Goal: Task Accomplishment & Management: Complete application form

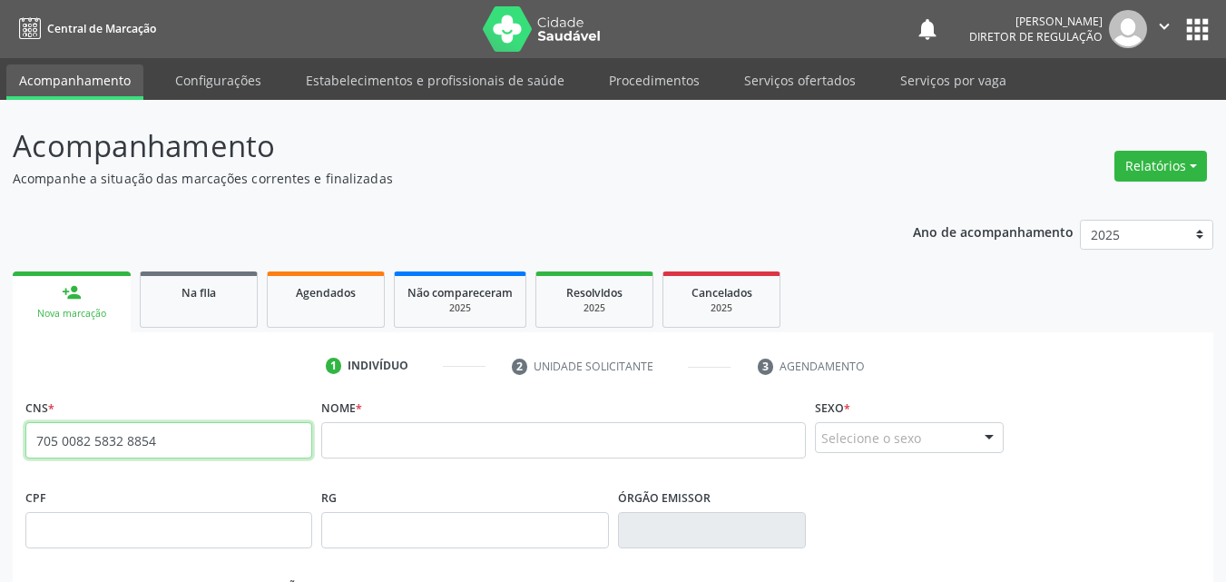
drag, startPoint x: 158, startPoint y: 447, endPoint x: 0, endPoint y: 463, distance: 158.7
click at [0, 463] on div "Acompanhamento Acompanhe a situação das marcações correntes e finalizadas Relat…" at bounding box center [613, 542] width 1226 height 884
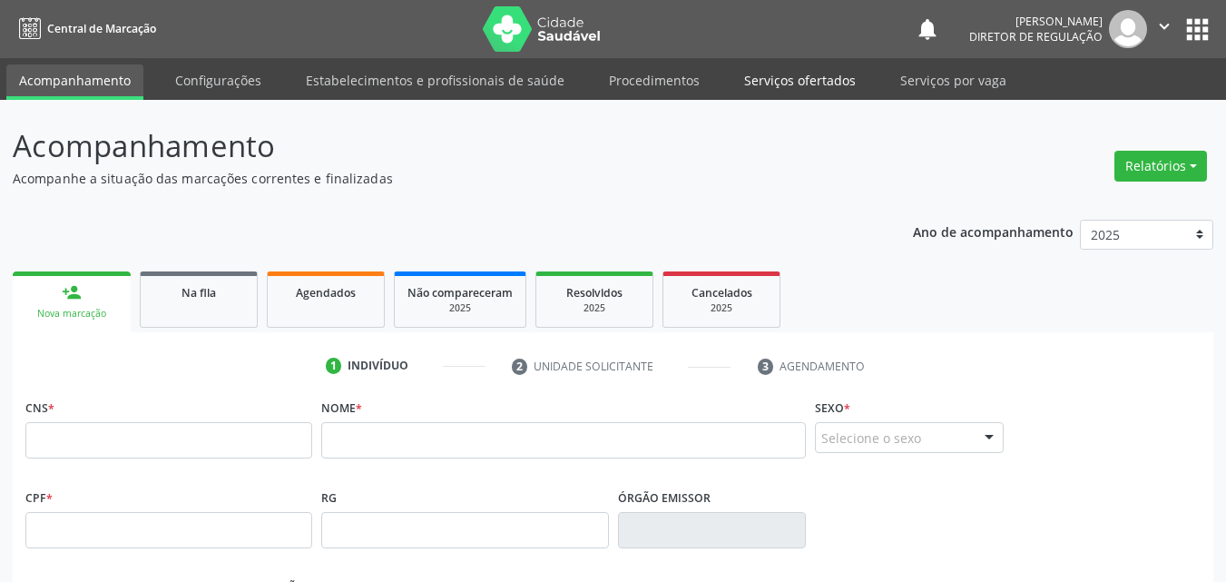
click at [801, 84] on link "Serviços ofertados" at bounding box center [800, 80] width 137 height 32
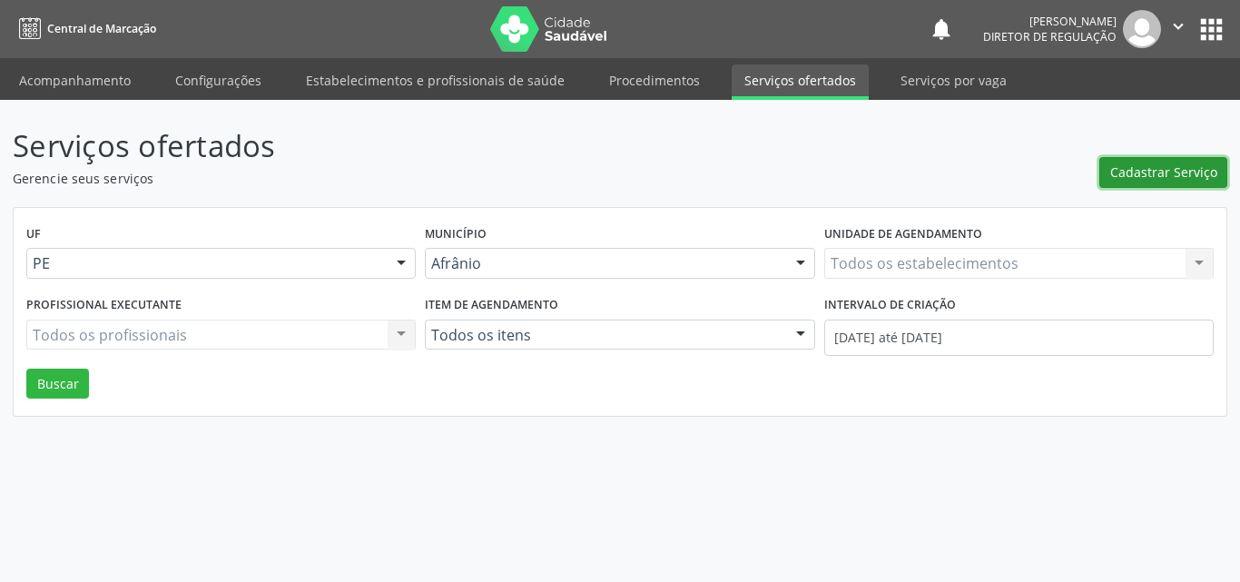
click at [1140, 172] on span "Cadastrar Serviço" at bounding box center [1163, 171] width 107 height 19
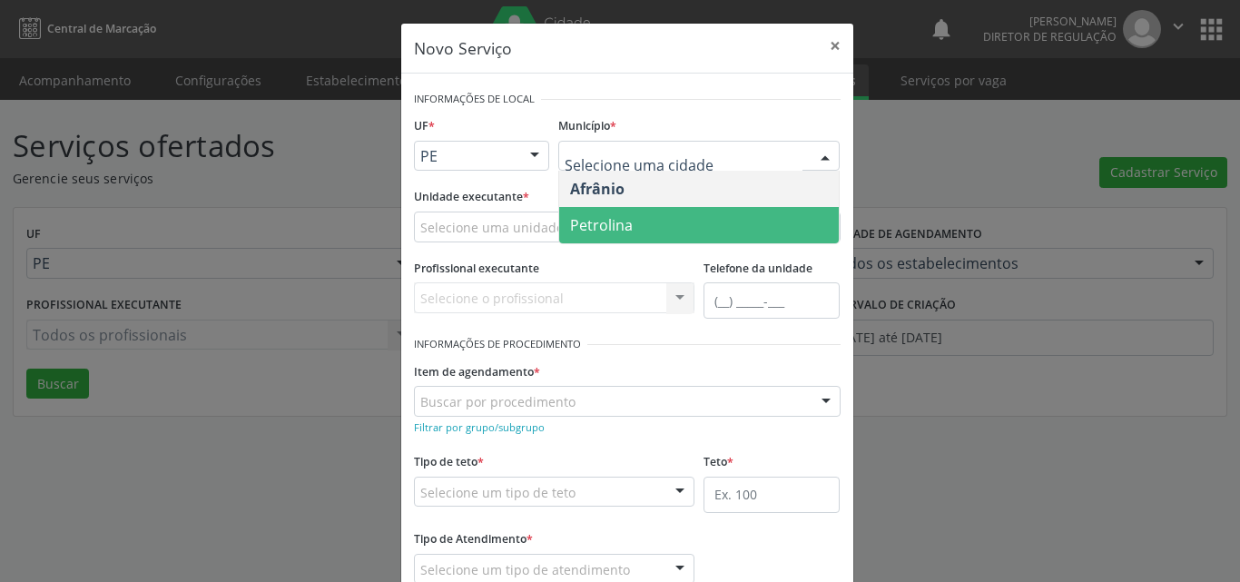
click at [629, 233] on span "Petrolina" at bounding box center [699, 225] width 280 height 36
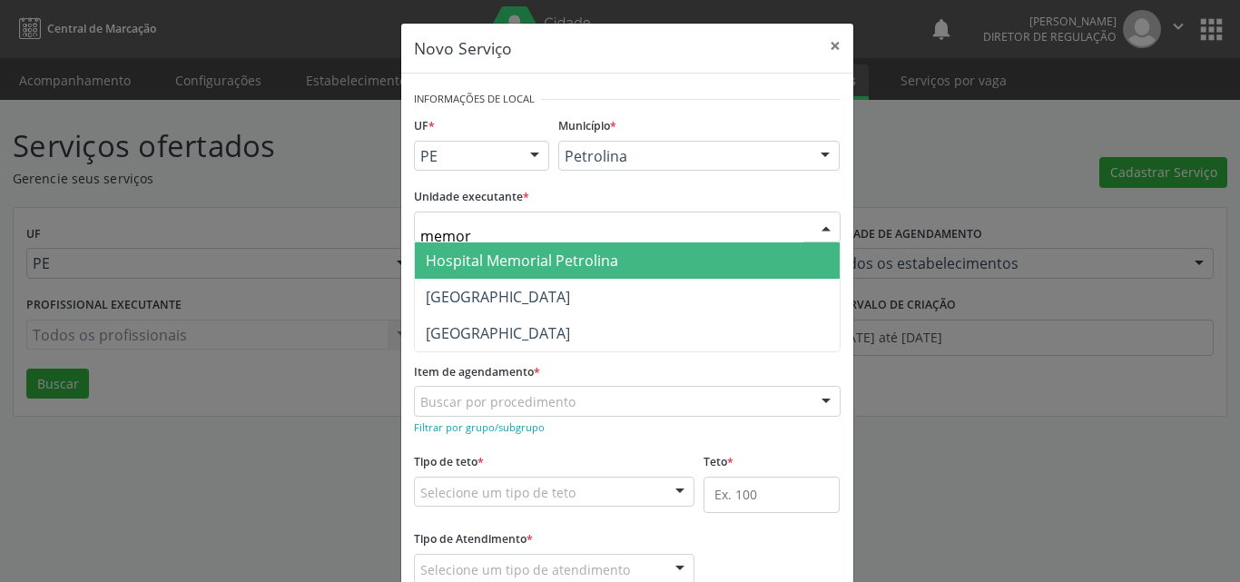
type input "memori"
click at [533, 265] on span "Hospital Memorial Petrolina" at bounding box center [522, 261] width 192 height 20
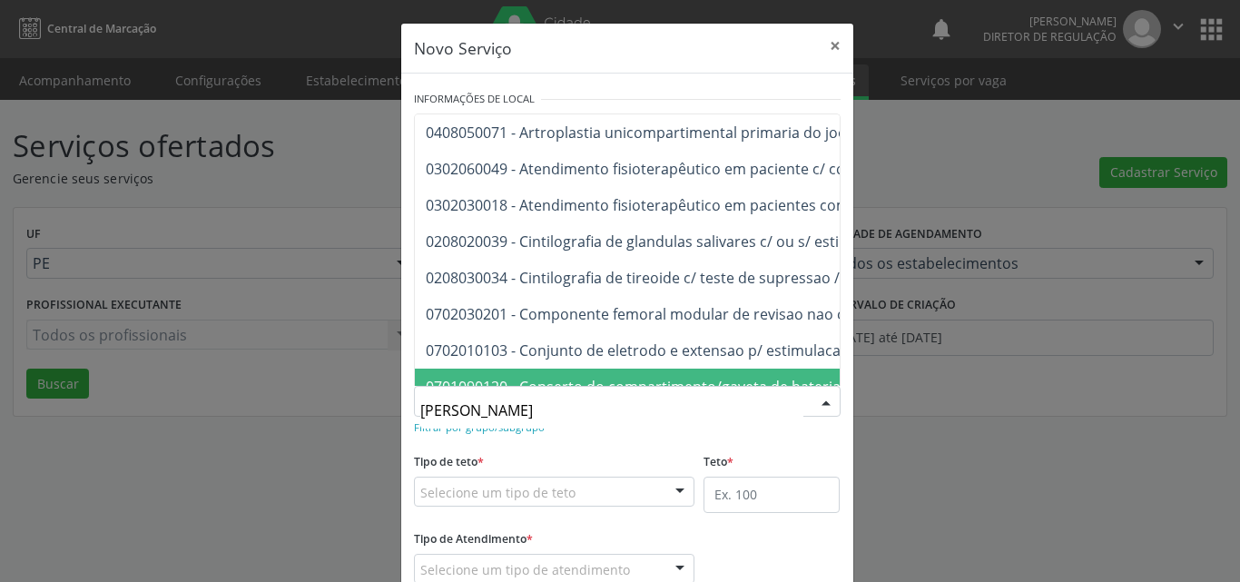
type input "timp"
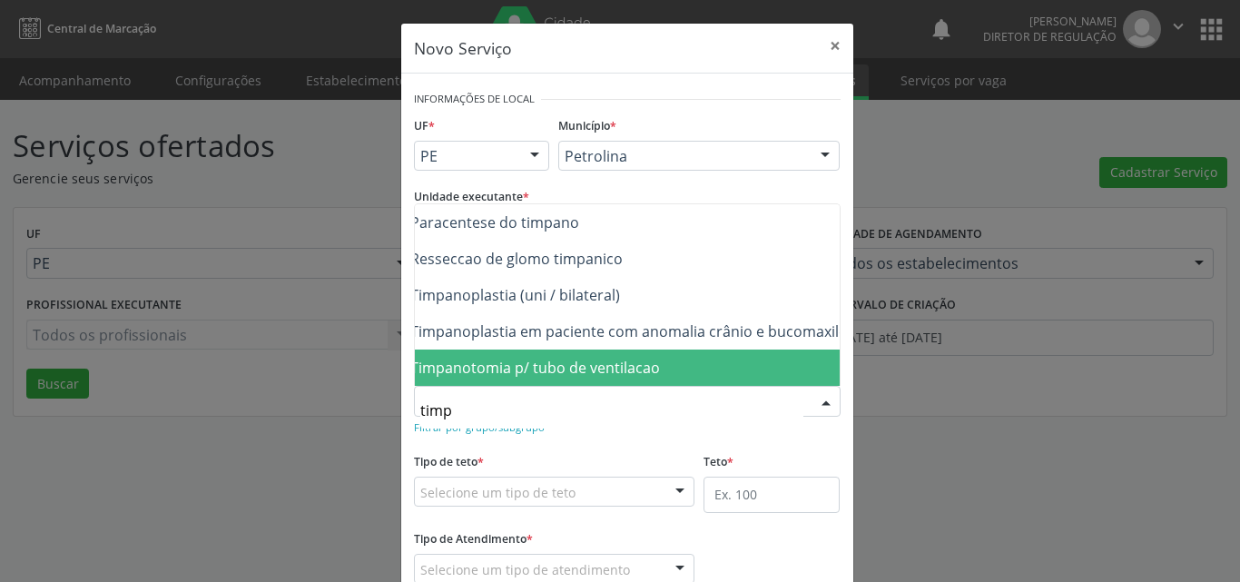
scroll to position [0, 73]
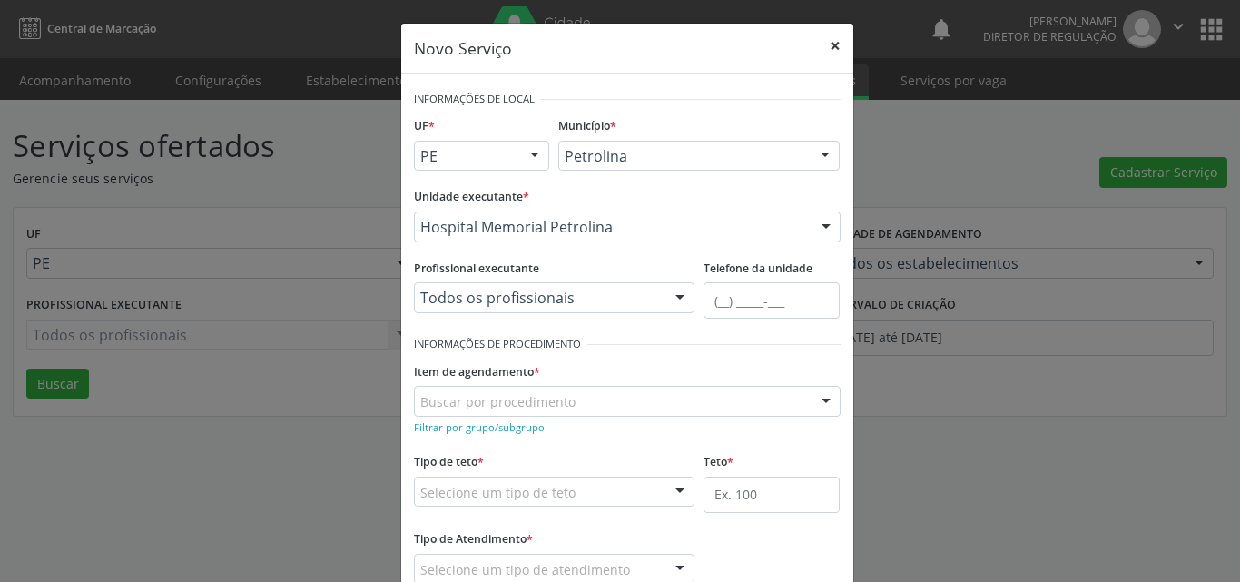
click at [821, 41] on button "×" at bounding box center [835, 46] width 36 height 44
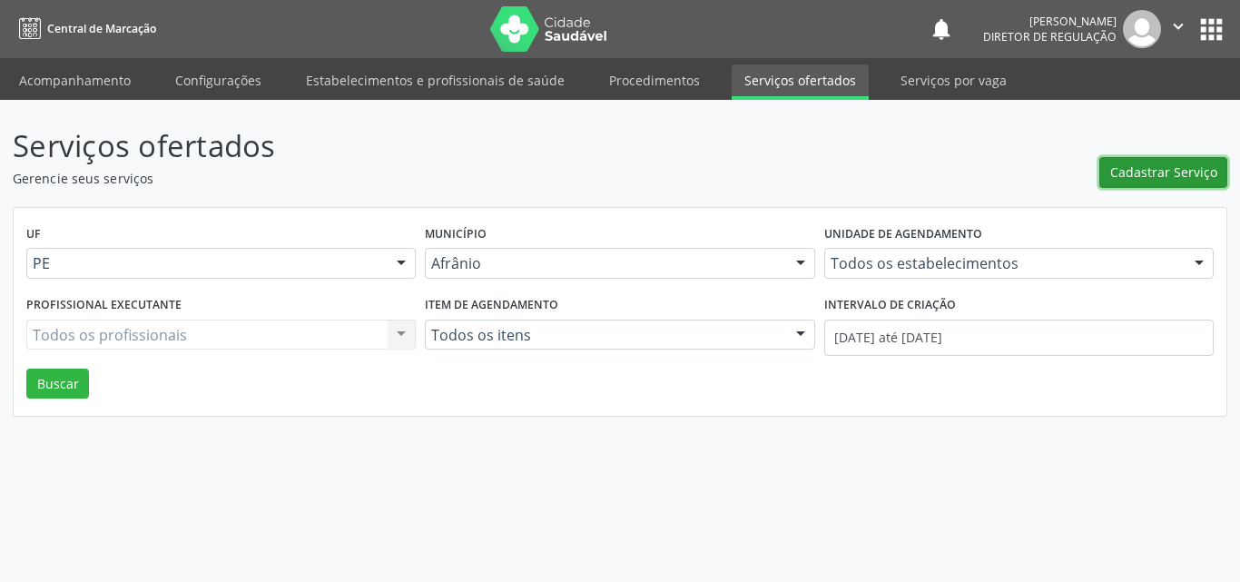
click at [1157, 172] on span "Cadastrar Serviço" at bounding box center [1163, 171] width 107 height 19
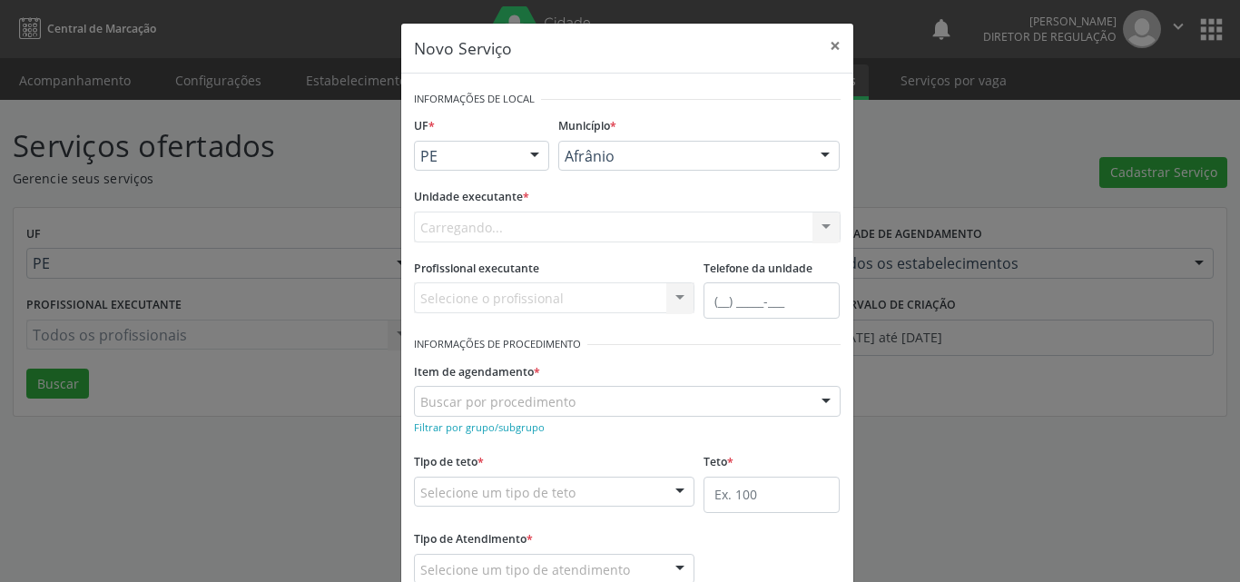
scroll to position [0, 0]
click at [599, 227] on div "Selecione uma unidade" at bounding box center [627, 226] width 427 height 31
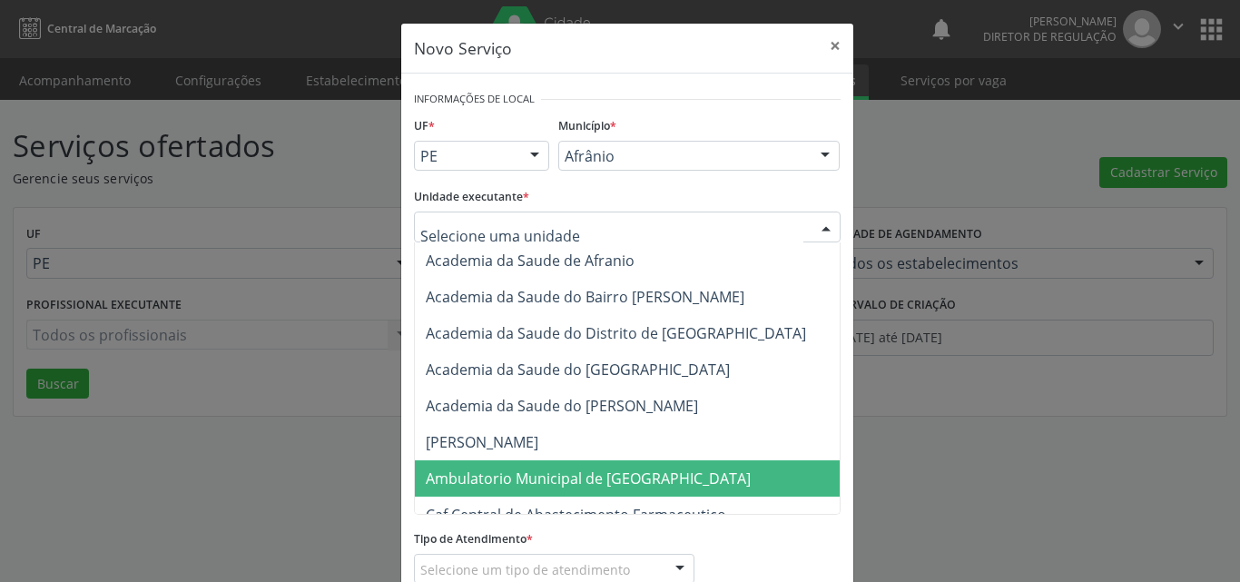
click at [573, 477] on span "Ambulatorio Municipal de [GEOGRAPHIC_DATA]" at bounding box center [588, 478] width 325 height 20
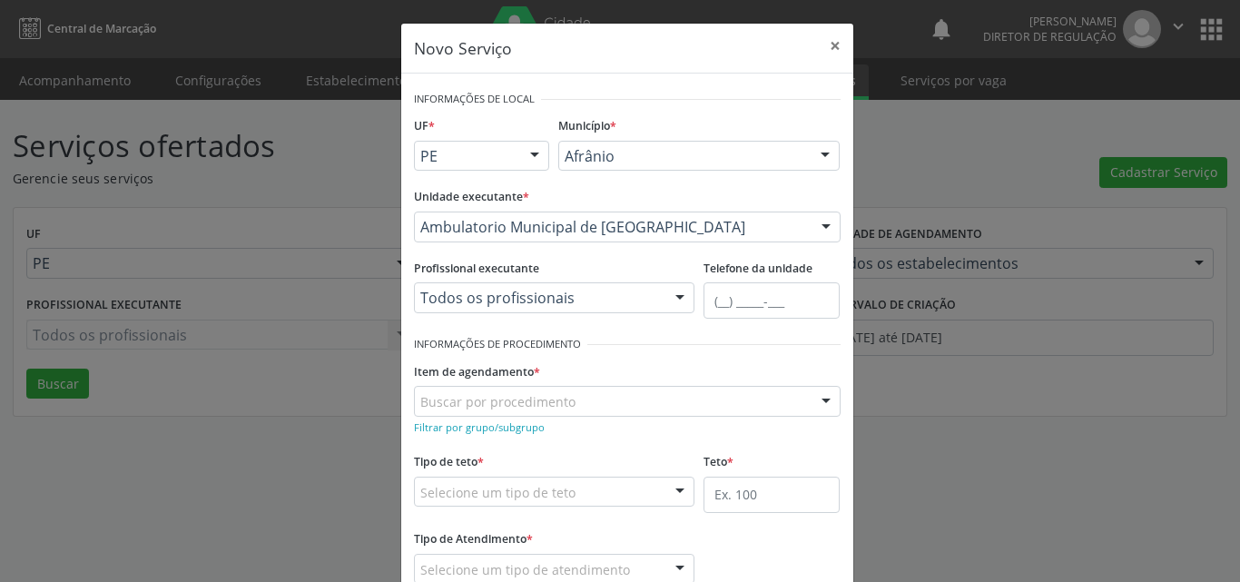
click at [580, 398] on div "Buscar por procedimento" at bounding box center [627, 401] width 427 height 31
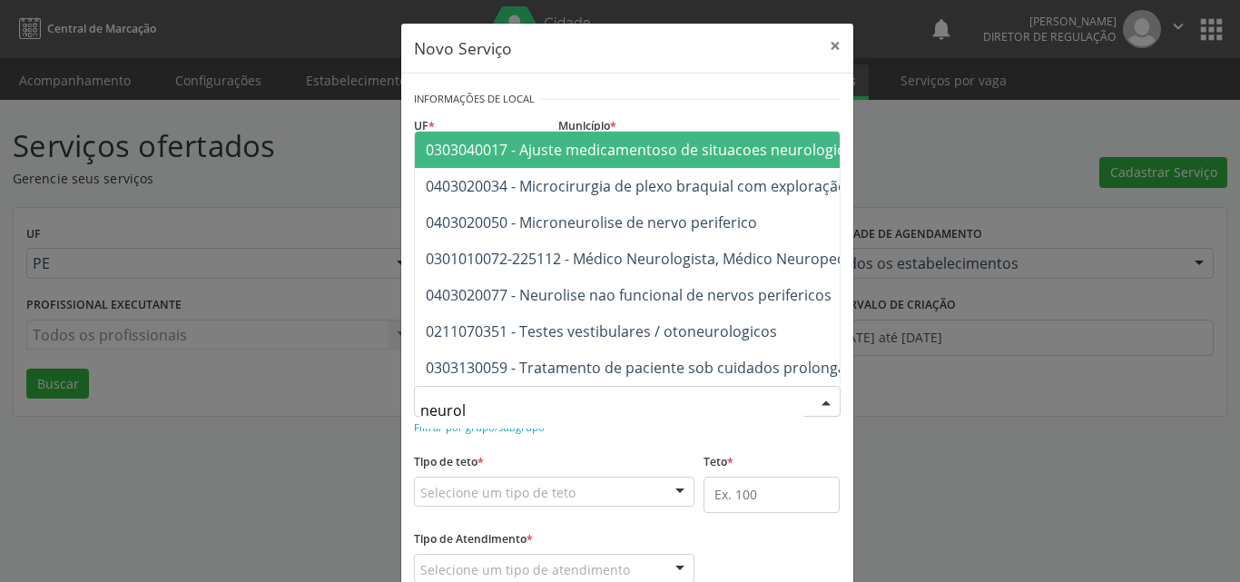
type input "neurolo"
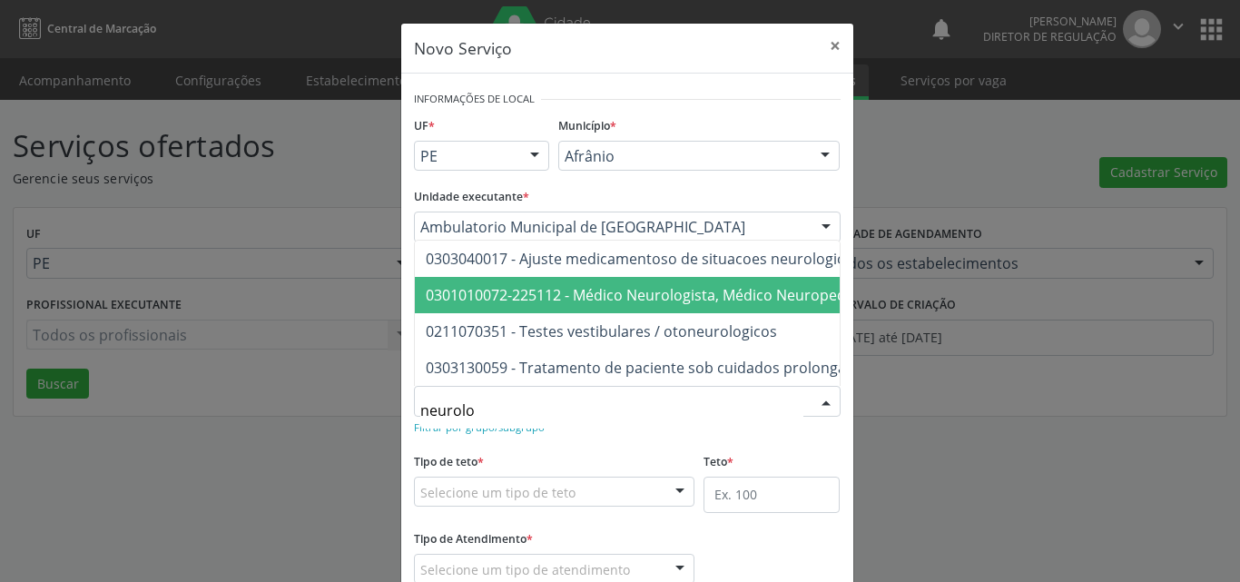
click at [613, 286] on span "0301010072-225112 - Médico Neurologista, Médico Neuropediatra" at bounding box center [652, 295] width 452 height 20
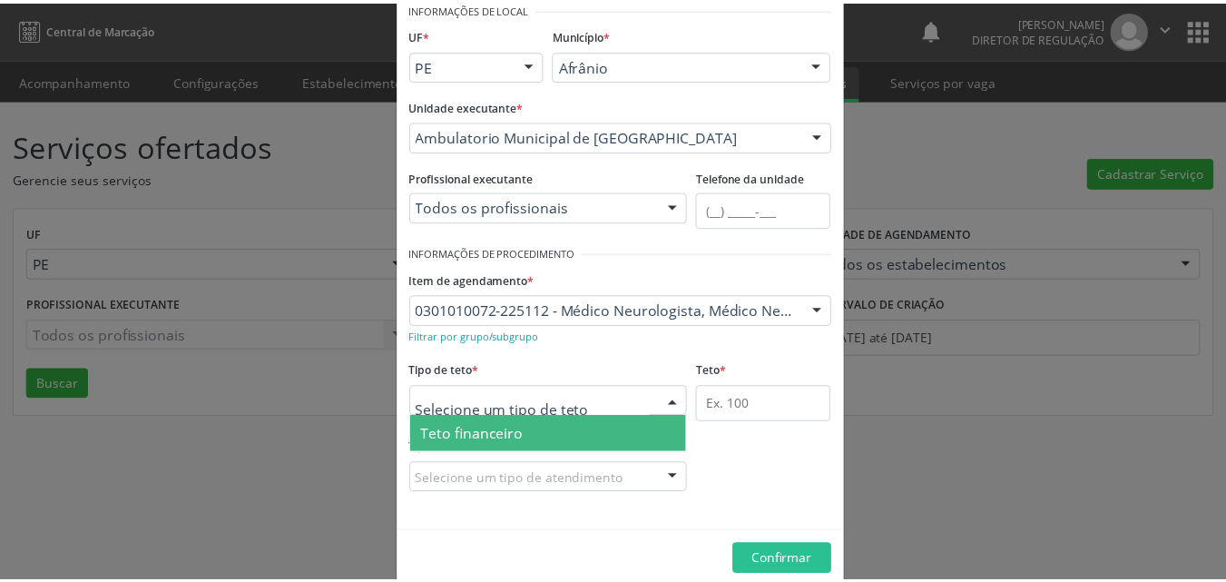
scroll to position [34, 0]
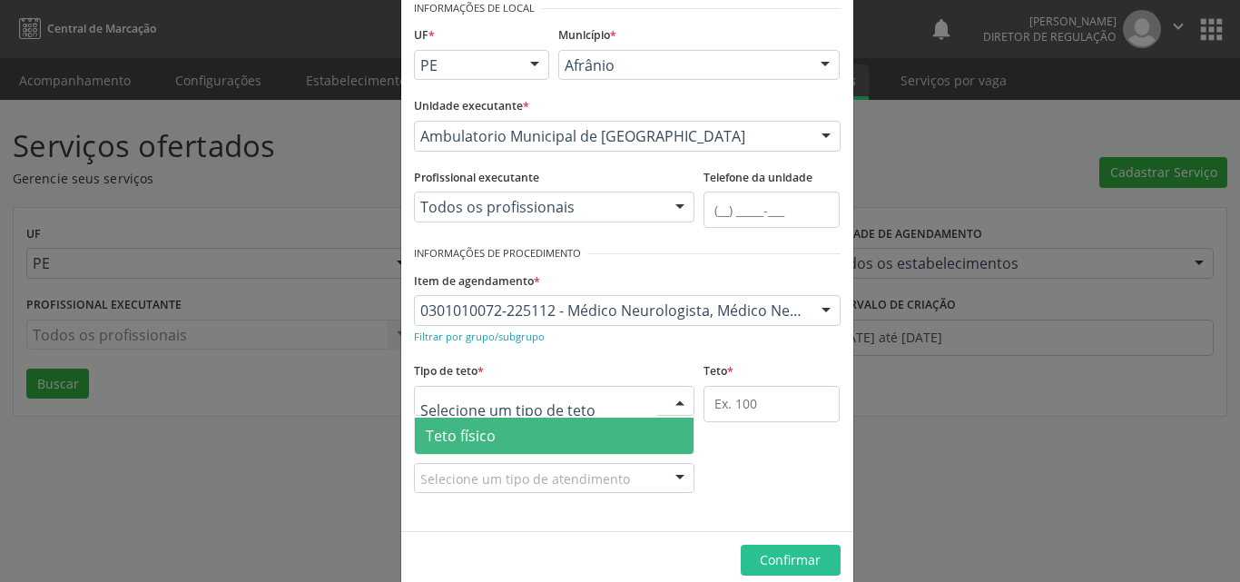
click at [575, 439] on span "Teto físico" at bounding box center [555, 436] width 280 height 36
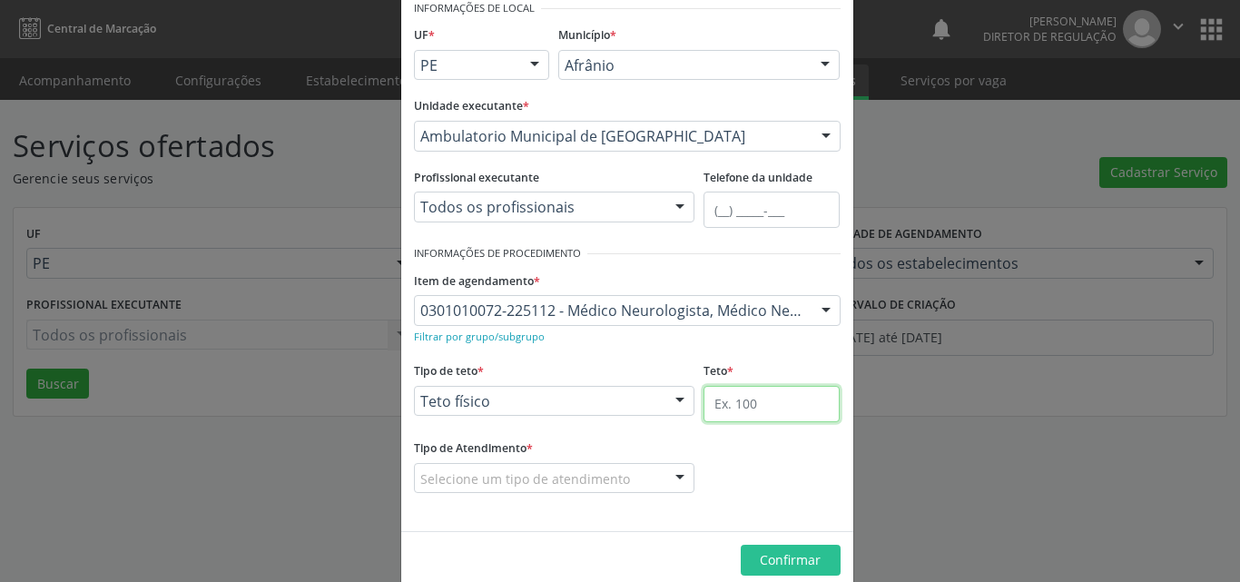
click at [734, 398] on input "text" at bounding box center [771, 404] width 136 height 36
type input "1"
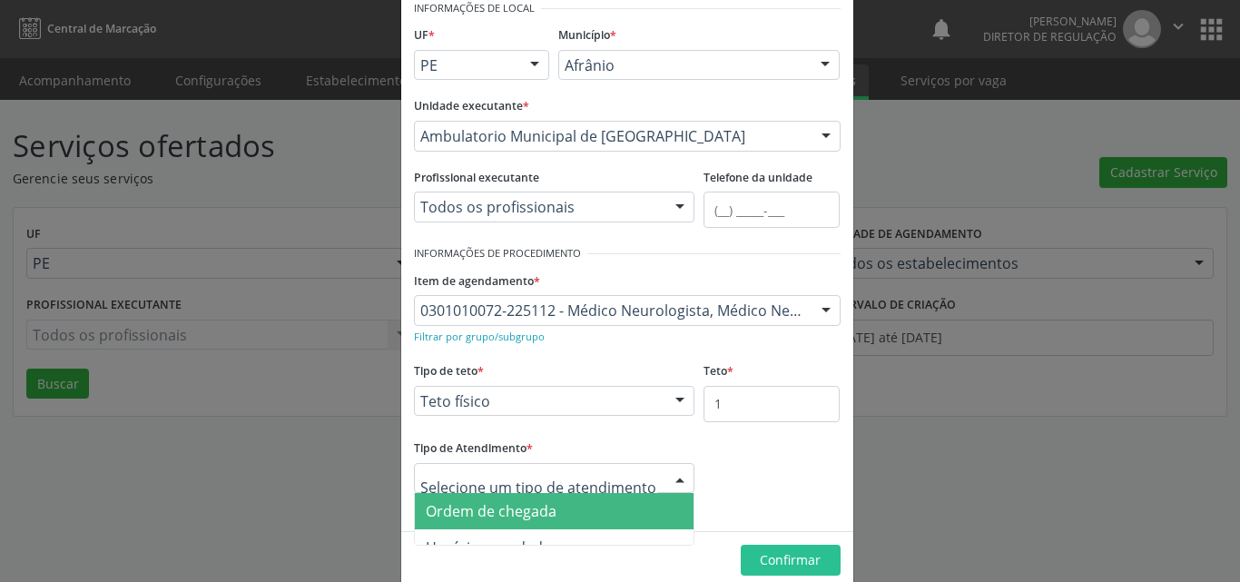
click at [575, 506] on span "Ordem de chegada" at bounding box center [555, 511] width 280 height 36
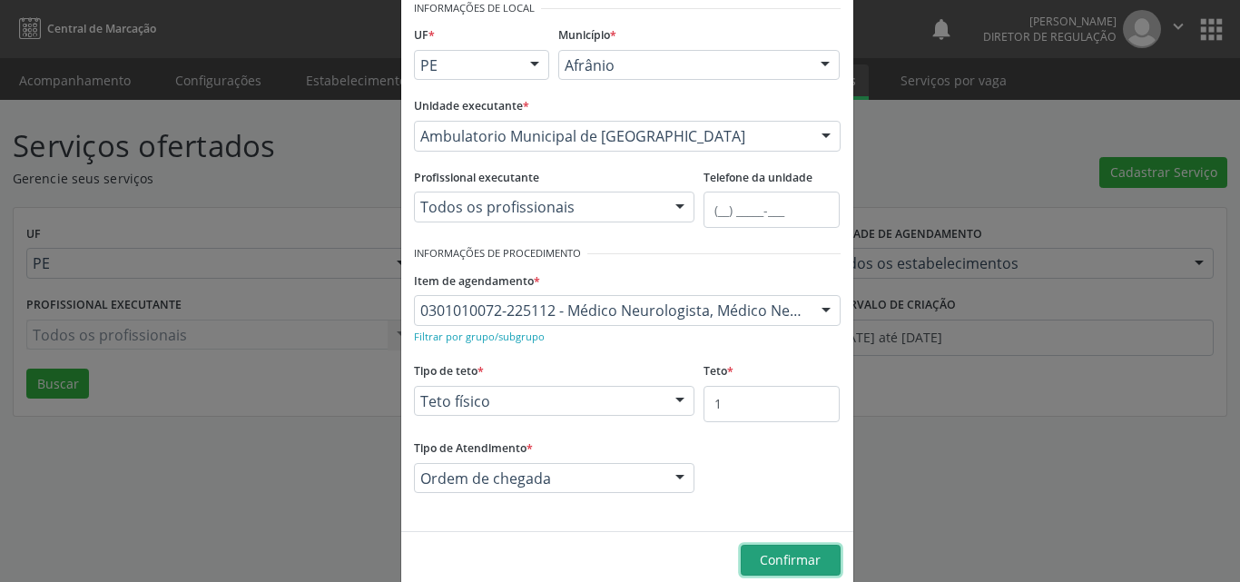
click at [779, 555] on span "Confirmar" at bounding box center [790, 559] width 61 height 17
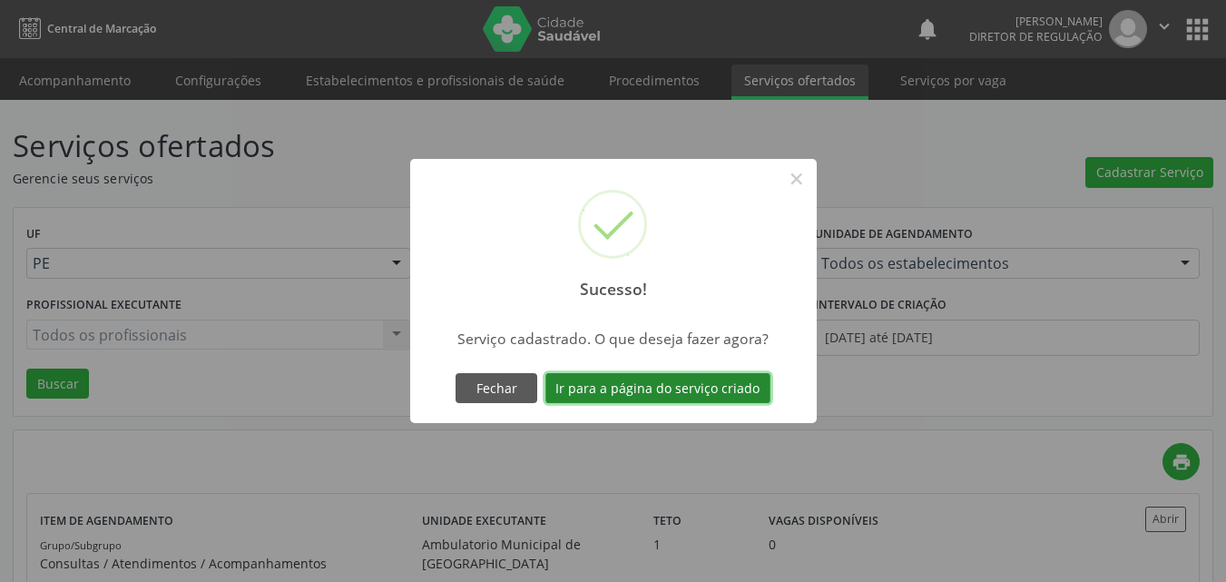
click at [698, 388] on button "Ir para a página do serviço criado" at bounding box center [658, 388] width 225 height 31
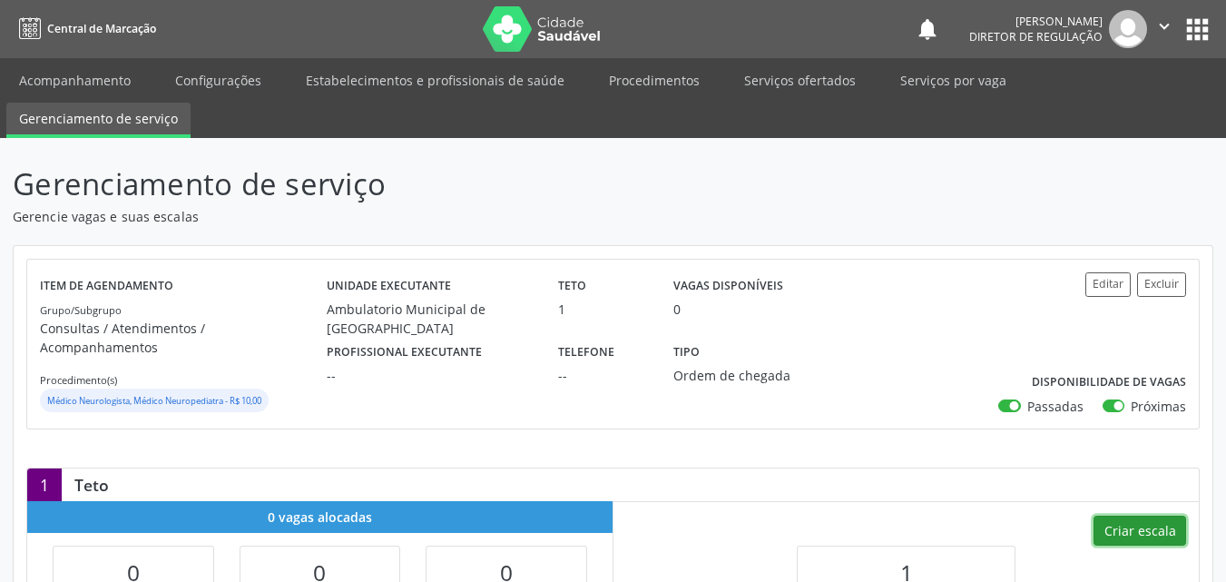
click at [1147, 516] on button "Criar escala" at bounding box center [1140, 531] width 93 height 31
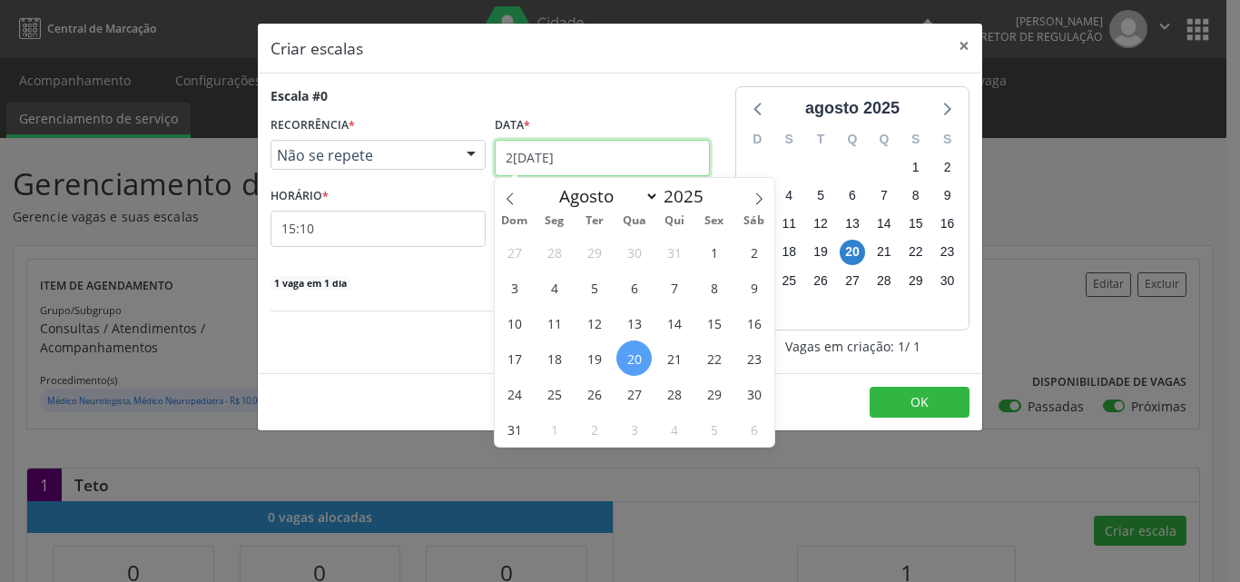
click at [609, 156] on input "[DATE]" at bounding box center [602, 158] width 215 height 36
click at [704, 396] on span "29" at bounding box center [713, 393] width 35 height 35
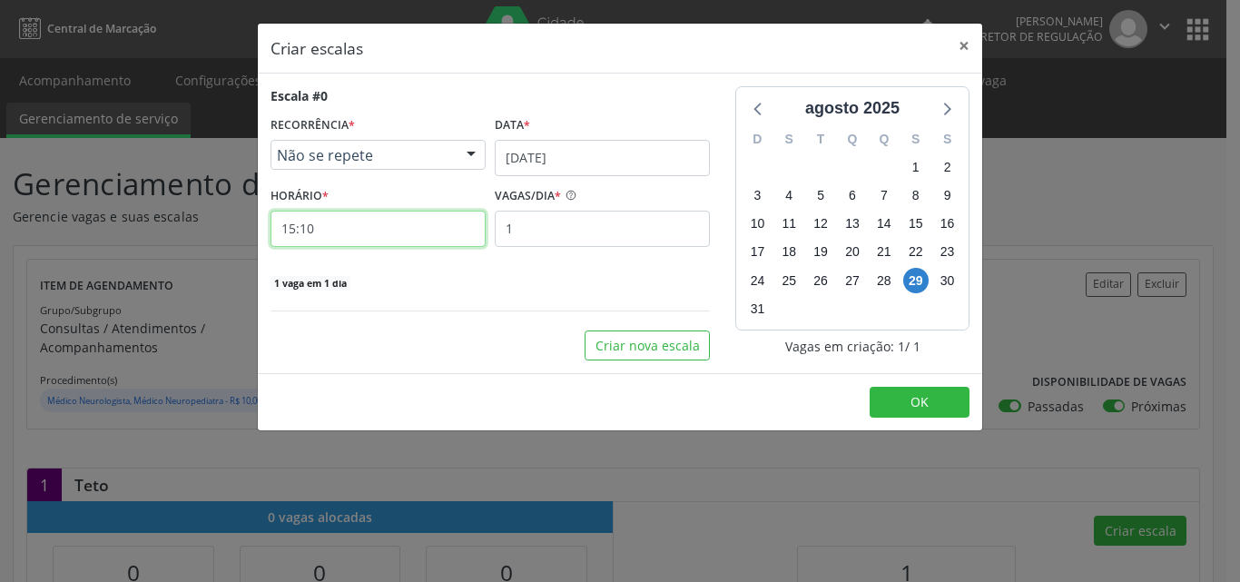
click at [404, 229] on input "15:10" at bounding box center [377, 229] width 215 height 36
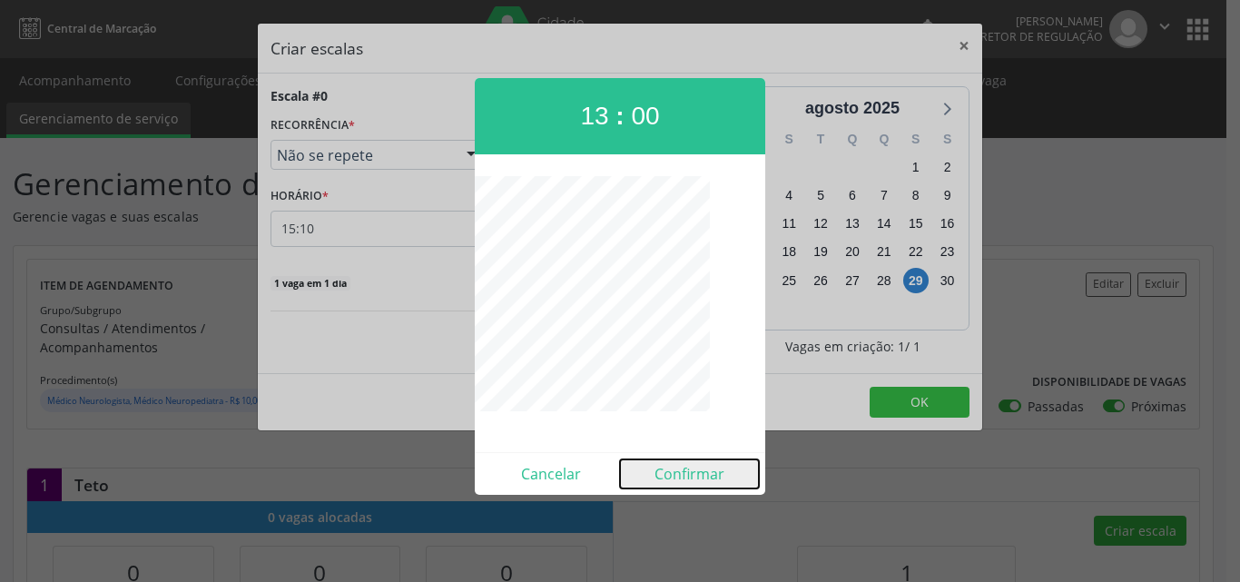
click at [687, 477] on button "Confirmar" at bounding box center [689, 473] width 139 height 29
type input "13:00"
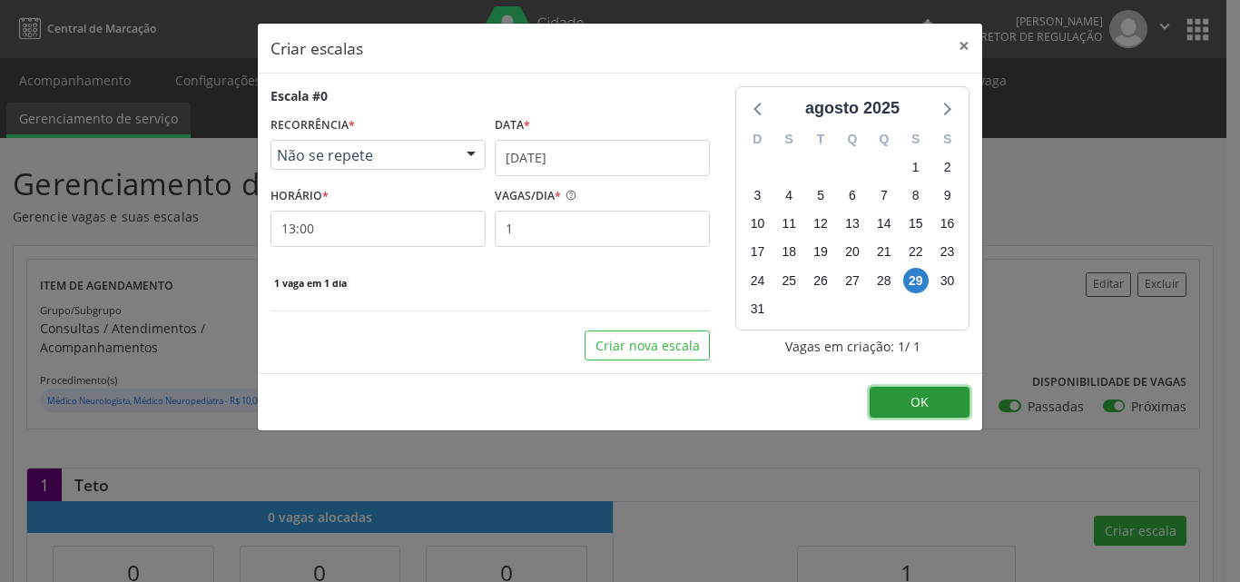
click at [920, 405] on span "OK" at bounding box center [919, 401] width 18 height 17
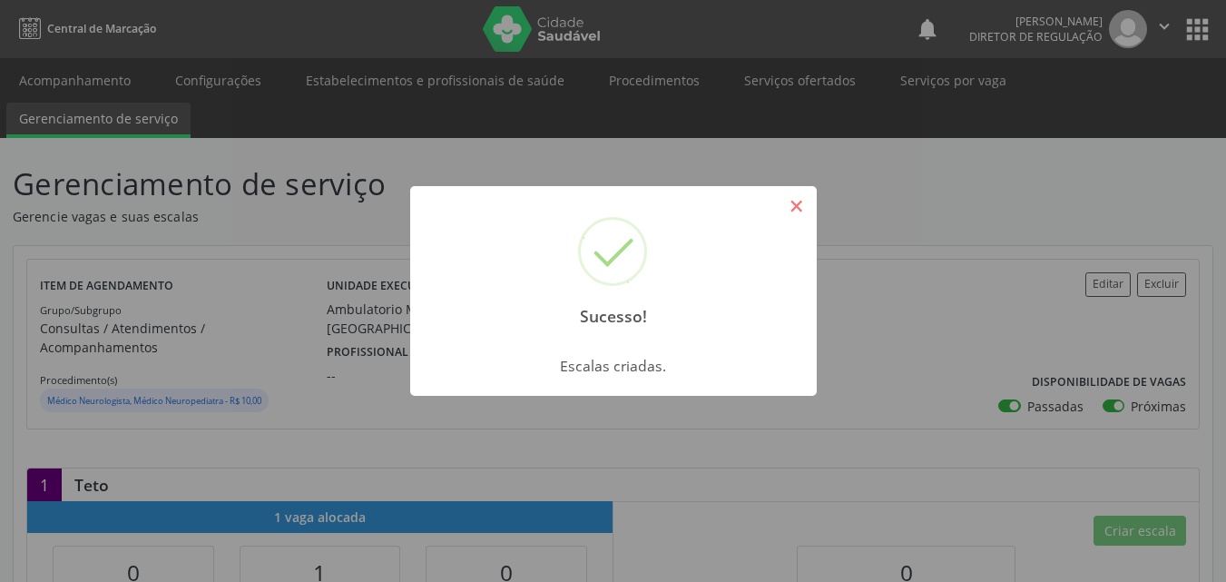
click at [799, 206] on button "×" at bounding box center [797, 206] width 31 height 31
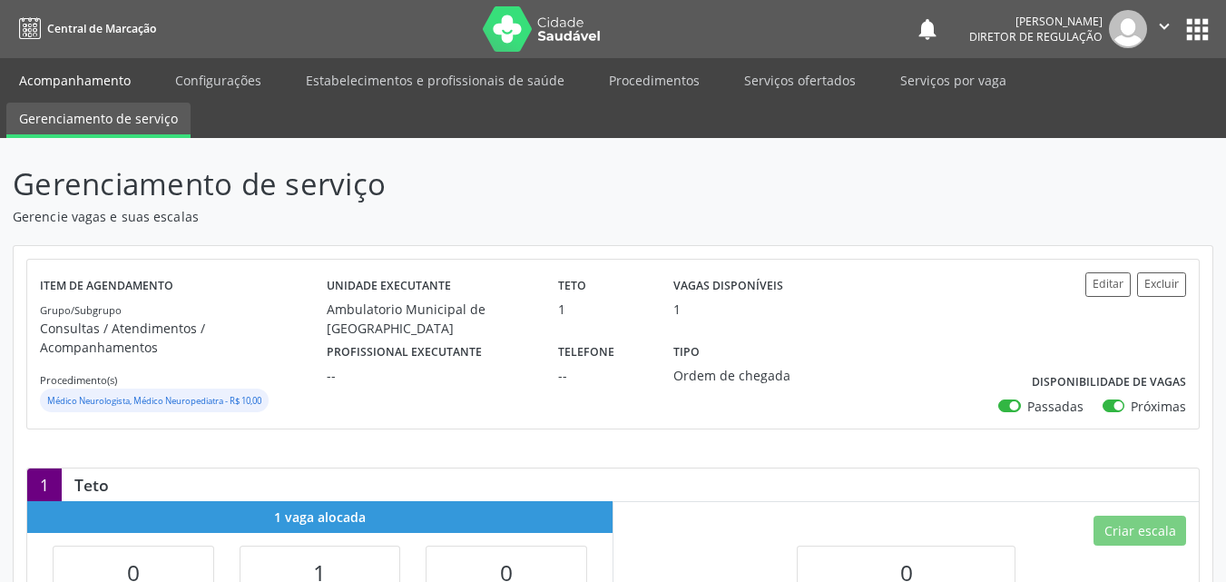
click at [94, 74] on link "Acompanhamento" at bounding box center [74, 80] width 137 height 32
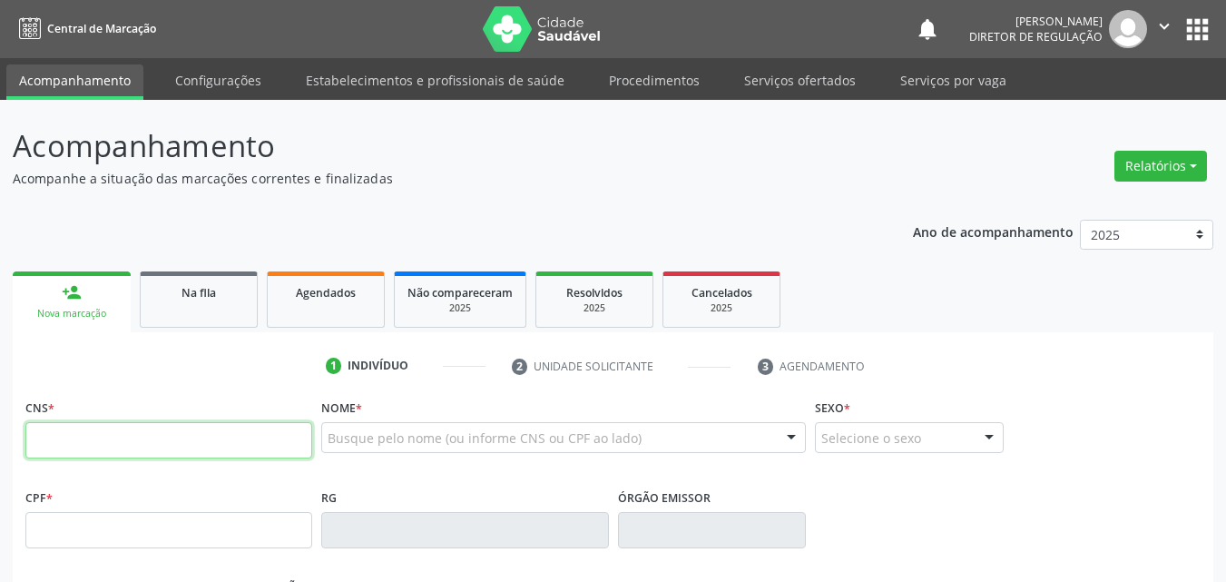
click at [290, 442] on input "text" at bounding box center [168, 440] width 287 height 36
type input "705 7024 3128 3630"
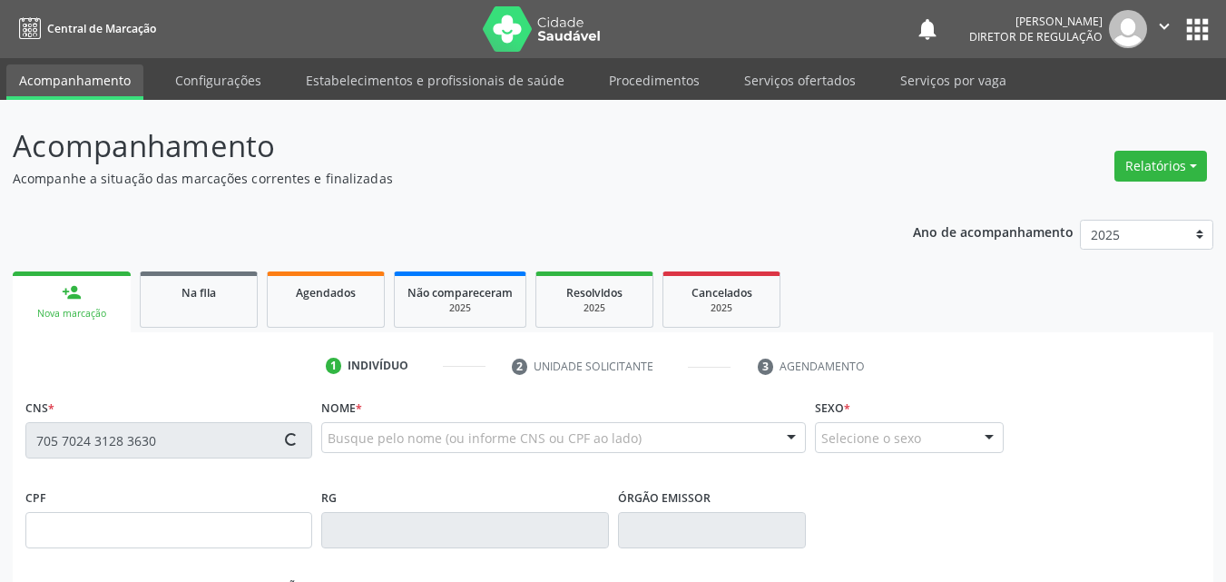
type input "182.936.504-51"
type input "15/09/2022"
type input "Luzilania de Brito Fernandes"
type input "(87) 98842-2045"
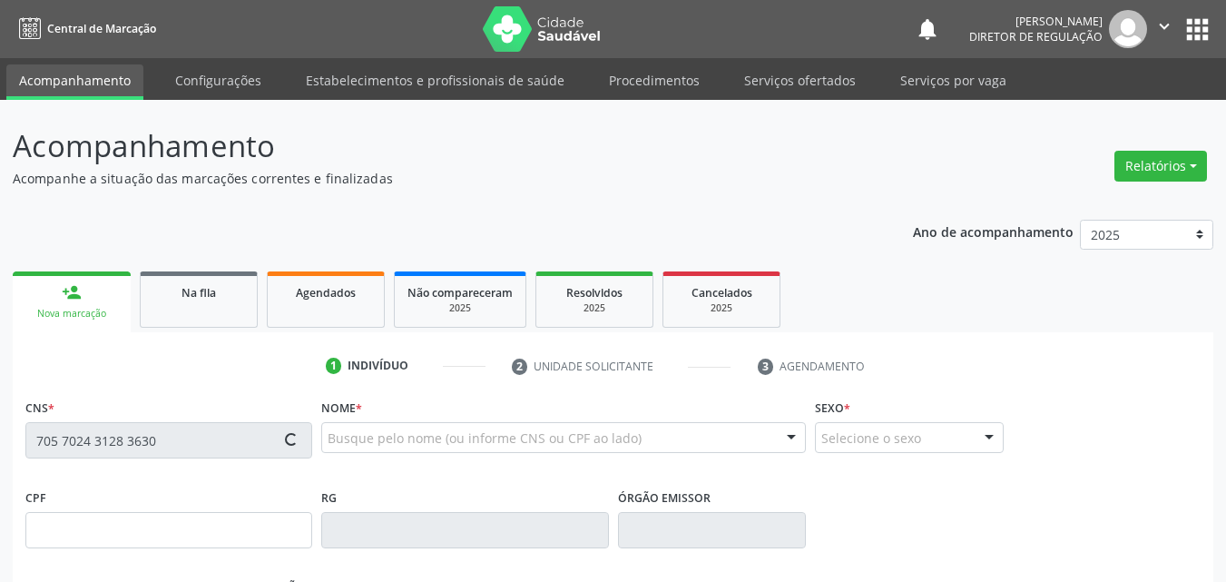
type input "098.297.754-96"
type input "369"
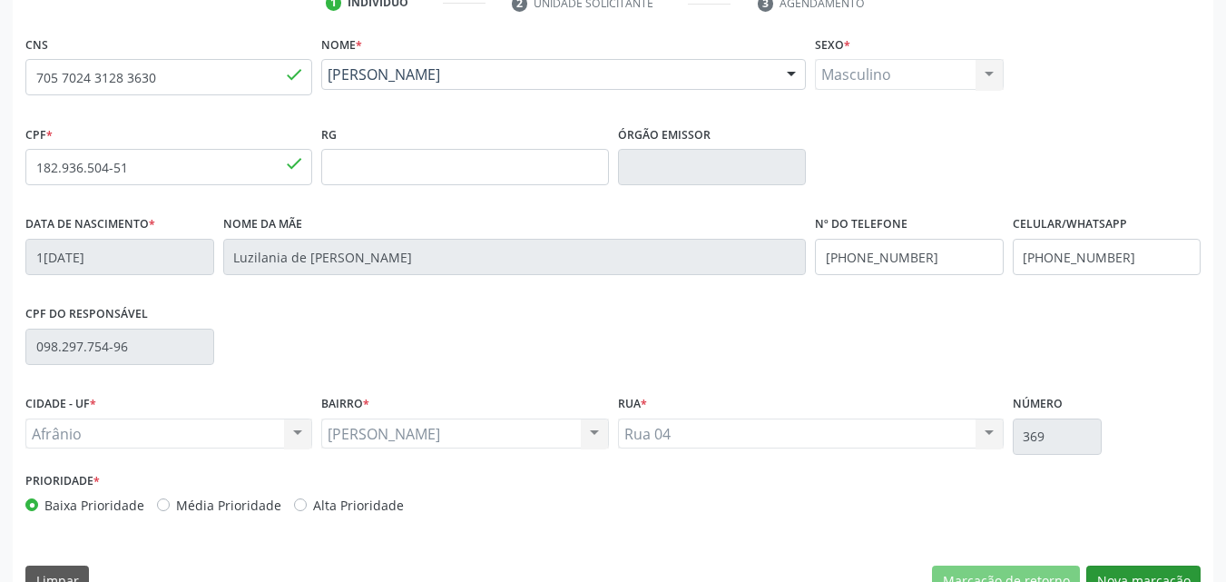
scroll to position [402, 0]
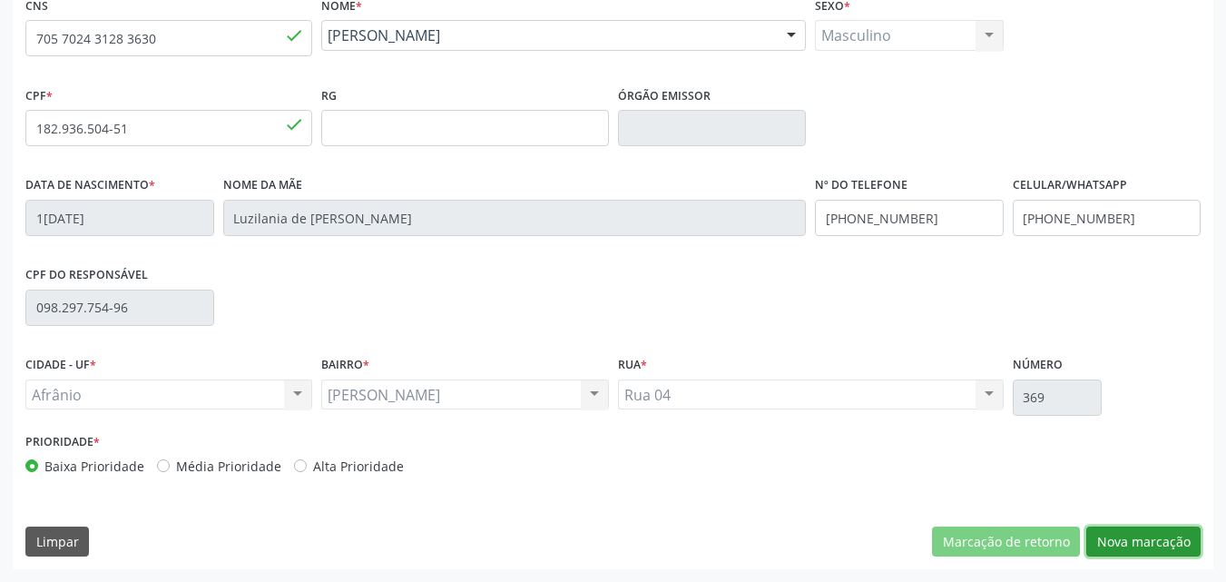
click at [1134, 542] on button "Nova marcação" at bounding box center [1144, 541] width 114 height 31
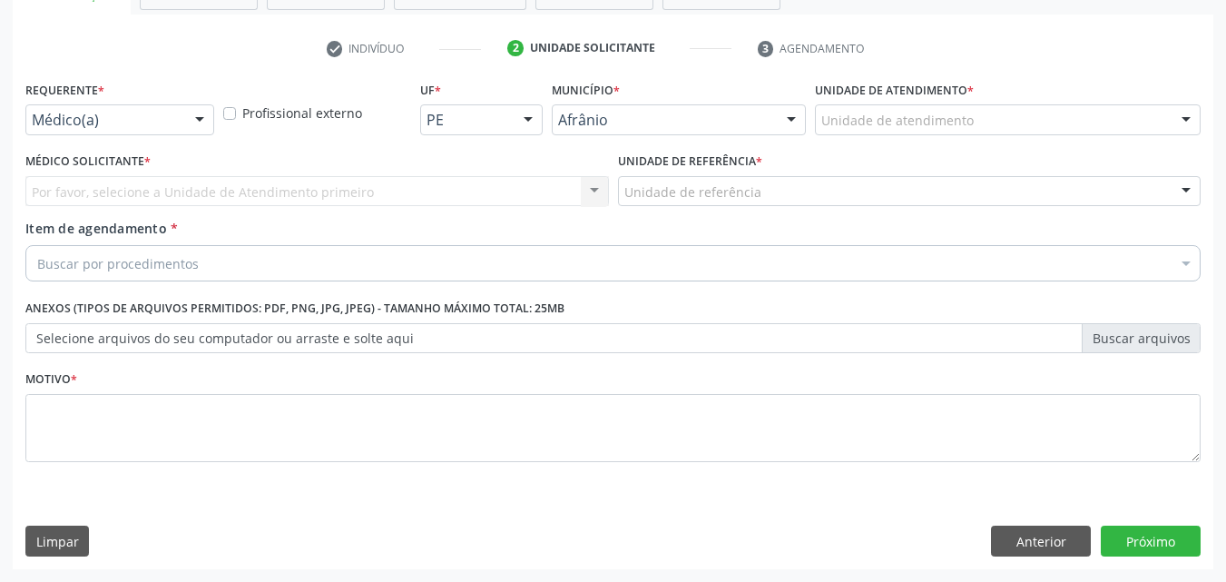
scroll to position [318, 0]
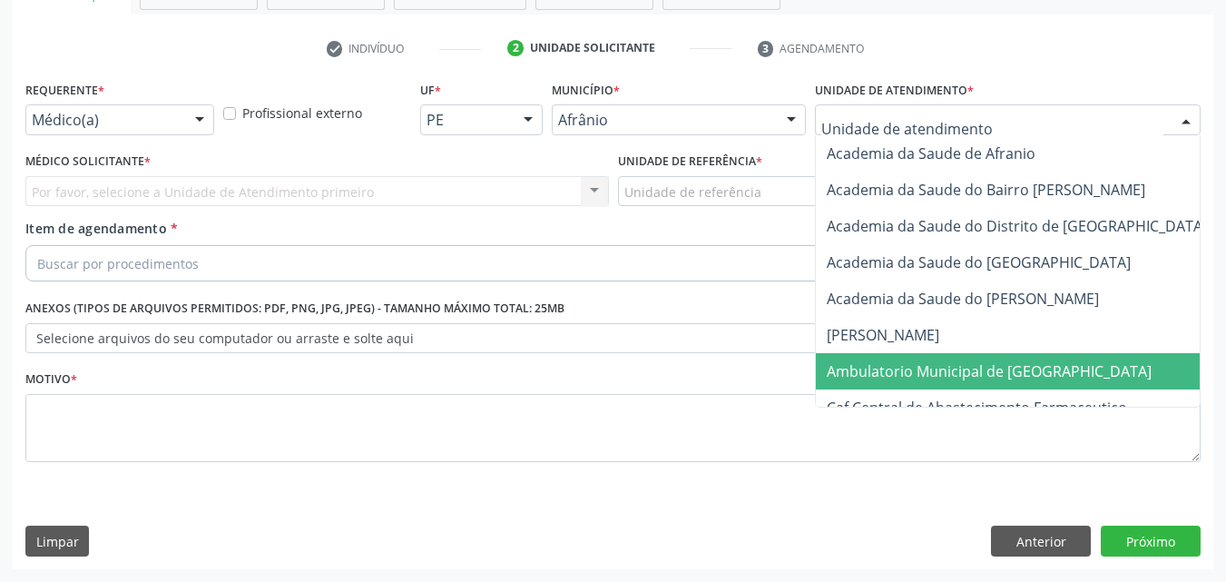
click at [949, 375] on span "Ambulatorio Municipal de [GEOGRAPHIC_DATA]" at bounding box center [989, 371] width 325 height 20
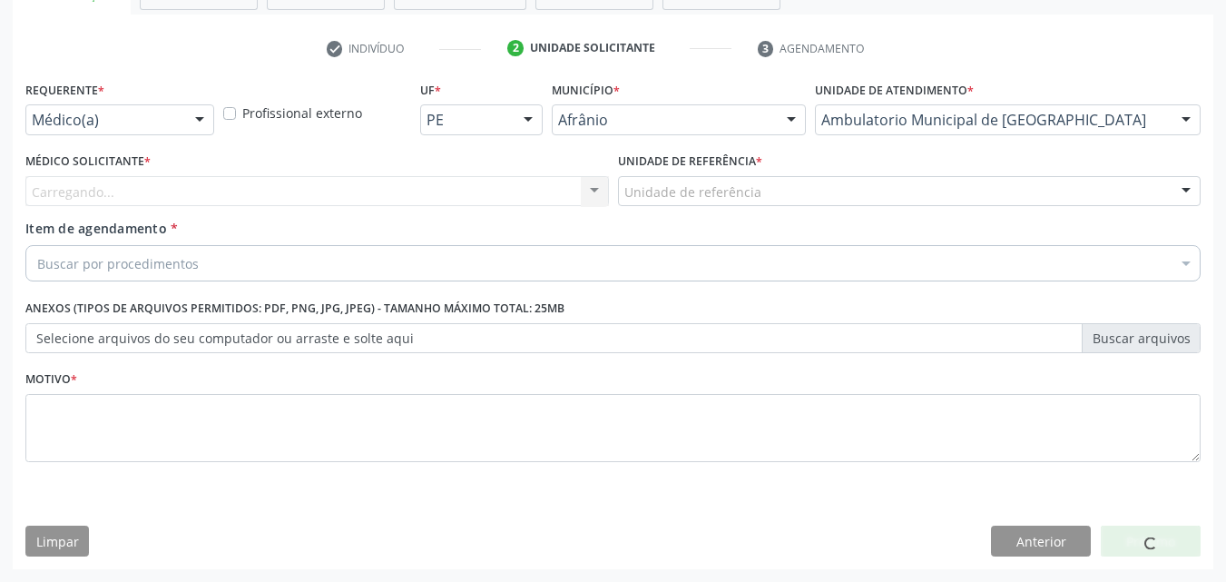
click at [761, 190] on div "Unidade de referência" at bounding box center [910, 191] width 584 height 31
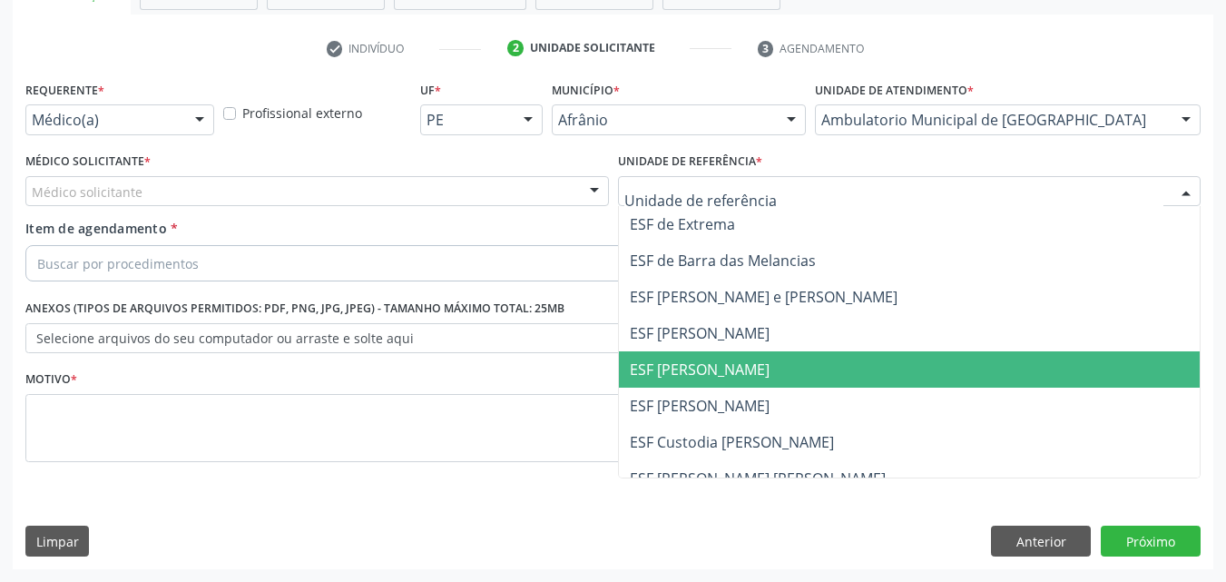
click at [734, 367] on span "ESF [PERSON_NAME]" at bounding box center [700, 369] width 140 height 20
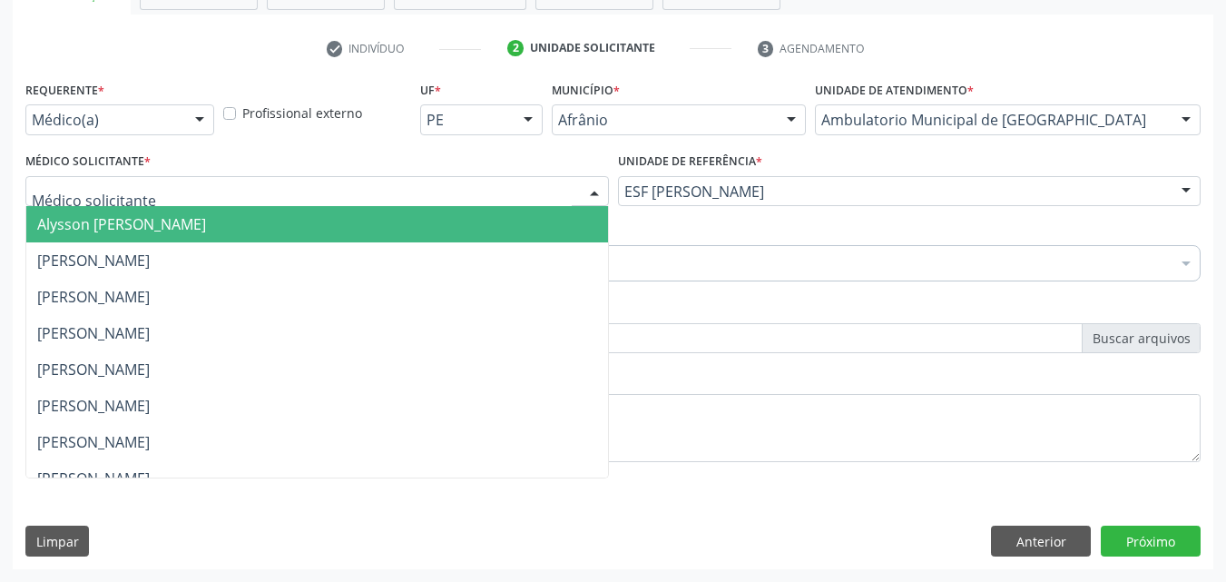
click at [449, 183] on div at bounding box center [317, 191] width 584 height 31
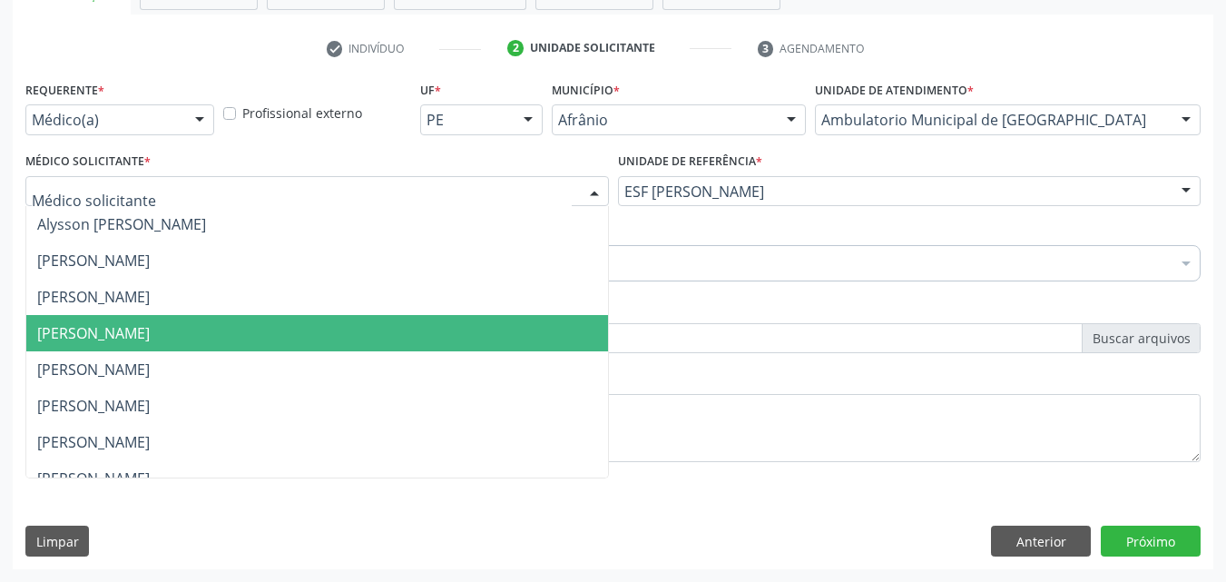
click at [418, 336] on span "[PERSON_NAME]" at bounding box center [317, 333] width 582 height 36
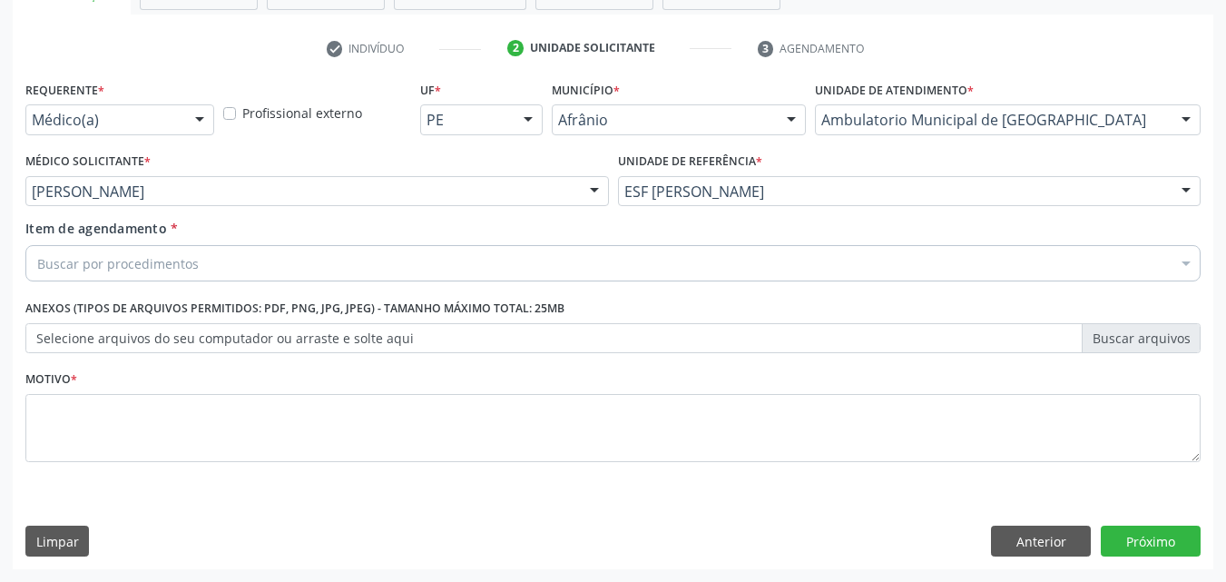
click at [237, 254] on div "Buscar por procedimentos" at bounding box center [612, 263] width 1175 height 36
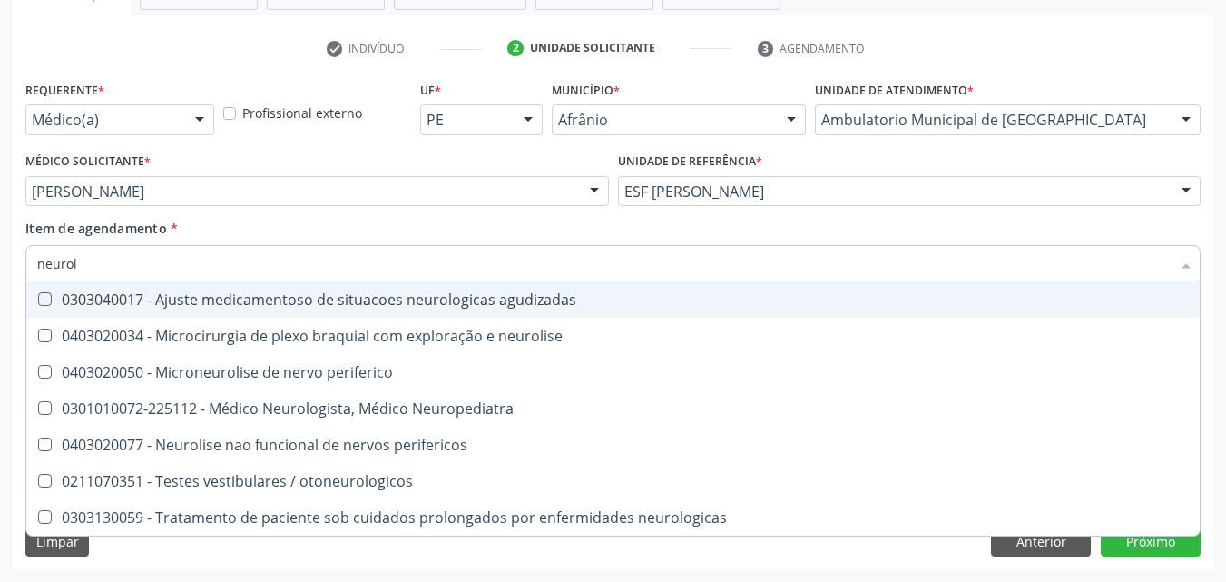
type input "neurolo"
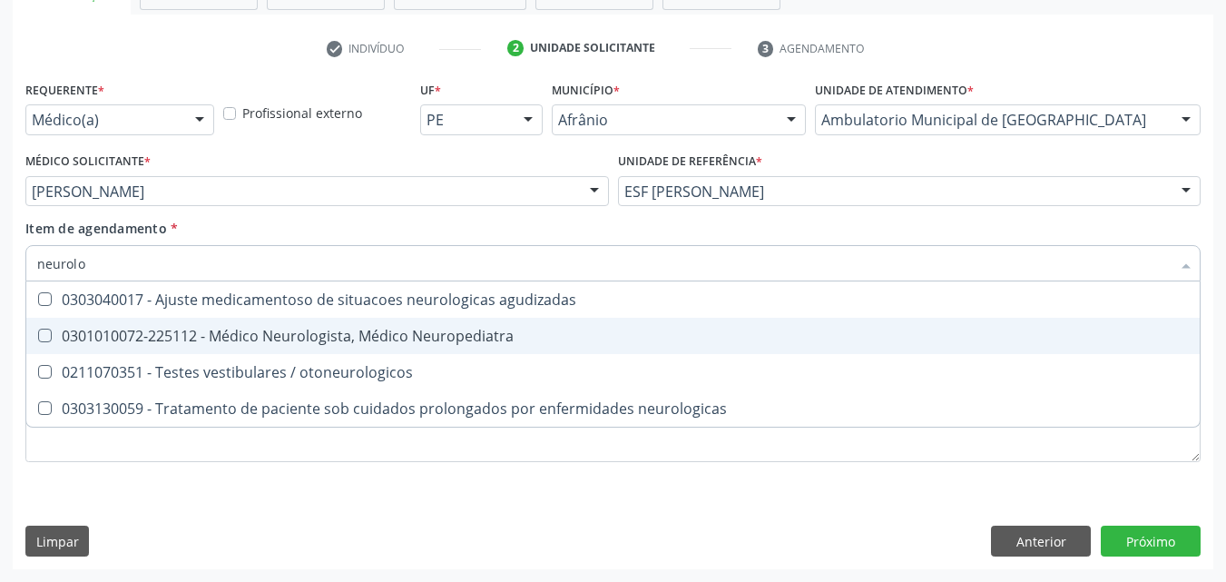
click at [253, 342] on div "0301010072-225112 - Médico Neurologista, Médico Neuropediatra" at bounding box center [613, 336] width 1152 height 15
checkbox Neuropediatra "true"
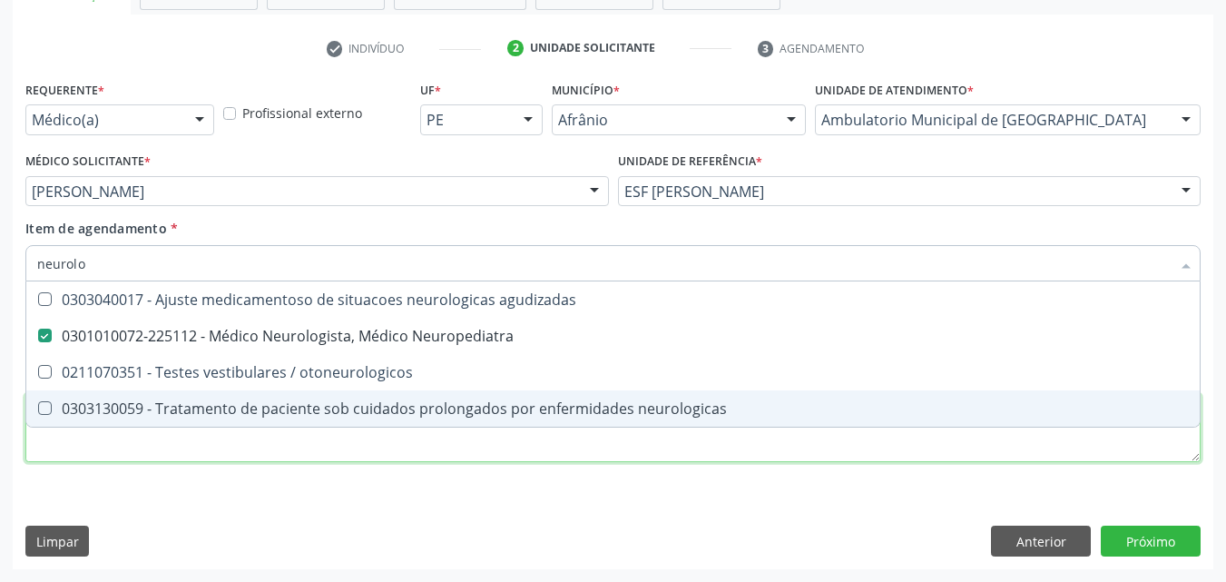
click at [836, 442] on div "Requerente * Médico(a) Médico(a) Enfermeiro(a) Paciente Nenhum resultado encont…" at bounding box center [612, 281] width 1175 height 411
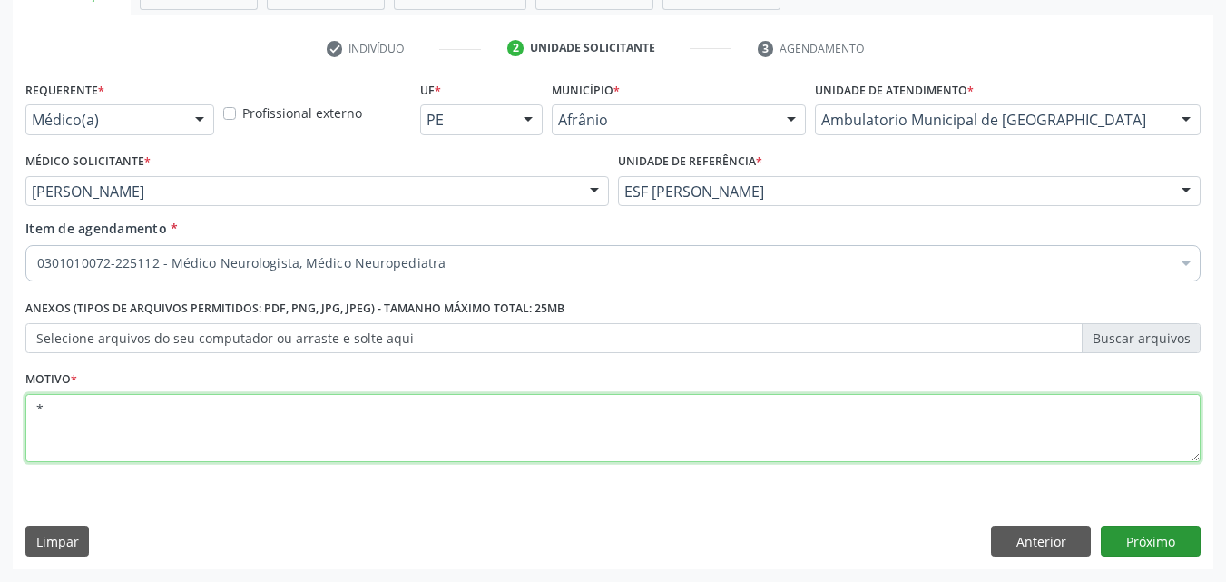
type textarea "*"
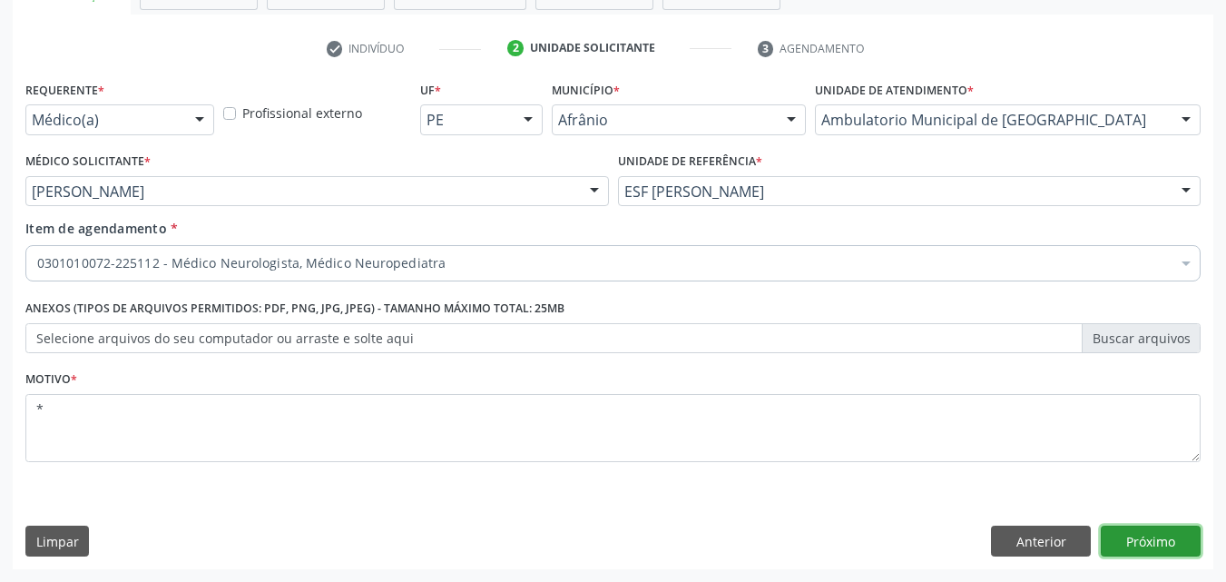
click at [1136, 543] on button "Próximo" at bounding box center [1151, 541] width 100 height 31
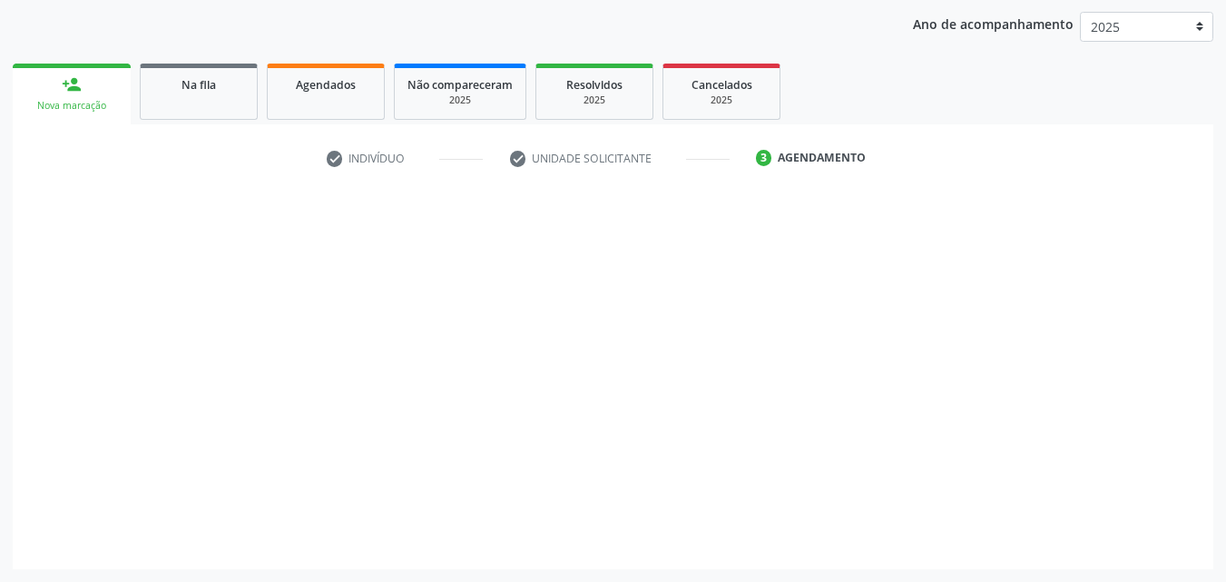
scroll to position [208, 0]
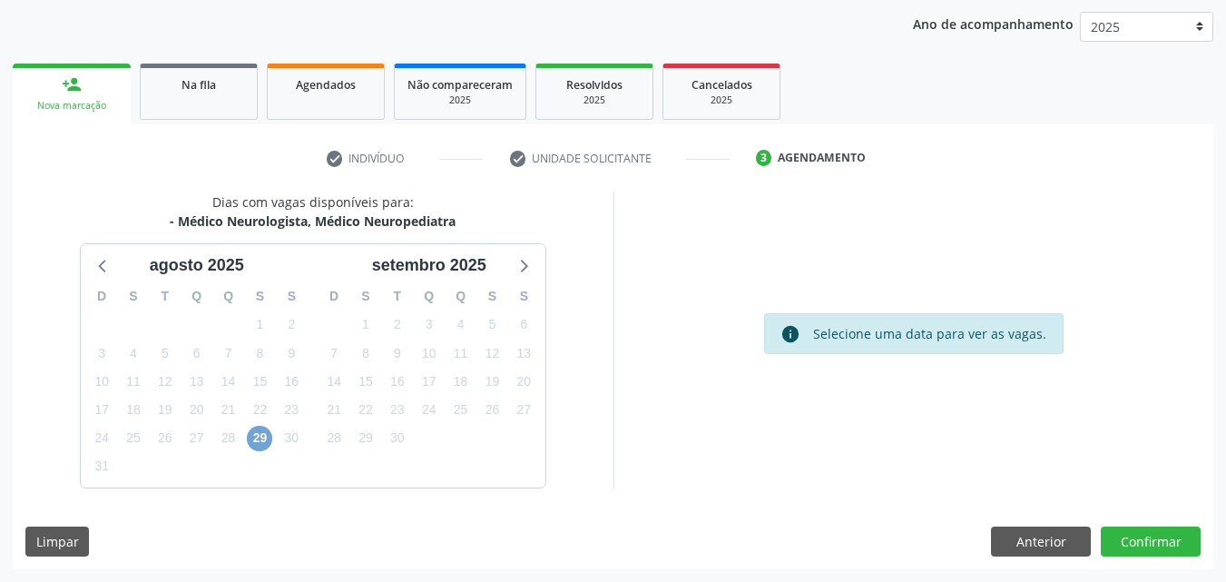
click at [266, 438] on span "29" at bounding box center [259, 438] width 25 height 25
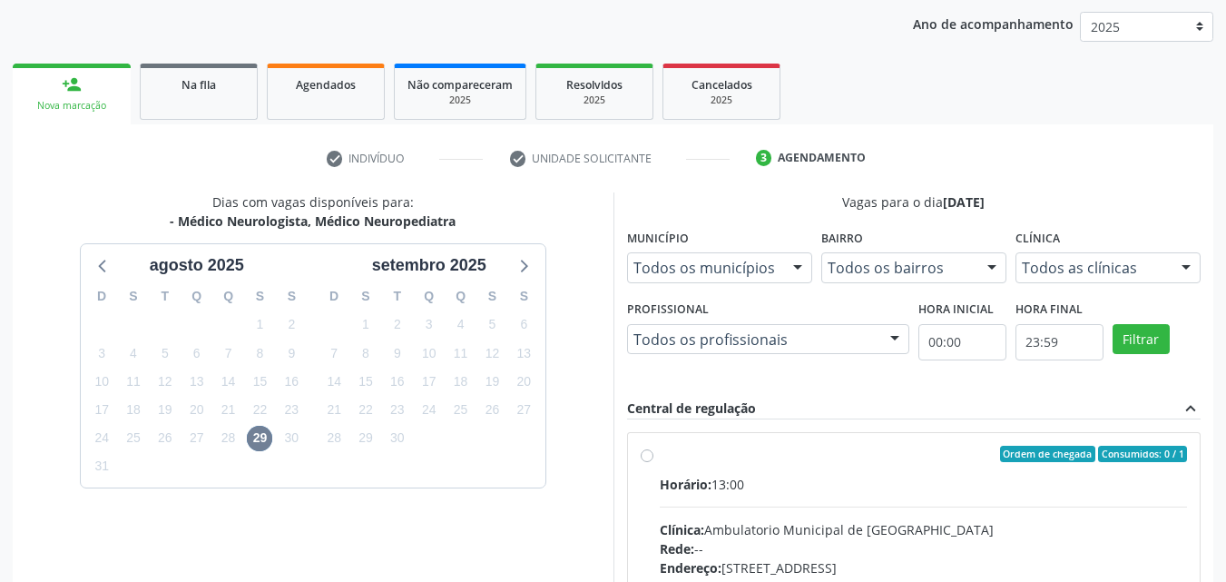
click at [751, 449] on div "Ordem de chegada Consumidos: 0 / 1" at bounding box center [924, 454] width 528 height 16
click at [654, 449] on input "Ordem de chegada Consumidos: 0 / 1 Horário: 13:00 Clínica: Ambulatorio Municipa…" at bounding box center [647, 454] width 13 height 16
radio input "true"
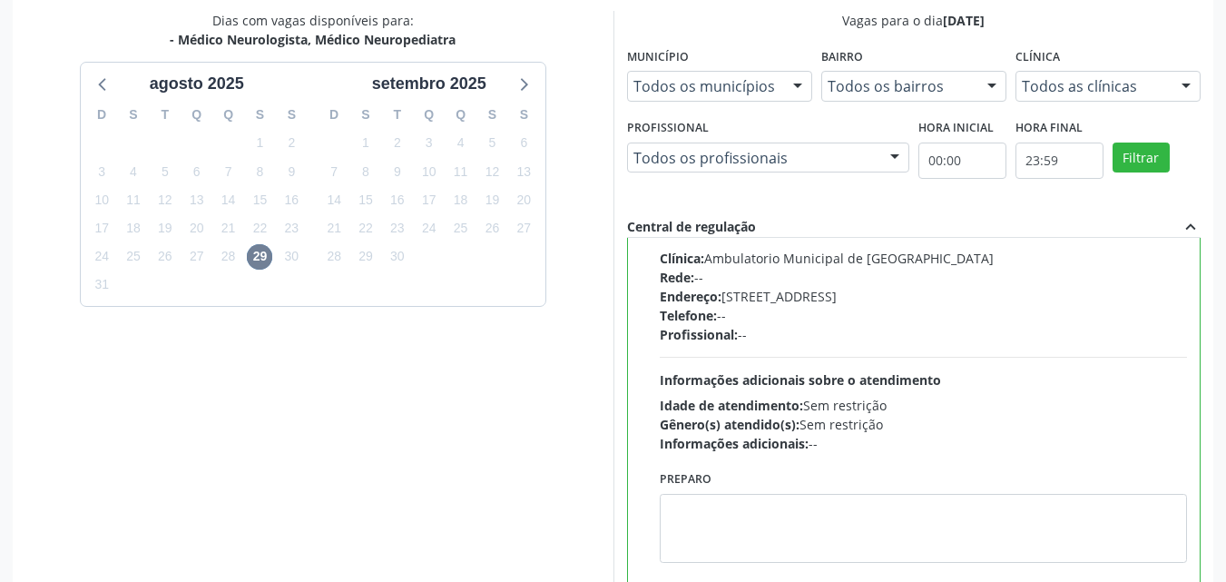
scroll to position [503, 0]
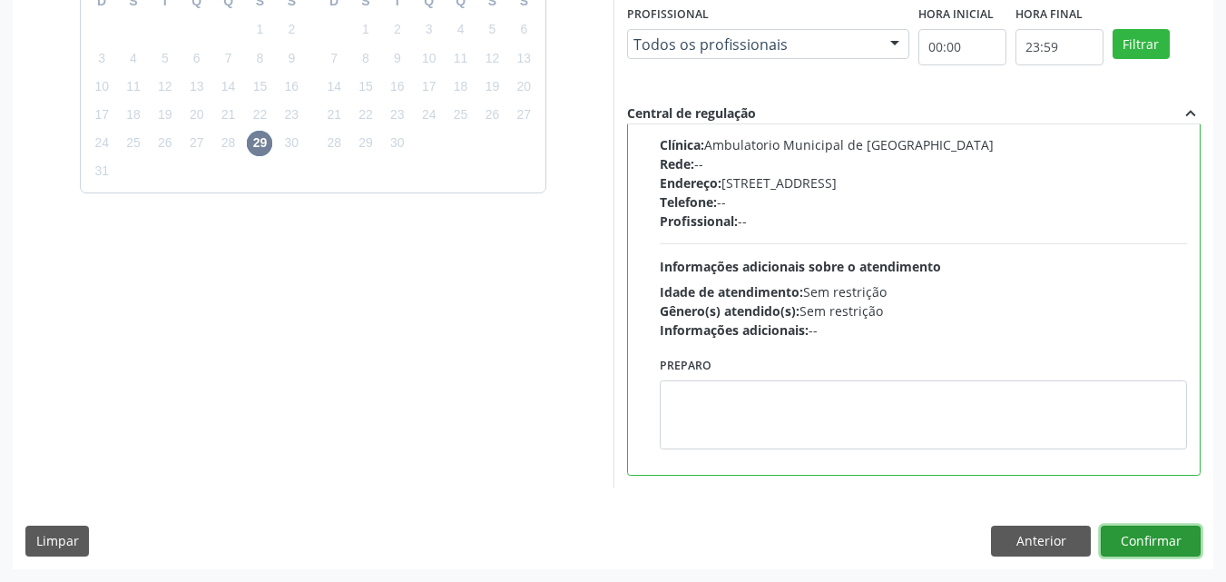
click at [1138, 537] on button "Confirmar" at bounding box center [1151, 541] width 100 height 31
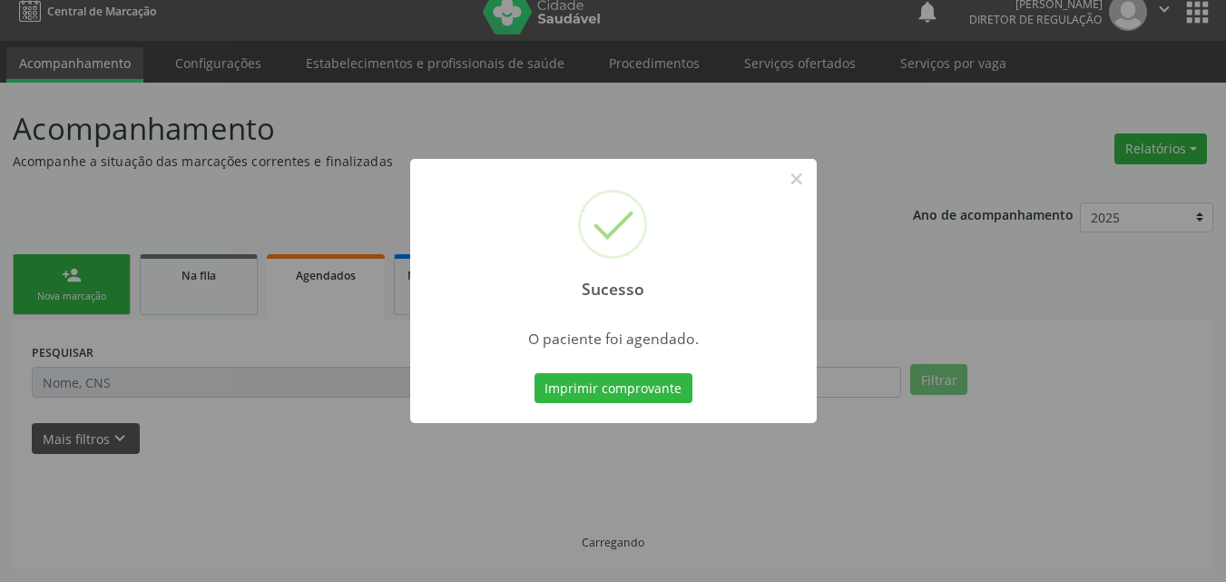
scroll to position [17, 0]
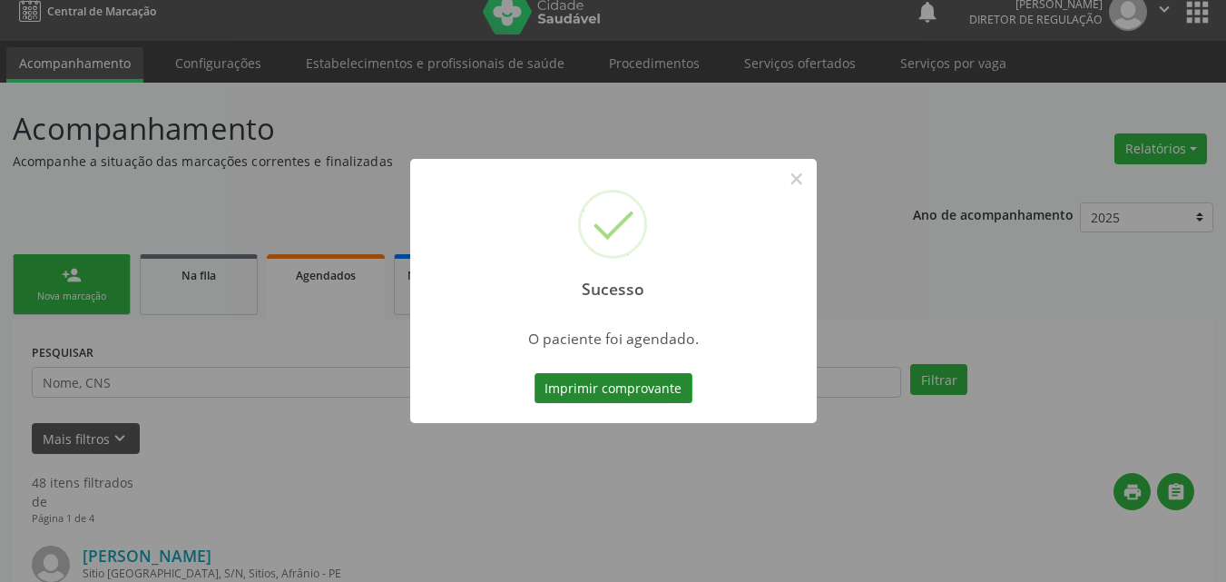
click at [666, 391] on button "Imprimir comprovante" at bounding box center [614, 388] width 158 height 31
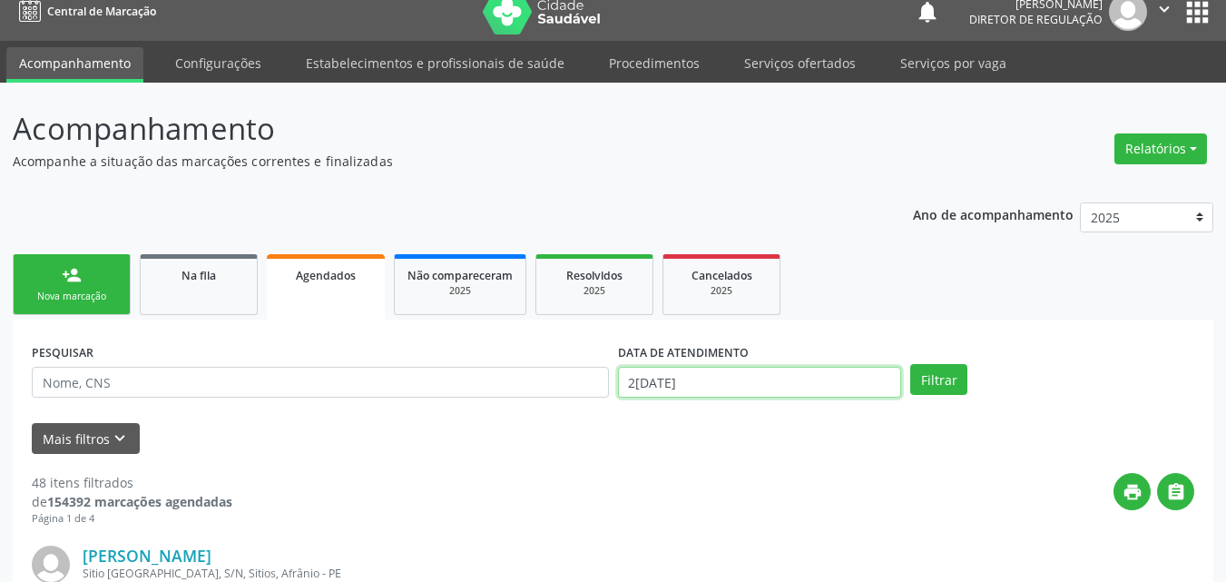
click at [689, 379] on input "[DATE]" at bounding box center [760, 382] width 284 height 31
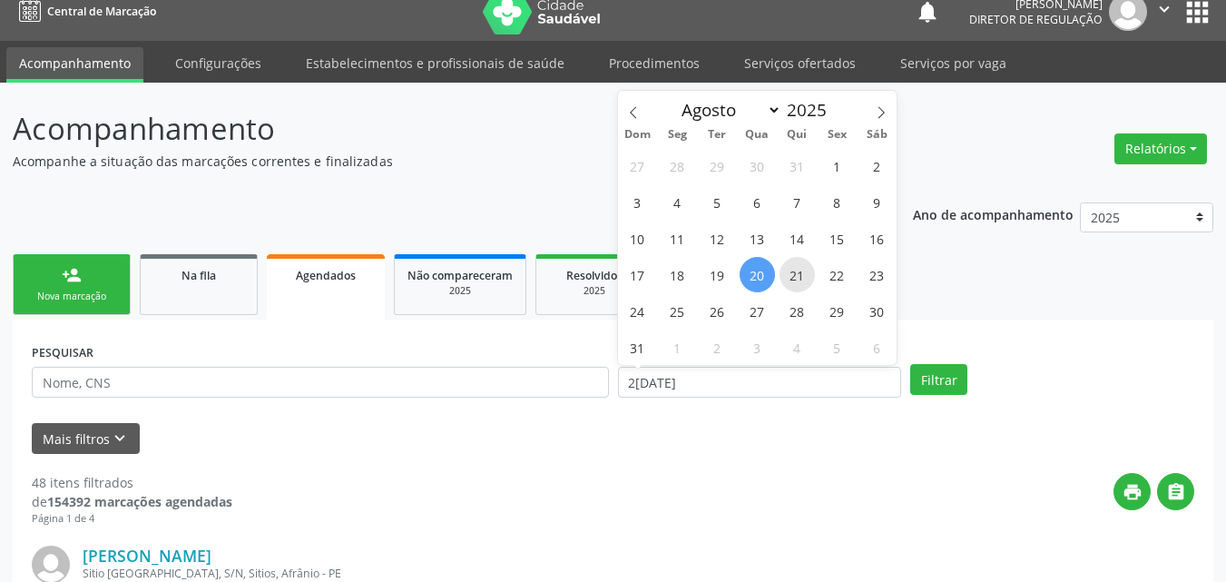
click at [794, 273] on span "21" at bounding box center [797, 274] width 35 height 35
type input "21[DATE]"
click at [794, 273] on span "21" at bounding box center [797, 274] width 35 height 35
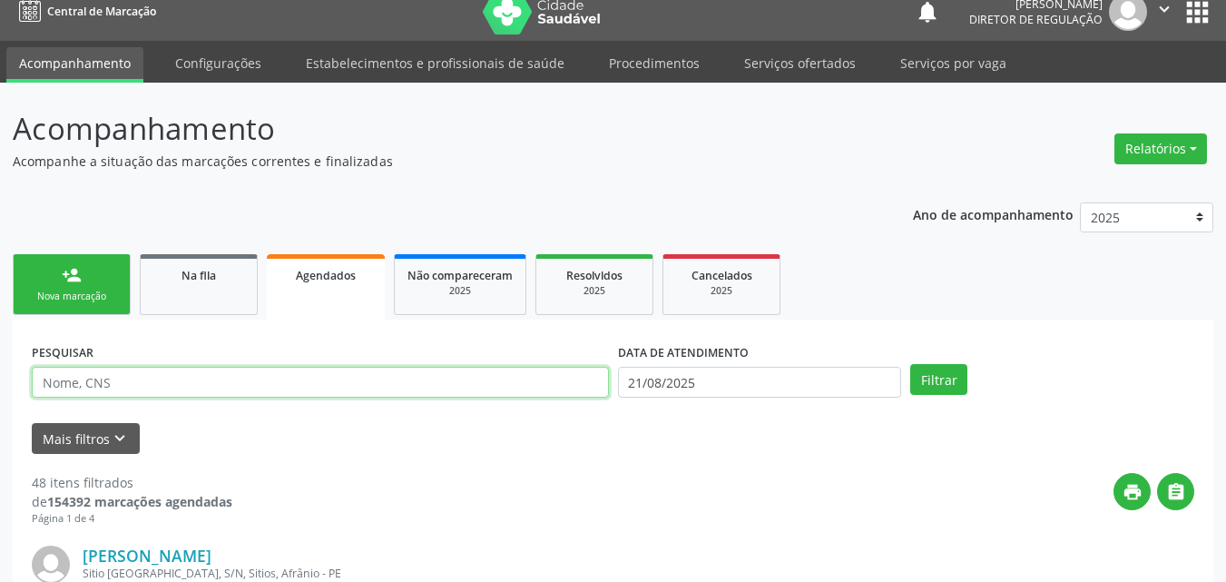
click at [95, 387] on input "text" at bounding box center [320, 382] width 577 height 31
type input "a"
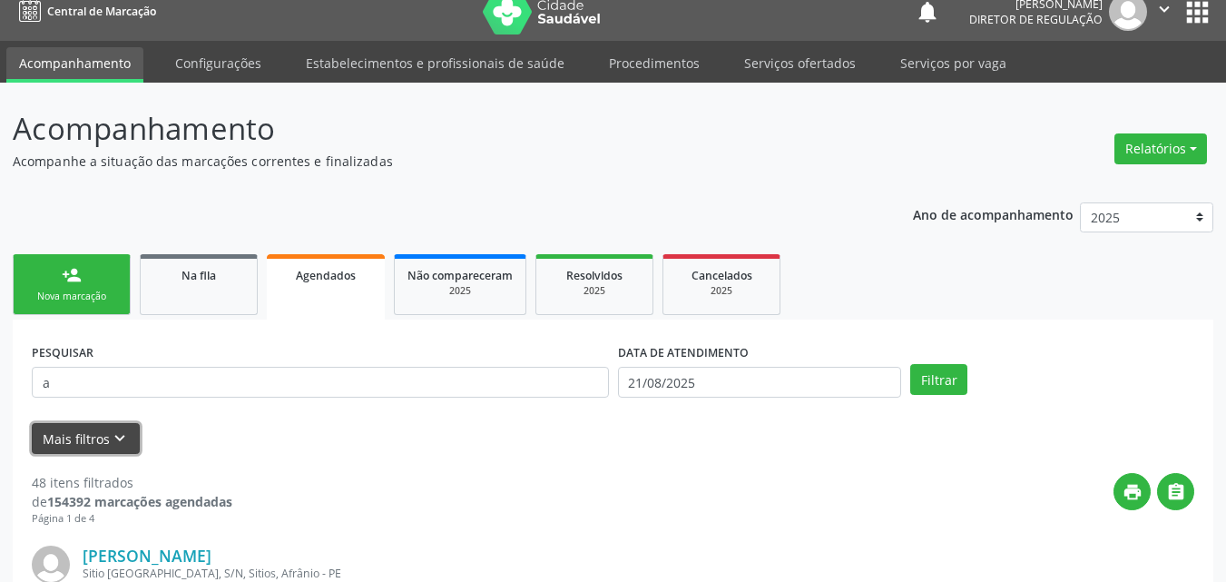
click at [114, 432] on icon "keyboard_arrow_down" at bounding box center [120, 438] width 20 height 20
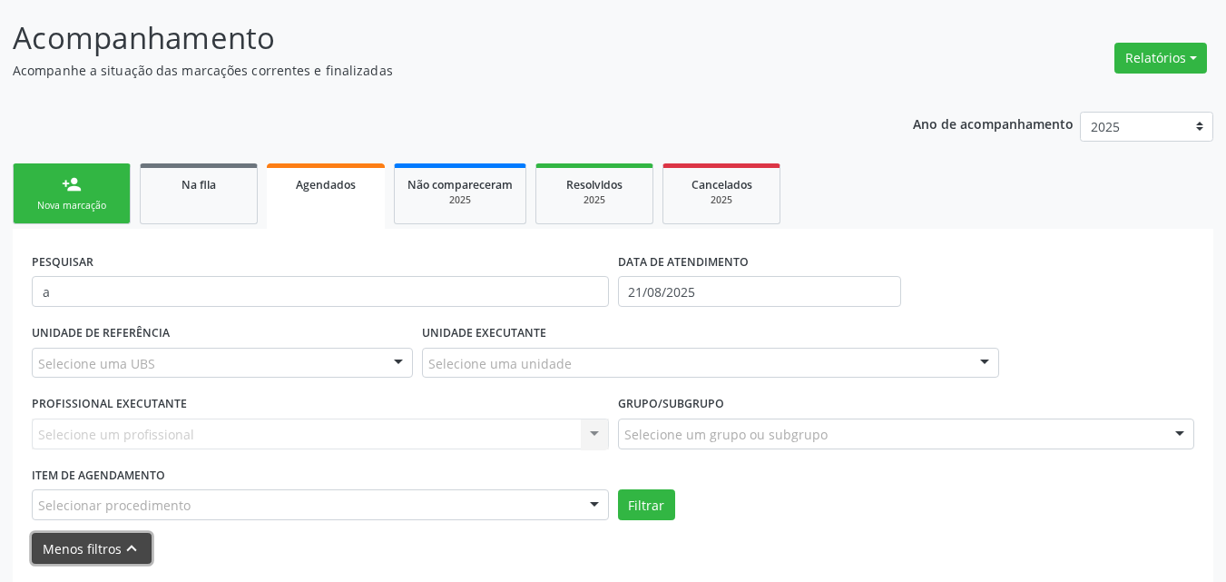
scroll to position [199, 0]
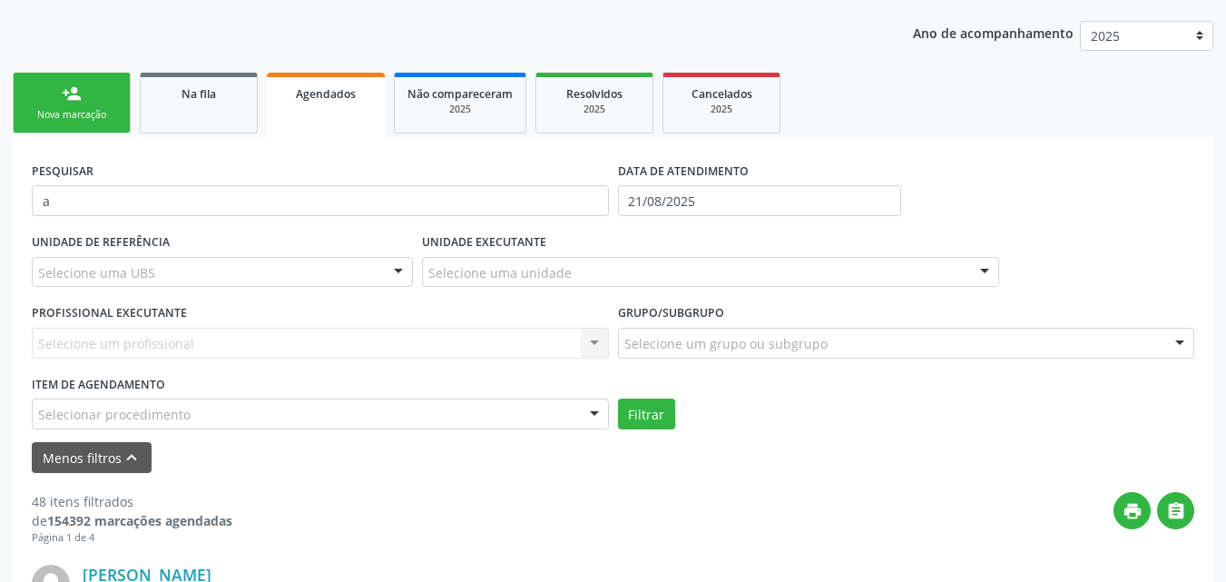
drag, startPoint x: 170, startPoint y: 412, endPoint x: 171, endPoint y: 399, distance: 12.7
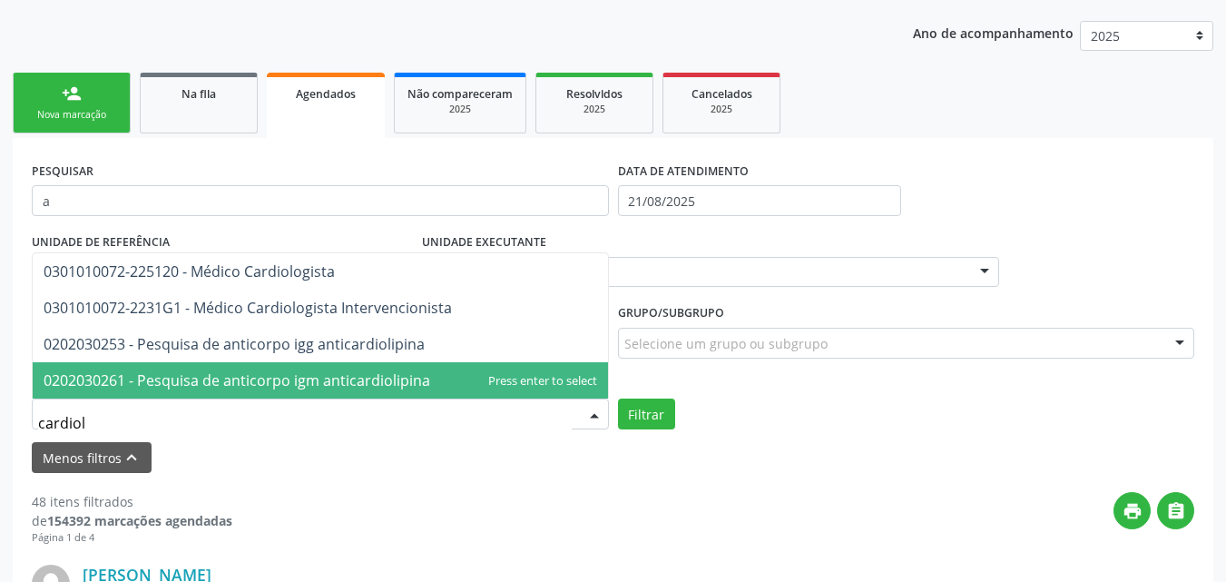
type input "cardiolo"
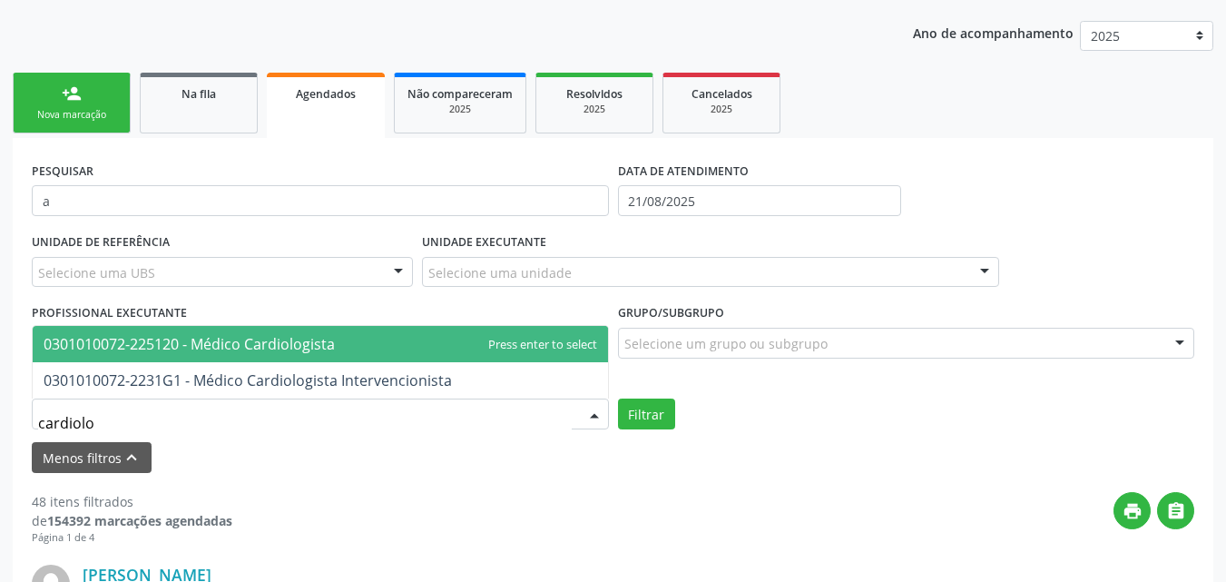
click at [170, 341] on span "0301010072-225120 - Médico Cardiologista" at bounding box center [189, 344] width 291 height 20
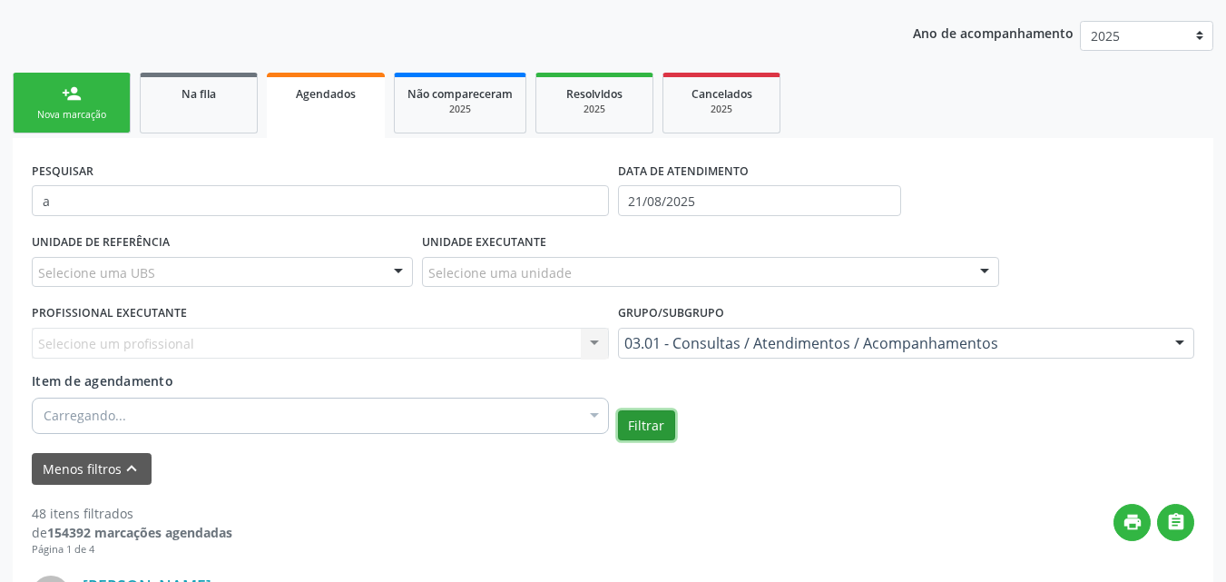
click at [640, 421] on button "Filtrar" at bounding box center [646, 425] width 57 height 31
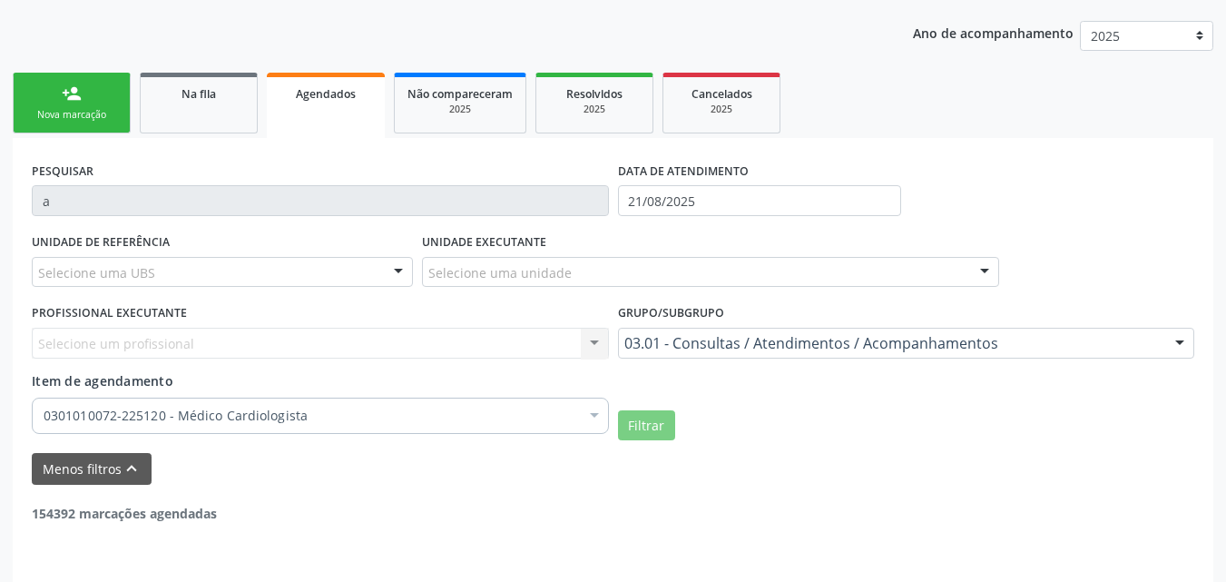
scroll to position [249, 0]
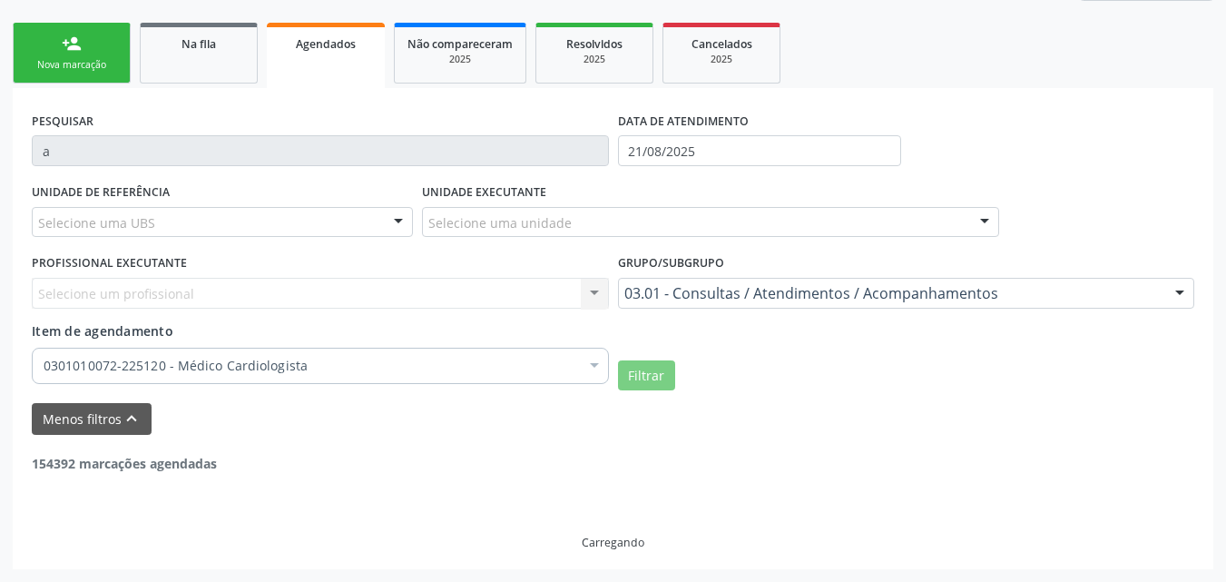
drag, startPoint x: 498, startPoint y: 219, endPoint x: 500, endPoint y: 202, distance: 17.3
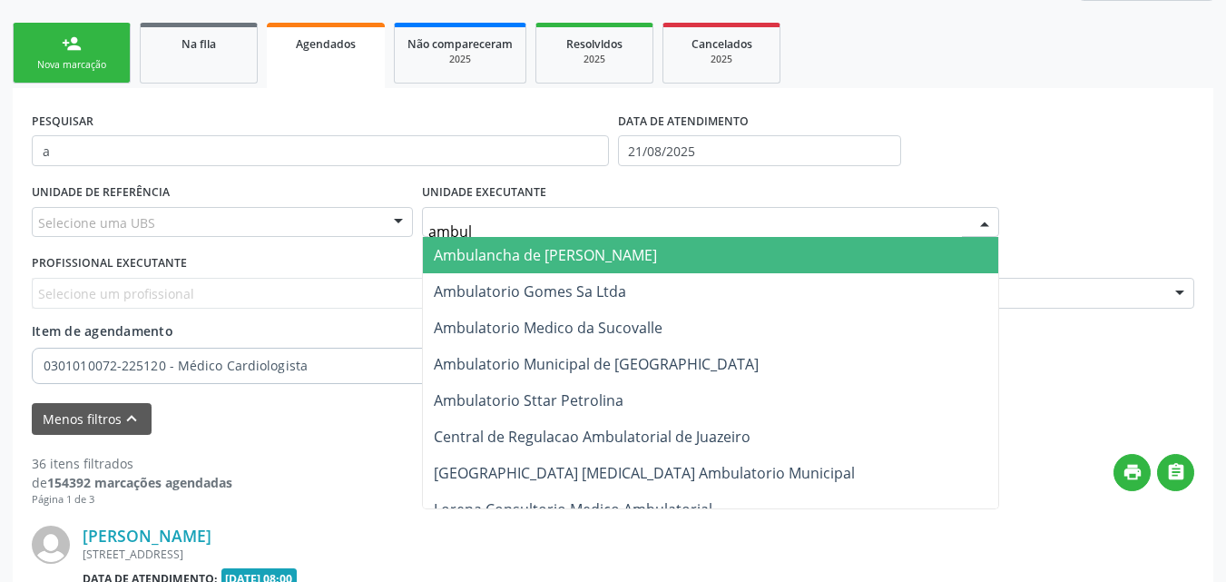
type input "ambula"
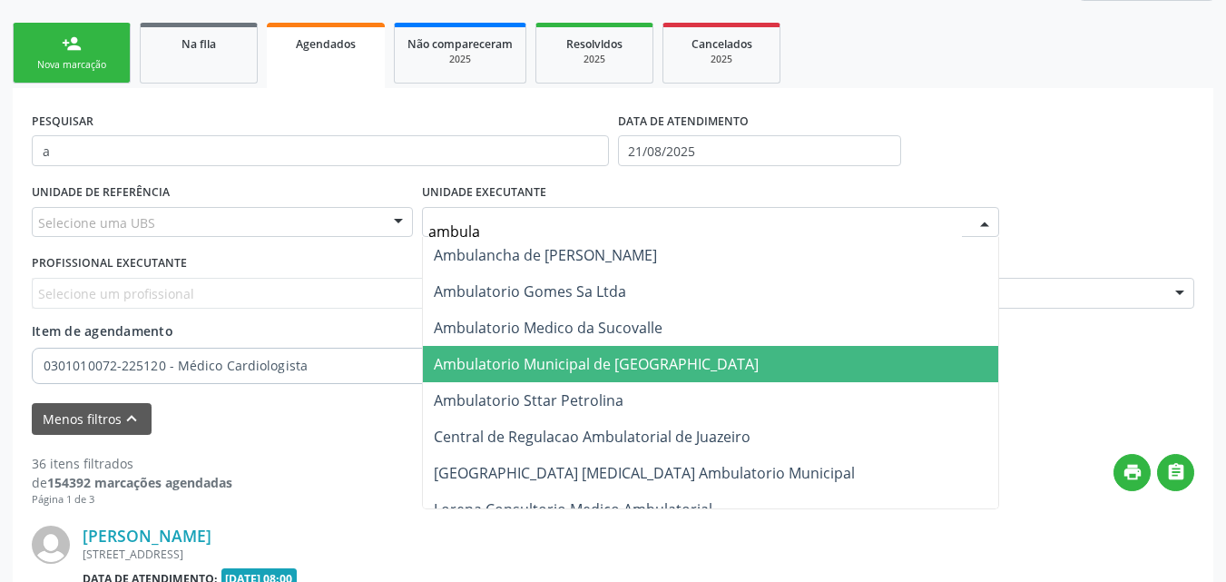
click at [489, 366] on span "Ambulatorio Municipal de [GEOGRAPHIC_DATA]" at bounding box center [596, 364] width 325 height 20
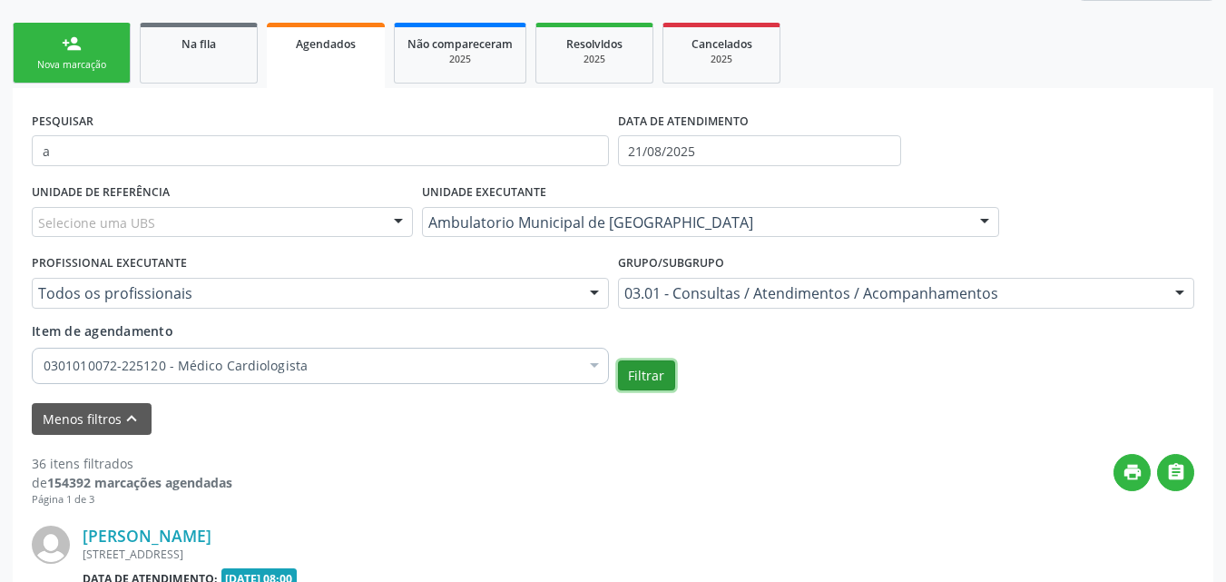
click at [653, 374] on button "Filtrar" at bounding box center [646, 375] width 57 height 31
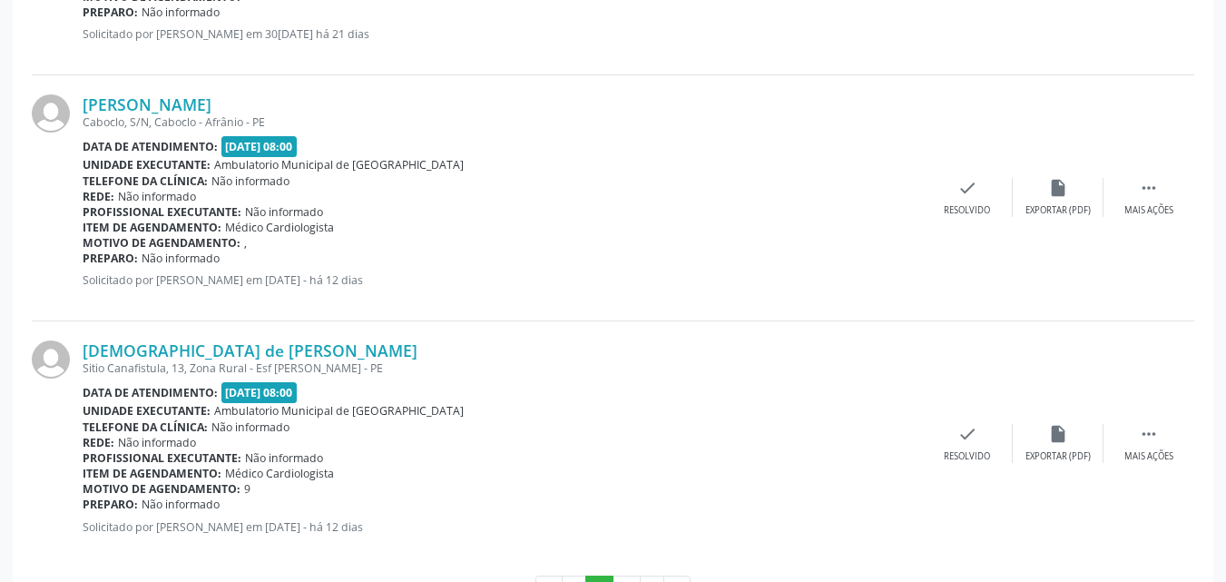
scroll to position [3948, 0]
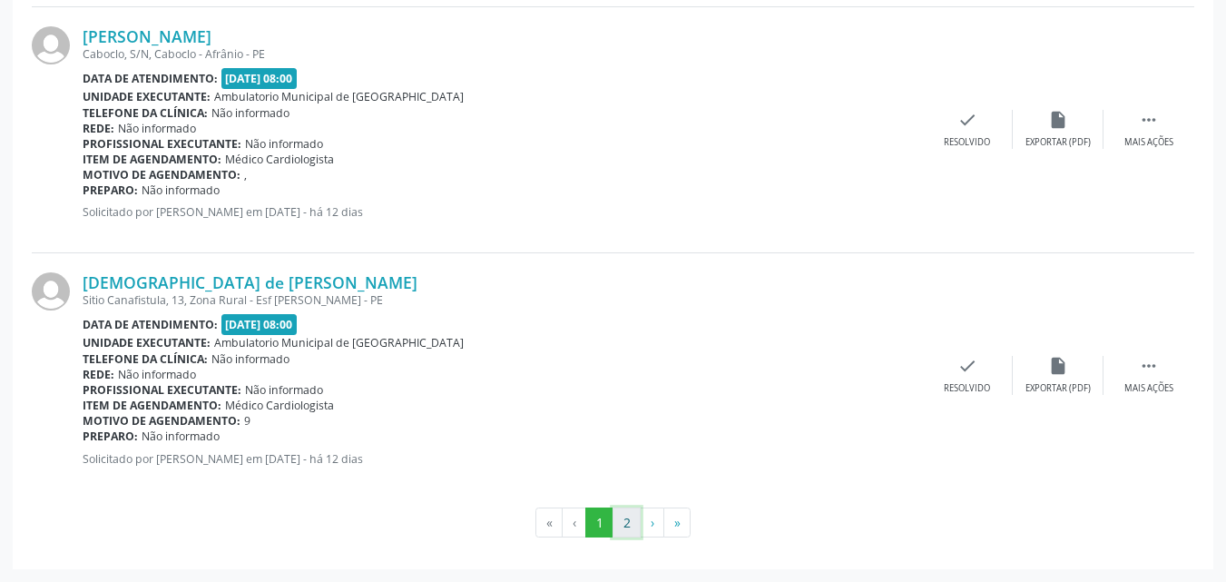
click at [628, 522] on button "2" at bounding box center [627, 522] width 28 height 31
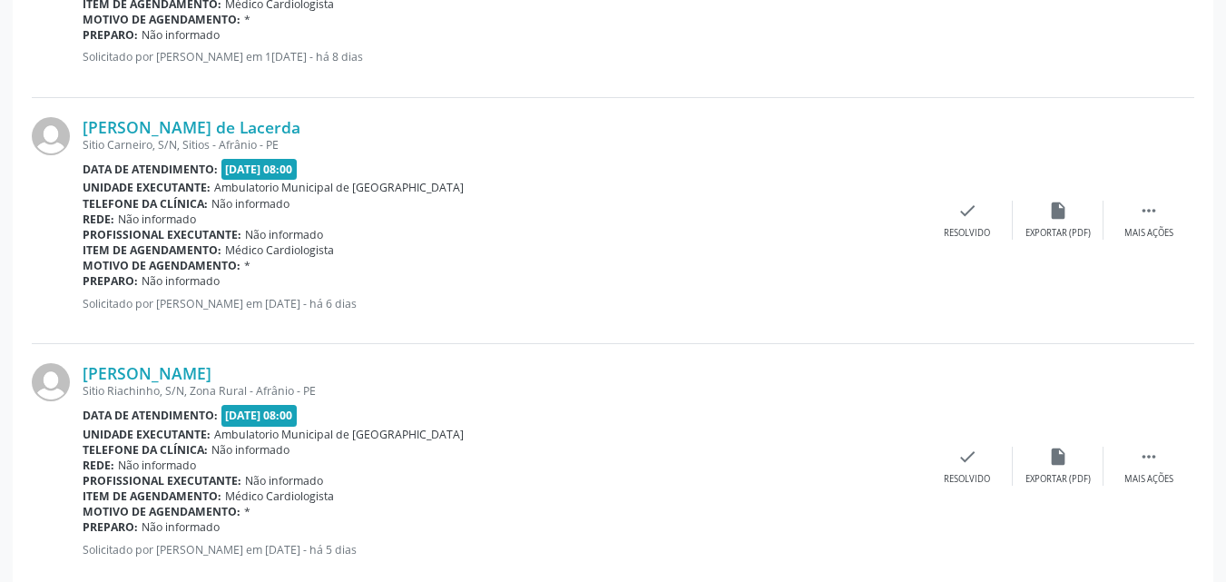
scroll to position [1487, 0]
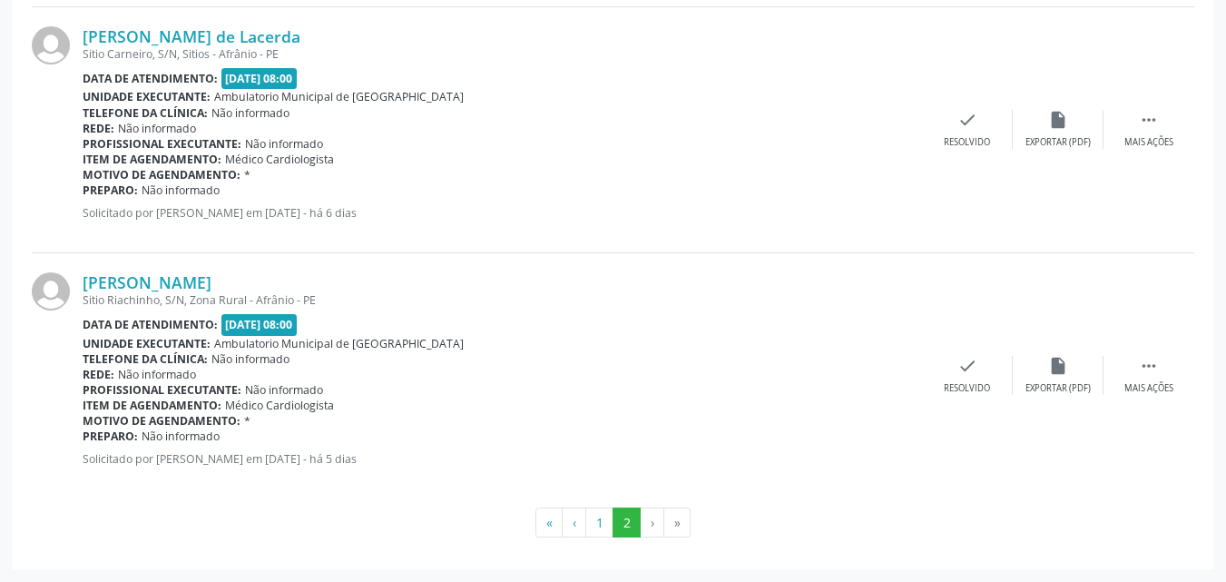
click at [657, 522] on li "›" at bounding box center [653, 522] width 24 height 31
click at [645, 524] on li "›" at bounding box center [653, 522] width 24 height 31
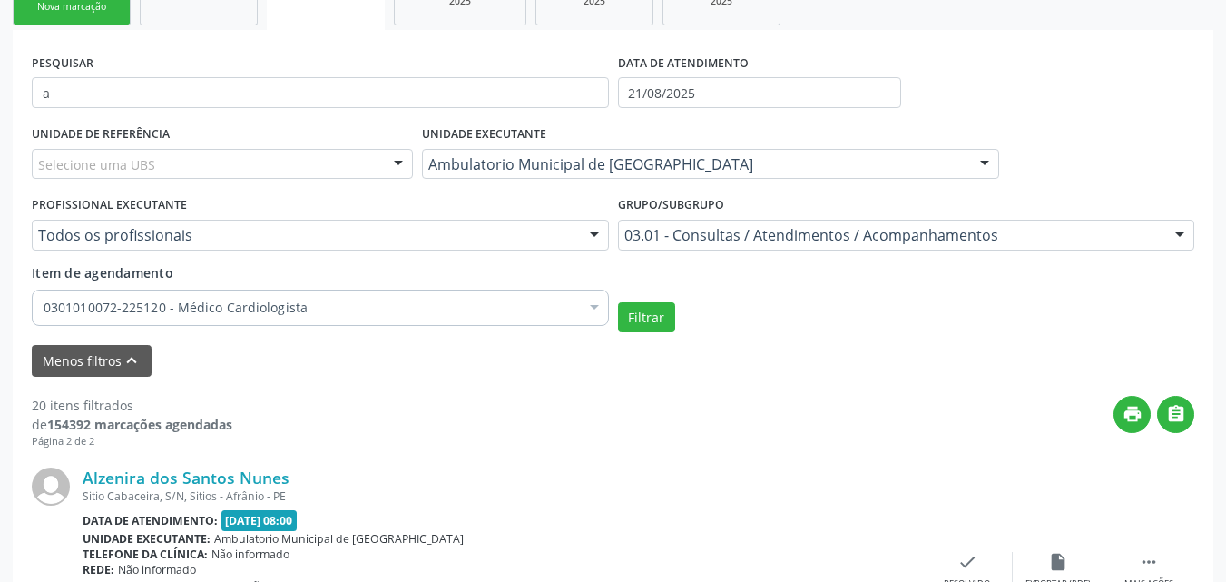
scroll to position [216, 0]
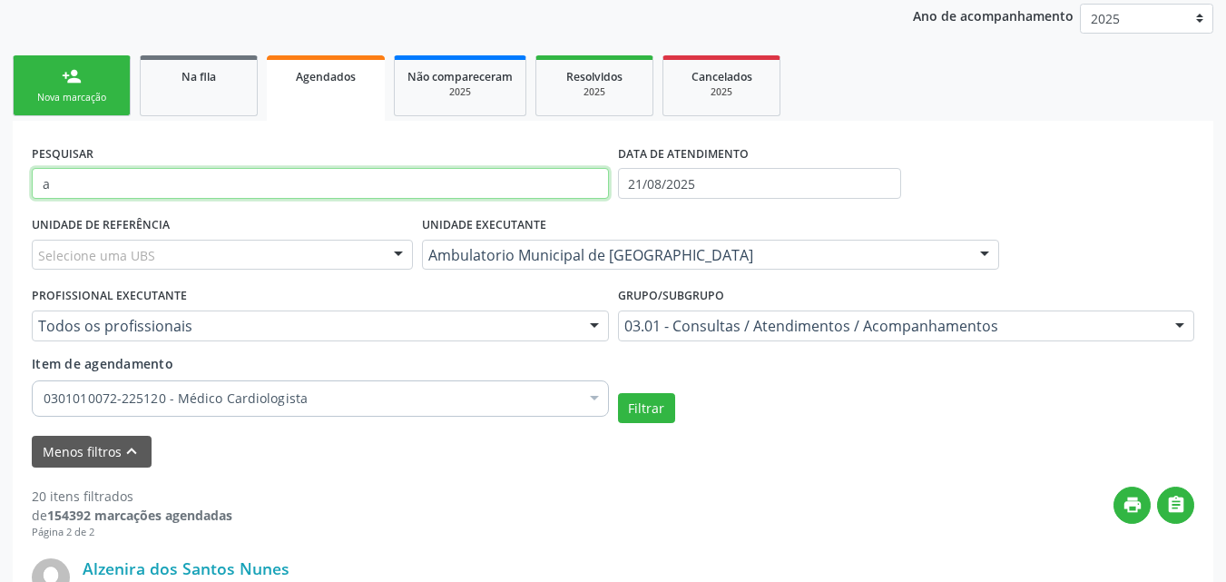
click at [168, 185] on input "a" at bounding box center [320, 183] width 577 height 31
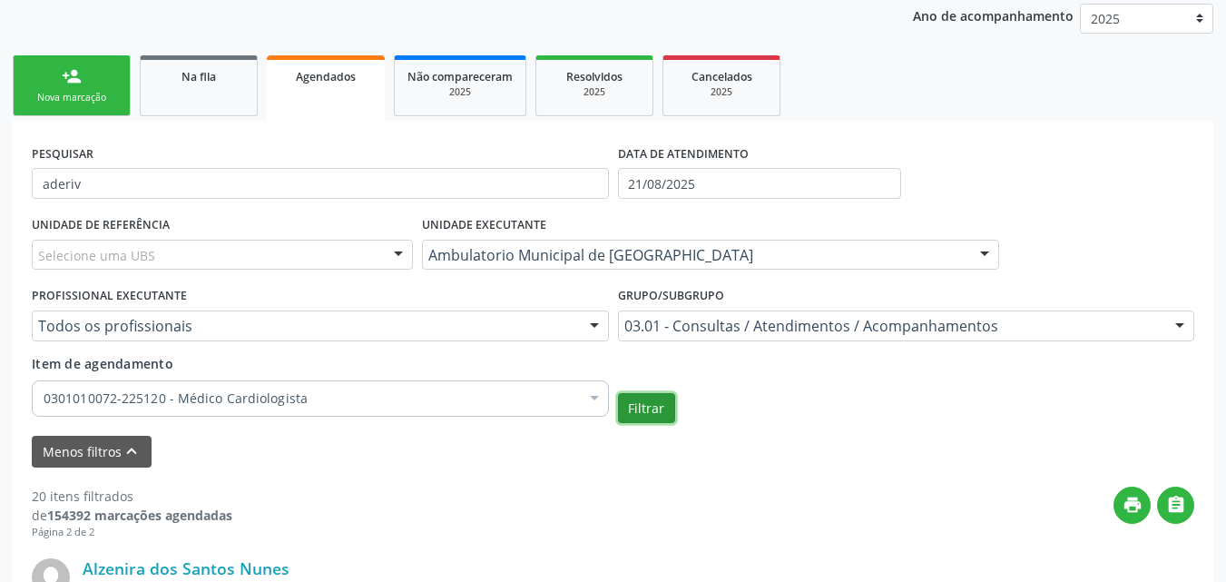
click at [653, 409] on button "Filtrar" at bounding box center [646, 408] width 57 height 31
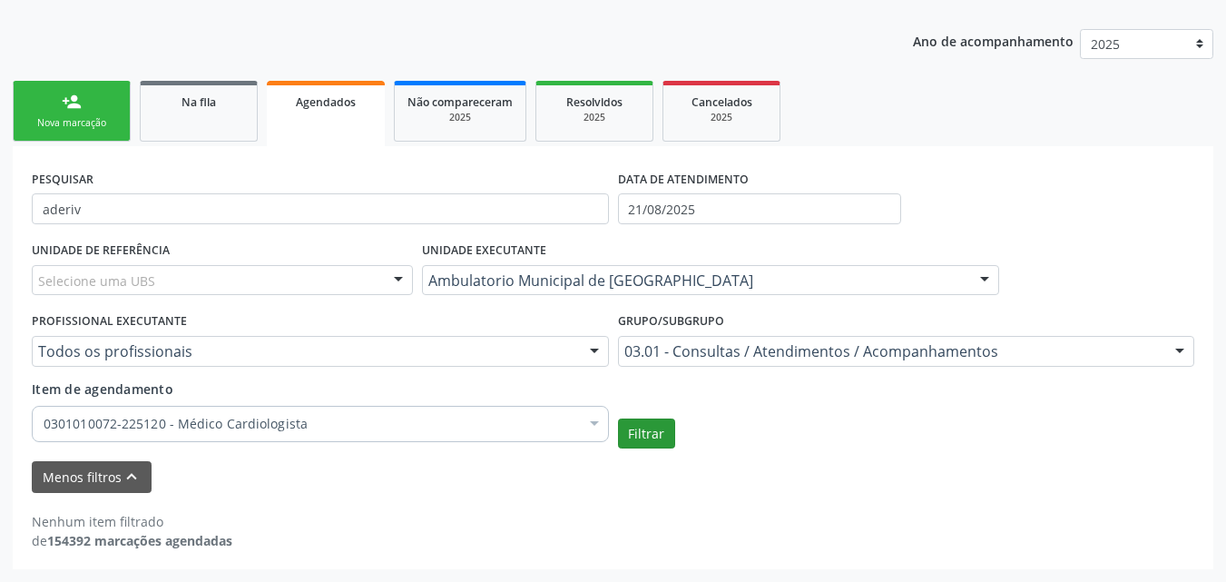
scroll to position [191, 0]
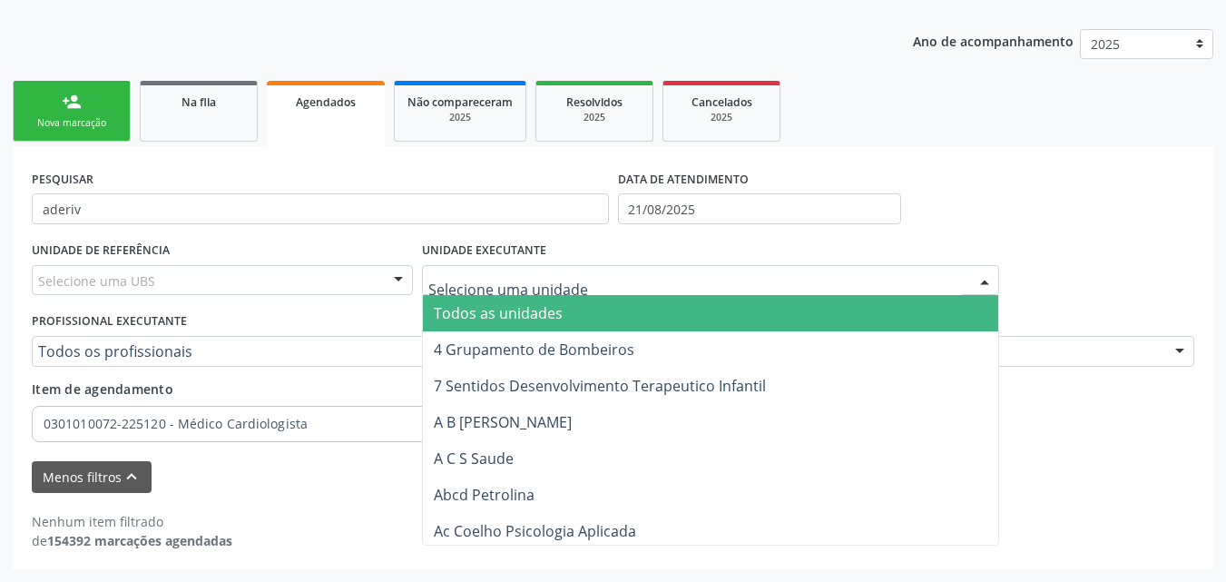
click at [587, 315] on span "Todos as unidades" at bounding box center [710, 313] width 575 height 36
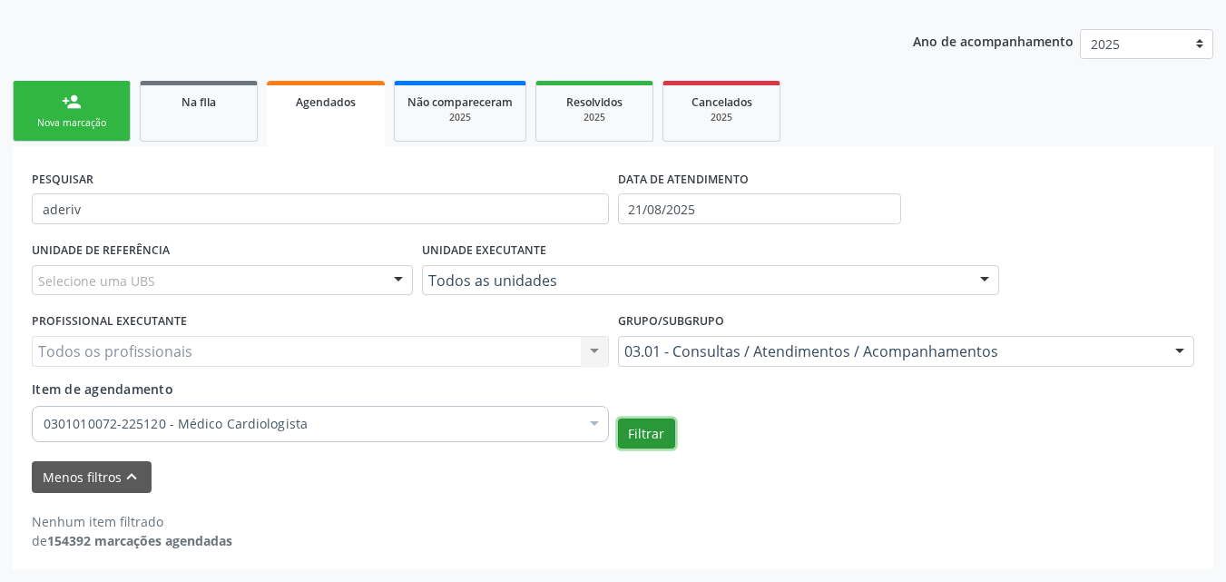
click at [650, 441] on button "Filtrar" at bounding box center [646, 433] width 57 height 31
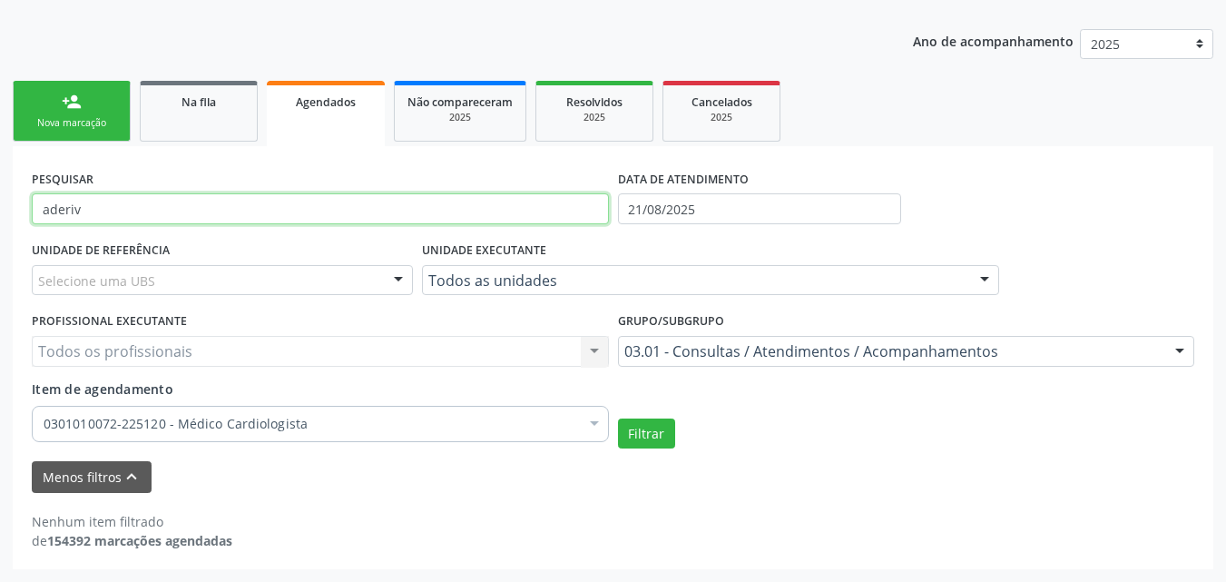
click at [168, 209] on input "aderiv" at bounding box center [320, 208] width 577 height 31
type input "aderivaldo de so"
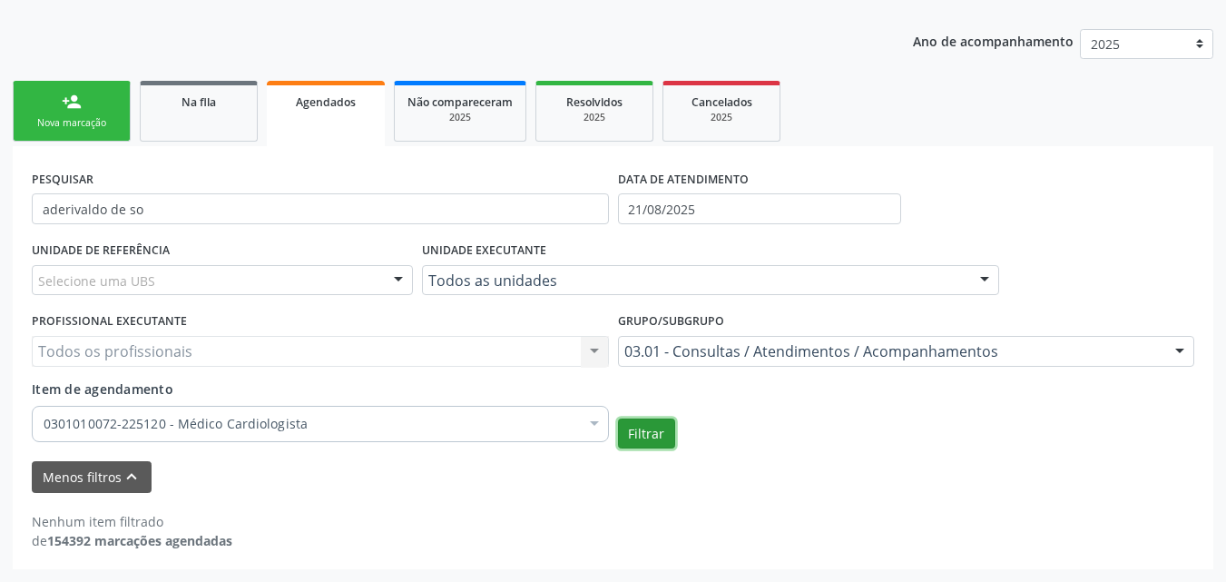
click at [660, 437] on button "Filtrar" at bounding box center [646, 433] width 57 height 31
click at [649, 428] on button "Filtrar" at bounding box center [646, 433] width 57 height 31
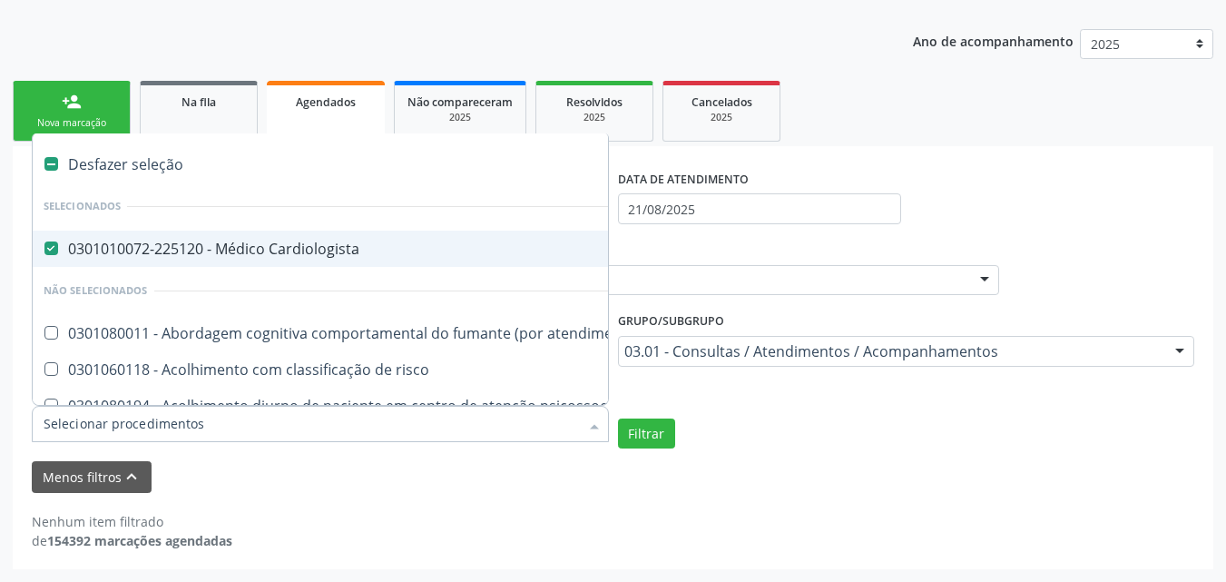
click at [71, 242] on div "0301010072-225120 - Médico Cardiologista" at bounding box center [992, 248] width 1896 height 15
checkbox Cardiologista "false"
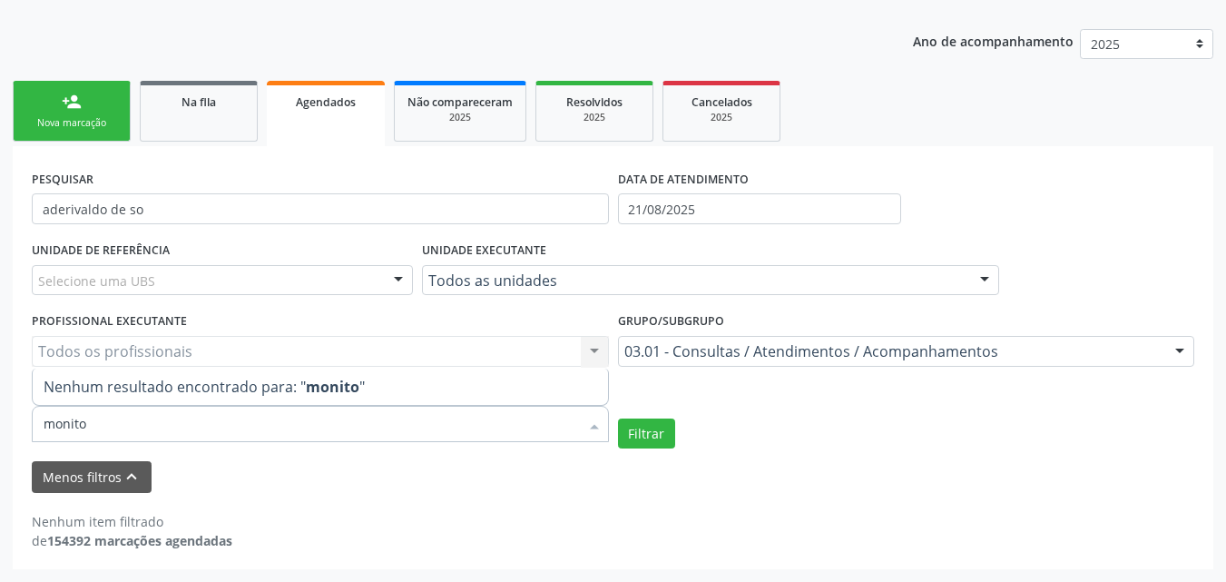
type input "monitor"
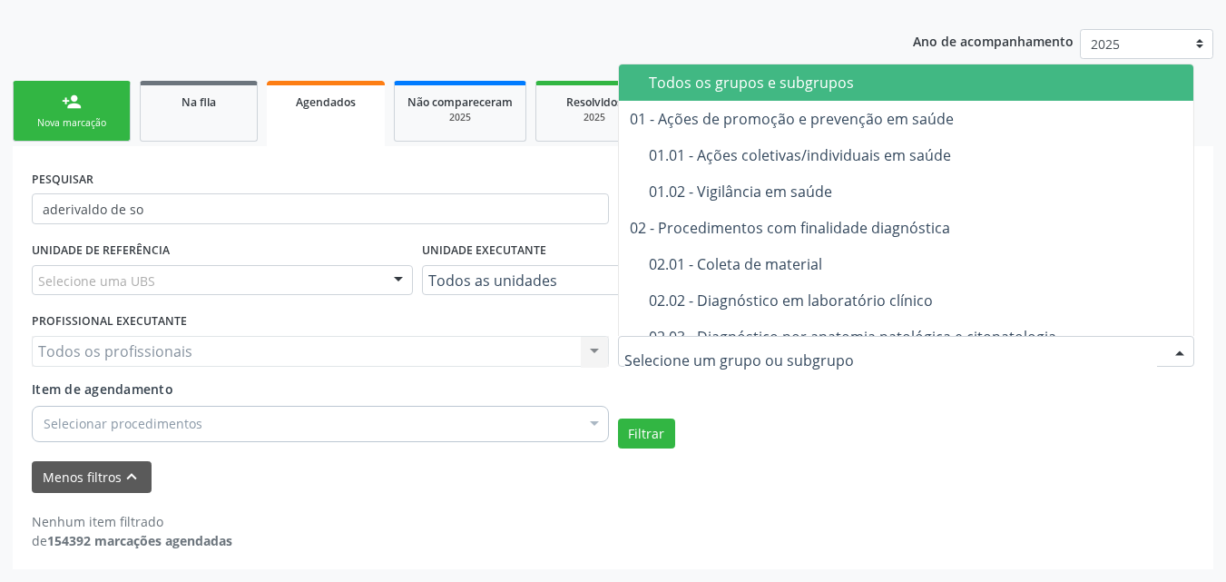
click at [880, 90] on div "Todos os grupos e subgrupos" at bounding box center [956, 82] width 614 height 15
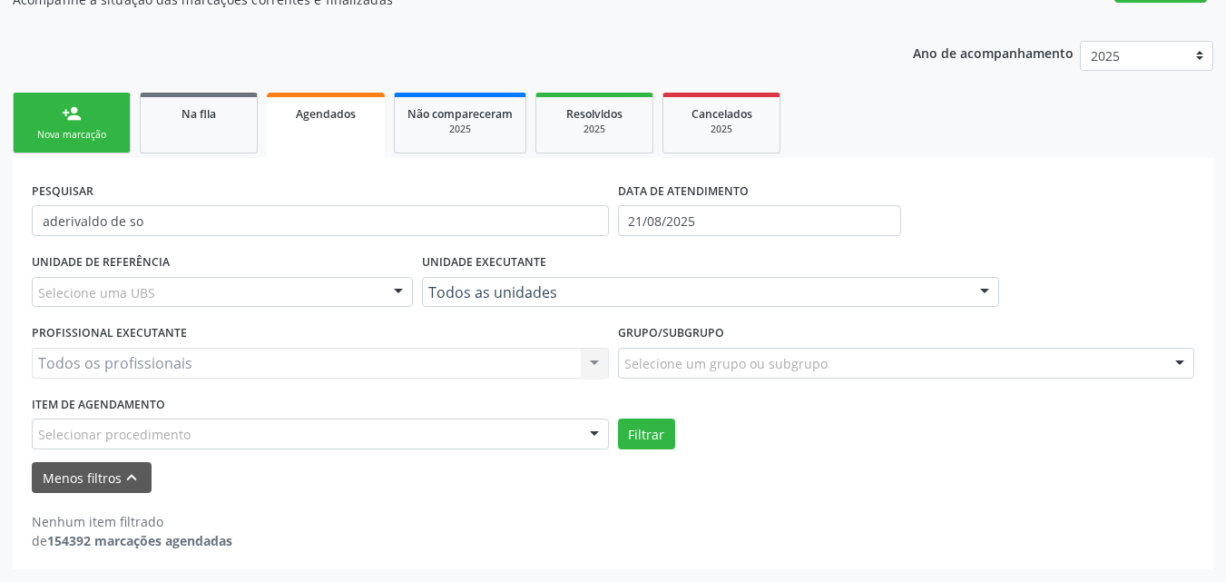
scroll to position [179, 0]
click at [229, 432] on div "Selecionar procedimento" at bounding box center [320, 433] width 577 height 31
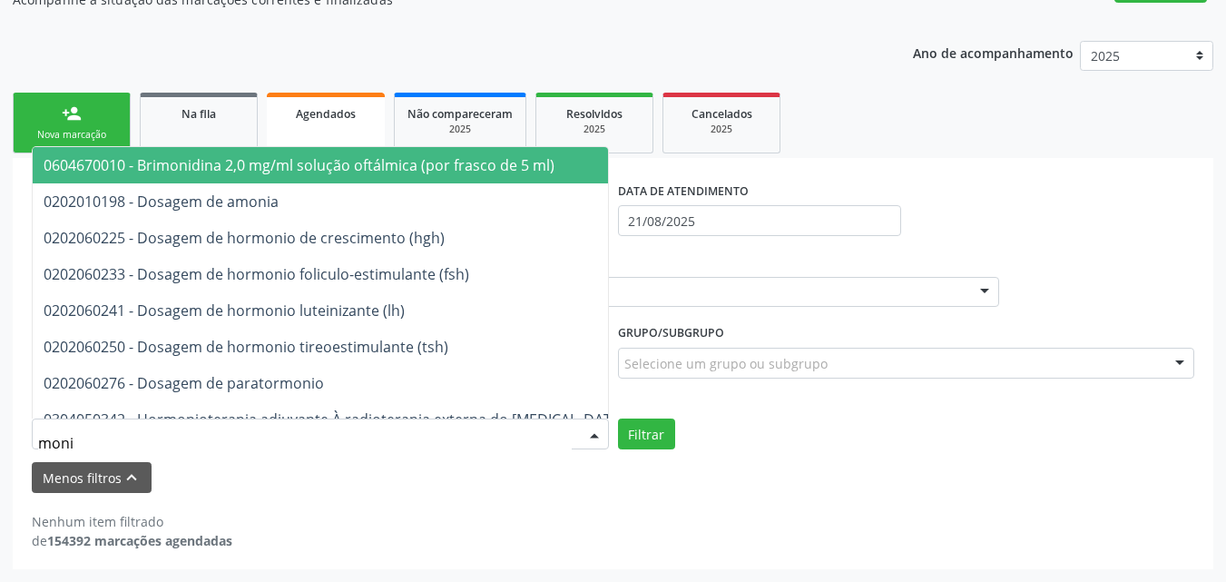
type input "monit"
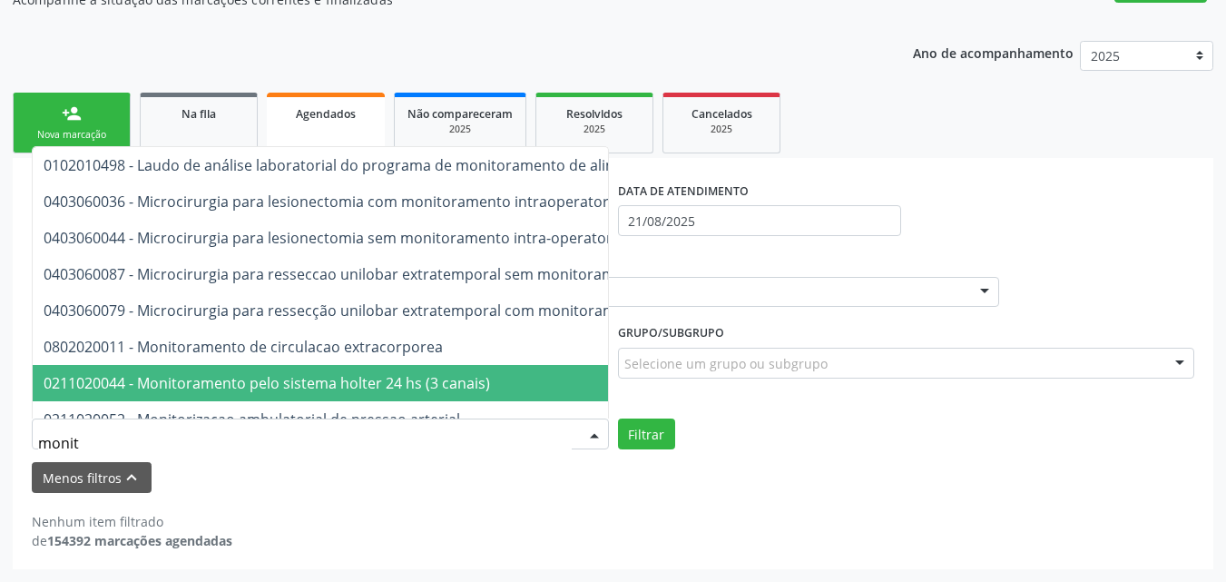
click at [284, 379] on span "0211020044 - Monitoramento pelo sistema holter 24 hs (3 canais)" at bounding box center [267, 383] width 447 height 20
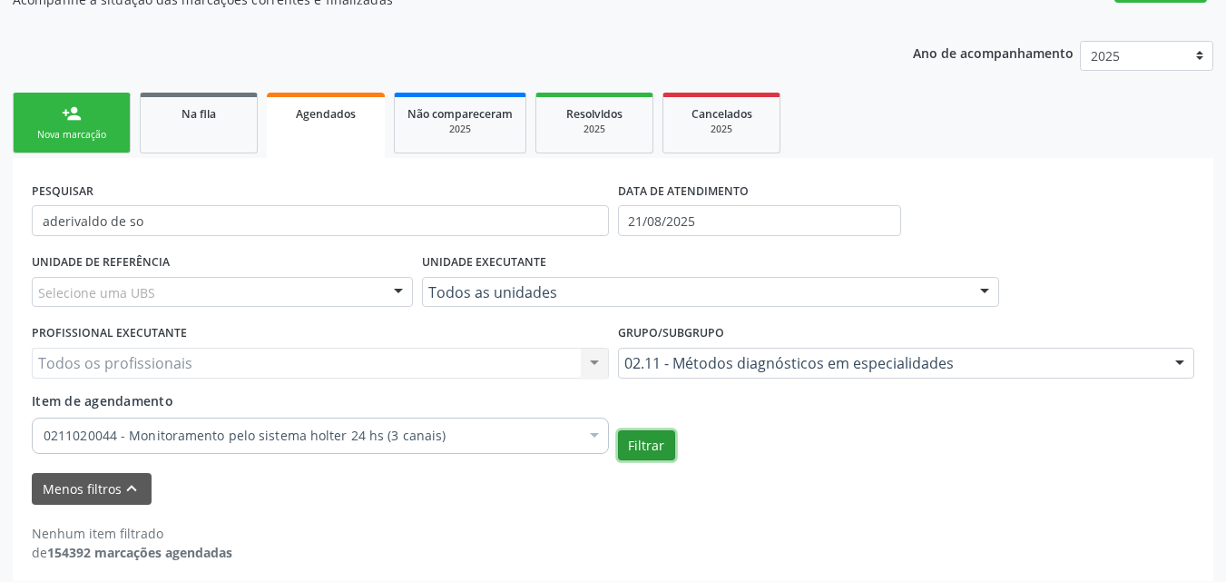
click at [644, 446] on button "Filtrar" at bounding box center [646, 445] width 57 height 31
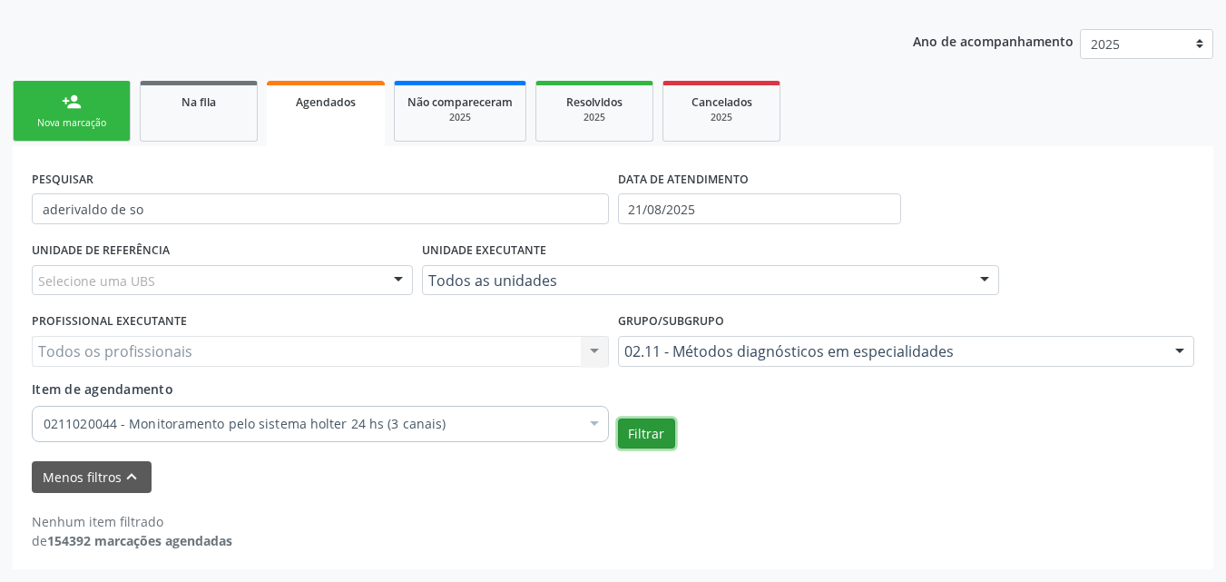
click at [652, 437] on button "Filtrar" at bounding box center [646, 433] width 57 height 31
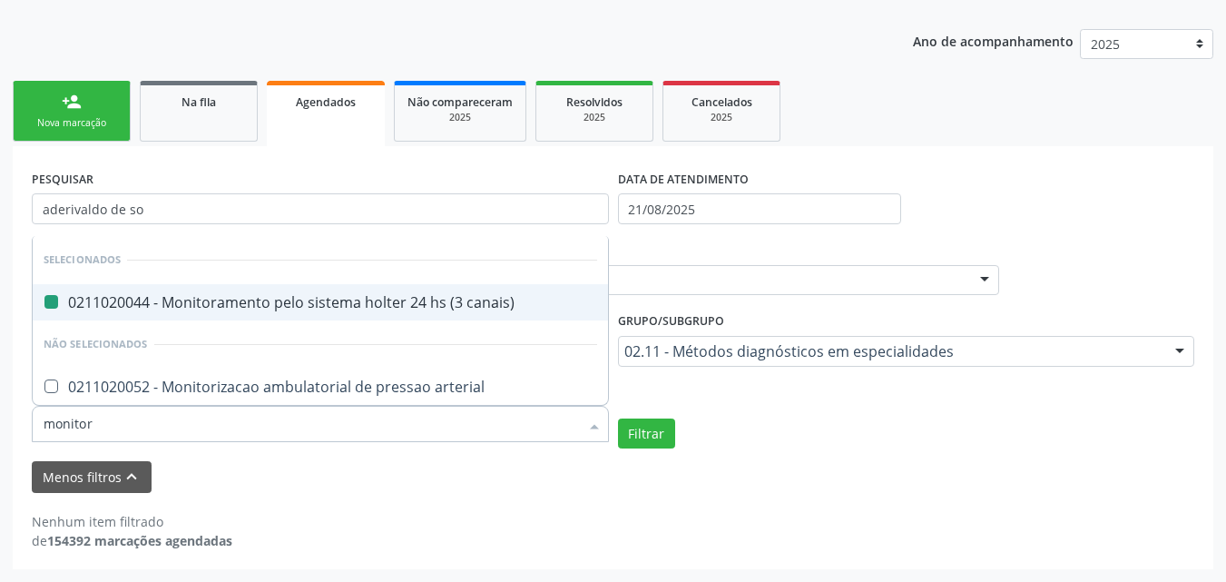
type input "monitori"
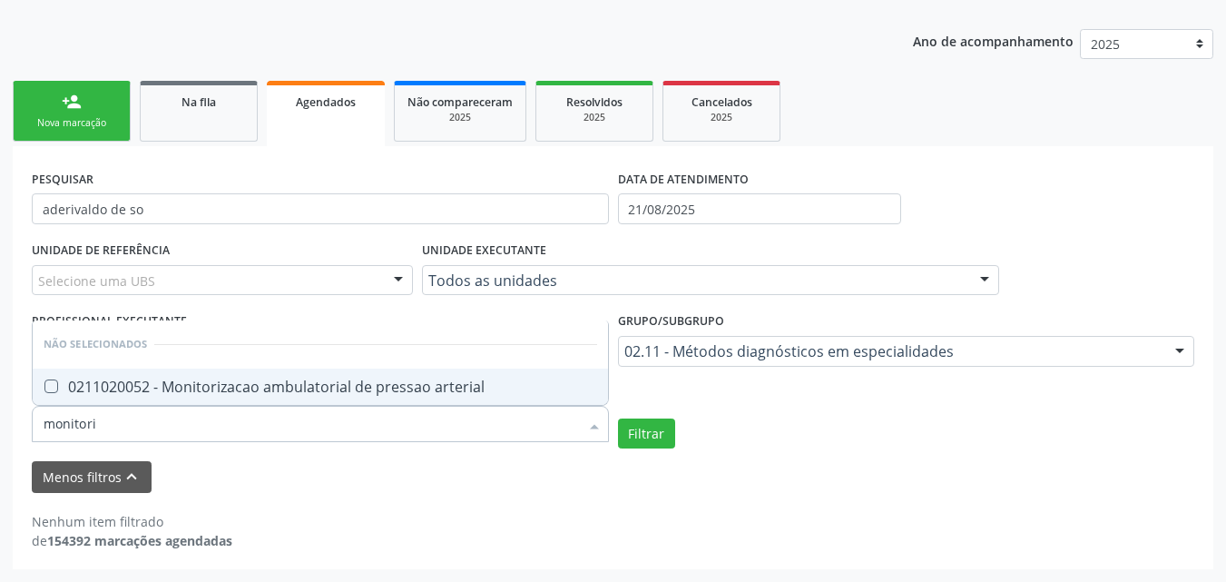
click at [438, 384] on div "0211020052 - Monitorizacao ambulatorial de pressao arterial" at bounding box center [321, 386] width 554 height 15
checkbox arterial "true"
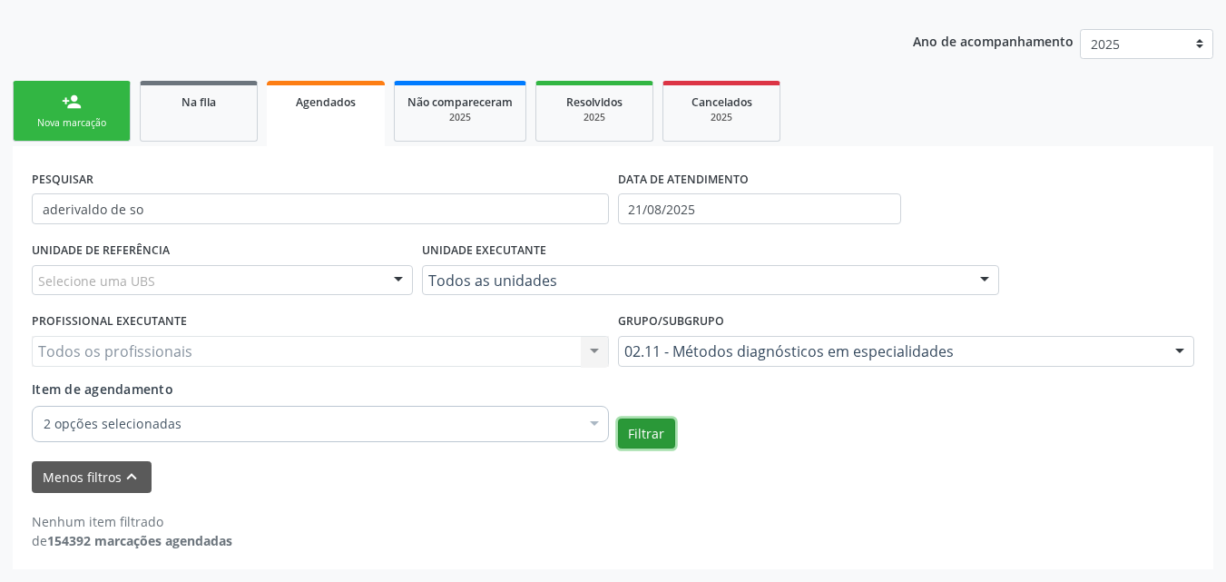
click at [661, 432] on button "Filtrar" at bounding box center [646, 433] width 57 height 31
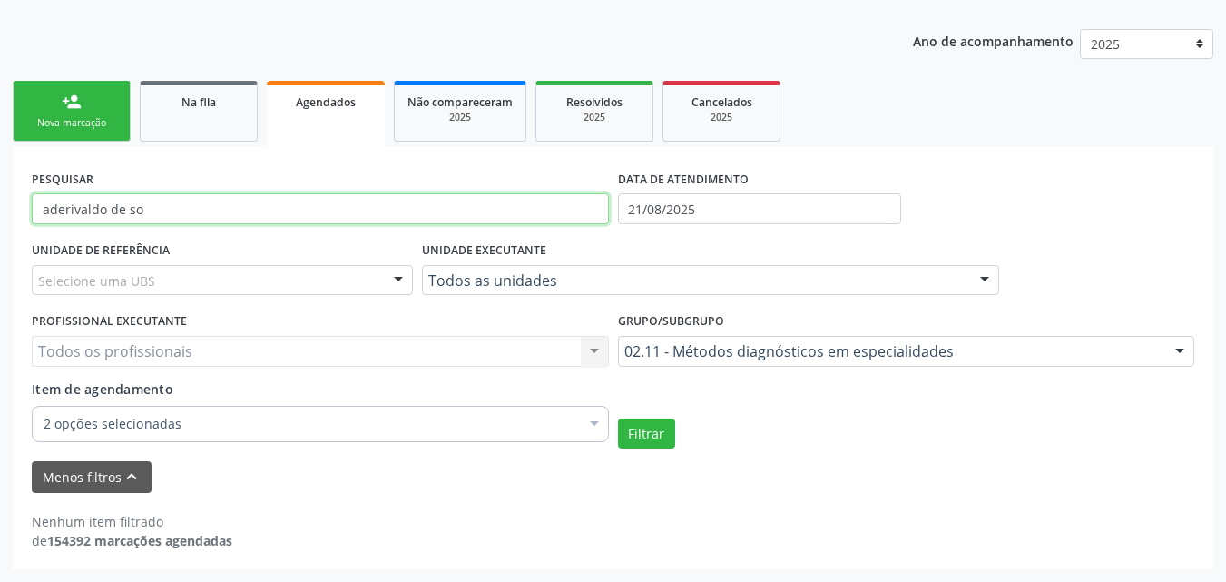
click at [173, 204] on input "aderivaldo de so" at bounding box center [320, 208] width 577 height 31
type input "a"
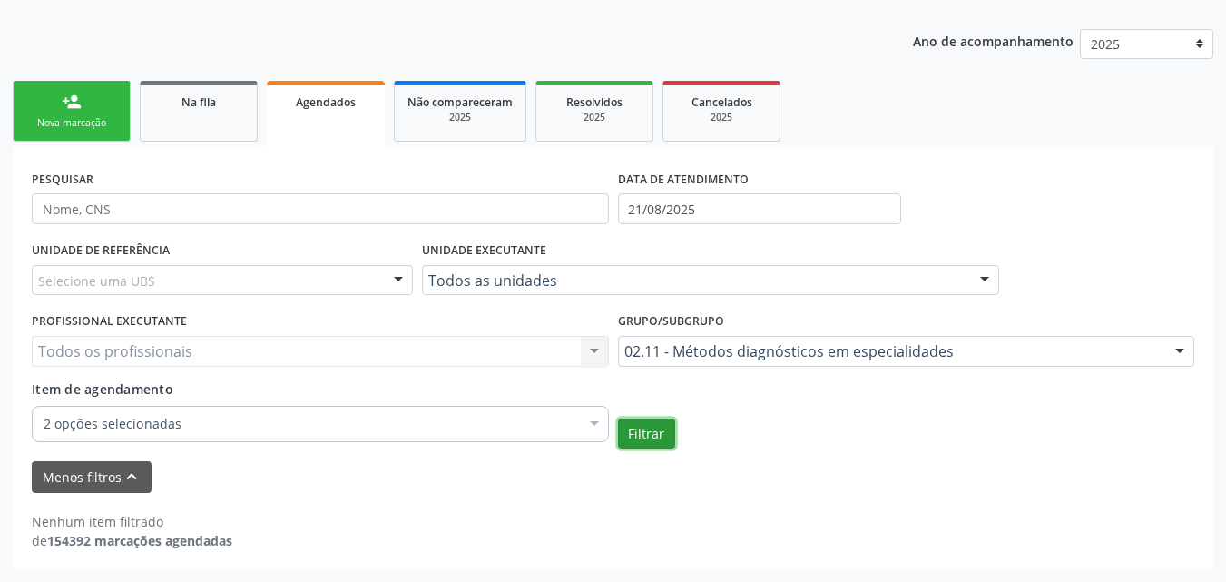
click at [656, 433] on button "Filtrar" at bounding box center [646, 433] width 57 height 31
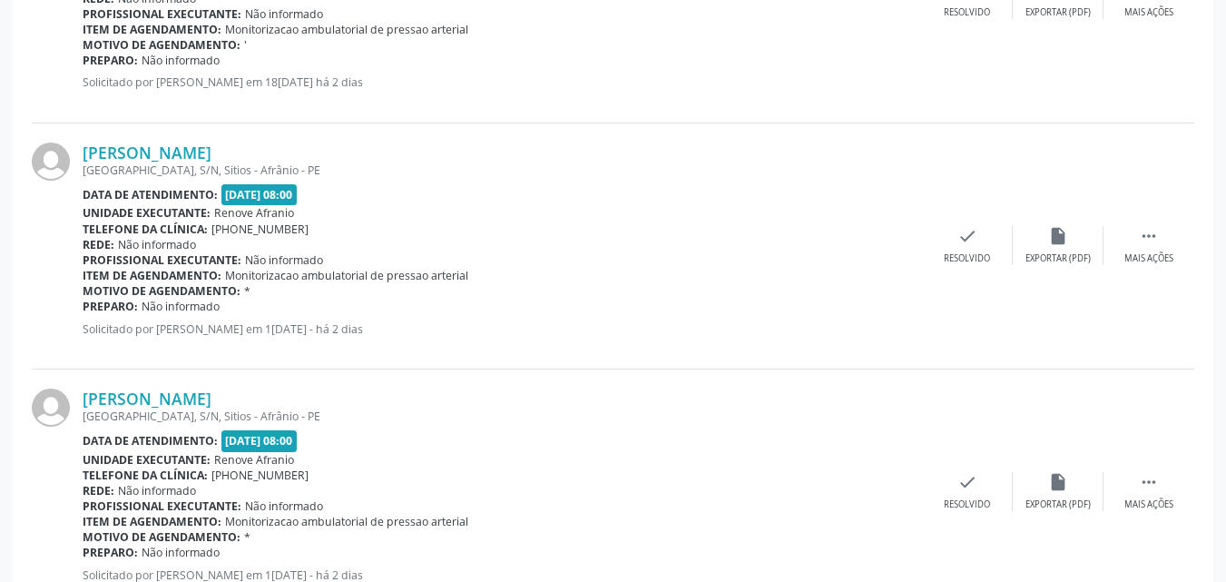
scroll to position [1435, 0]
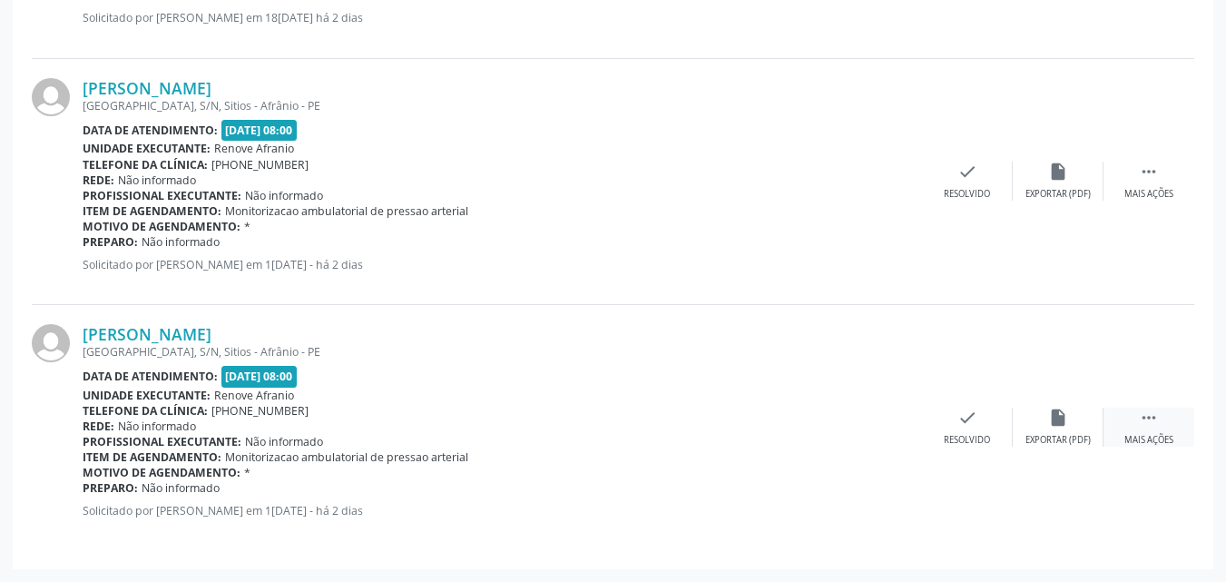
click at [1152, 416] on icon "" at bounding box center [1149, 418] width 20 height 20
click at [784, 419] on icon "print" at bounding box center [786, 418] width 20 height 20
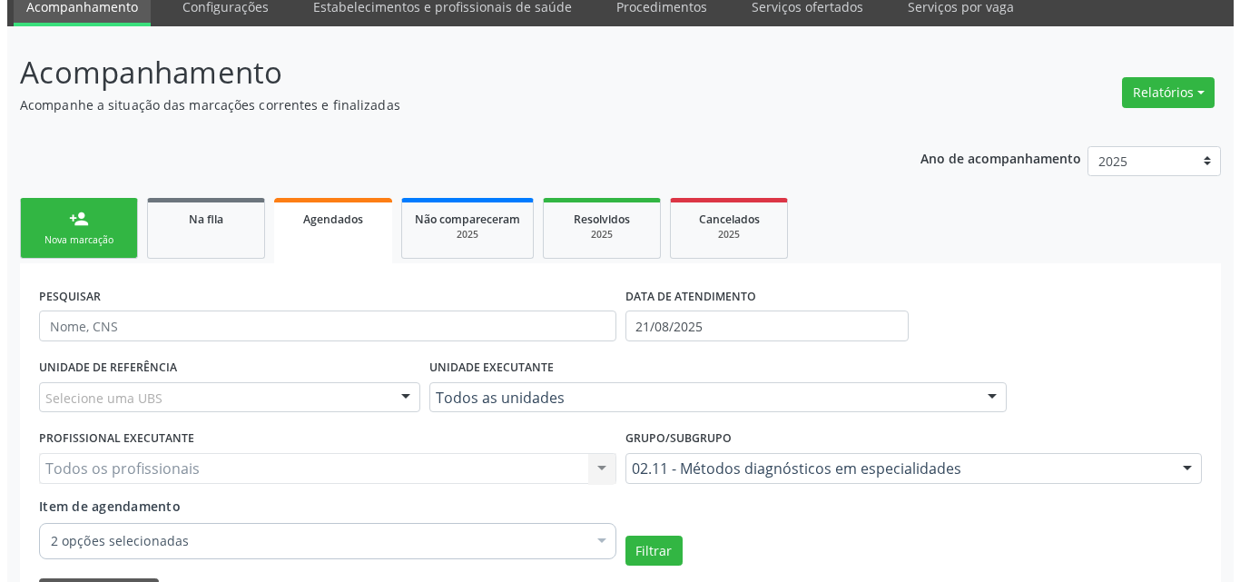
scroll to position [0, 0]
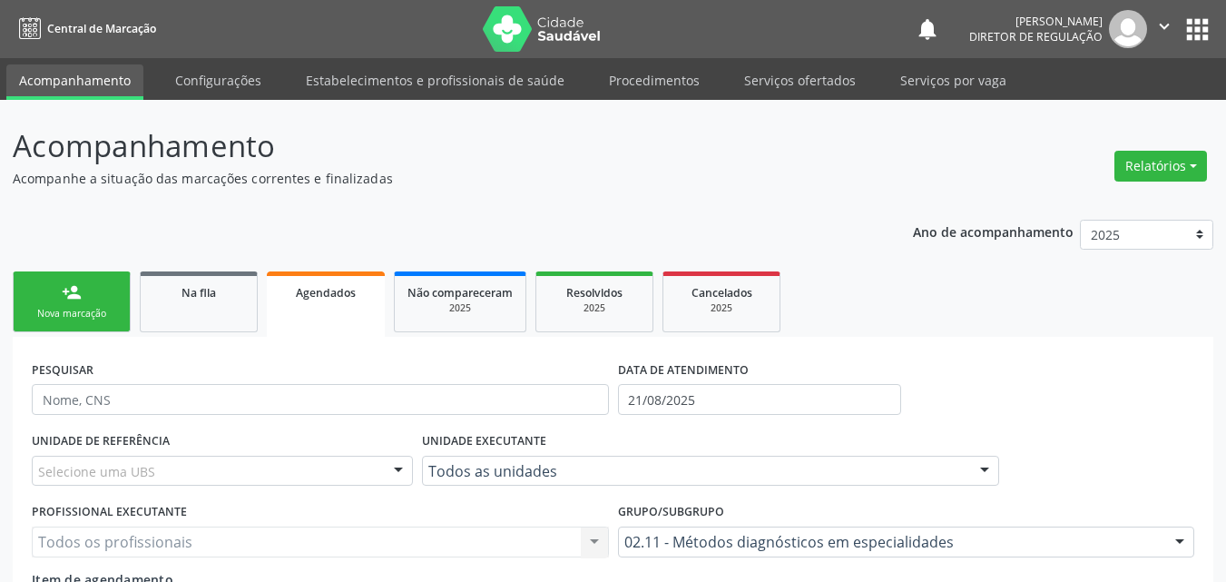
click at [80, 307] on div "Nova marcação" at bounding box center [71, 314] width 91 height 14
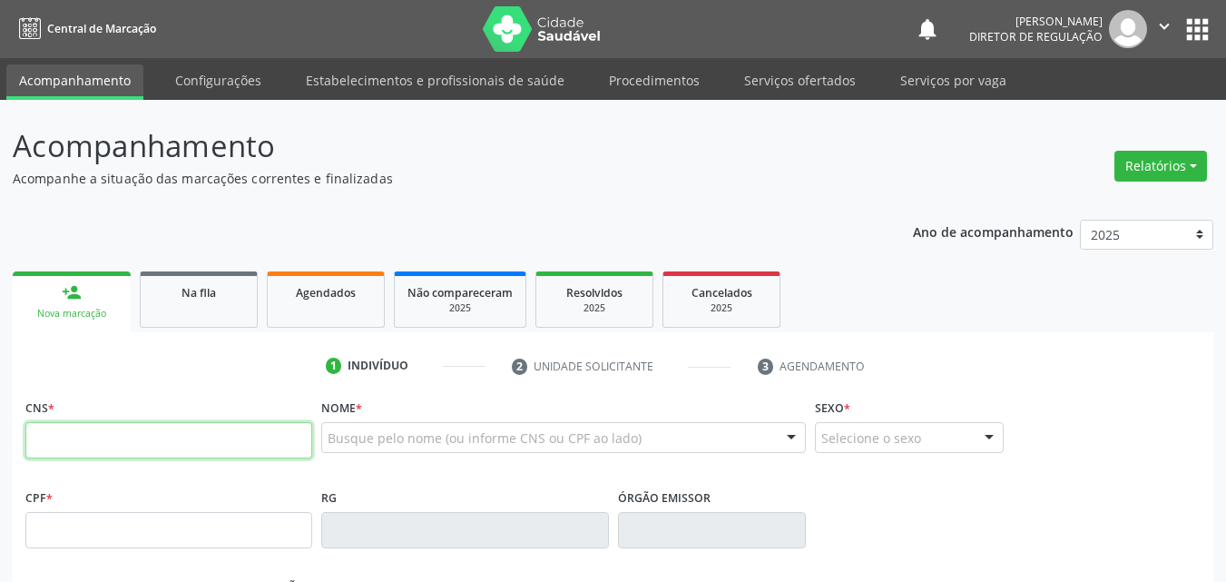
click at [173, 439] on input "text" at bounding box center [168, 440] width 287 height 36
type input "705"
click at [801, 80] on link "Serviços ofertados" at bounding box center [800, 80] width 137 height 32
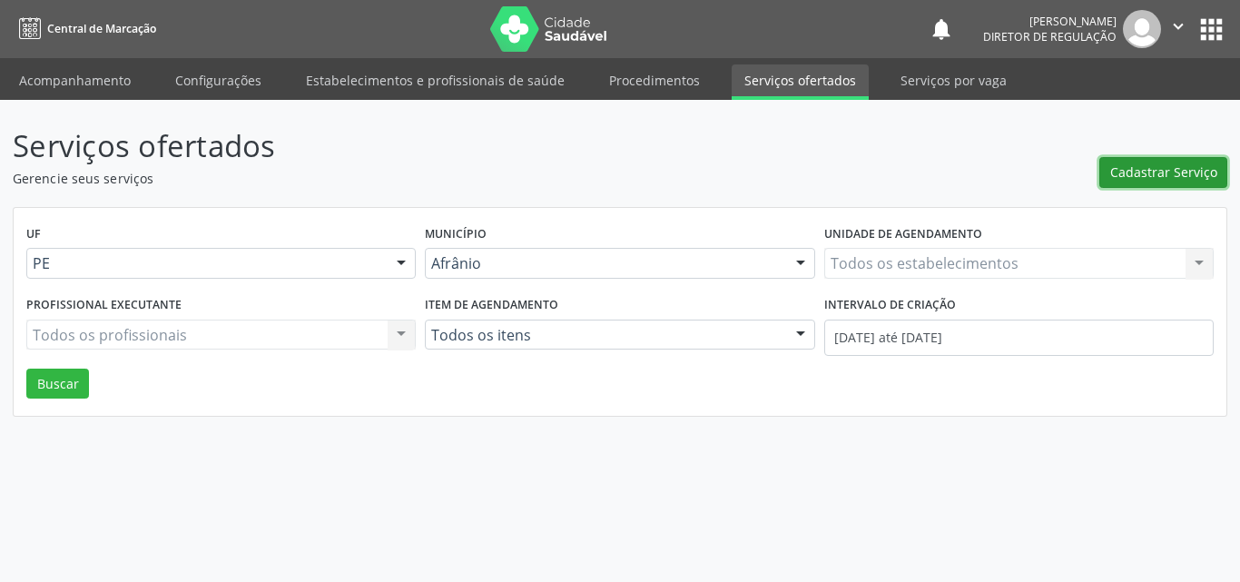
click at [1167, 175] on span "Cadastrar Serviço" at bounding box center [1163, 171] width 107 height 19
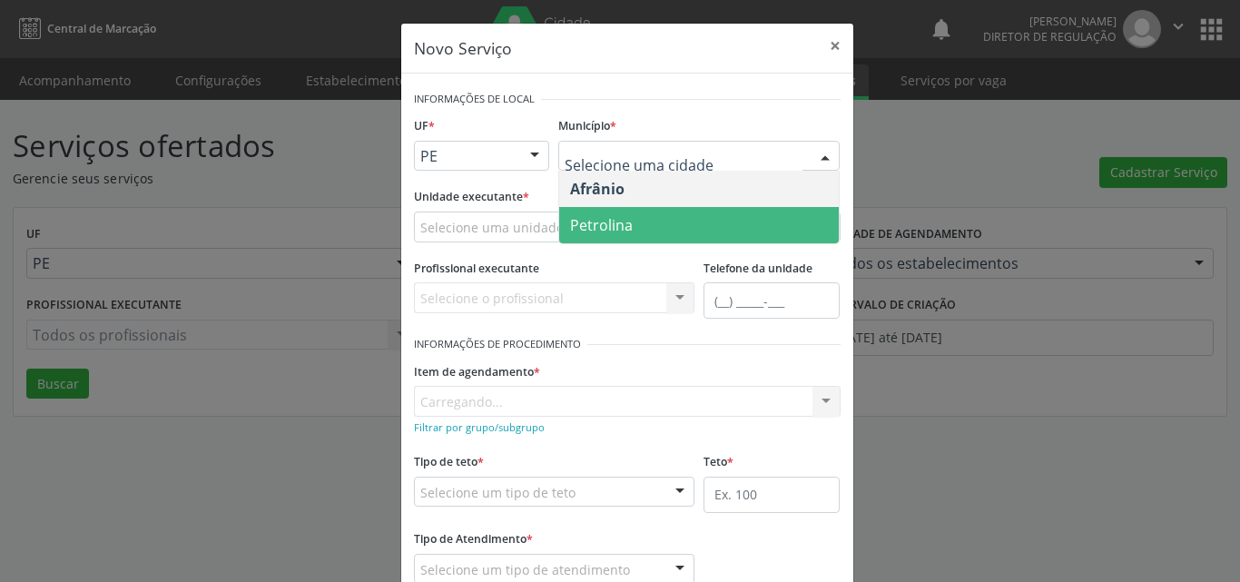
click at [623, 225] on span "Petrolina" at bounding box center [601, 225] width 63 height 20
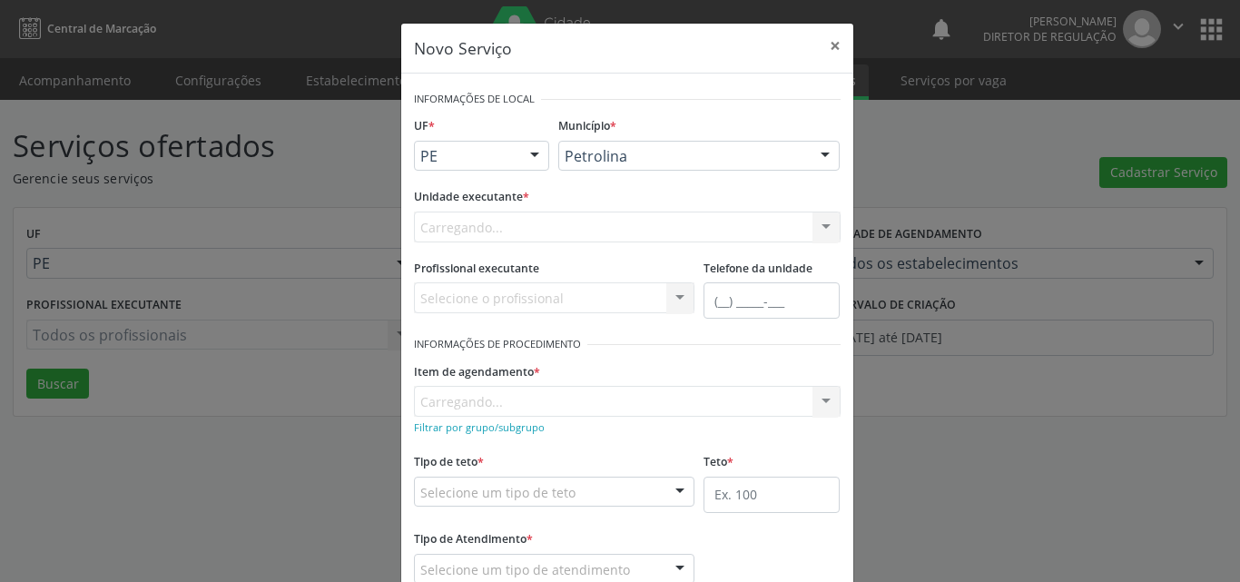
click at [545, 221] on div "Carregando... Academia da Saude de Afranio Academia da Saude do Bairro Roberto …" at bounding box center [627, 226] width 427 height 31
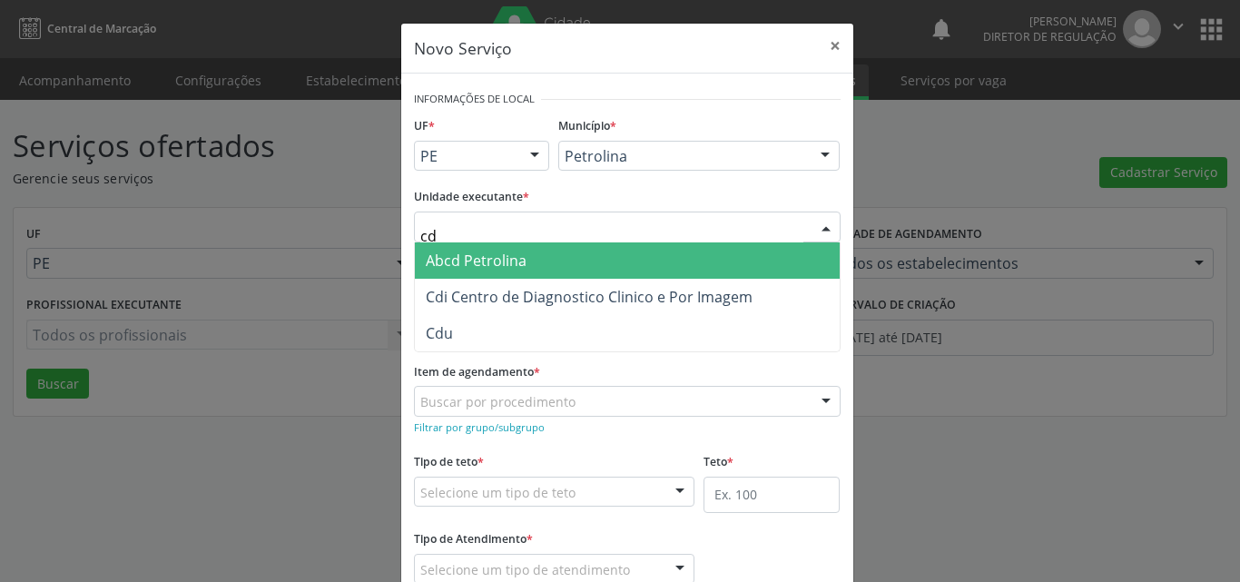
type input "cdi"
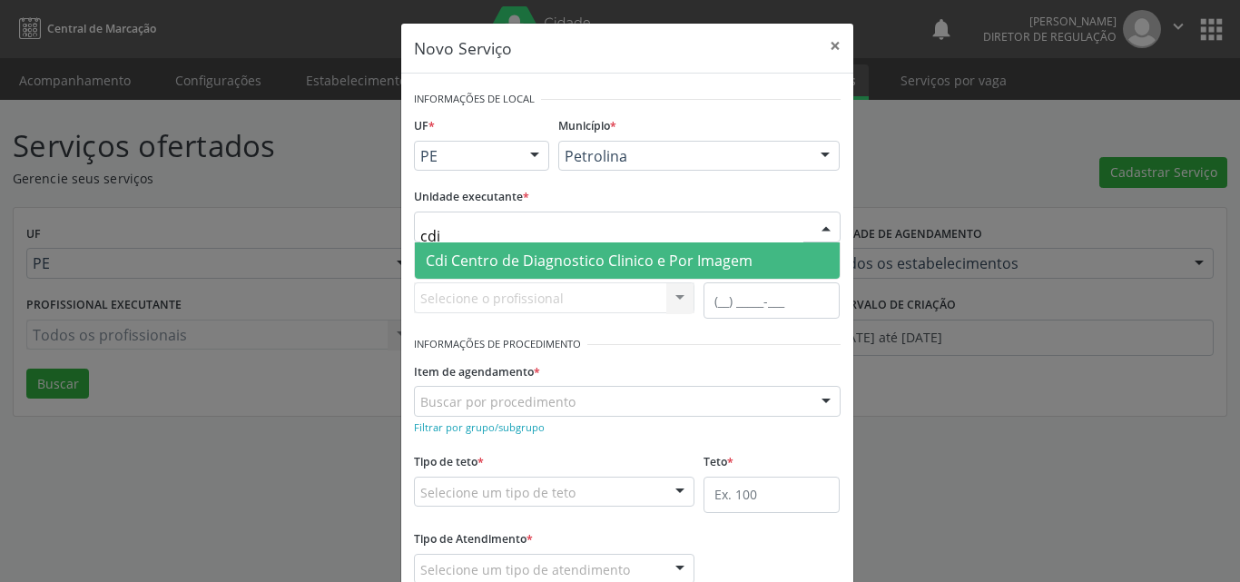
click at [554, 260] on span "Cdi Centro de Diagnostico Clinico e Por Imagem" at bounding box center [589, 261] width 327 height 20
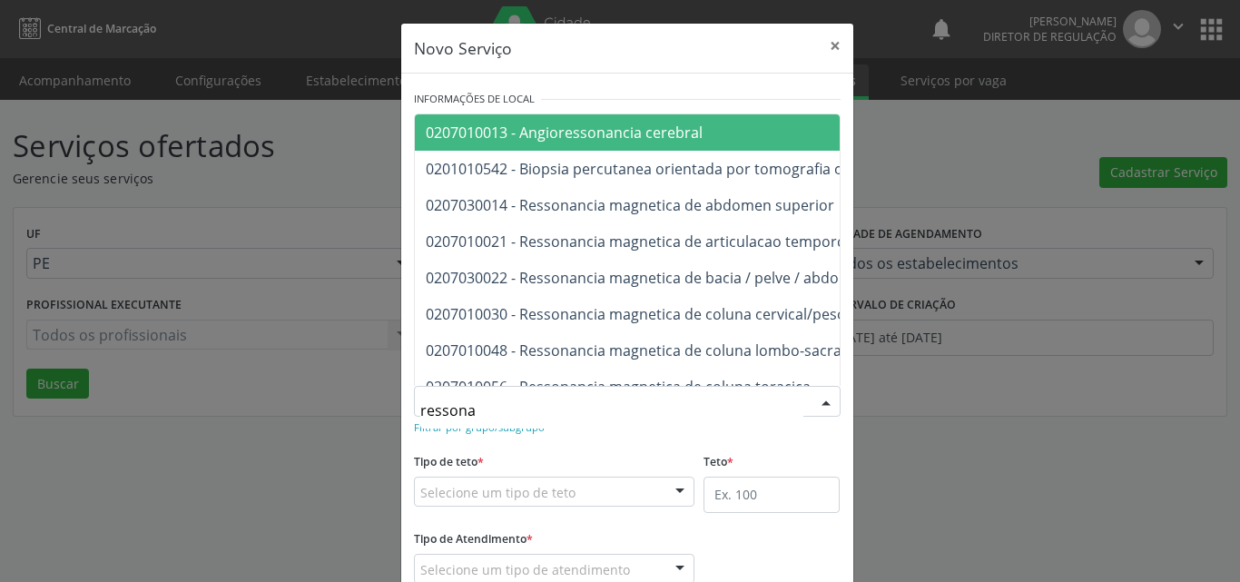
type input "ressonan"
click at [578, 487] on div "Selecione um tipo de teto" at bounding box center [554, 492] width 281 height 31
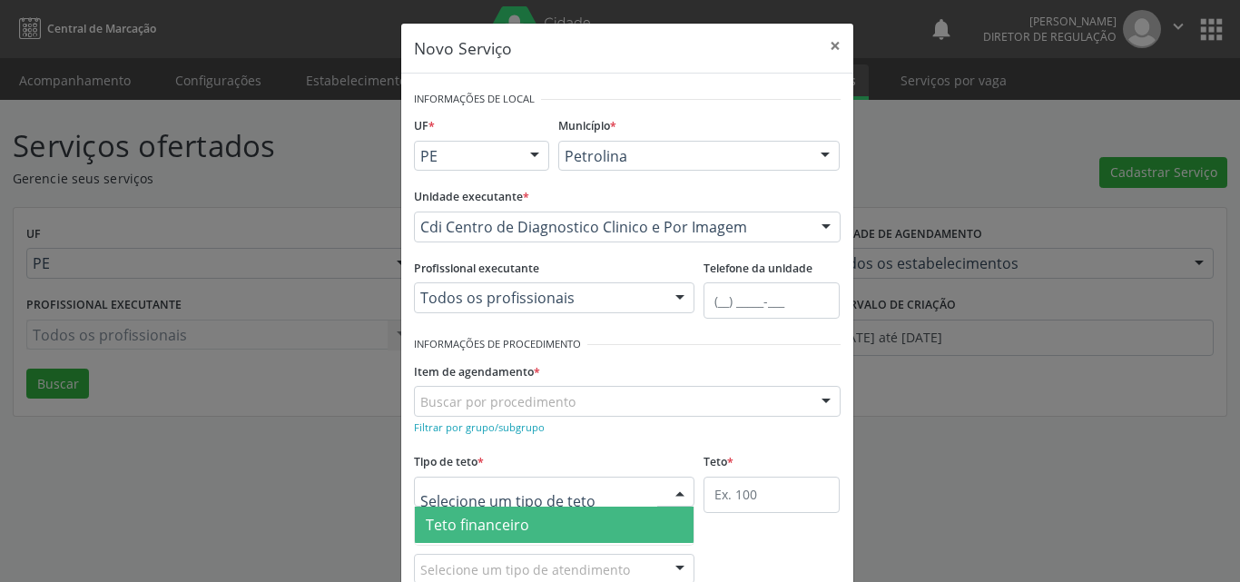
scroll to position [34, 0]
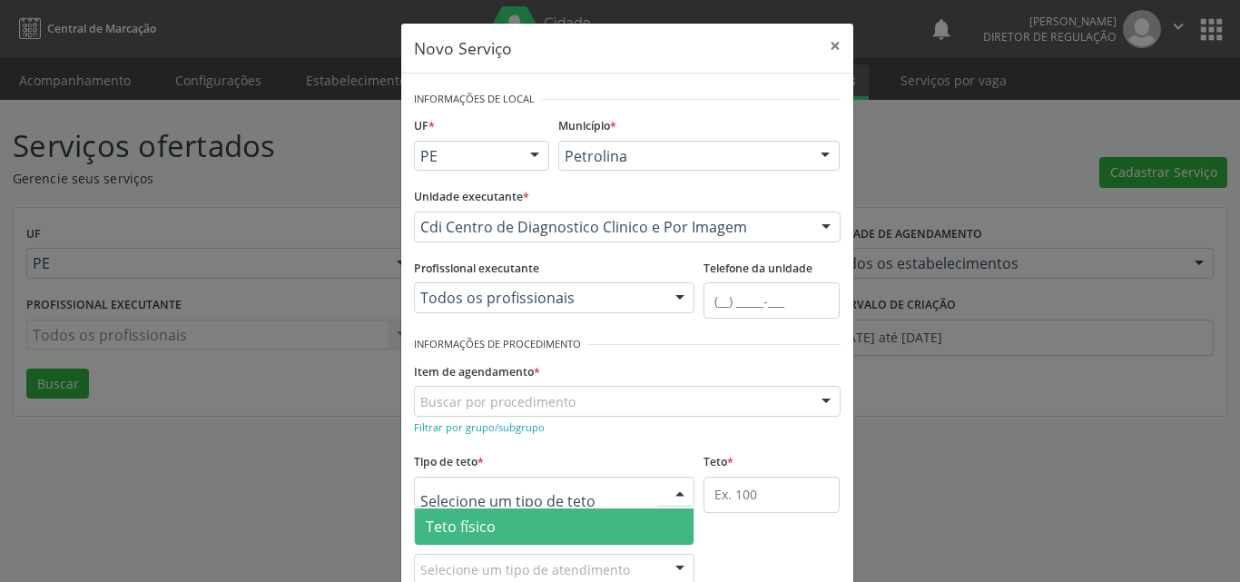
click at [549, 525] on span "Teto físico" at bounding box center [555, 526] width 280 height 36
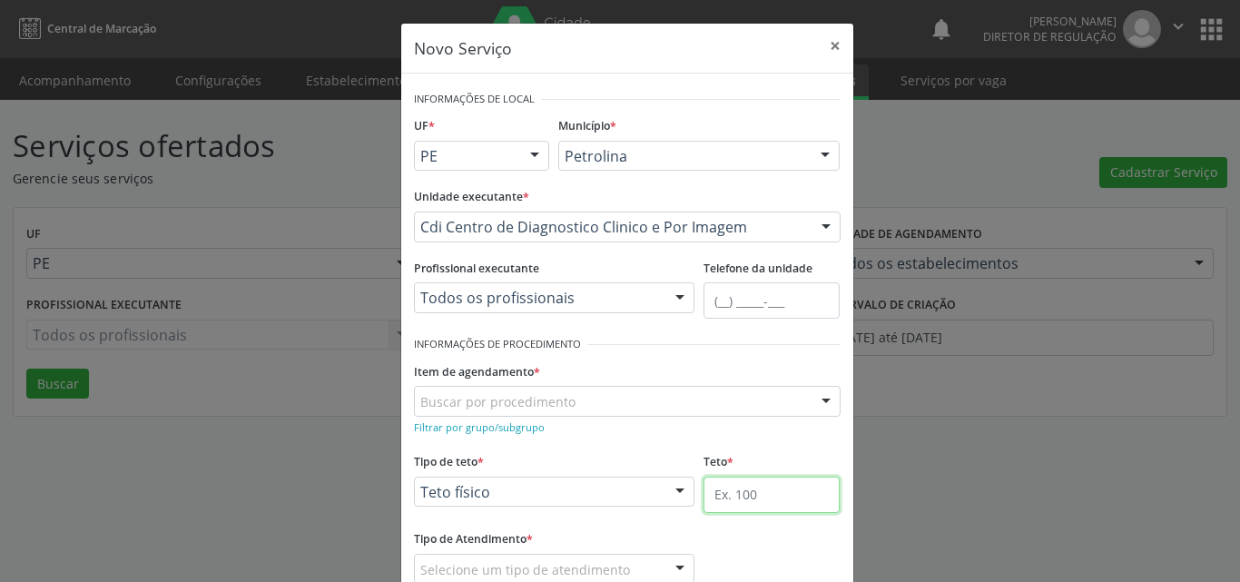
click at [792, 501] on input "text" at bounding box center [771, 495] width 136 height 36
type input "1"
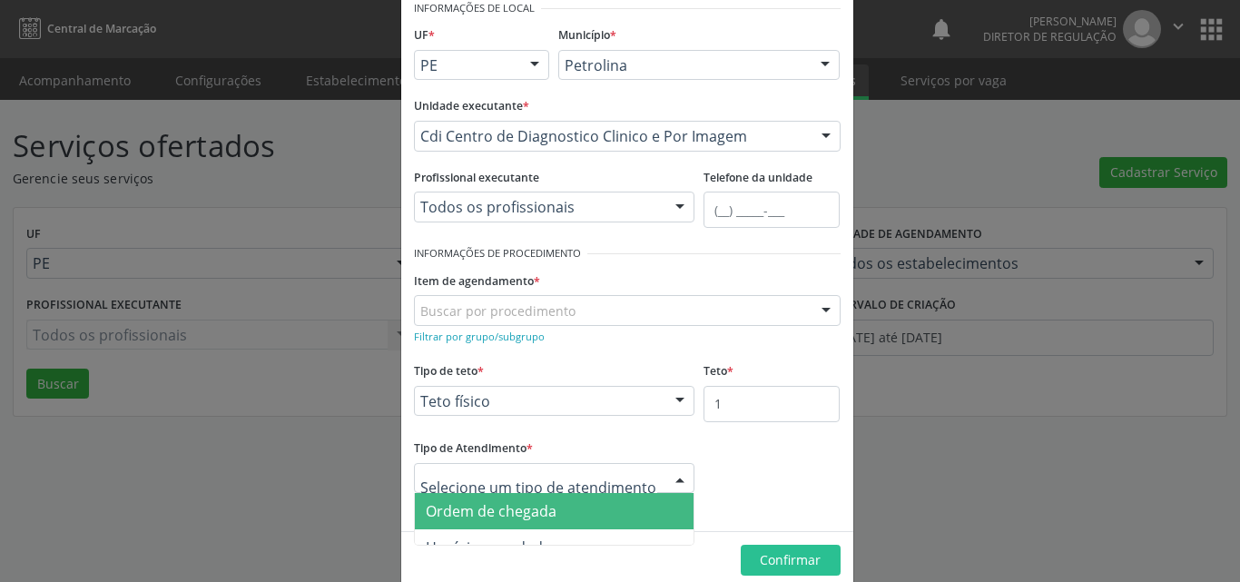
click at [556, 508] on span "Ordem de chegada" at bounding box center [555, 511] width 280 height 36
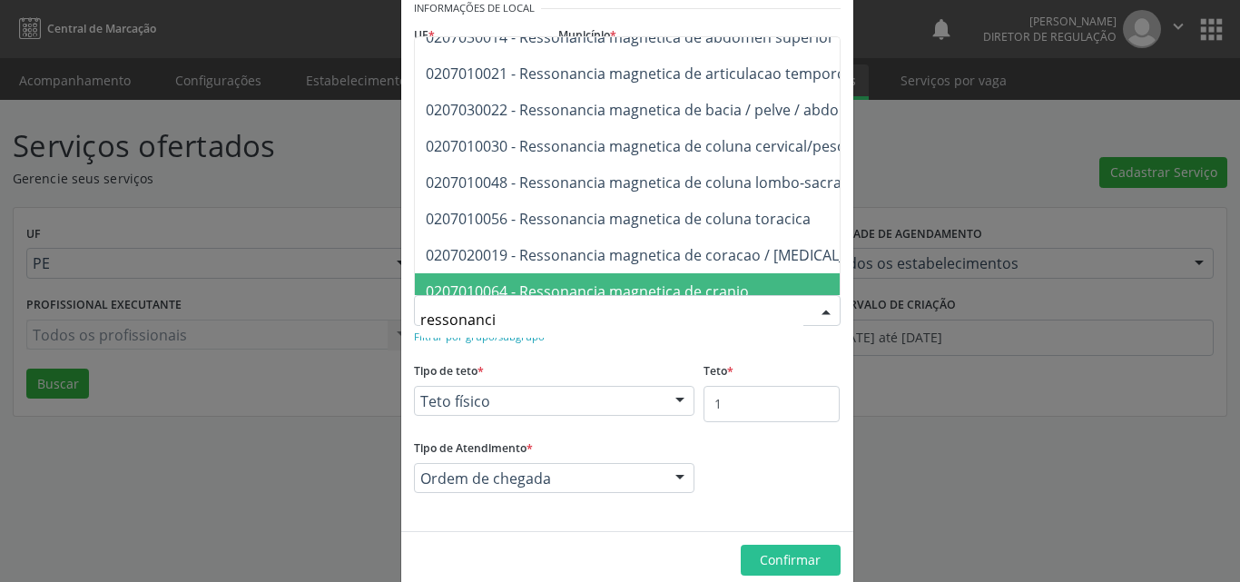
type input "ressonancia"
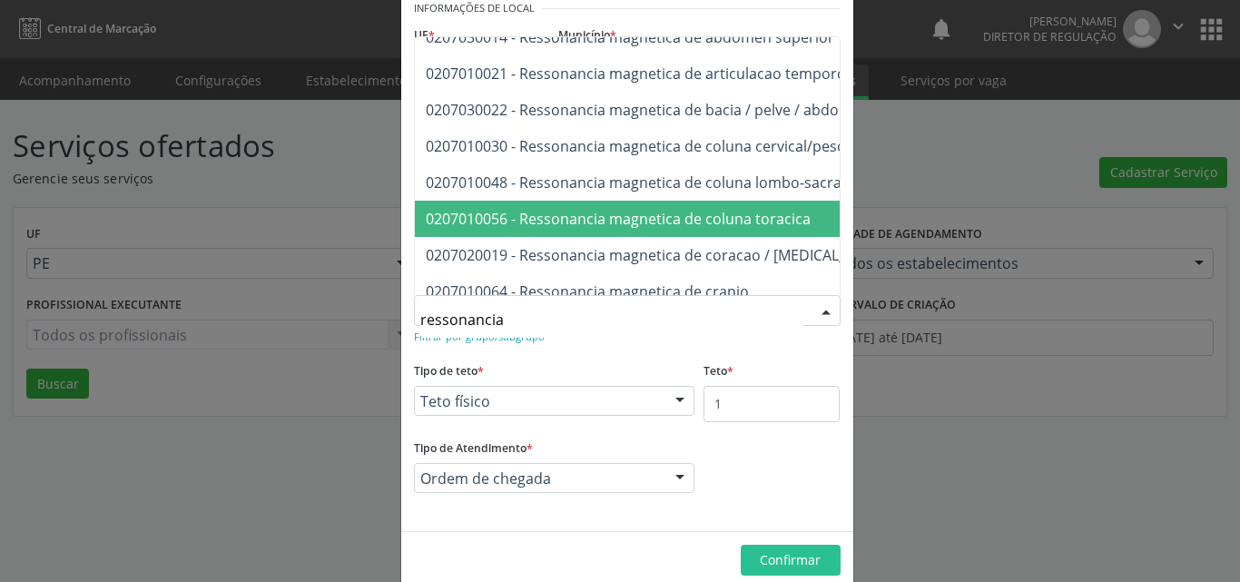
scroll to position [182, 0]
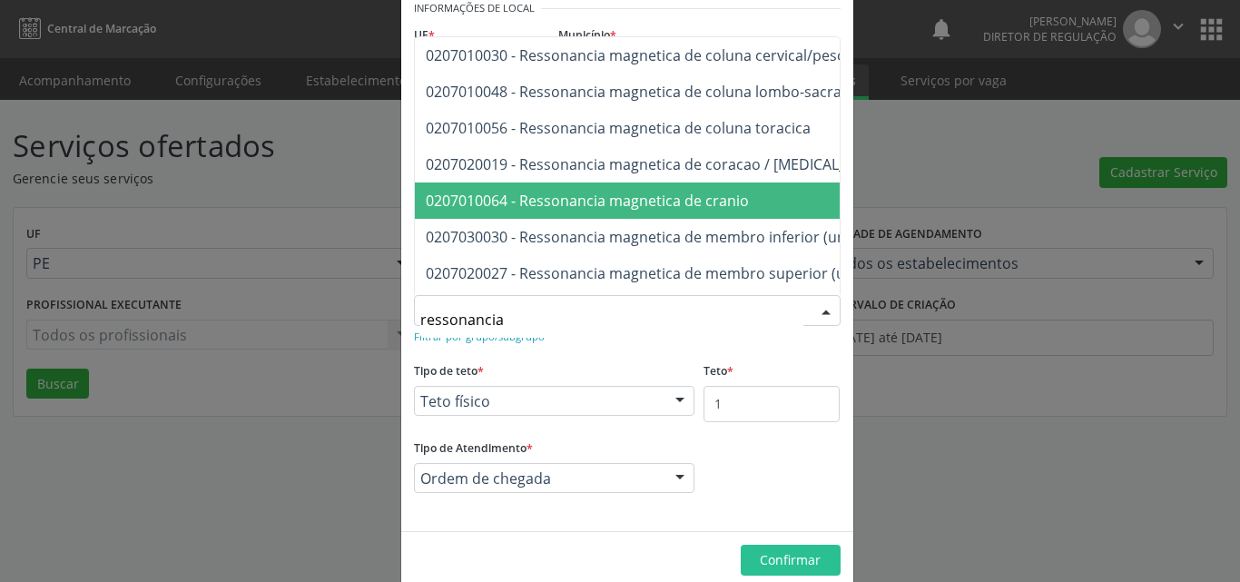
click at [713, 206] on span "0207010064 - Ressonancia magnetica de cranio" at bounding box center [587, 201] width 323 height 20
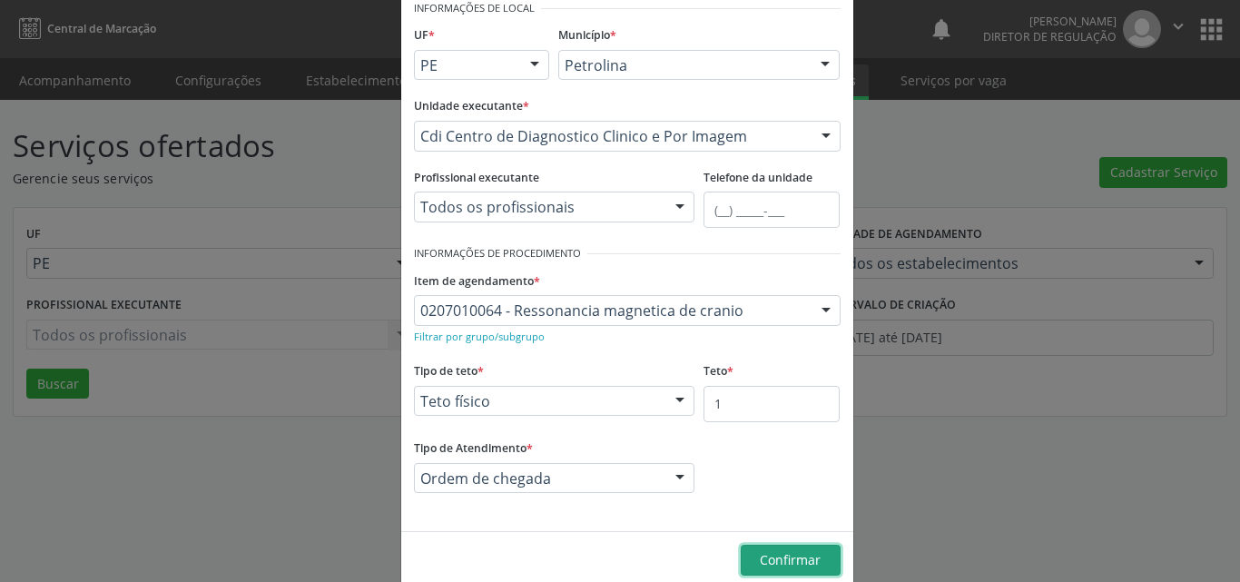
click at [785, 556] on span "Confirmar" at bounding box center [790, 559] width 61 height 17
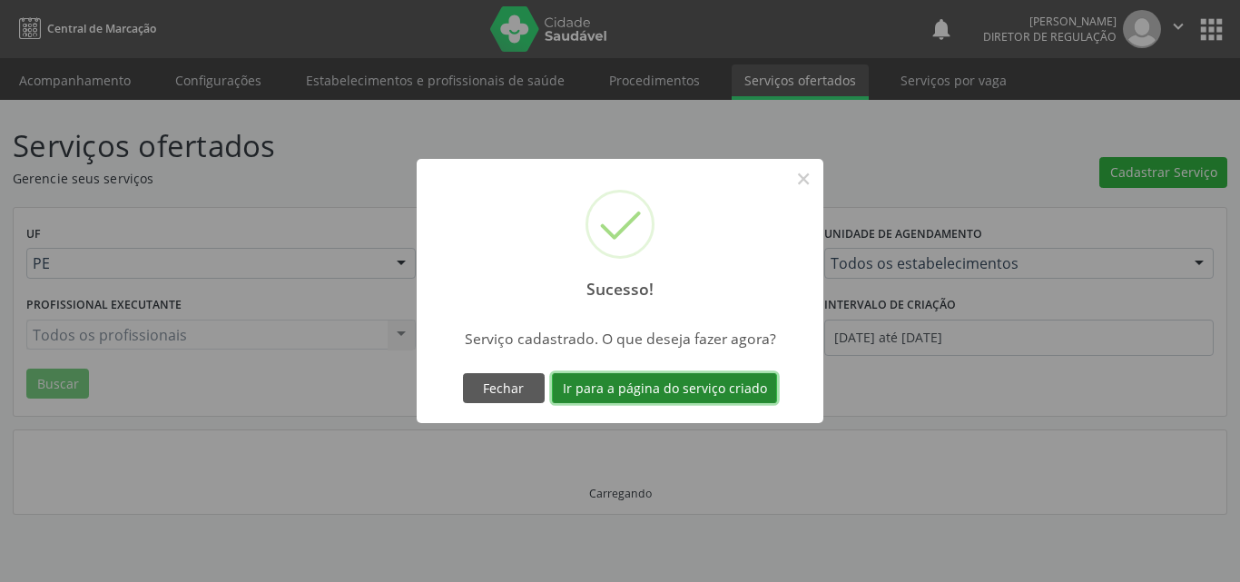
click at [714, 391] on button "Ir para a página do serviço criado" at bounding box center [664, 388] width 225 height 31
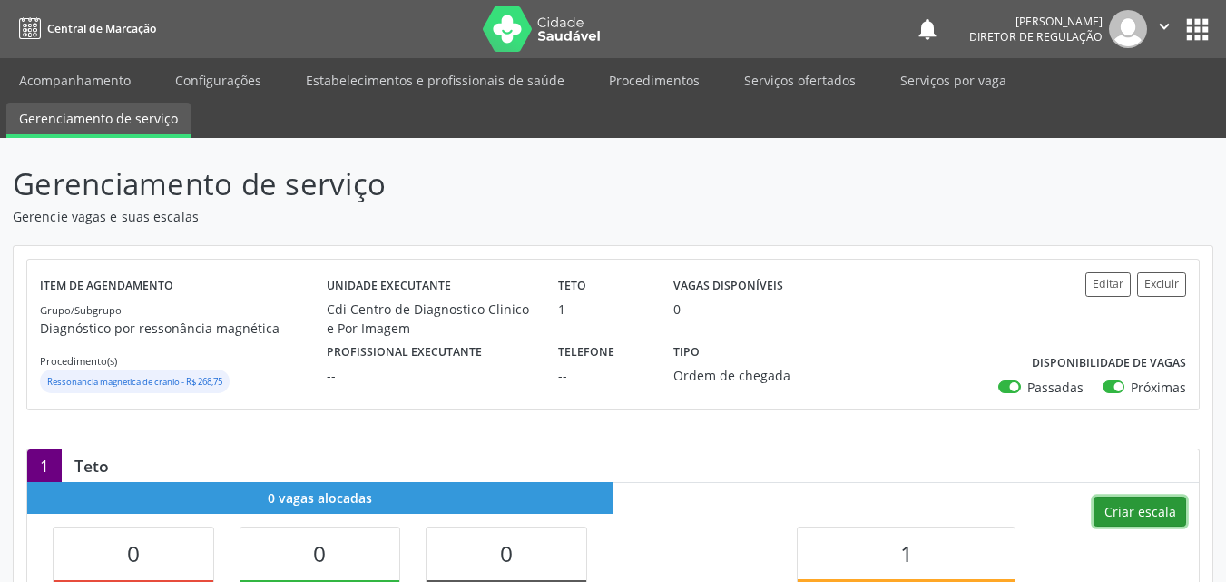
click at [1163, 507] on button "Criar escala" at bounding box center [1140, 512] width 93 height 31
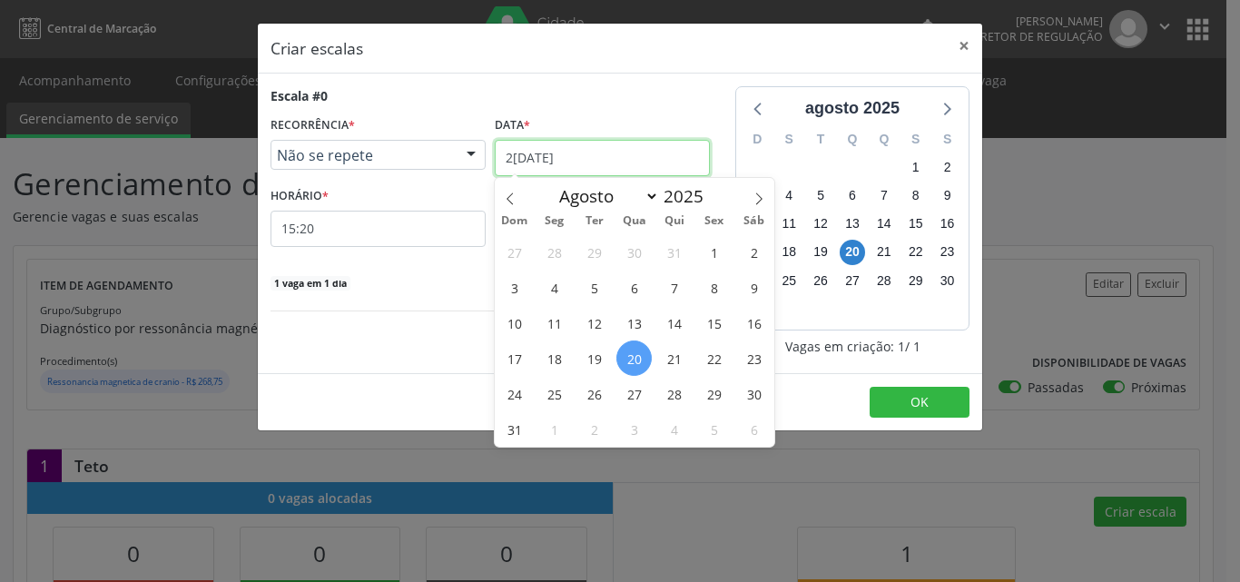
click at [583, 162] on input "[DATE]" at bounding box center [602, 158] width 215 height 36
click at [593, 394] on span "26" at bounding box center [593, 393] width 35 height 35
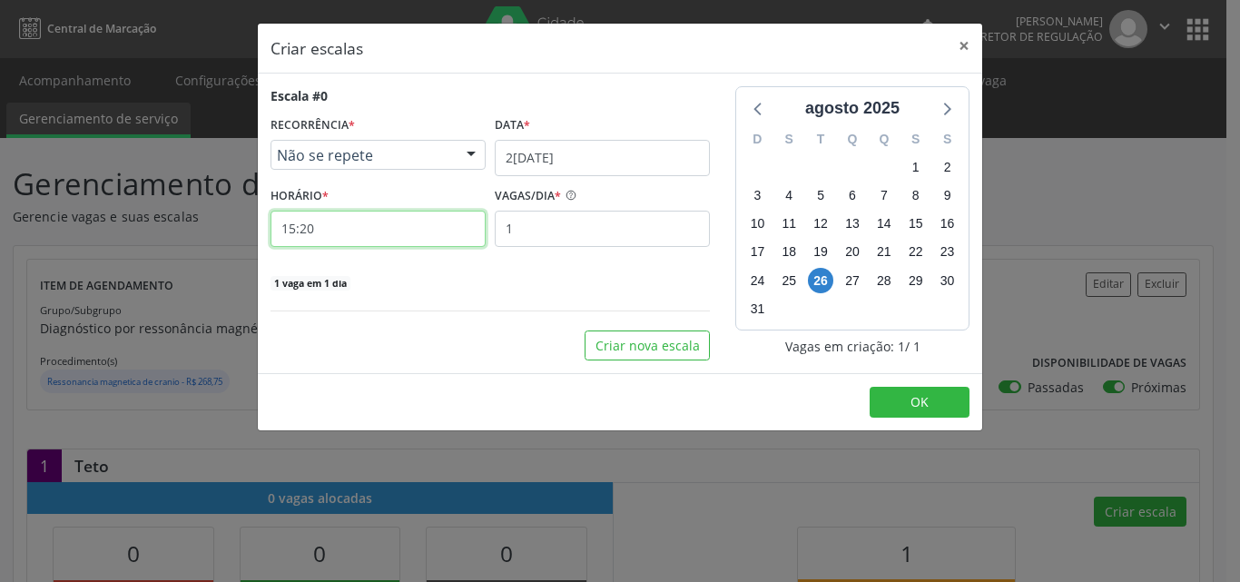
click at [387, 231] on input "15:20" at bounding box center [377, 229] width 215 height 36
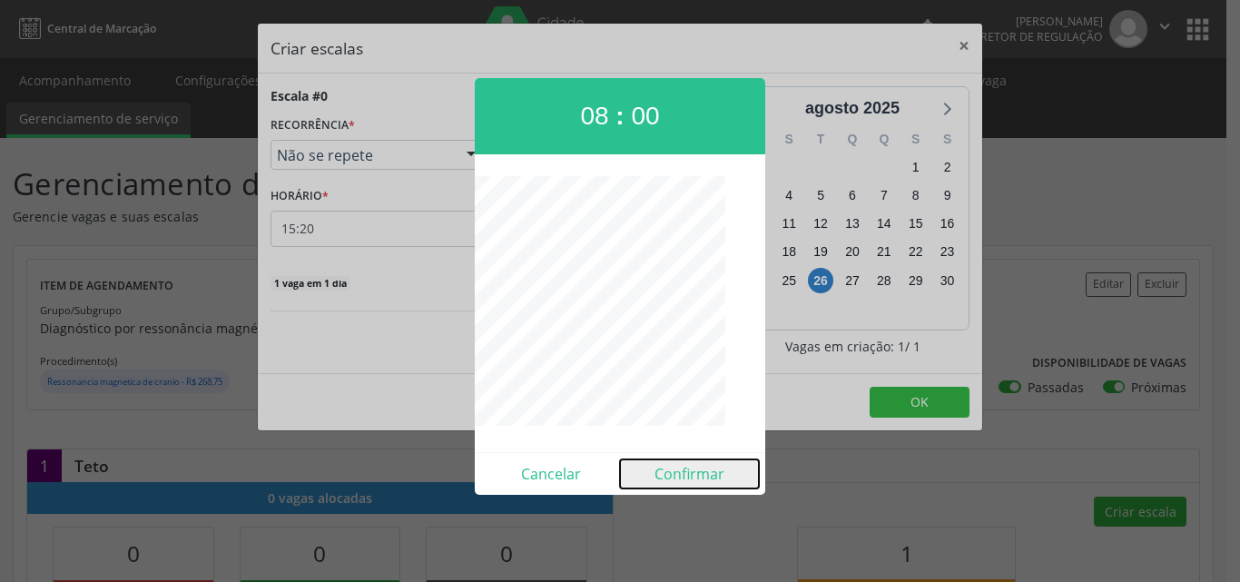
click at [693, 473] on button "Confirmar" at bounding box center [689, 473] width 139 height 29
type input "08:00"
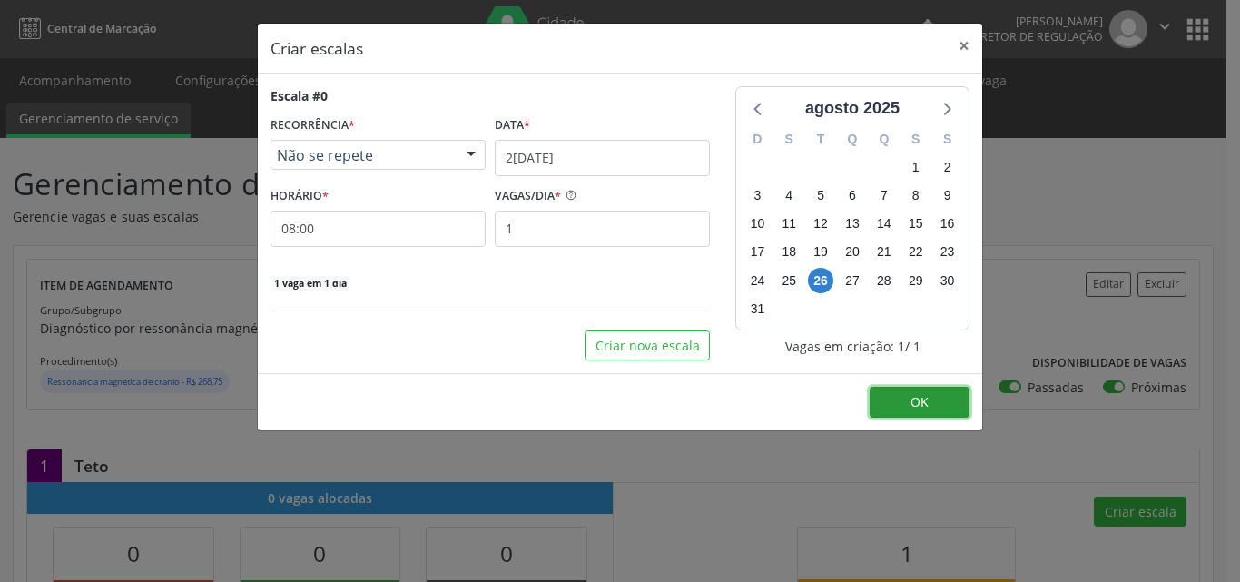
click at [917, 400] on span "OK" at bounding box center [919, 401] width 18 height 17
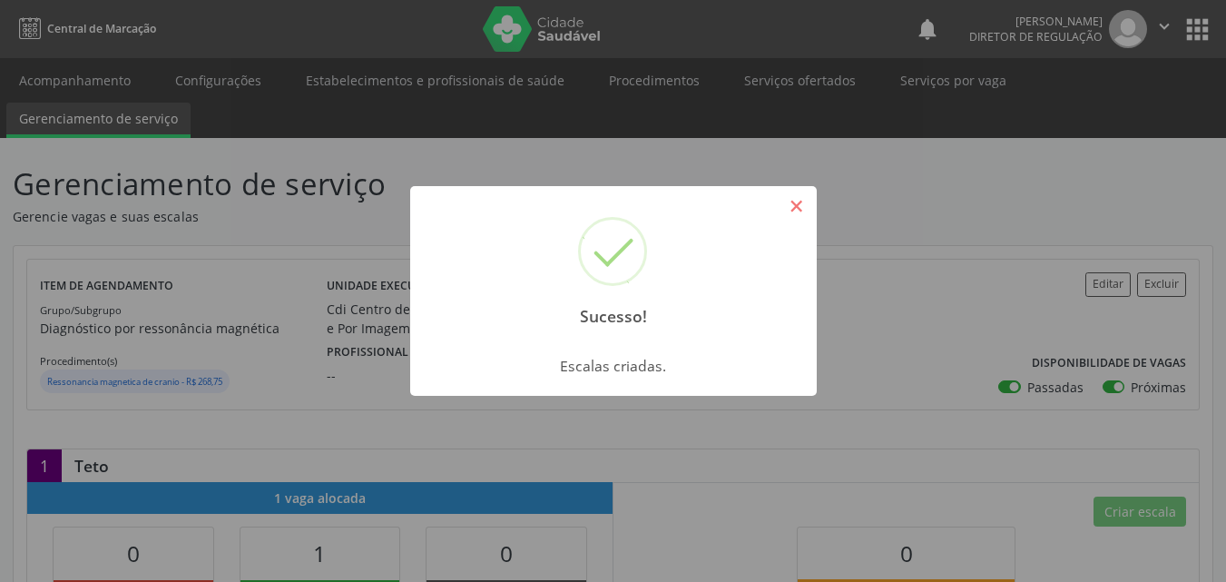
click at [801, 202] on button "×" at bounding box center [797, 206] width 31 height 31
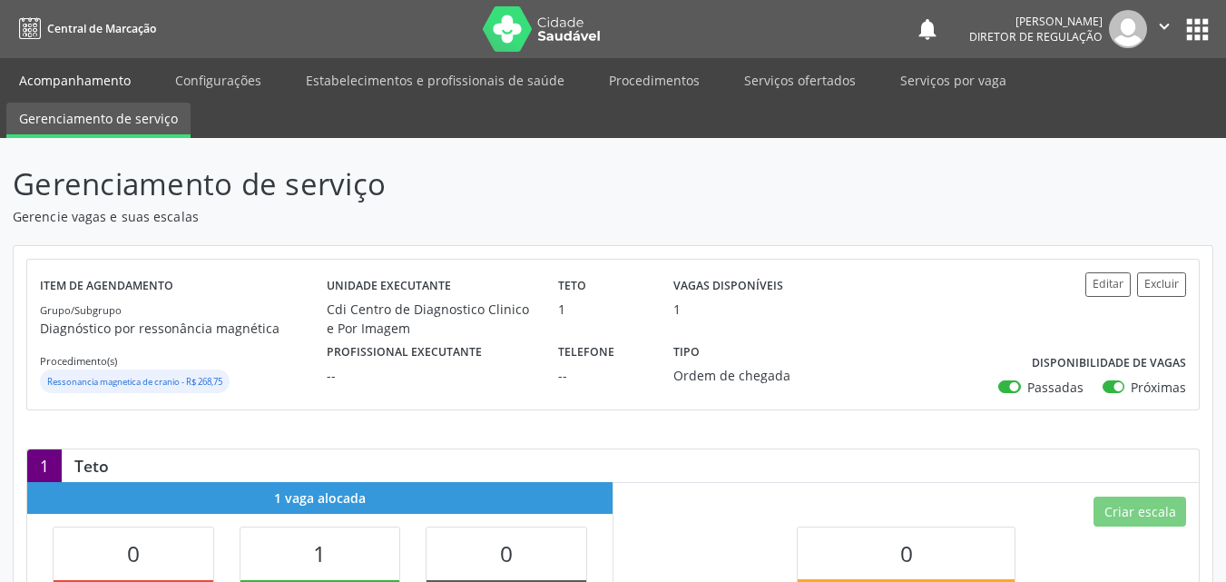
click at [110, 79] on link "Acompanhamento" at bounding box center [74, 80] width 137 height 32
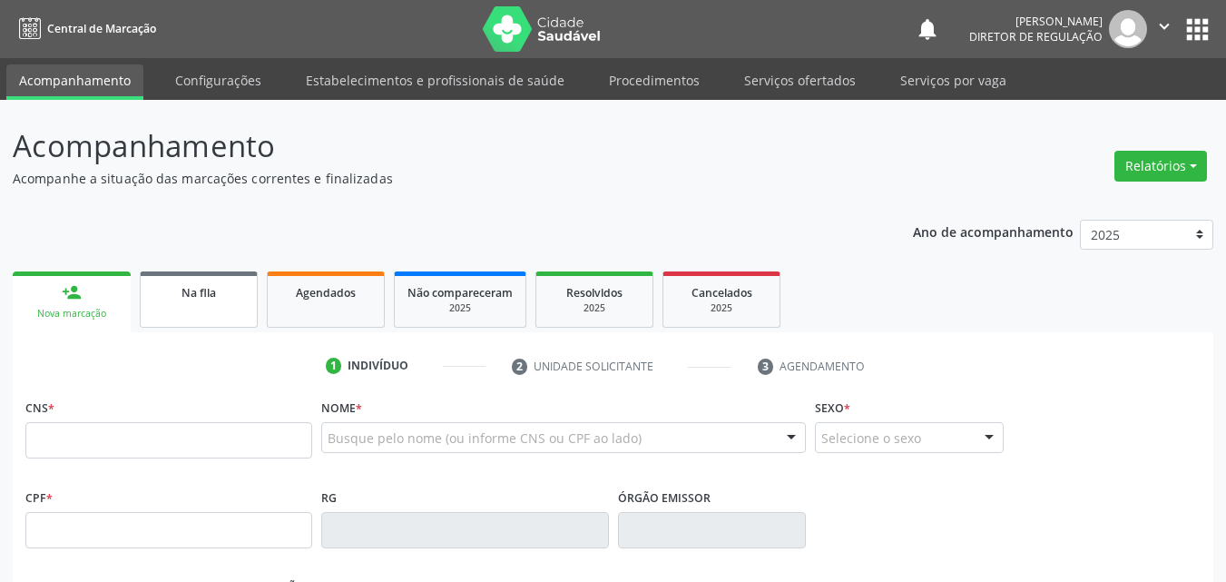
click at [205, 308] on link "Na fila" at bounding box center [199, 299] width 118 height 56
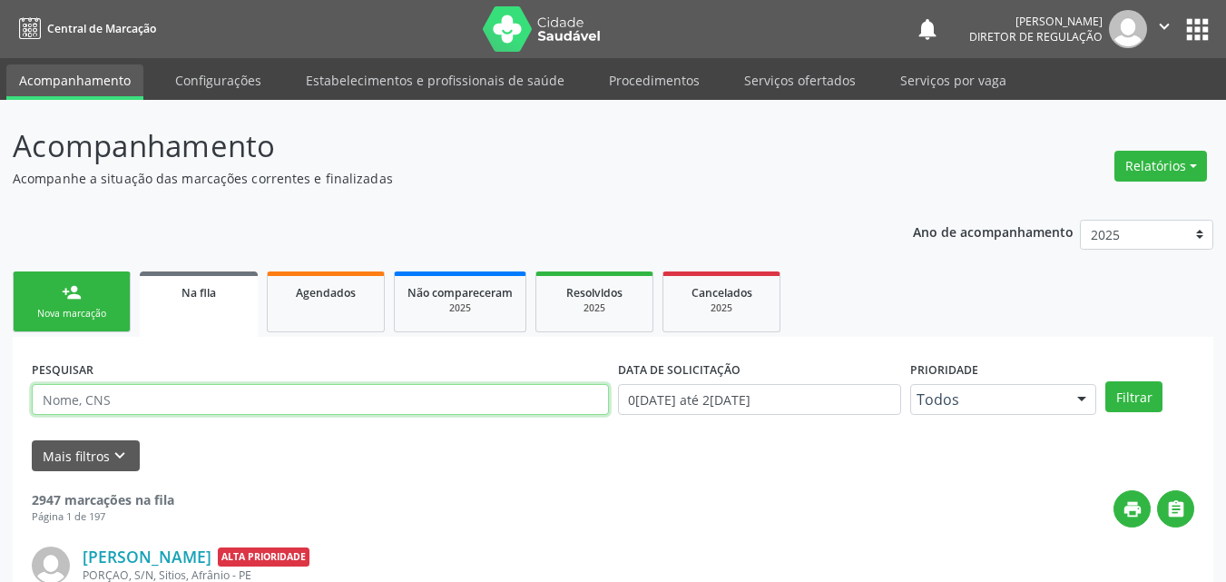
click at [227, 393] on input "text" at bounding box center [320, 399] width 577 height 31
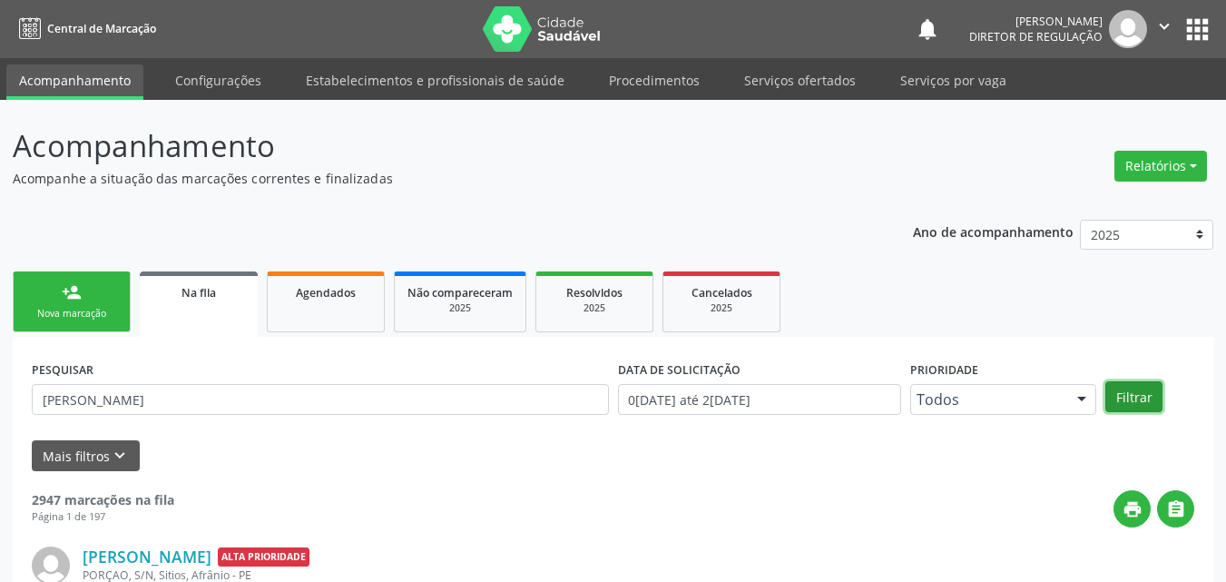
click at [1132, 400] on button "Filtrar" at bounding box center [1134, 396] width 57 height 31
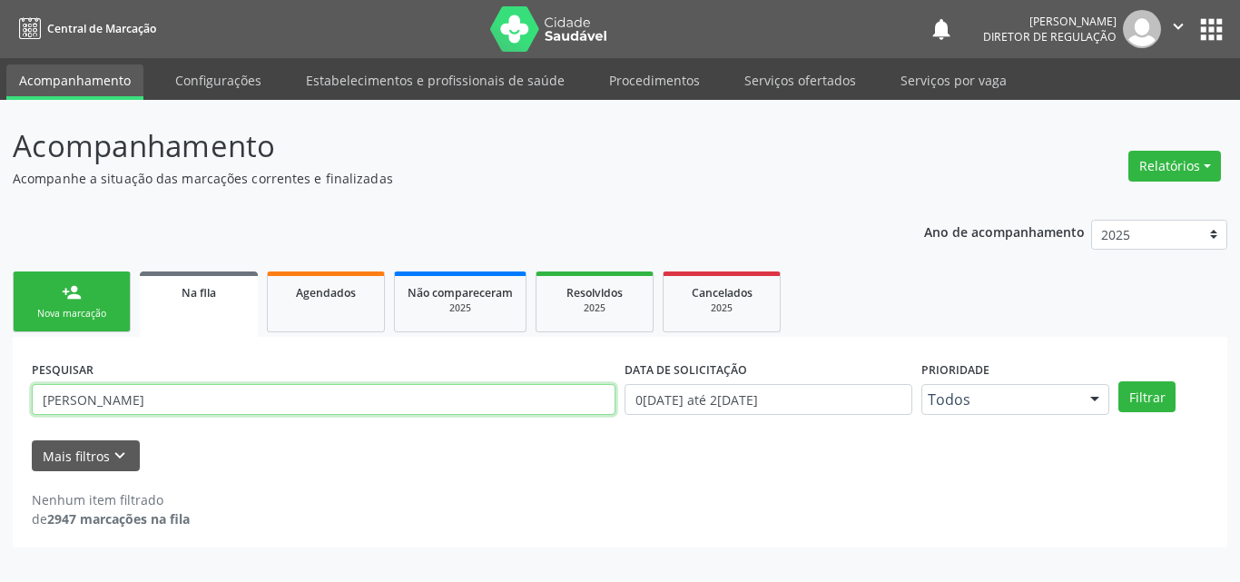
click at [104, 398] on input "maria jose p" at bounding box center [324, 399] width 584 height 31
type input "maria josé p"
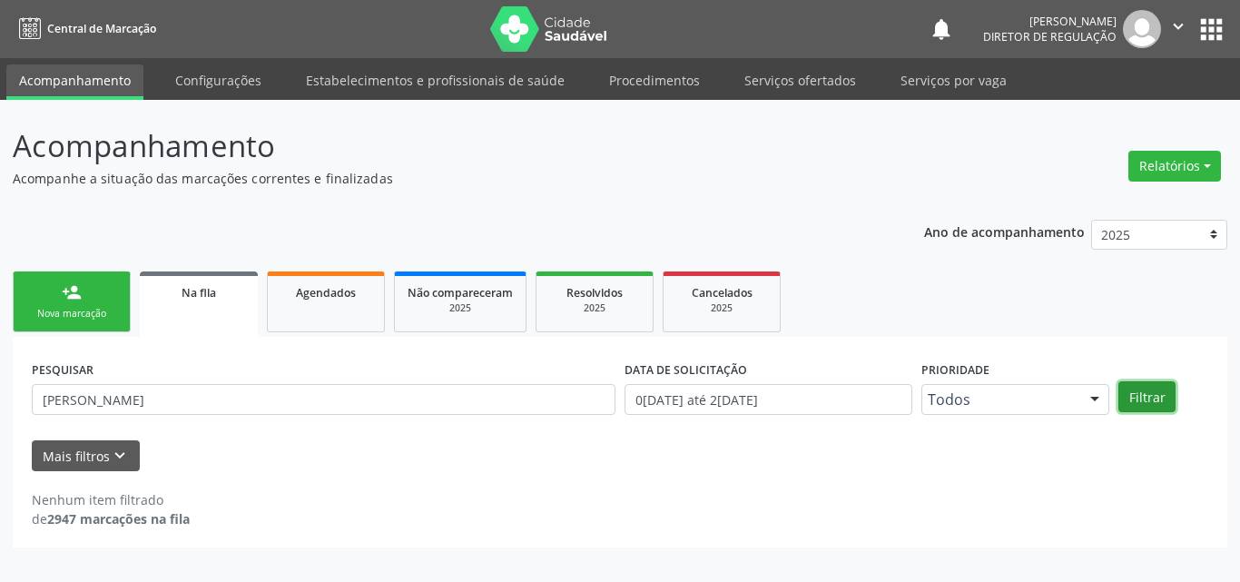
click at [1132, 395] on button "Filtrar" at bounding box center [1146, 396] width 57 height 31
click at [109, 299] on link "person_add Nova marcação" at bounding box center [72, 301] width 118 height 61
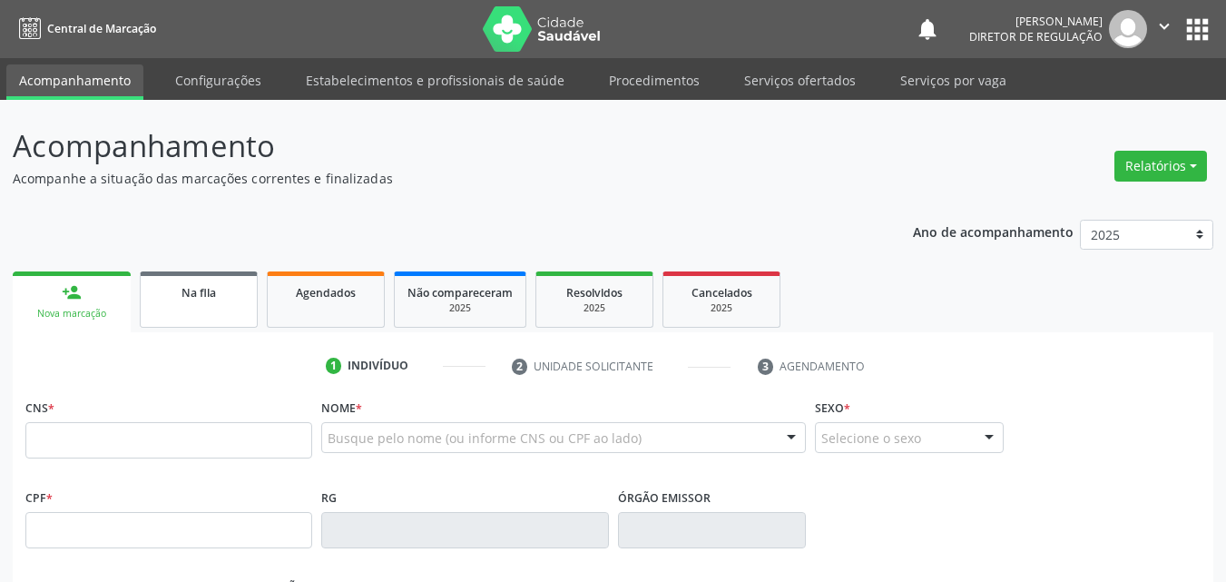
click at [206, 292] on span "Na fila" at bounding box center [199, 292] width 34 height 15
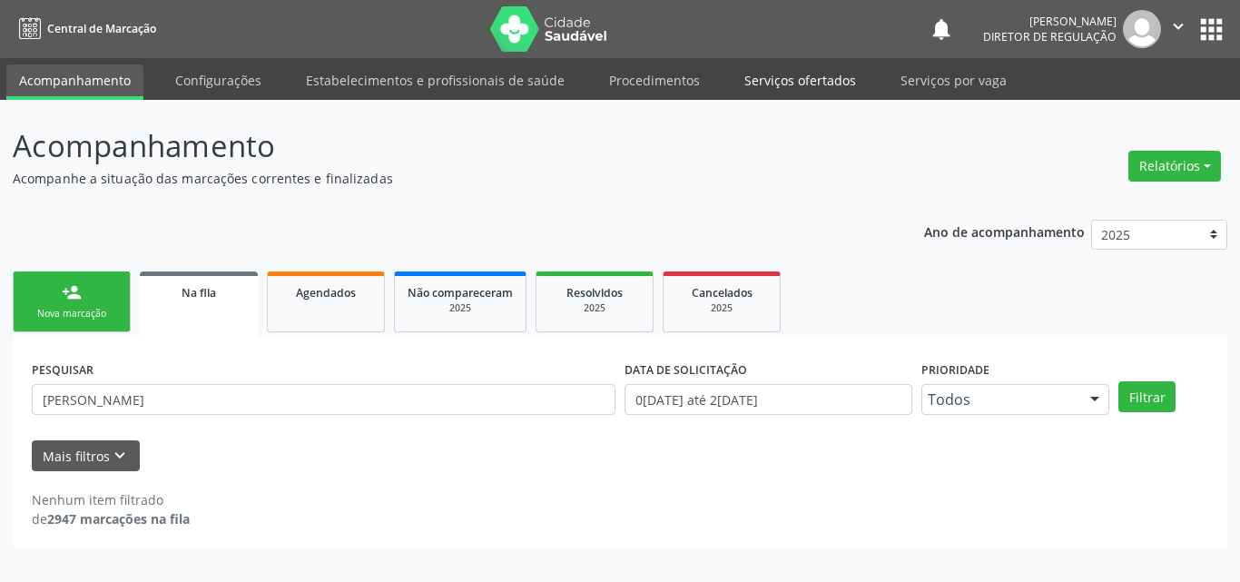
click at [821, 82] on link "Serviços ofertados" at bounding box center [800, 80] width 137 height 32
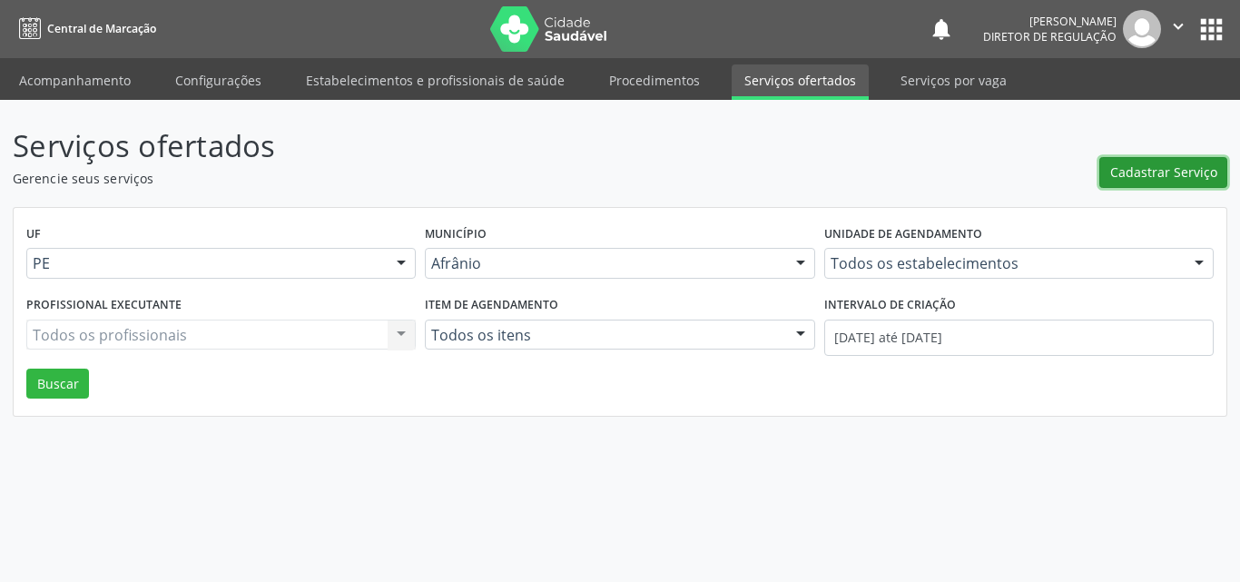
click at [1173, 172] on span "Cadastrar Serviço" at bounding box center [1163, 171] width 107 height 19
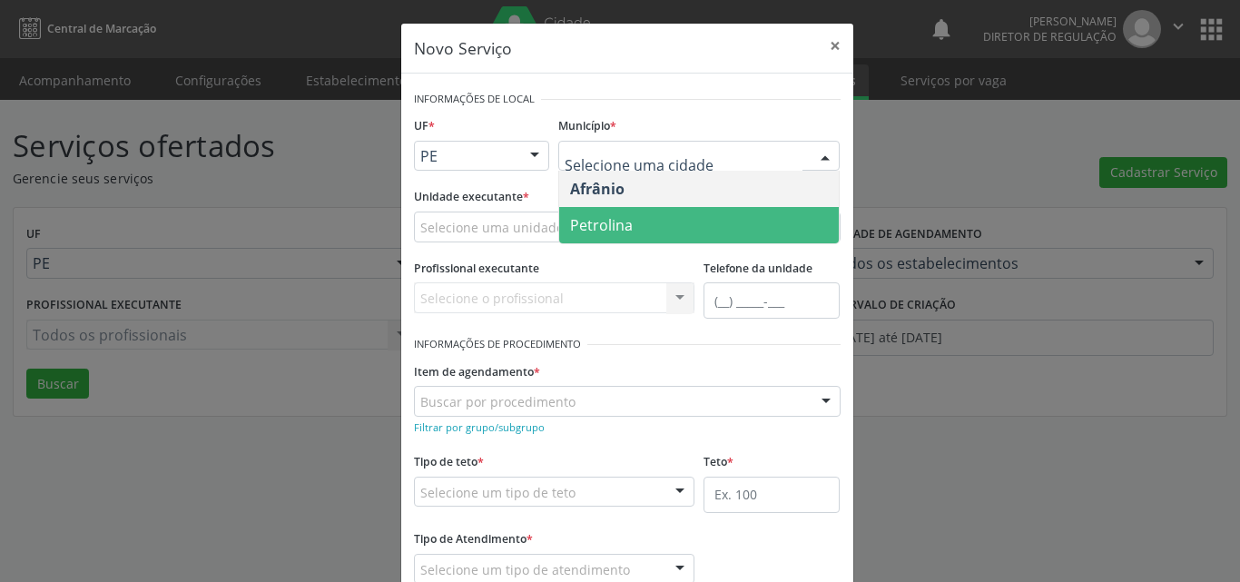
click at [618, 231] on span "Petrolina" at bounding box center [601, 225] width 63 height 20
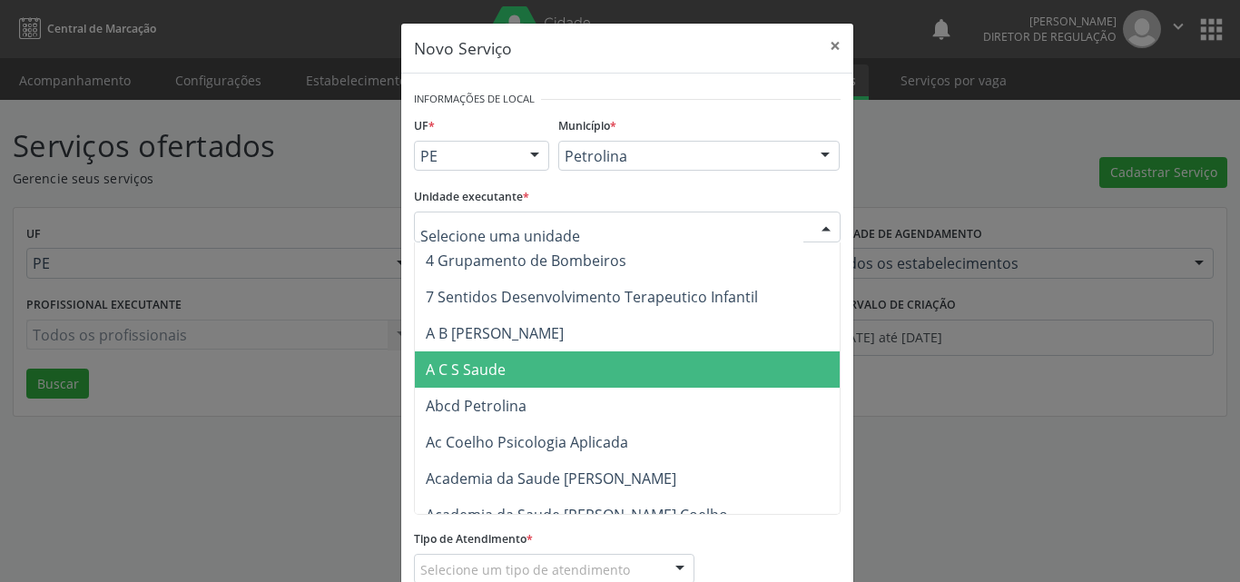
click at [503, 369] on span "A C S Saude" at bounding box center [662, 369] width 494 height 36
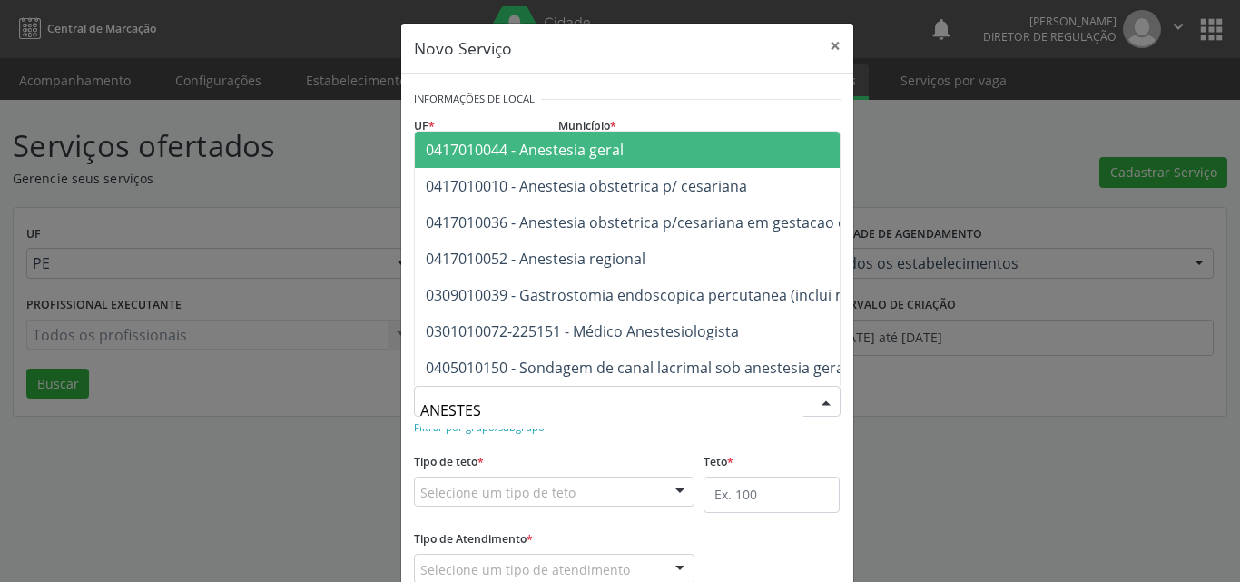
type input "ANESTESI"
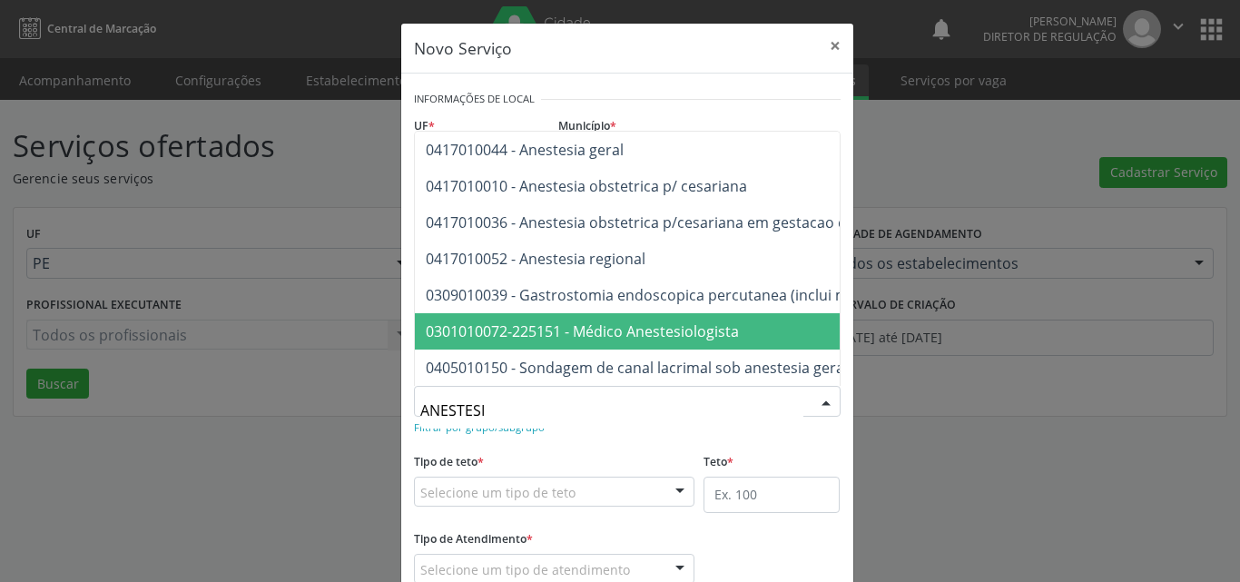
click at [571, 321] on span "0301010072-225151 - Médico Anestesiologista" at bounding box center [582, 331] width 313 height 20
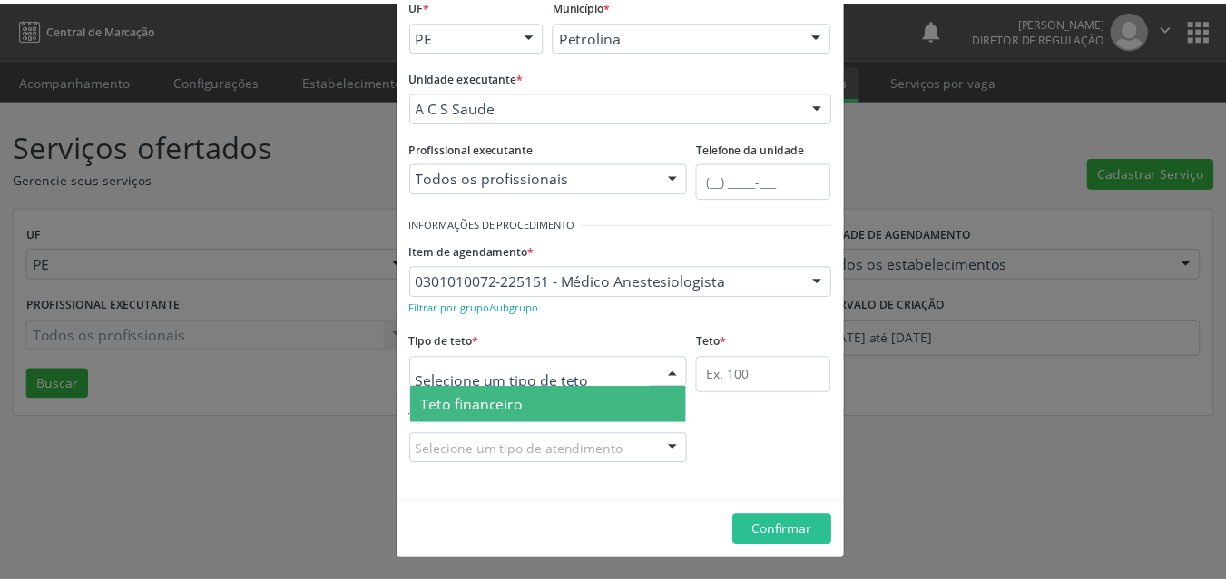
scroll to position [34, 0]
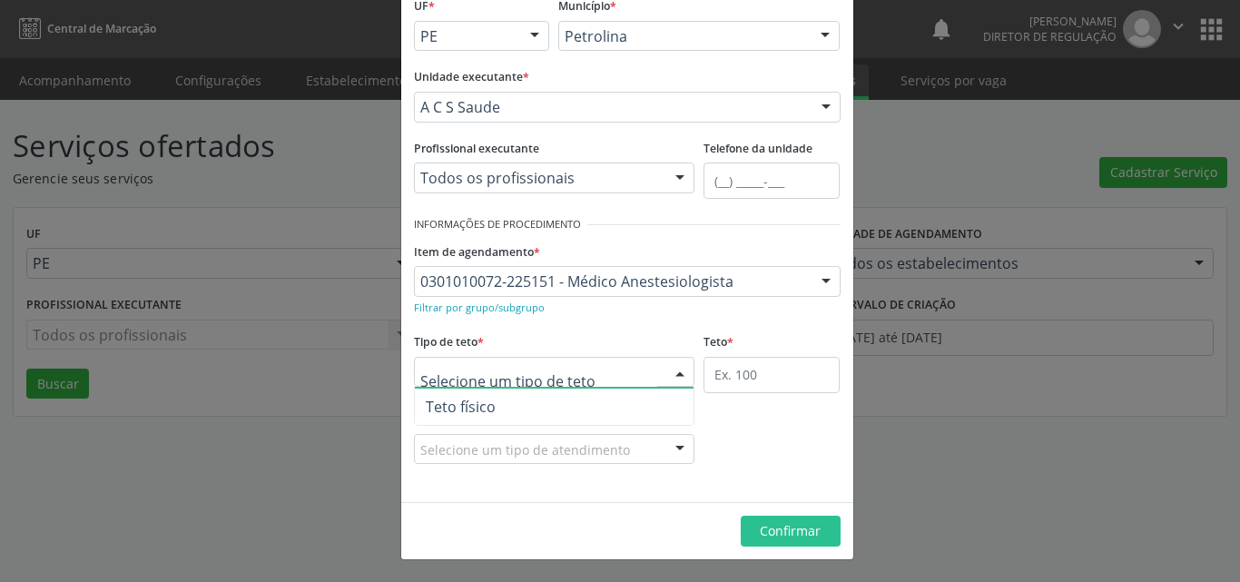
click at [514, 408] on span "Teto físico" at bounding box center [555, 406] width 280 height 36
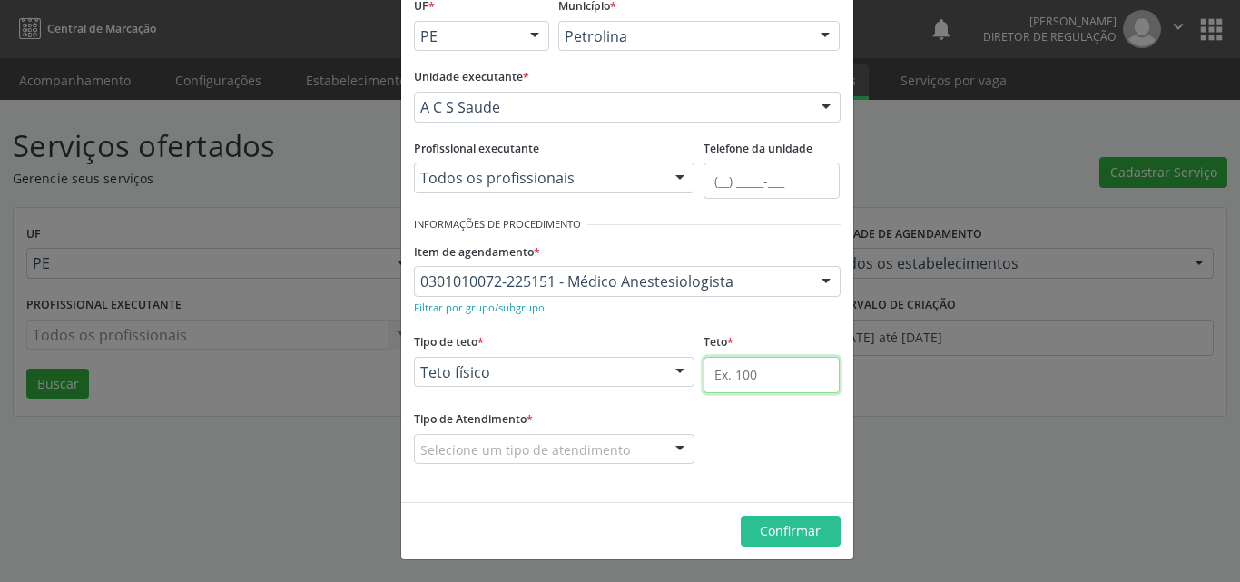
click at [715, 381] on input "text" at bounding box center [771, 375] width 136 height 36
type input "1"
click at [634, 449] on div "Selecione um tipo de atendimento" at bounding box center [554, 449] width 281 height 31
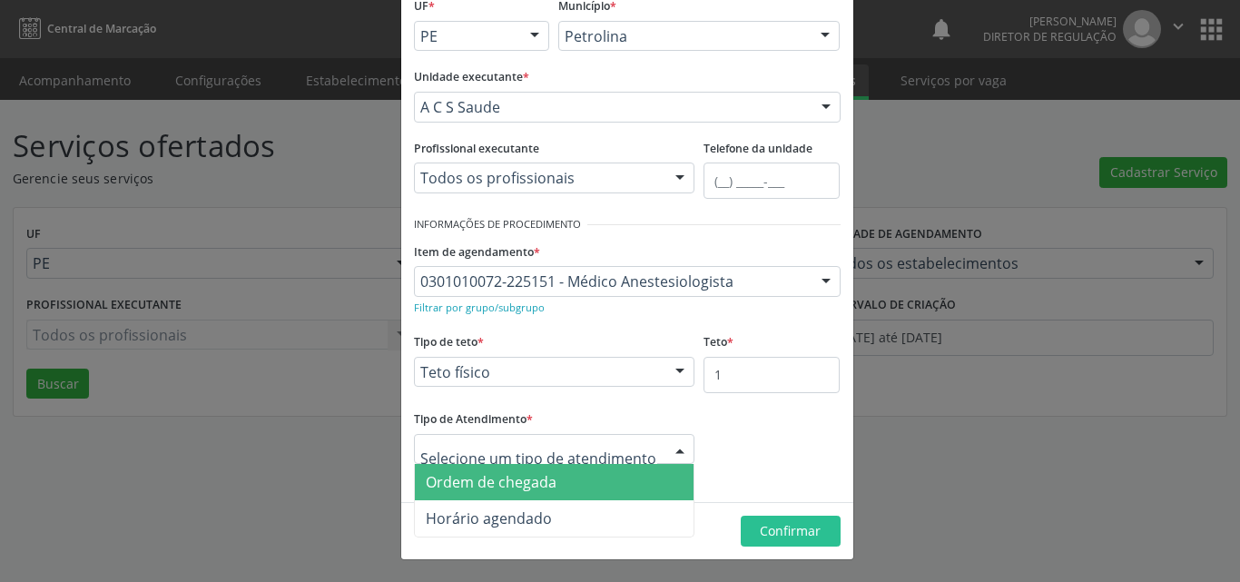
click at [584, 479] on span "Ordem de chegada" at bounding box center [555, 482] width 280 height 36
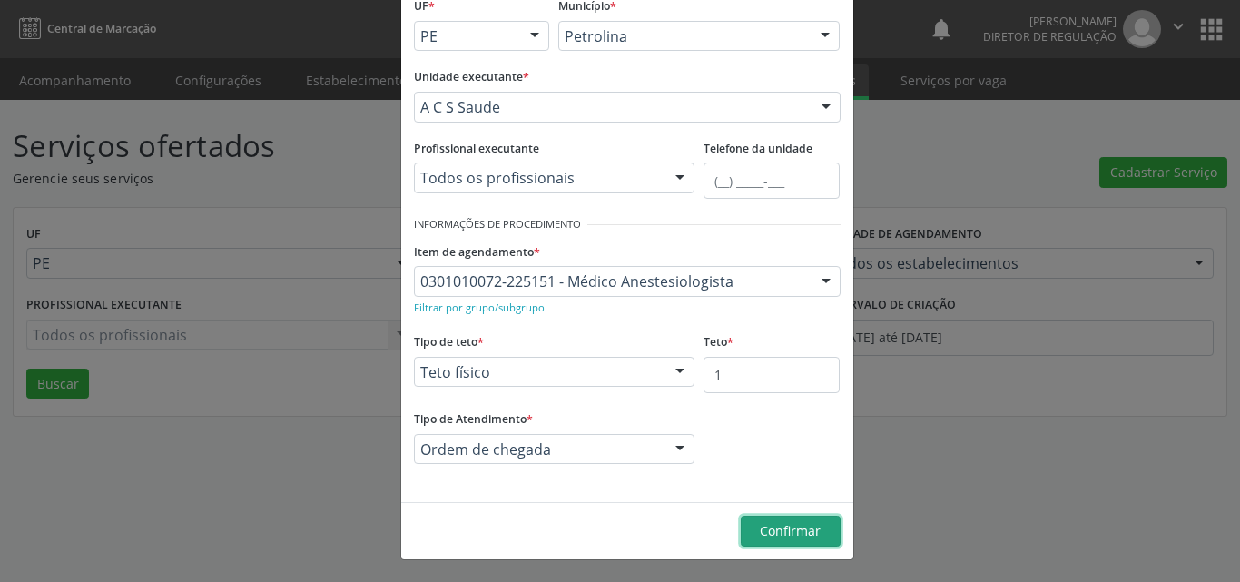
click at [784, 529] on span "Confirmar" at bounding box center [790, 530] width 61 height 17
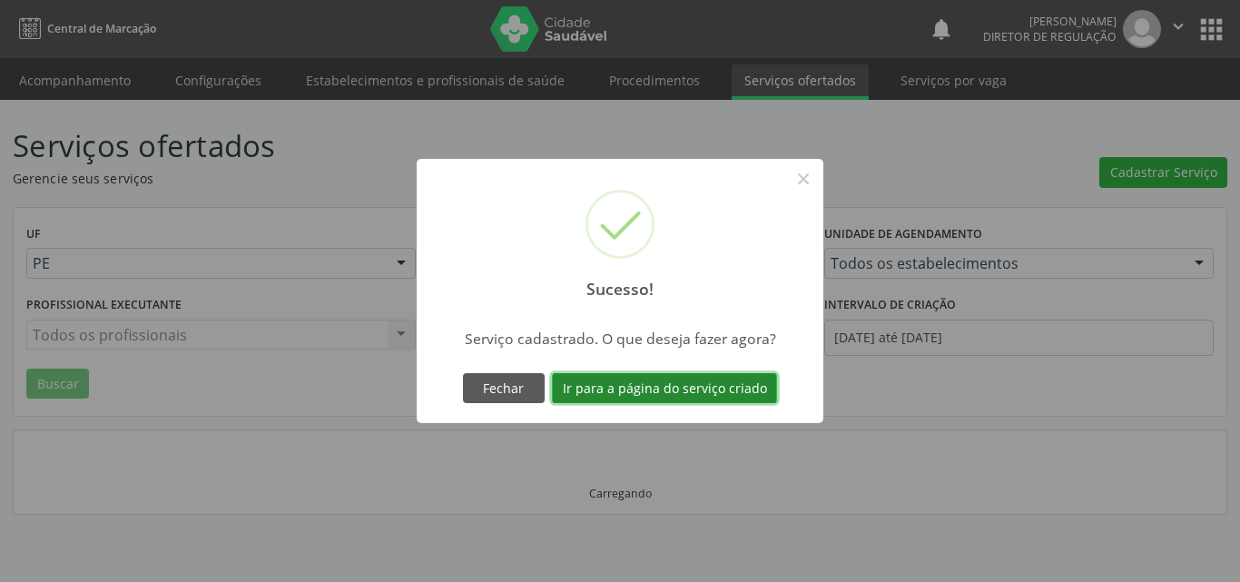
click at [695, 382] on button "Ir para a página do serviço criado" at bounding box center [664, 388] width 225 height 31
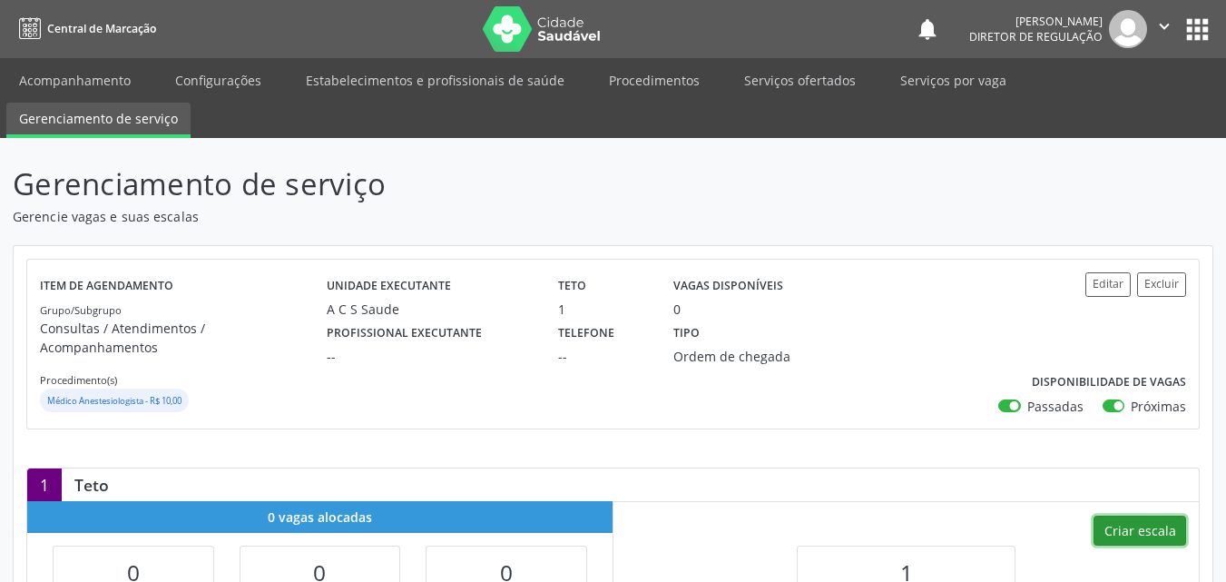
click at [1143, 516] on button "Criar escala" at bounding box center [1140, 531] width 93 height 31
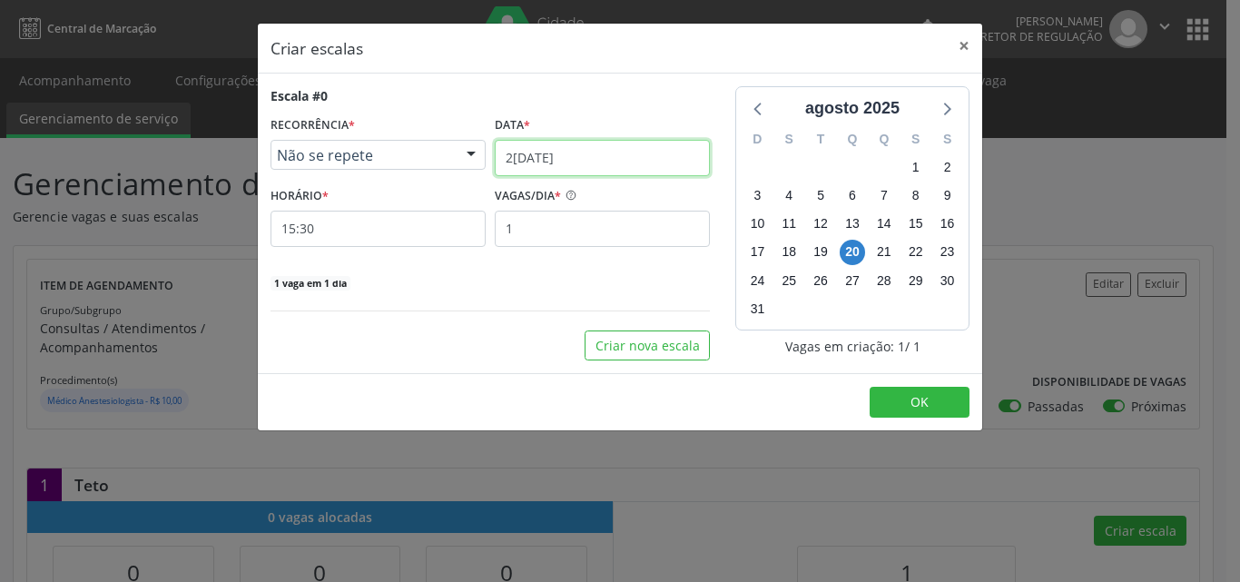
click at [634, 162] on input "[DATE]" at bounding box center [602, 158] width 215 height 36
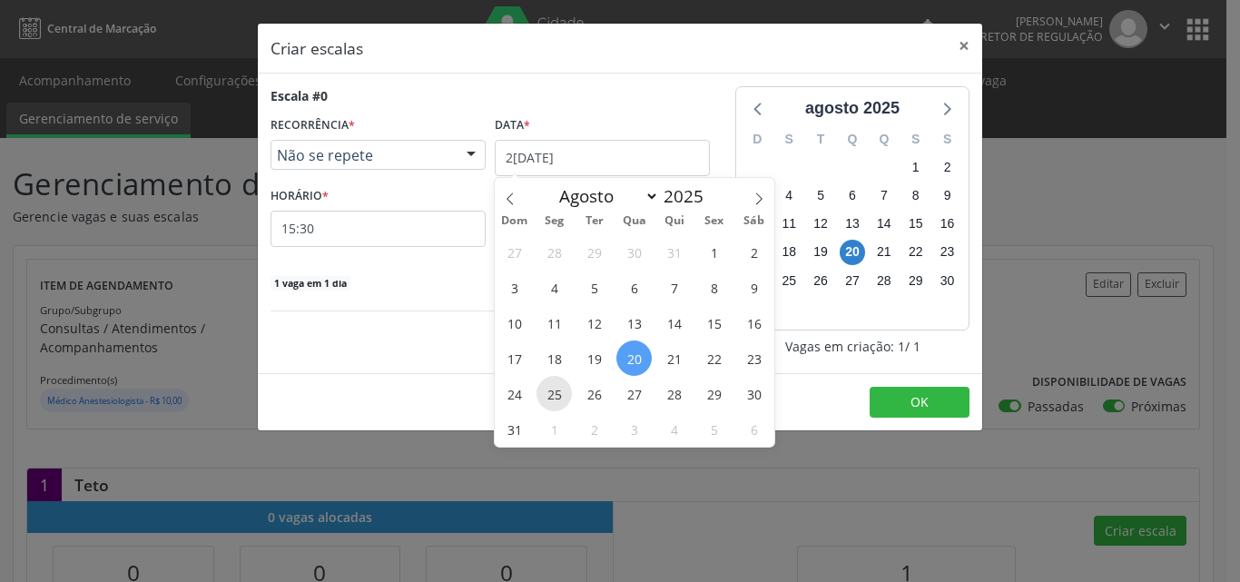
click at [561, 395] on span "25" at bounding box center [553, 393] width 35 height 35
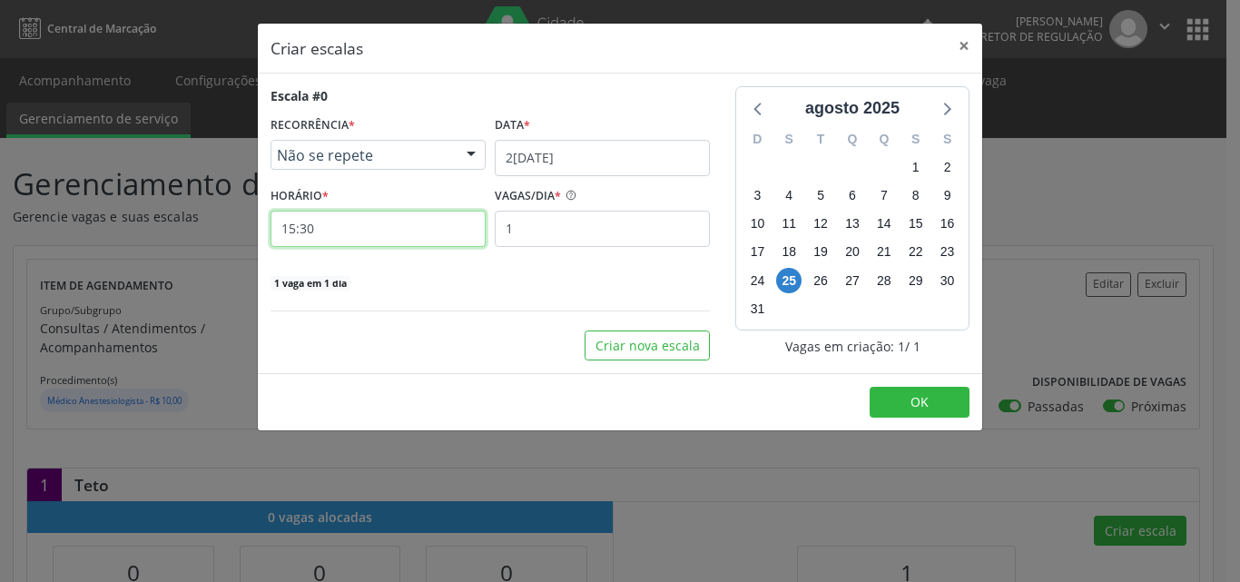
click at [369, 235] on input "15:30" at bounding box center [377, 229] width 215 height 36
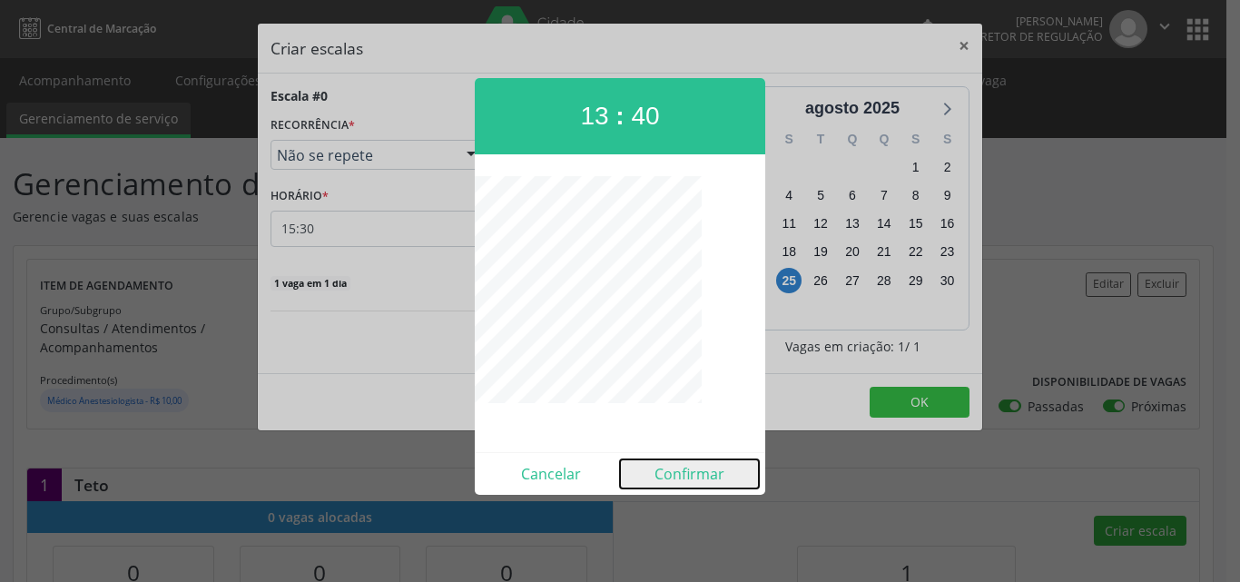
click at [707, 469] on button "Confirmar" at bounding box center [689, 473] width 139 height 29
type input "13:40"
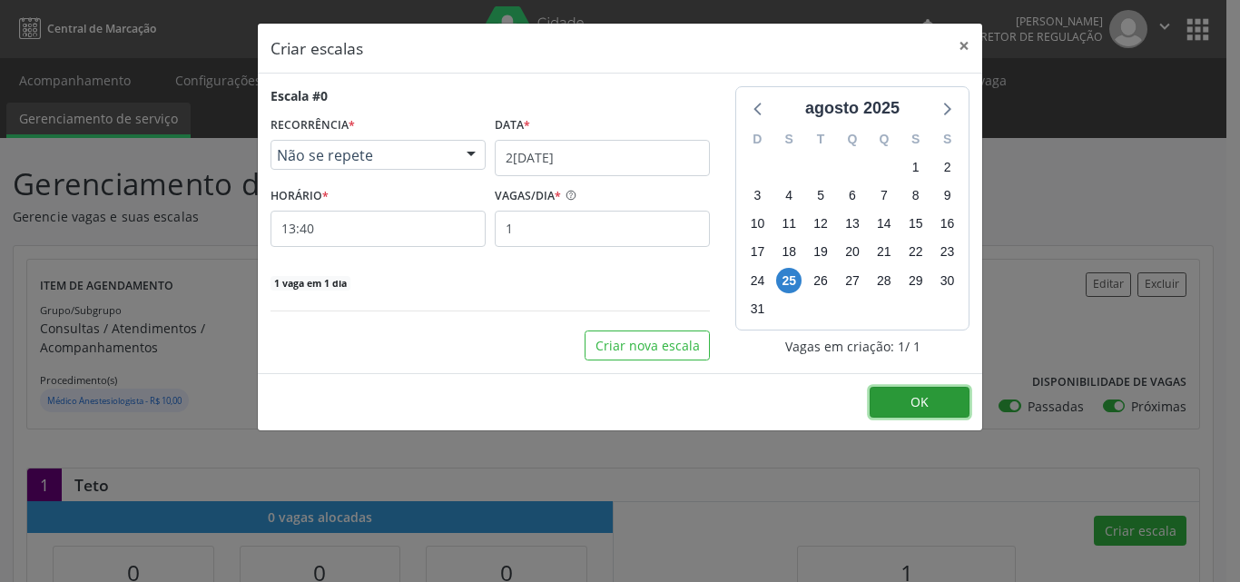
click at [944, 397] on button "OK" at bounding box center [920, 402] width 100 height 31
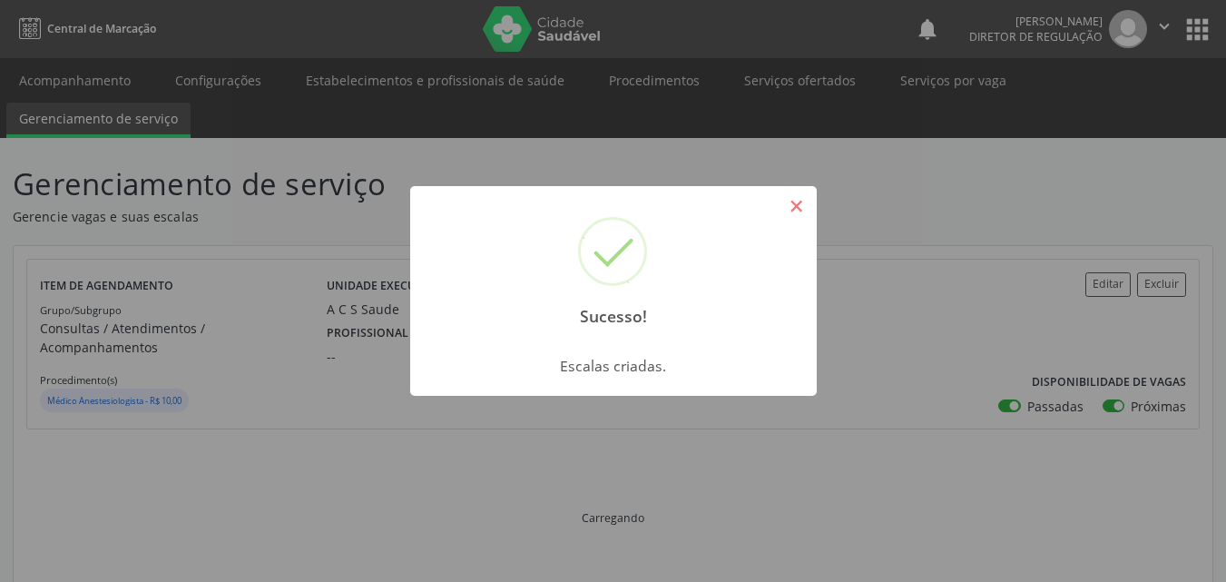
click at [804, 209] on button "×" at bounding box center [797, 206] width 31 height 31
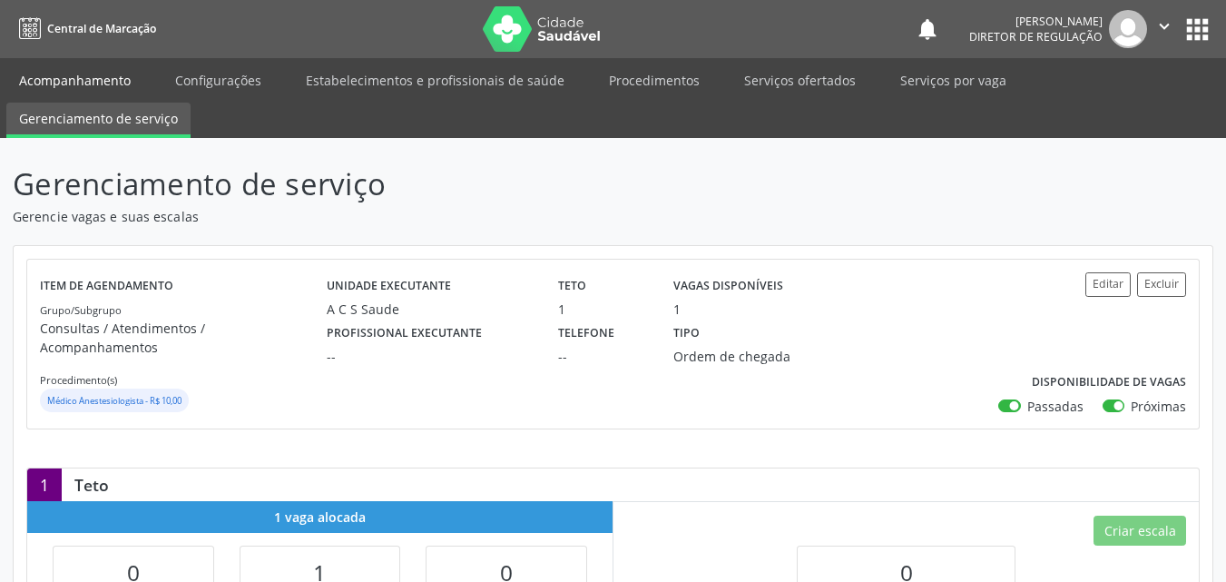
click at [116, 78] on link "Acompanhamento" at bounding box center [74, 80] width 137 height 32
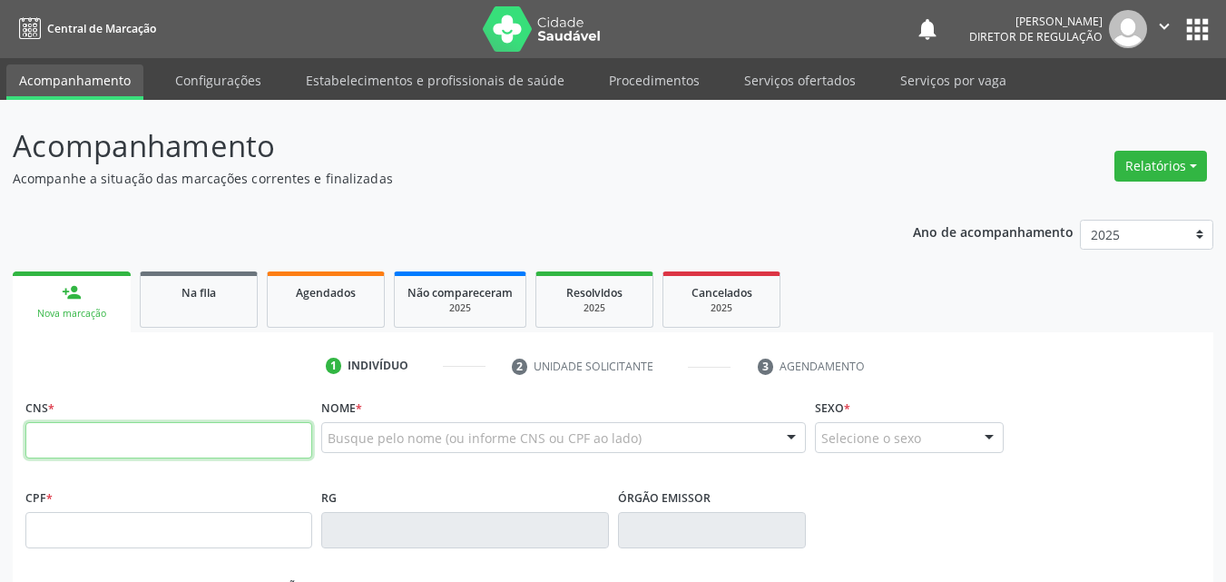
click at [179, 440] on input "text" at bounding box center [168, 440] width 287 height 36
type input "709 2082 8724 2432"
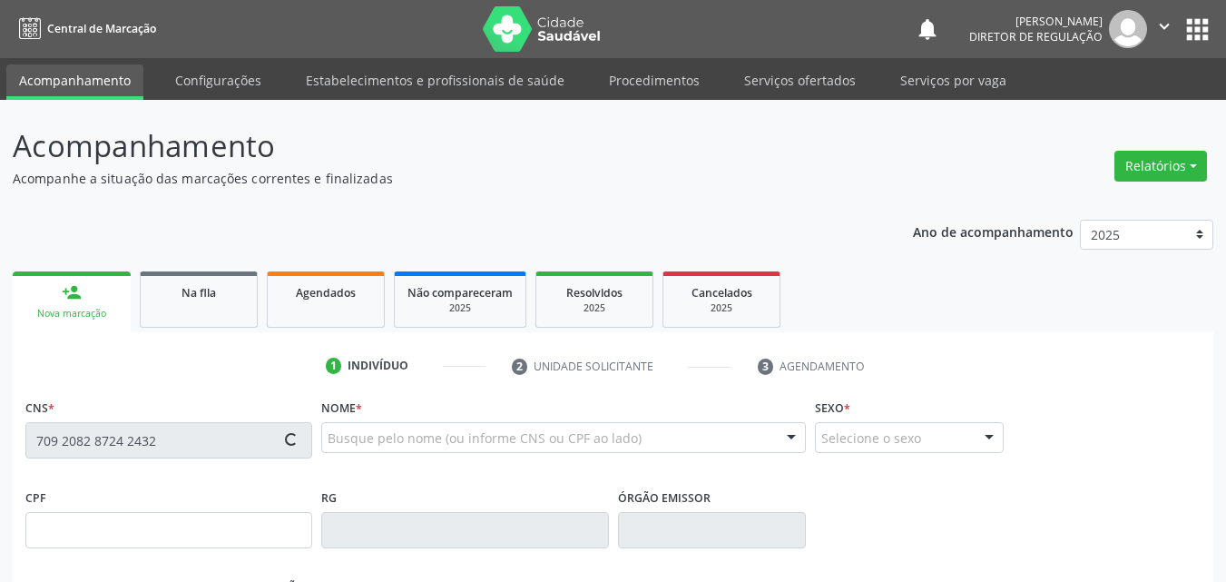
type input "1[DATE]"
type input "[PHONE_NUMBER]"
type input "046.403.894-42"
type input "S/N"
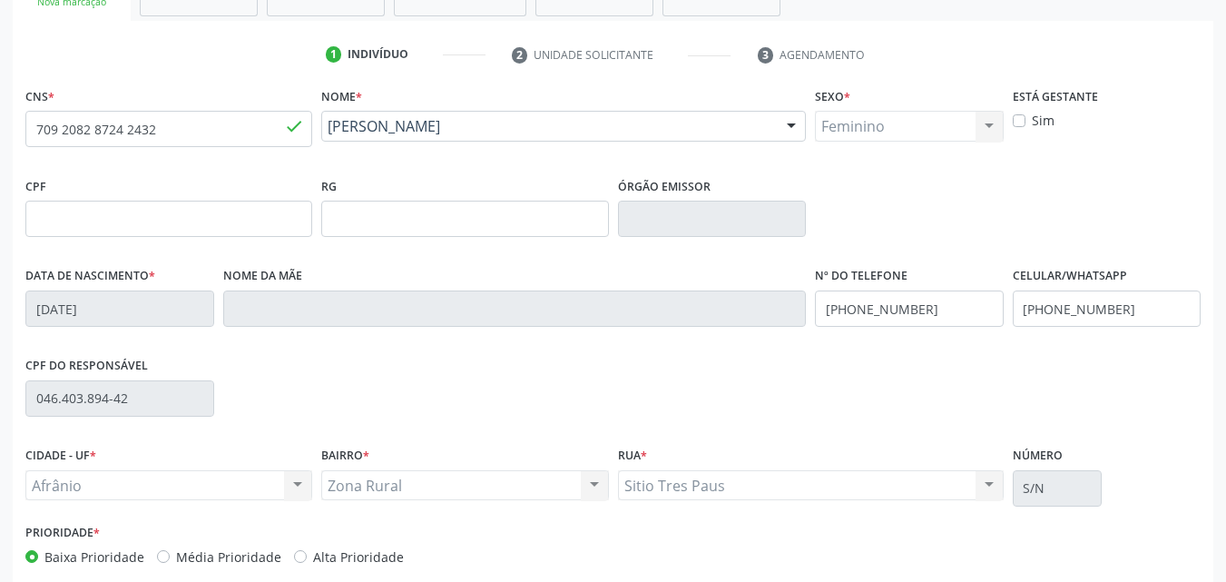
scroll to position [221, 0]
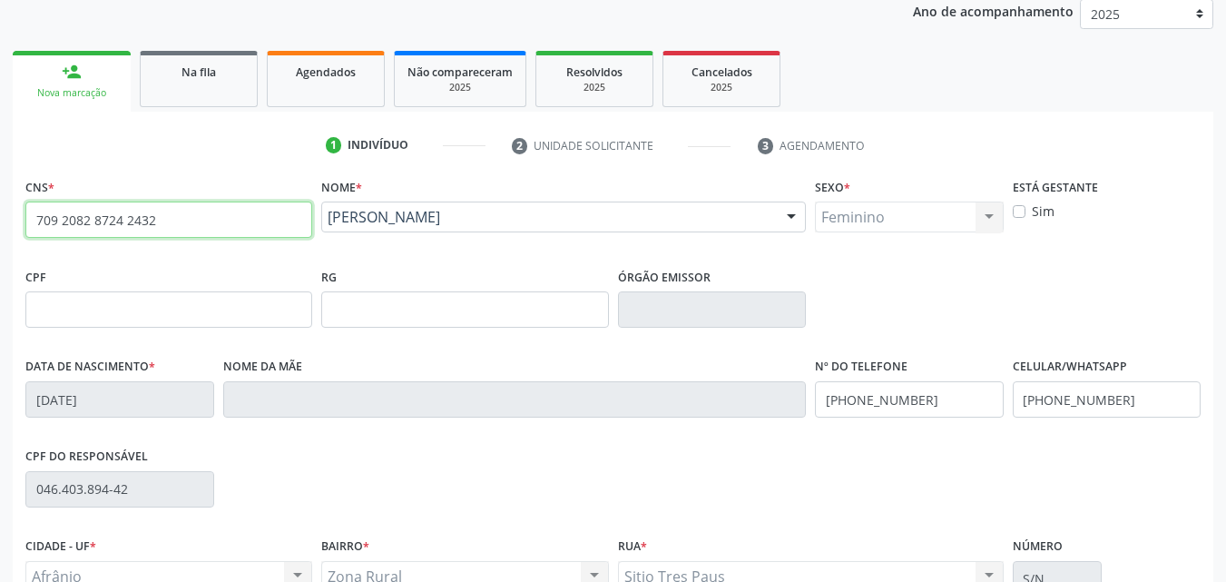
drag, startPoint x: 162, startPoint y: 209, endPoint x: 12, endPoint y: 214, distance: 150.8
click at [12, 214] on div "Acompanhamento Acompanhe a situação das marcações correntes e finalizadas Relat…" at bounding box center [613, 321] width 1226 height 884
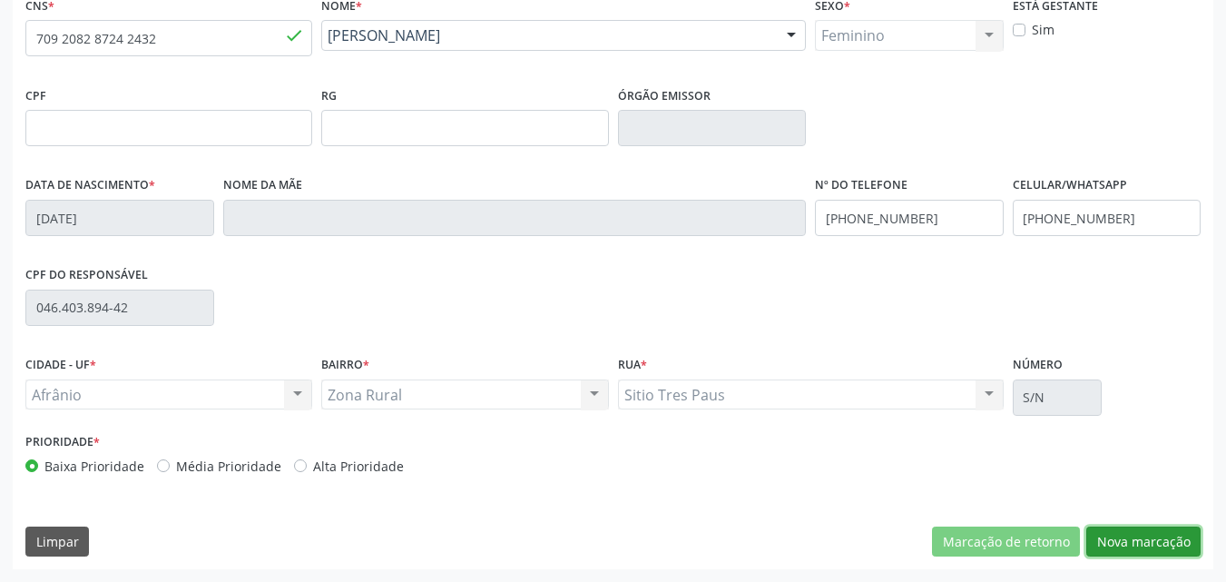
click at [1162, 542] on button "Nova marcação" at bounding box center [1144, 541] width 114 height 31
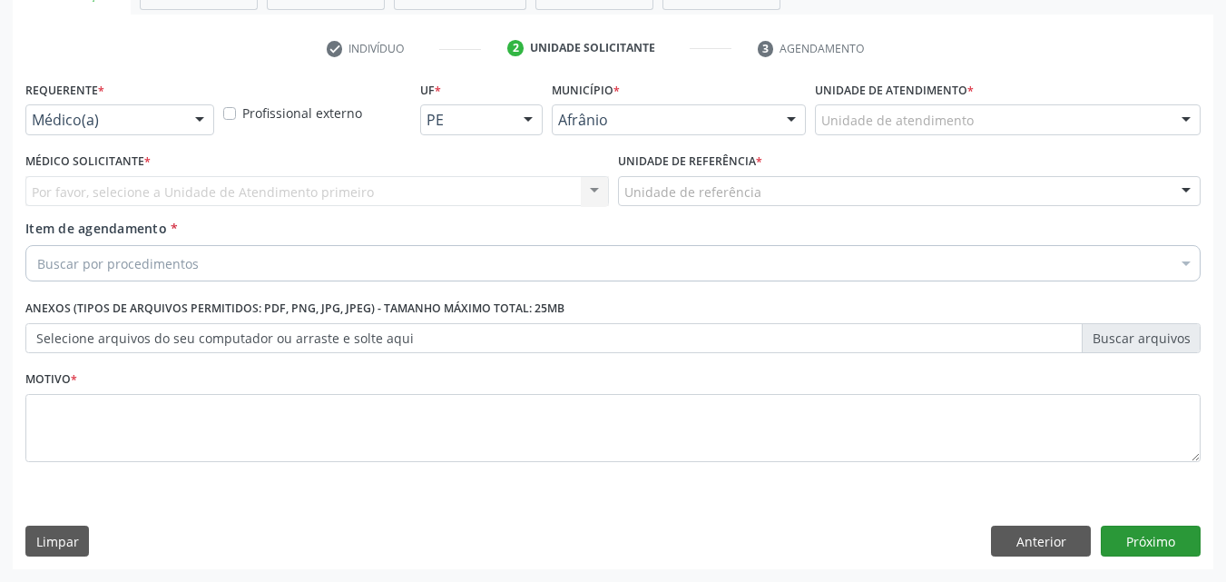
scroll to position [318, 0]
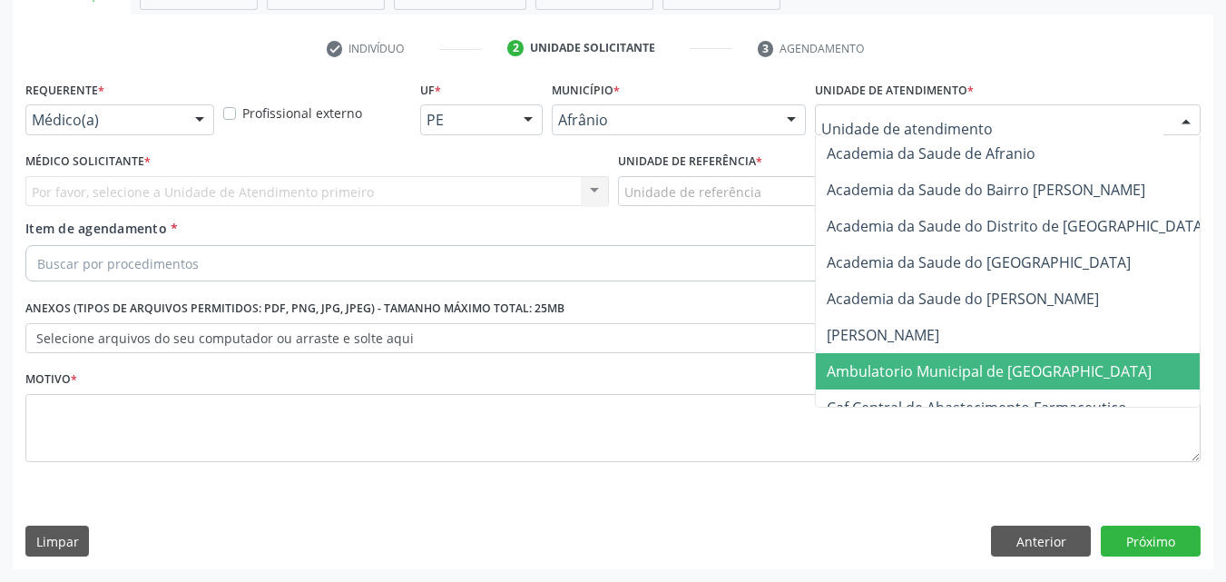
click at [917, 369] on span "Ambulatorio Municipal de [GEOGRAPHIC_DATA]" at bounding box center [989, 371] width 325 height 20
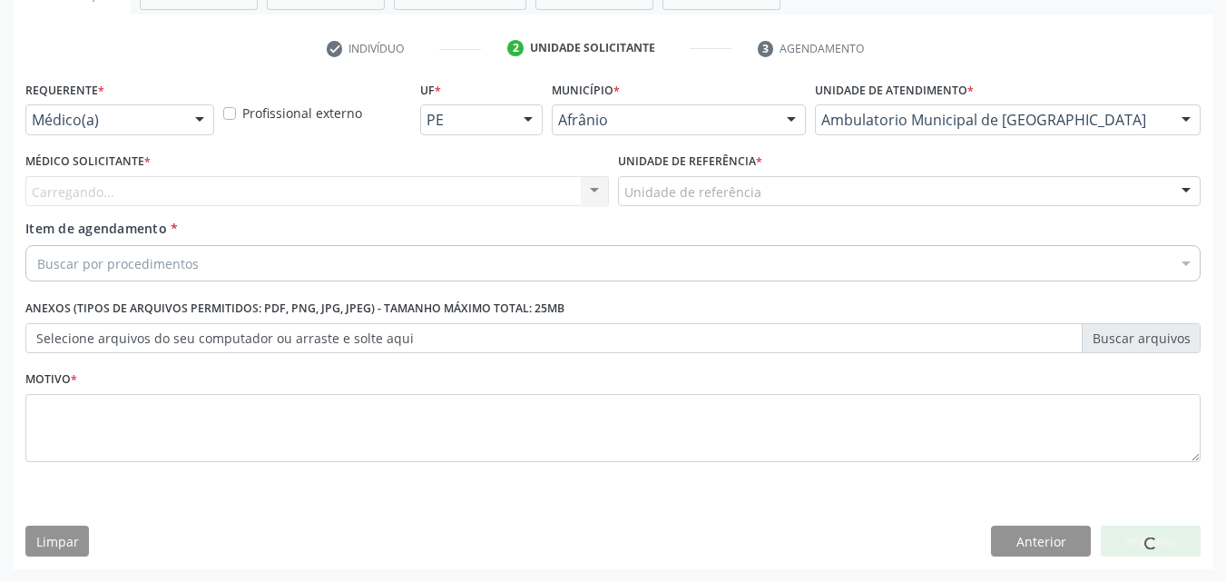
click at [767, 191] on div "Unidade de referência" at bounding box center [910, 191] width 584 height 31
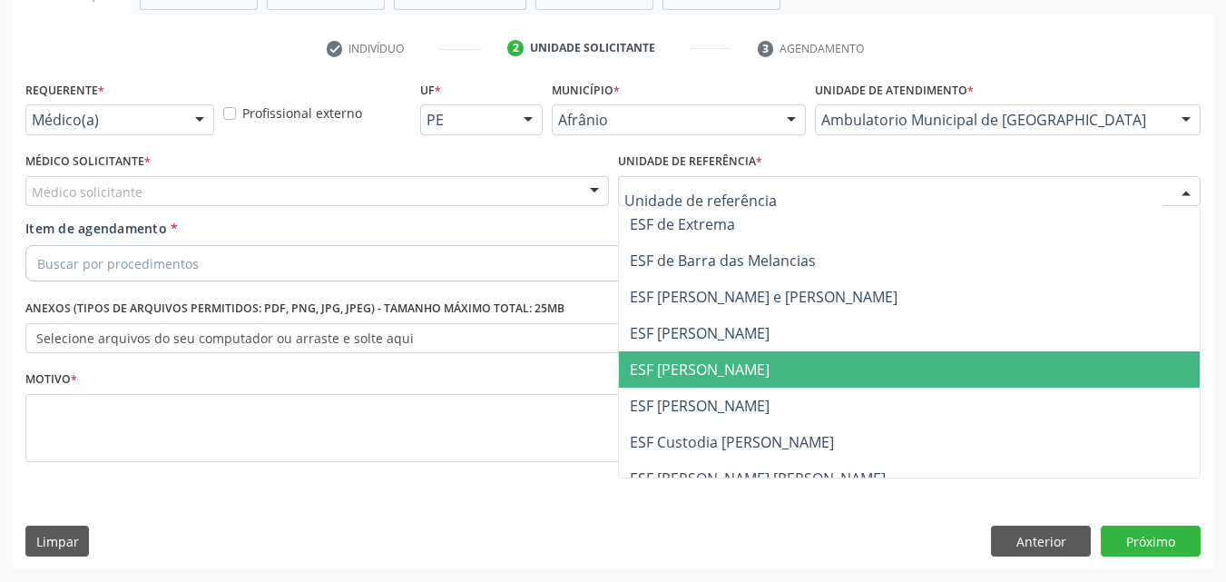
click at [769, 370] on span "ESF [PERSON_NAME]" at bounding box center [910, 369] width 582 height 36
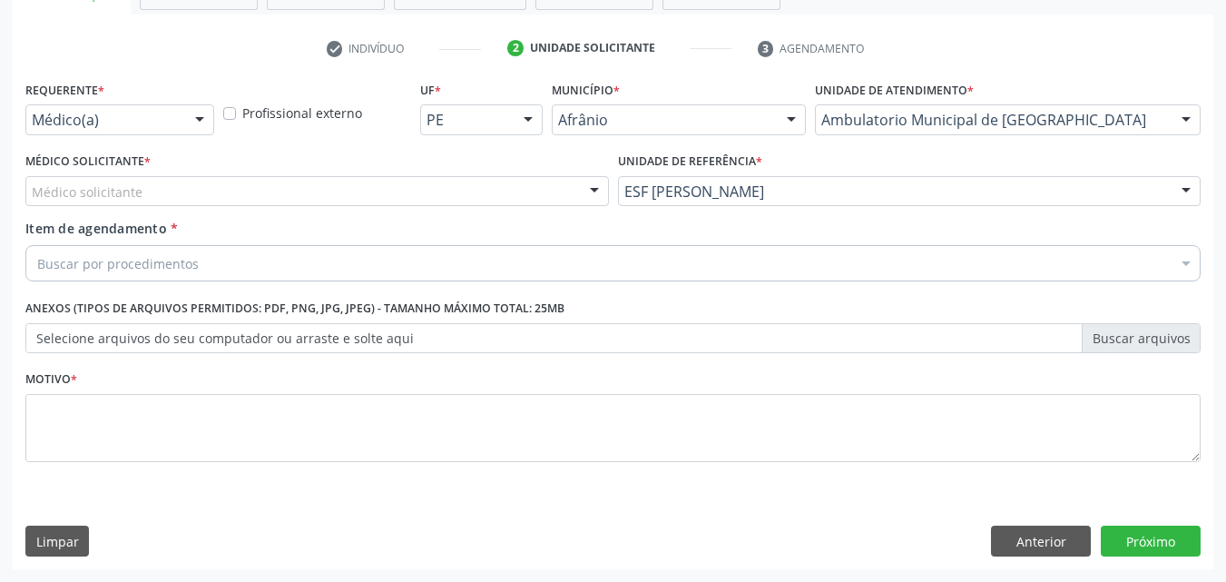
click at [458, 190] on div "Médico solicitante" at bounding box center [317, 191] width 584 height 31
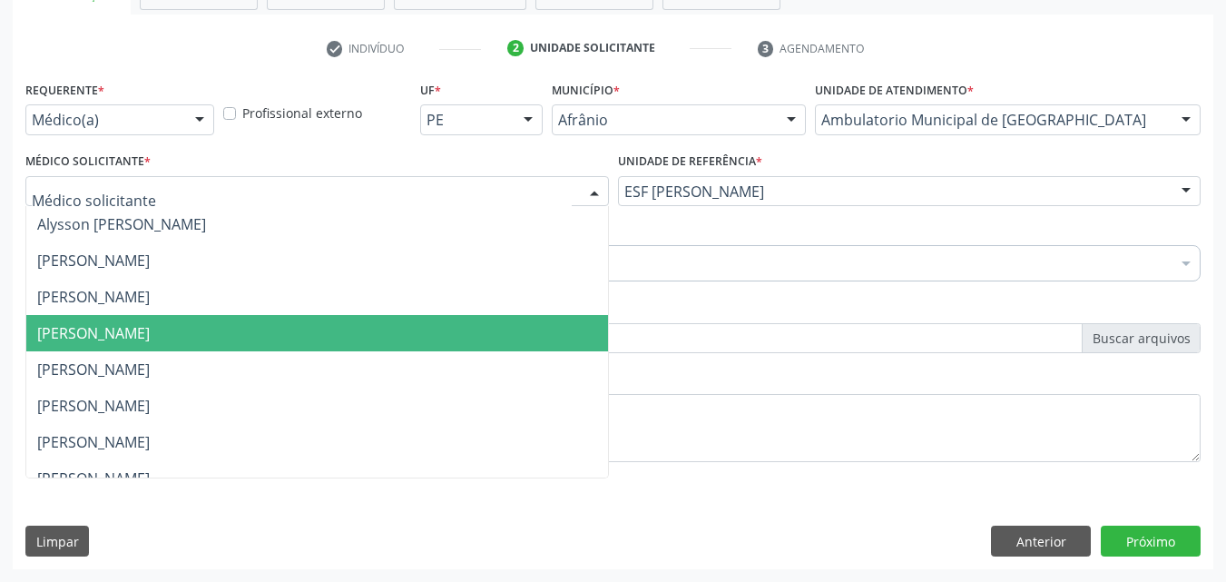
click at [460, 325] on span "[PERSON_NAME]" at bounding box center [317, 333] width 582 height 36
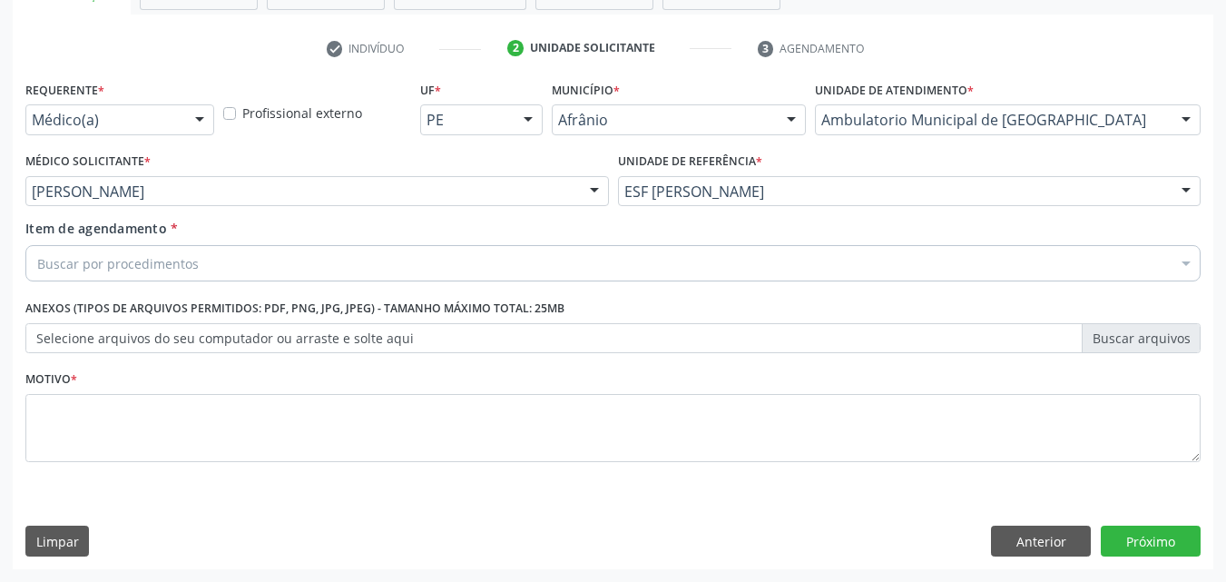
click at [352, 262] on div "Buscar por procedimentos" at bounding box center [612, 263] width 1175 height 36
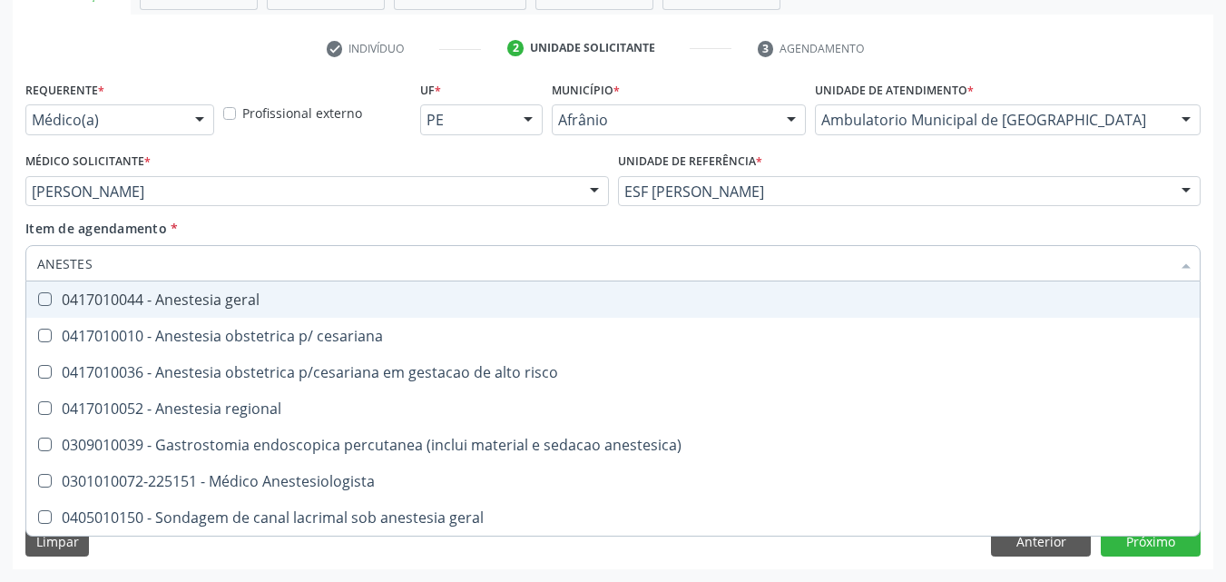
type input "ANESTE"
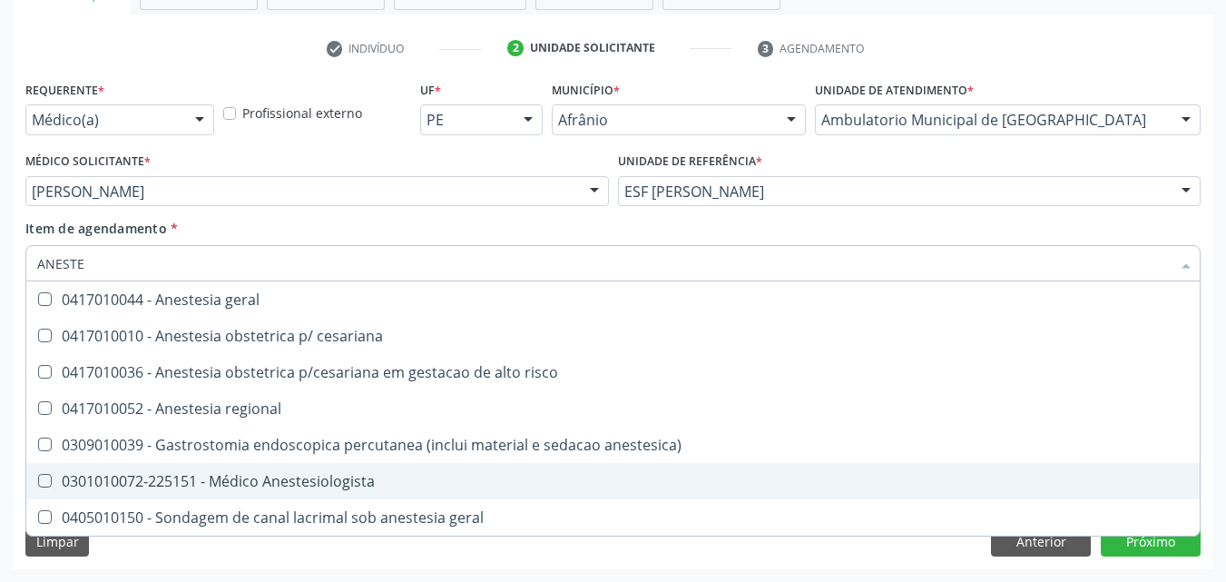
click at [234, 483] on div "0301010072-225151 - Médico Anestesiologista" at bounding box center [613, 481] width 1152 height 15
checkbox Anestesiologista "true"
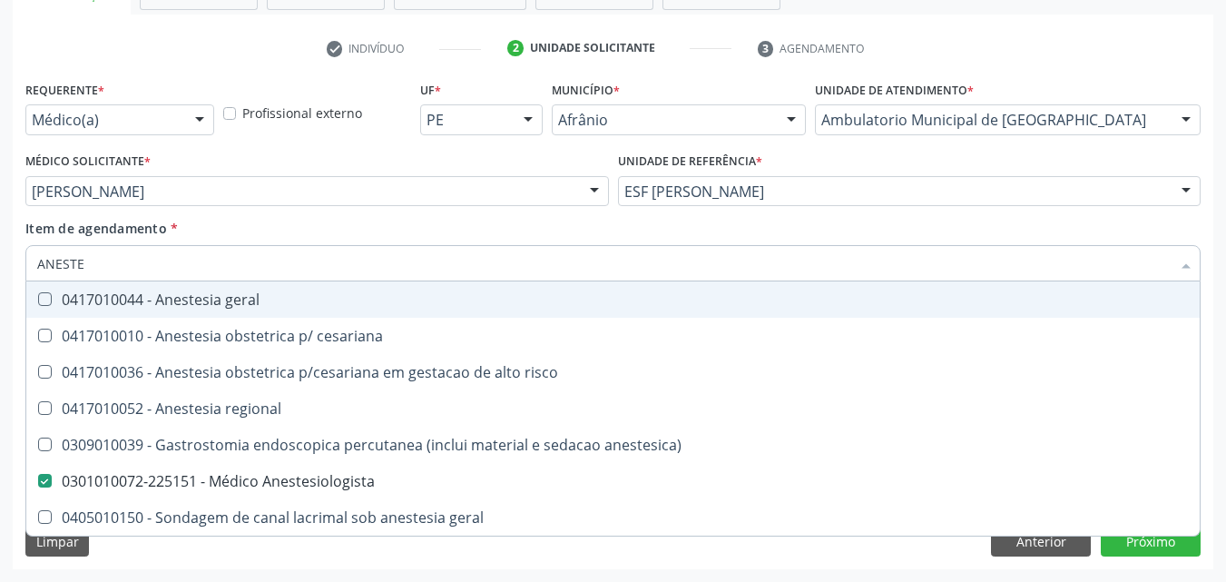
click at [339, 222] on div "Item de agendamento * ANESTE Desfazer seleção 0417010044 - Anestesia geral 0417…" at bounding box center [612, 247] width 1175 height 57
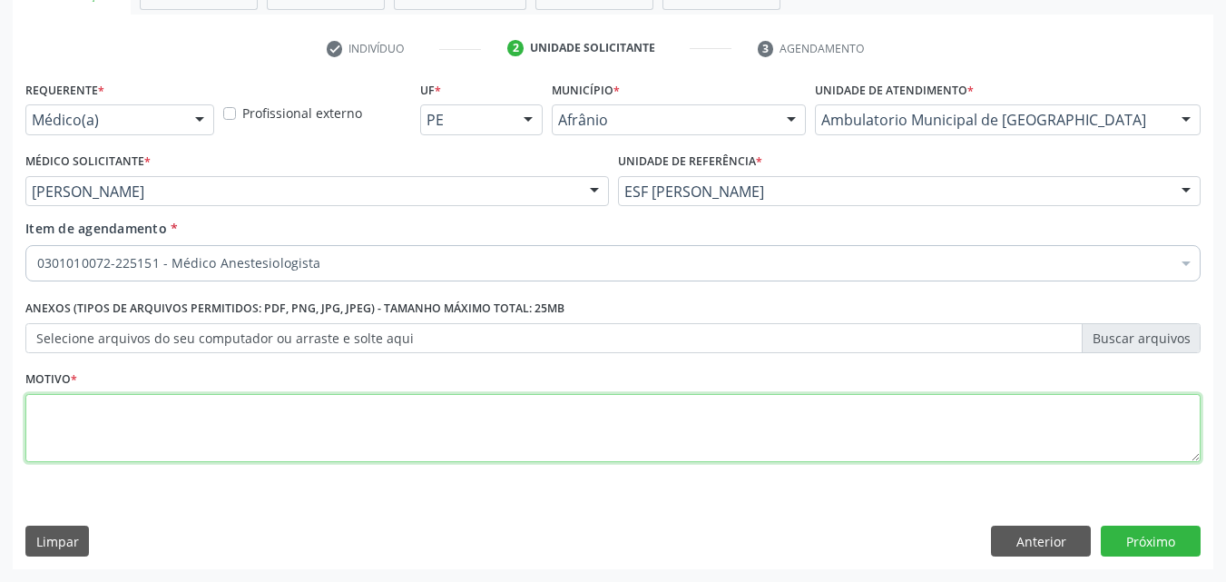
click at [260, 434] on textarea at bounding box center [612, 428] width 1175 height 69
type textarea "S"
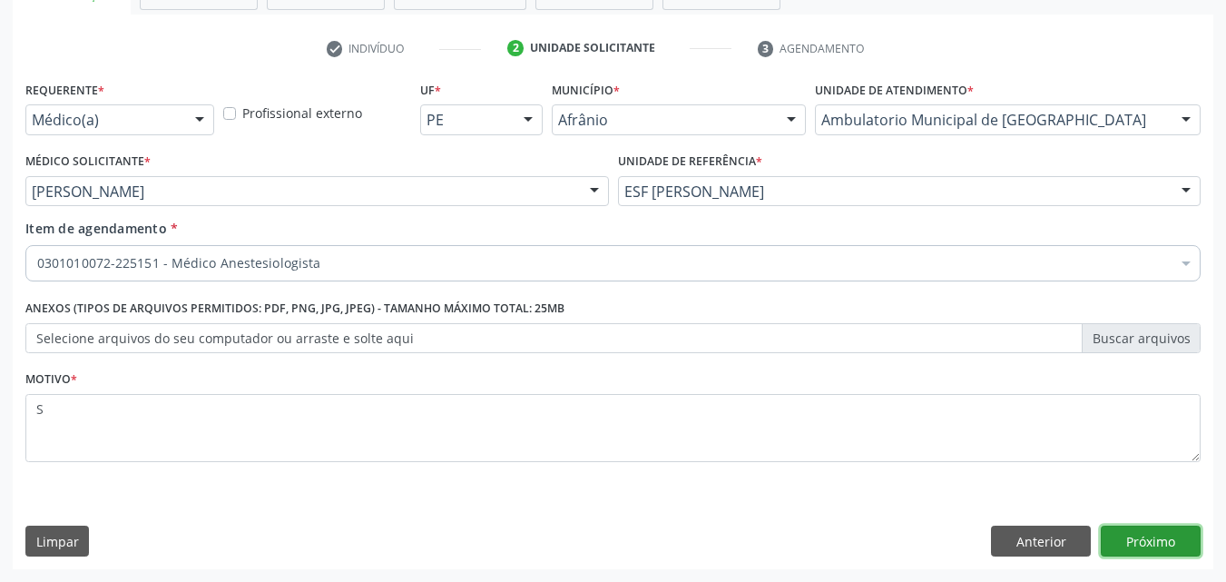
click at [1153, 543] on button "Próximo" at bounding box center [1151, 541] width 100 height 31
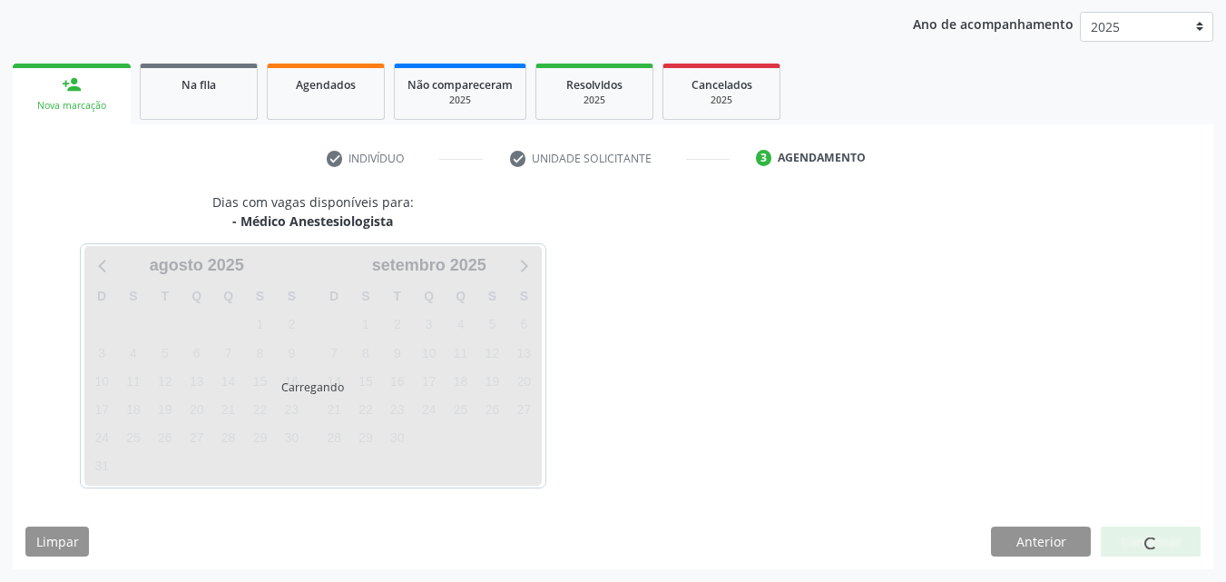
scroll to position [208, 0]
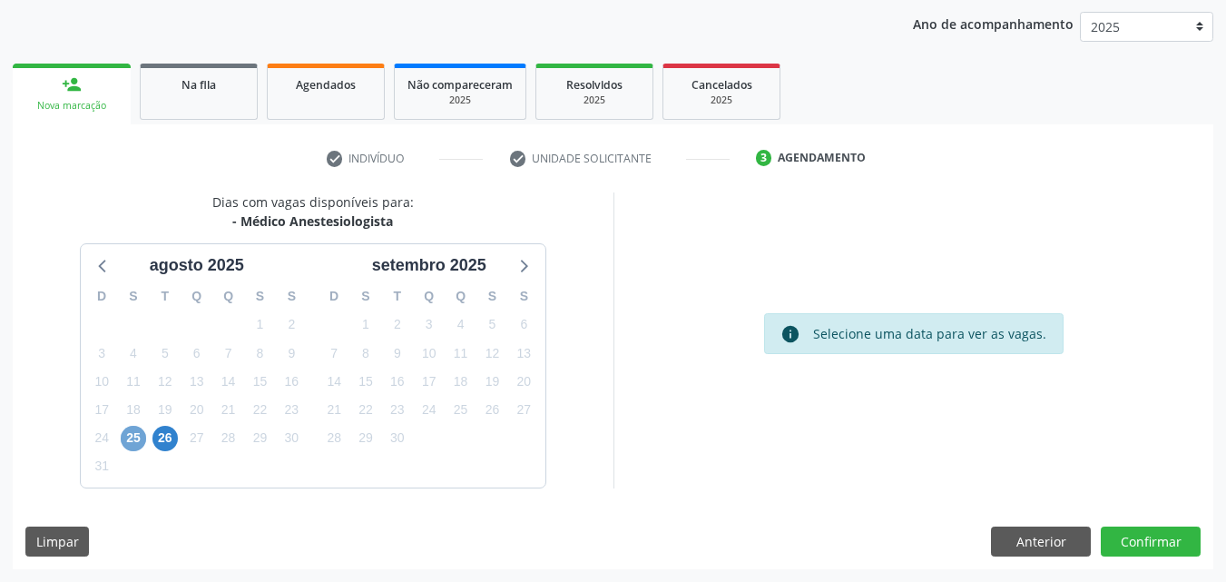
click at [133, 439] on span "25" at bounding box center [133, 438] width 25 height 25
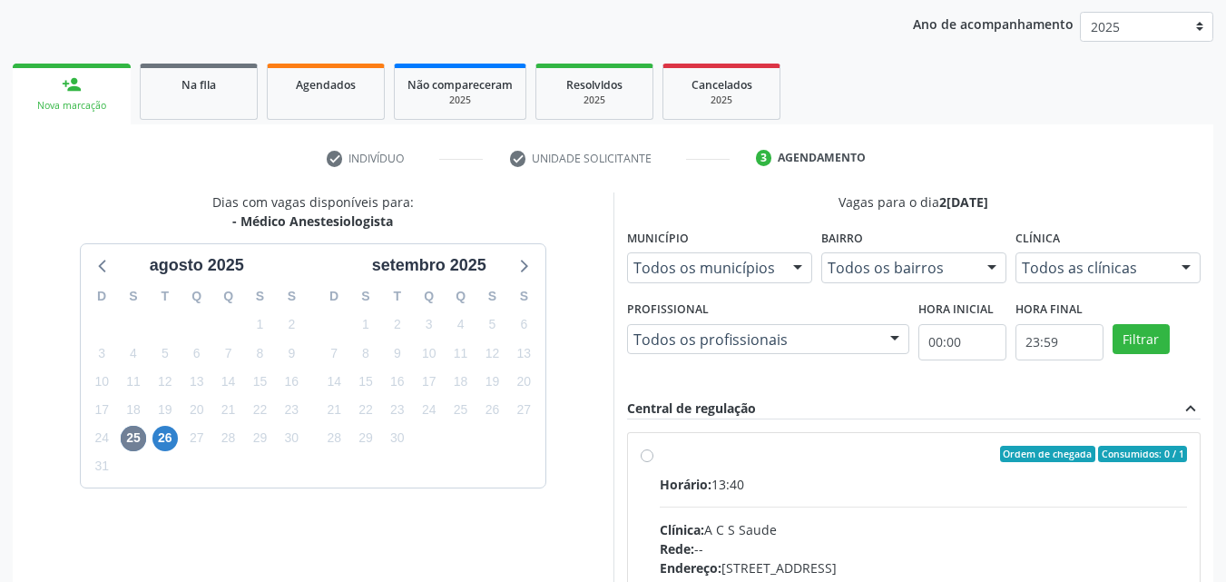
click at [676, 466] on label "Ordem de chegada Consumidos: 0 / 1 Horário: 13:40 Clínica: A C S Saude Rede: --…" at bounding box center [924, 585] width 528 height 279
click at [654, 462] on input "Ordem de chegada Consumidos: 0 / 1 Horário: 13:40 Clínica: A C S Saude Rede: --…" at bounding box center [647, 454] width 13 height 16
radio input "true"
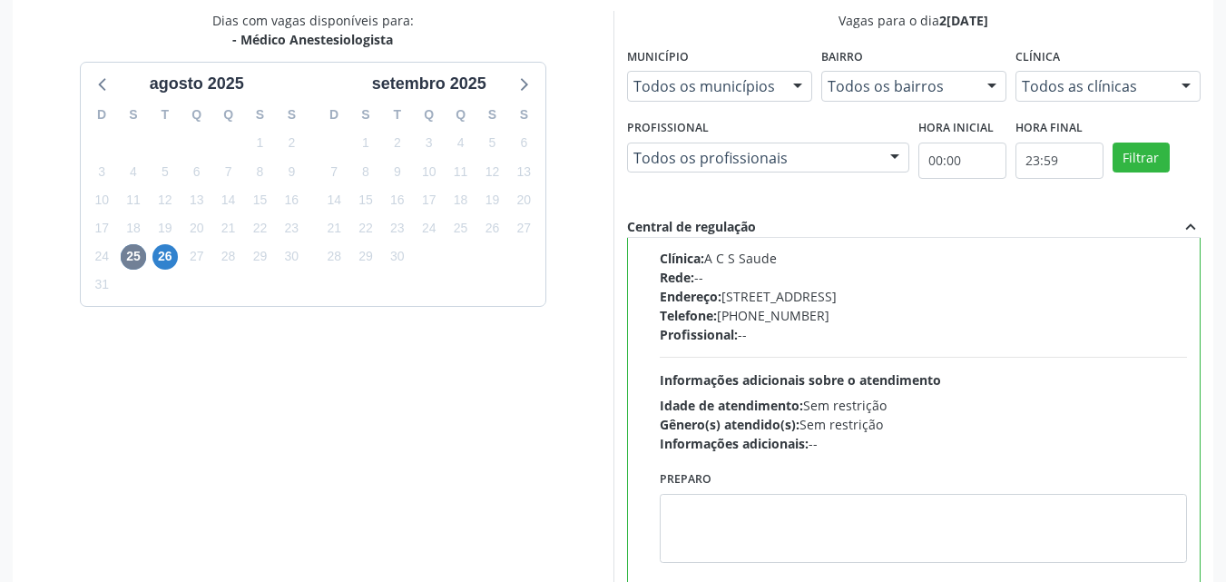
scroll to position [503, 0]
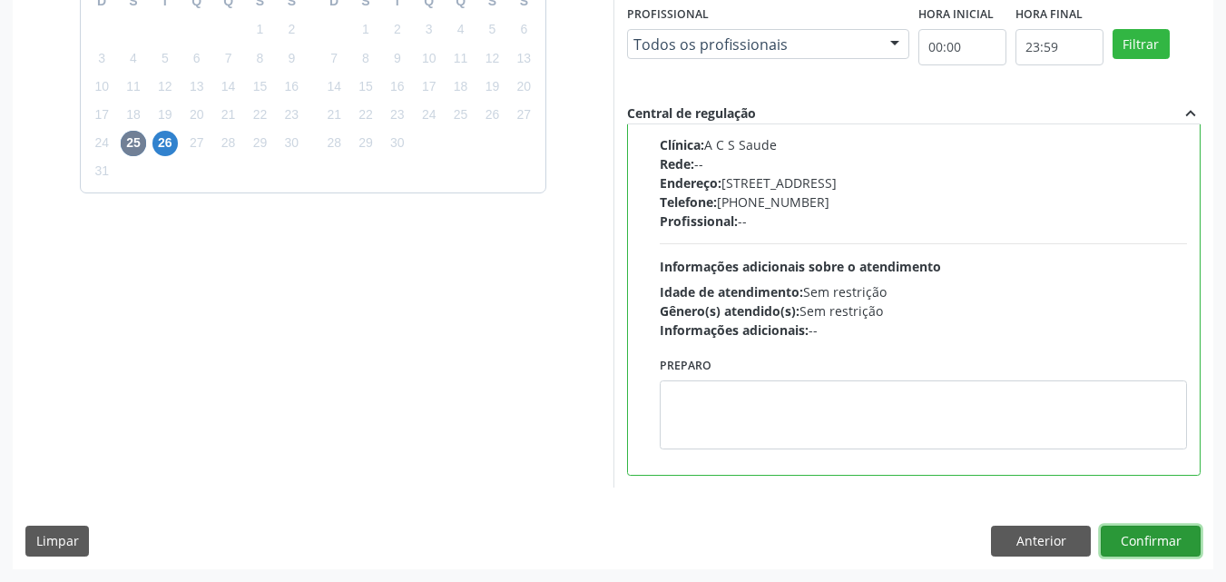
click at [1150, 536] on button "Confirmar" at bounding box center [1151, 541] width 100 height 31
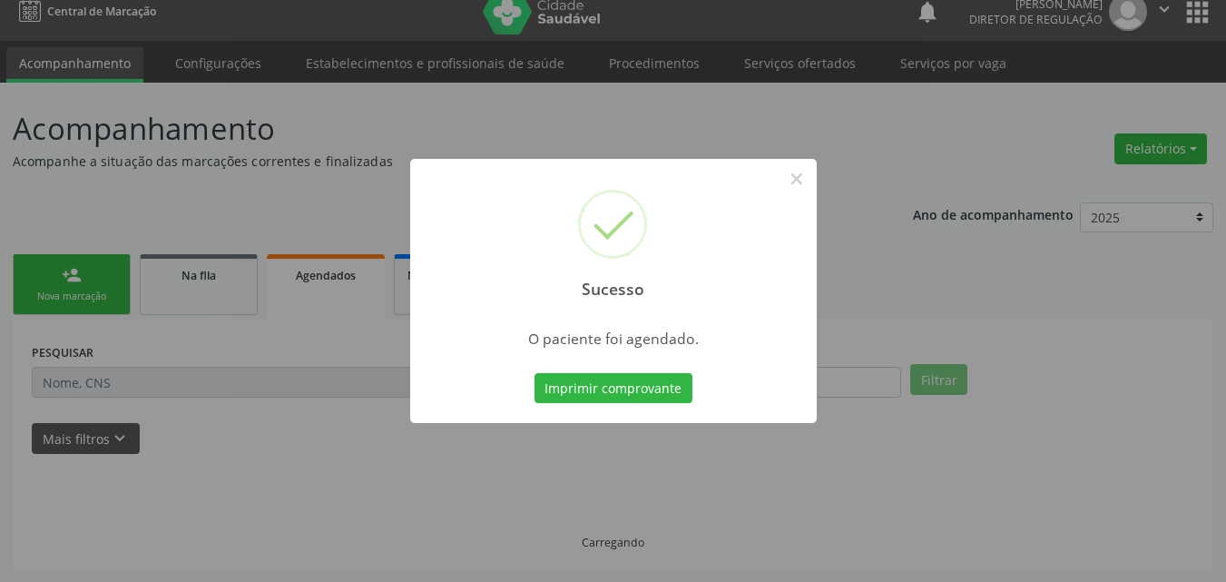
scroll to position [17, 0]
click at [667, 389] on button "Imprimir comprovante" at bounding box center [614, 388] width 158 height 31
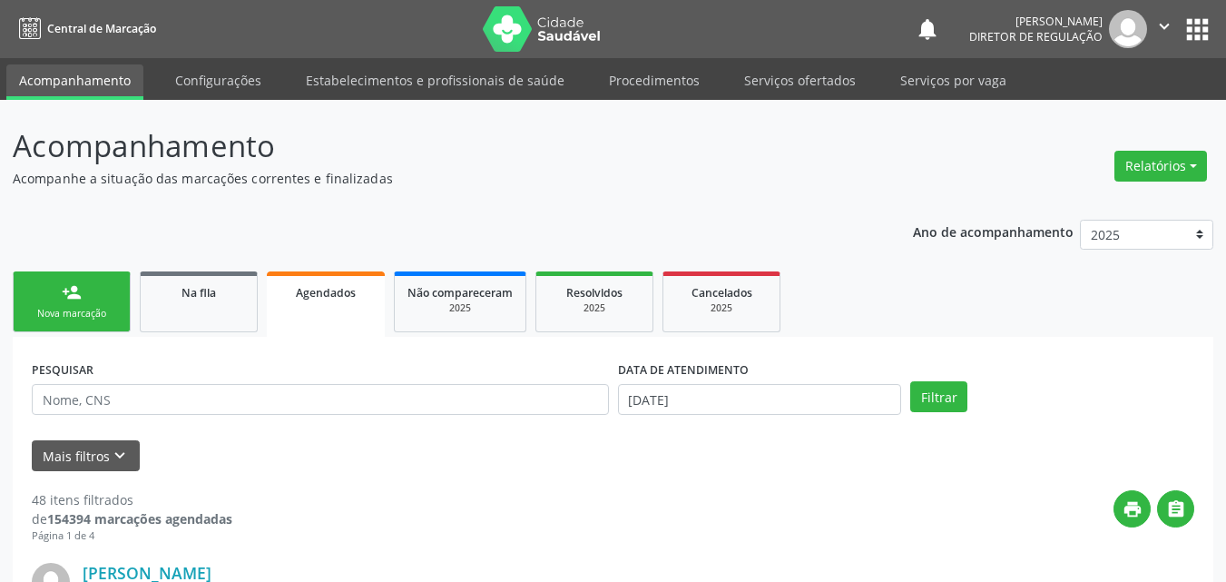
scroll to position [17, 0]
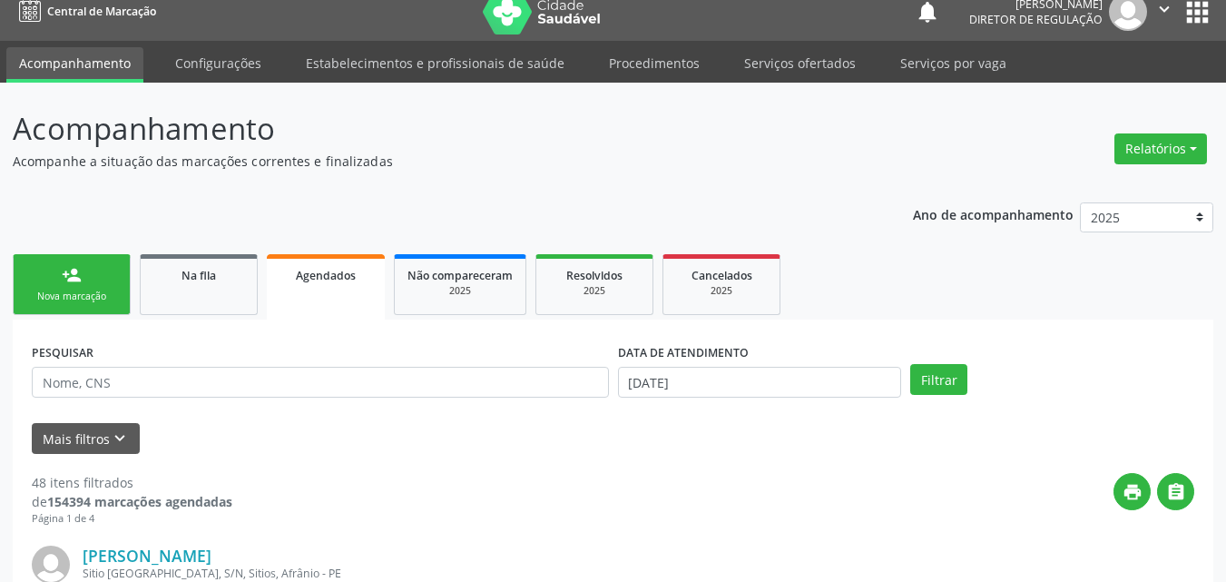
click at [96, 288] on link "person_add Nova marcação" at bounding box center [72, 284] width 118 height 61
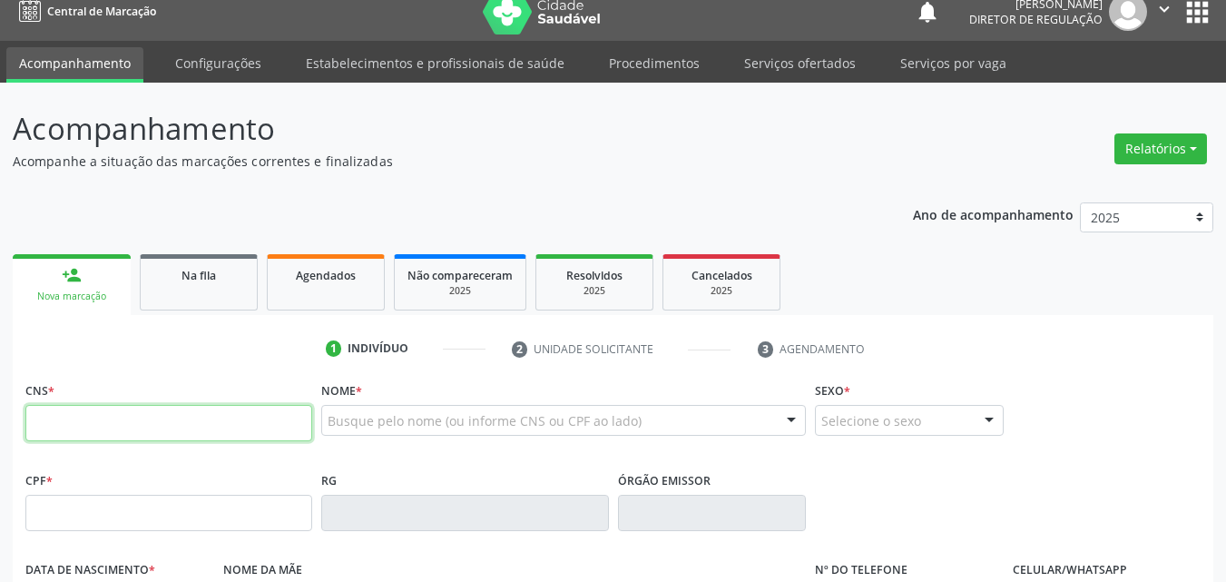
click at [110, 420] on input "text" at bounding box center [168, 423] width 287 height 36
paste input "709 2082 8724 2432"
type input "709 2082 8724 2432"
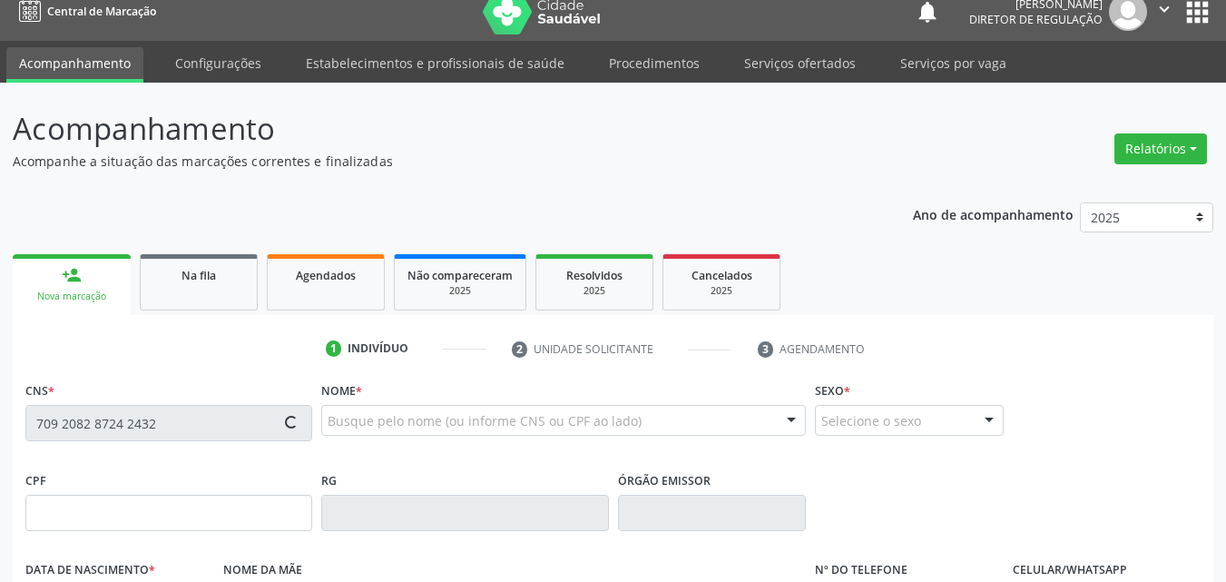
type input "1[DATE]"
type input "[PHONE_NUMBER]"
type input "046.403.894-42"
type input "S/N"
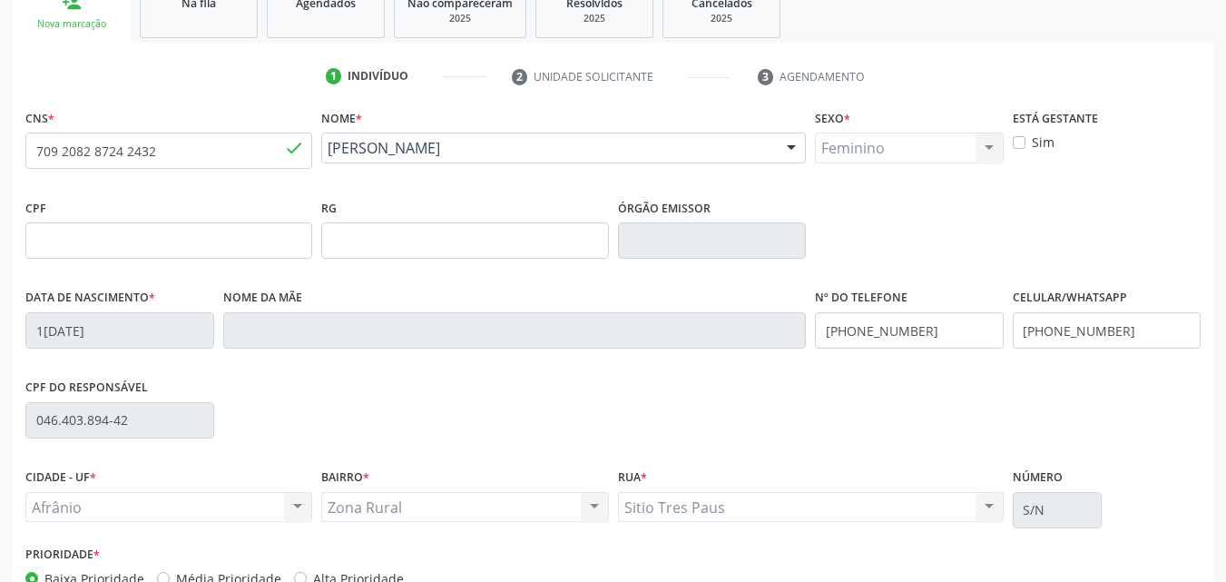
scroll to position [402, 0]
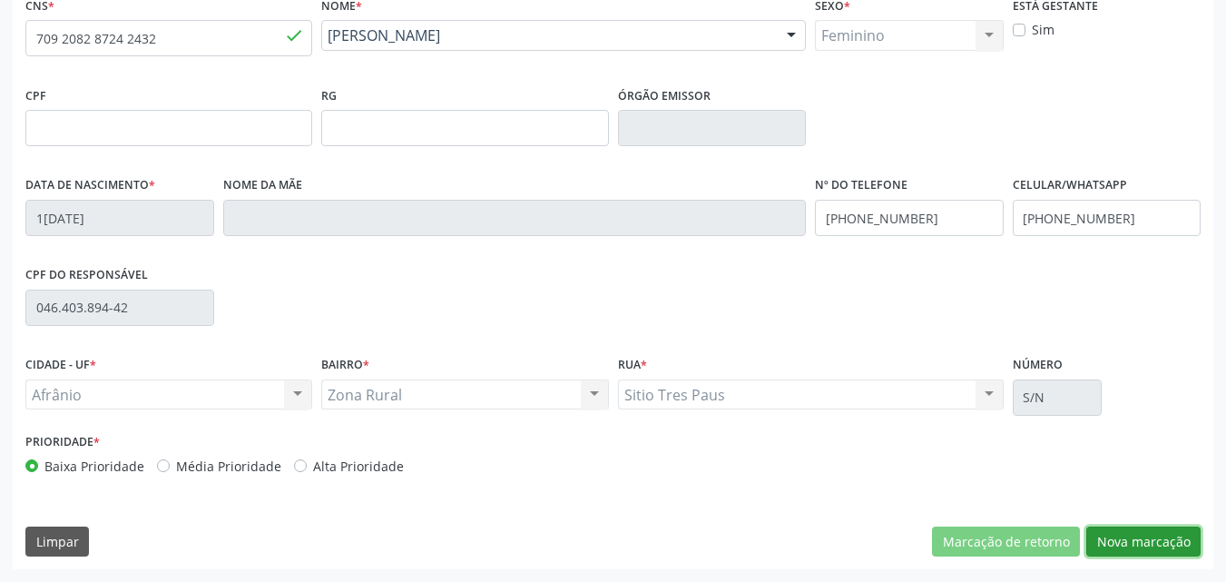
click at [1132, 539] on button "Nova marcação" at bounding box center [1144, 541] width 114 height 31
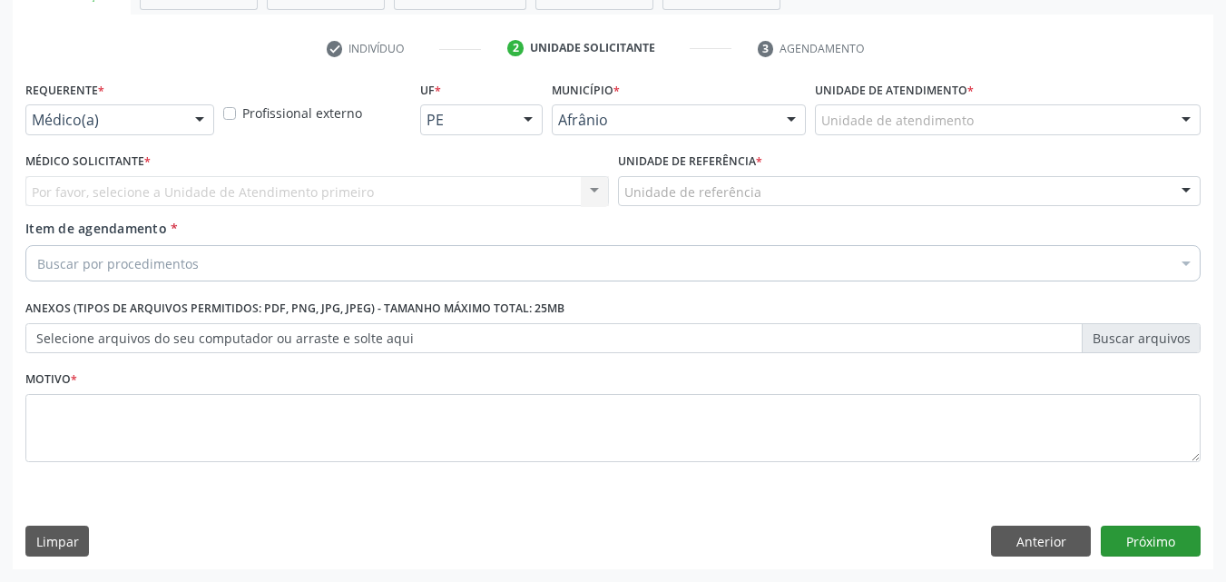
scroll to position [318, 0]
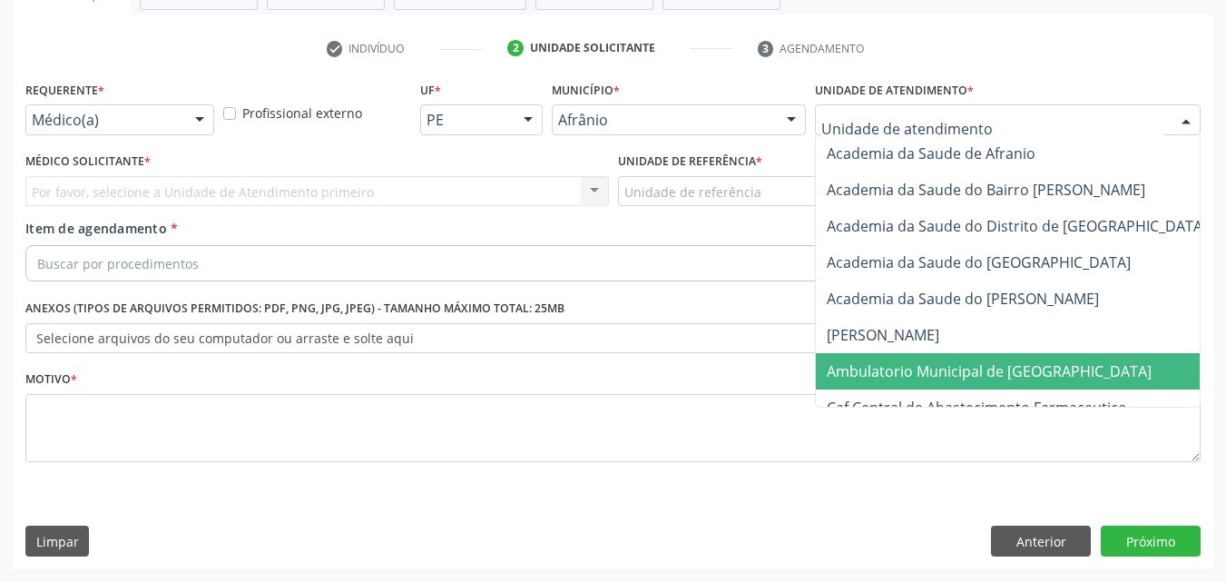
click at [922, 368] on span "Ambulatorio Municipal de [GEOGRAPHIC_DATA]" at bounding box center [989, 371] width 325 height 20
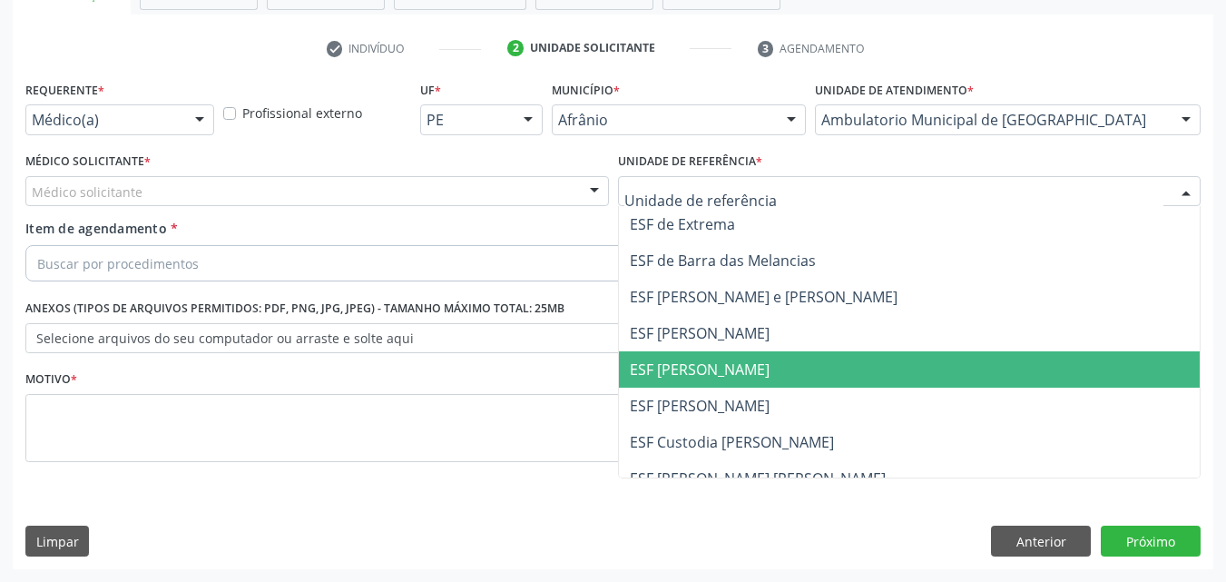
click at [718, 375] on span "ESF [PERSON_NAME]" at bounding box center [700, 369] width 140 height 20
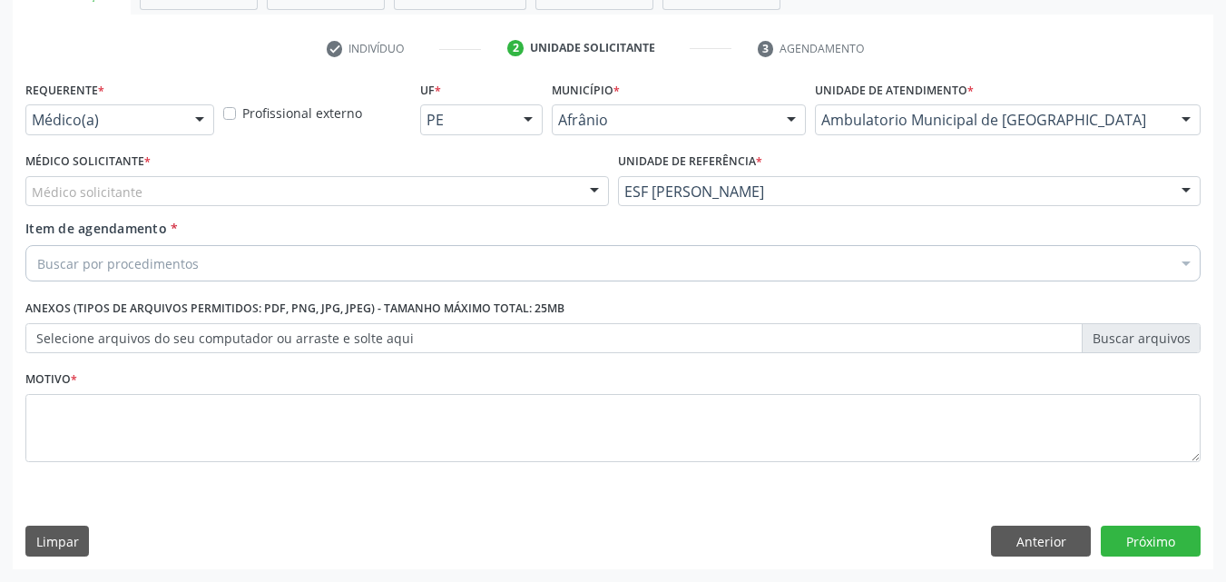
click at [200, 189] on div "Médico solicitante" at bounding box center [317, 191] width 584 height 31
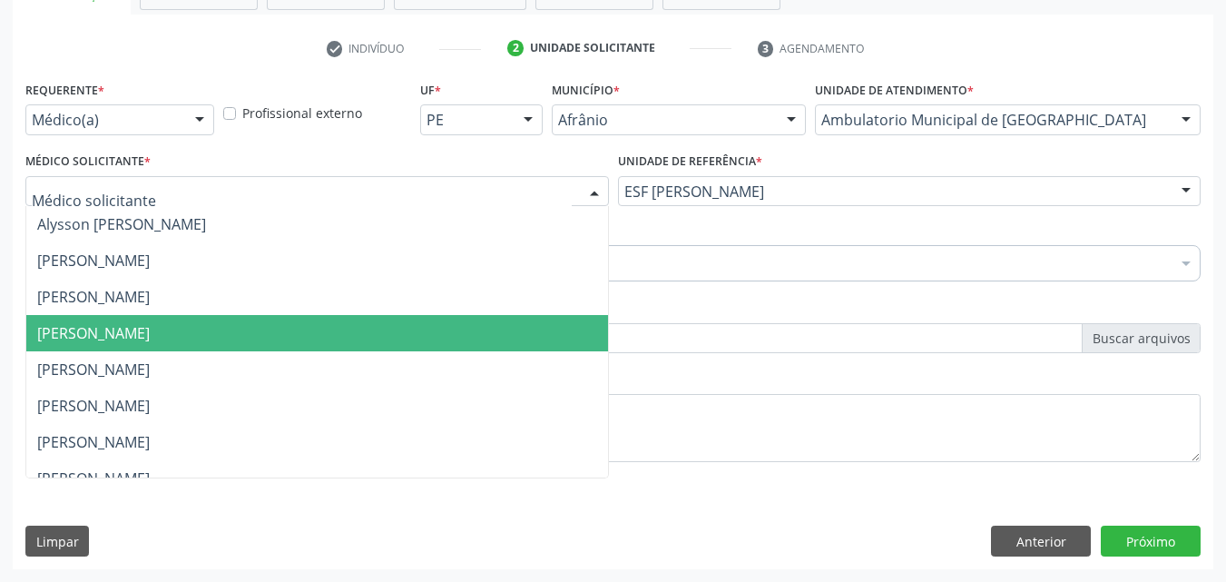
click at [150, 330] on span "[PERSON_NAME]" at bounding box center [93, 333] width 113 height 20
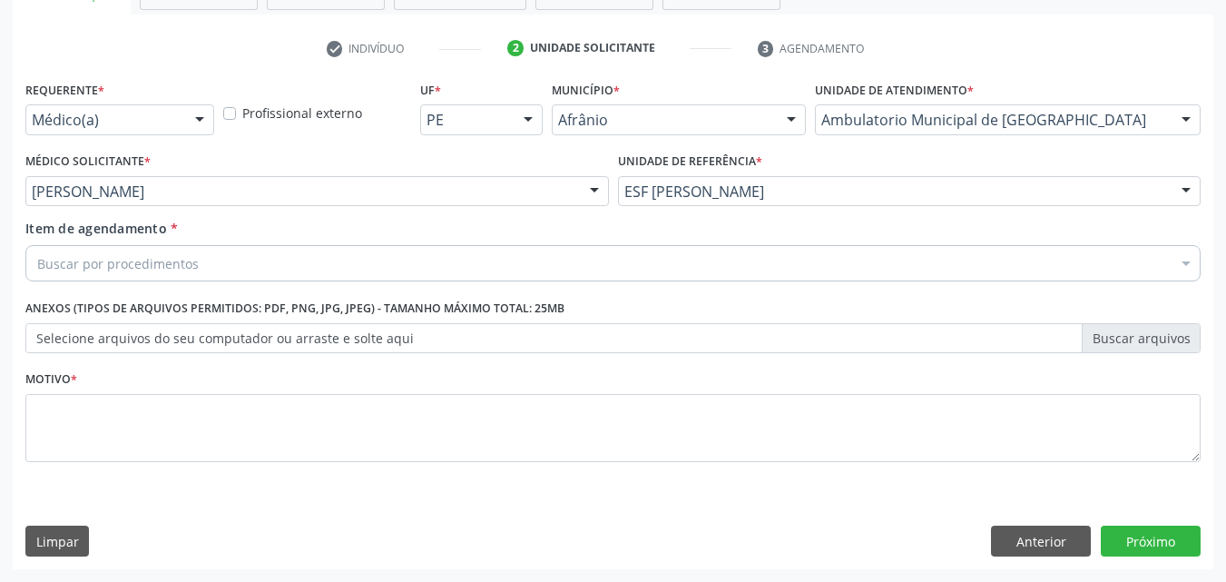
click at [219, 257] on div "Buscar por procedimentos" at bounding box center [612, 263] width 1175 height 36
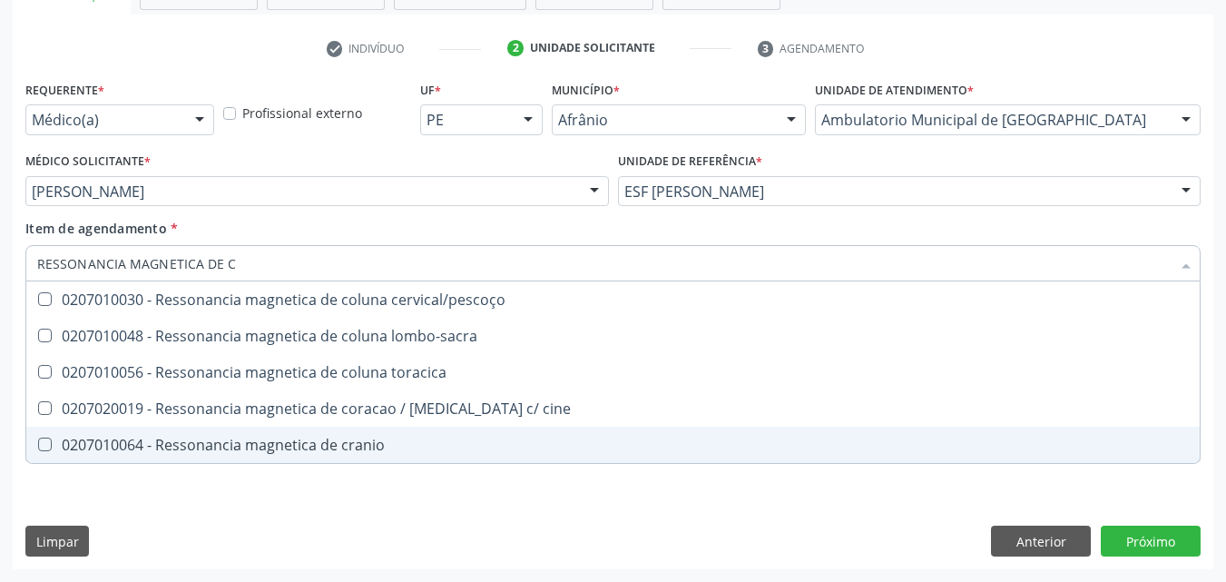
scroll to position [0, 0]
type input "RESSONANCIA MAGNETICA DE CR"
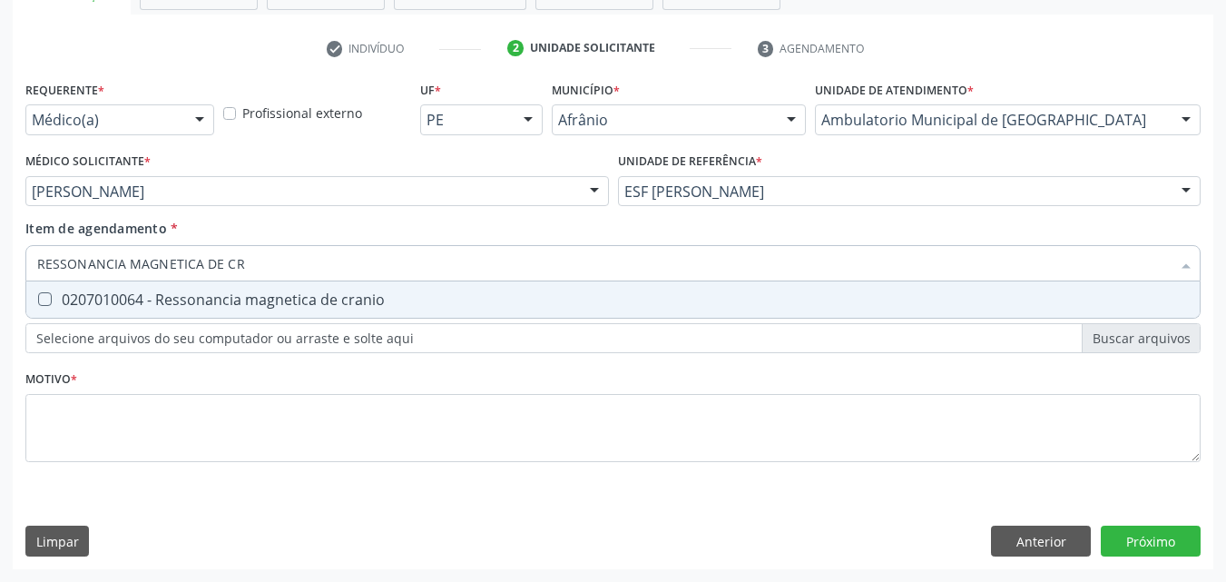
click at [322, 303] on div "0207010064 - Ressonancia magnetica de cranio" at bounding box center [613, 299] width 1152 height 15
checkbox cranio "true"
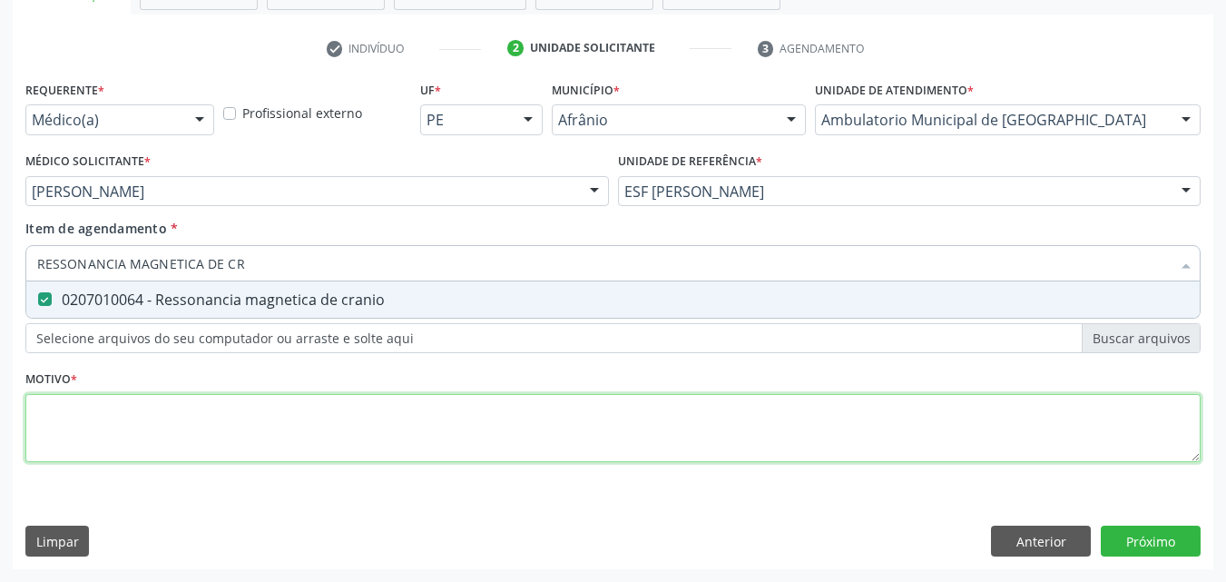
click at [274, 409] on div "Requerente * Médico(a) Médico(a) Enfermeiro(a) Paciente Nenhum resultado encont…" at bounding box center [612, 281] width 1175 height 411
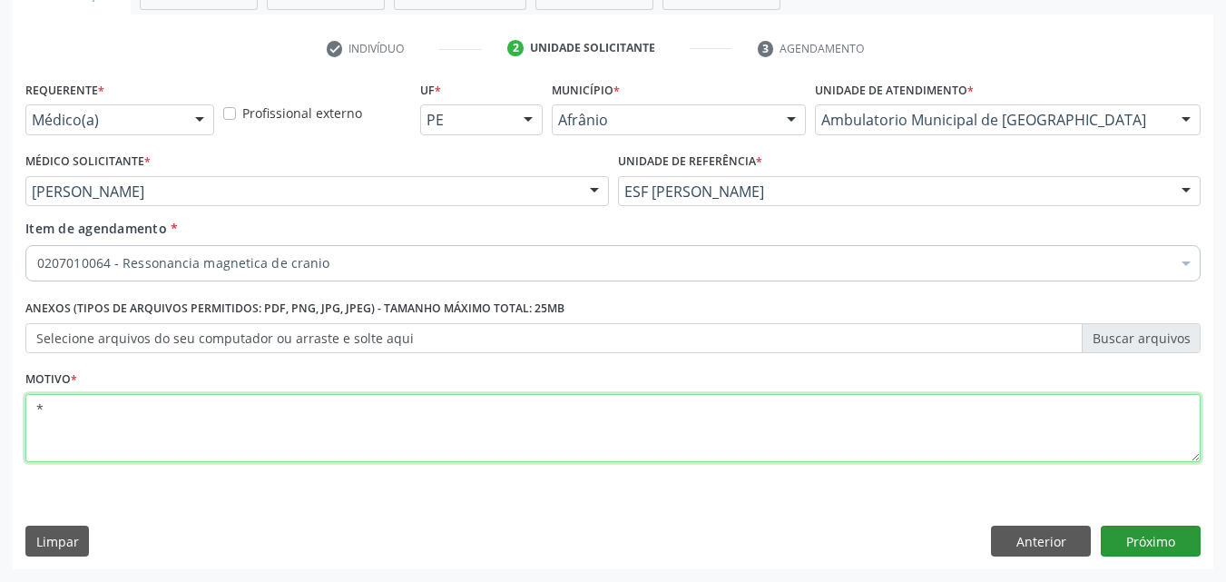
type textarea "*"
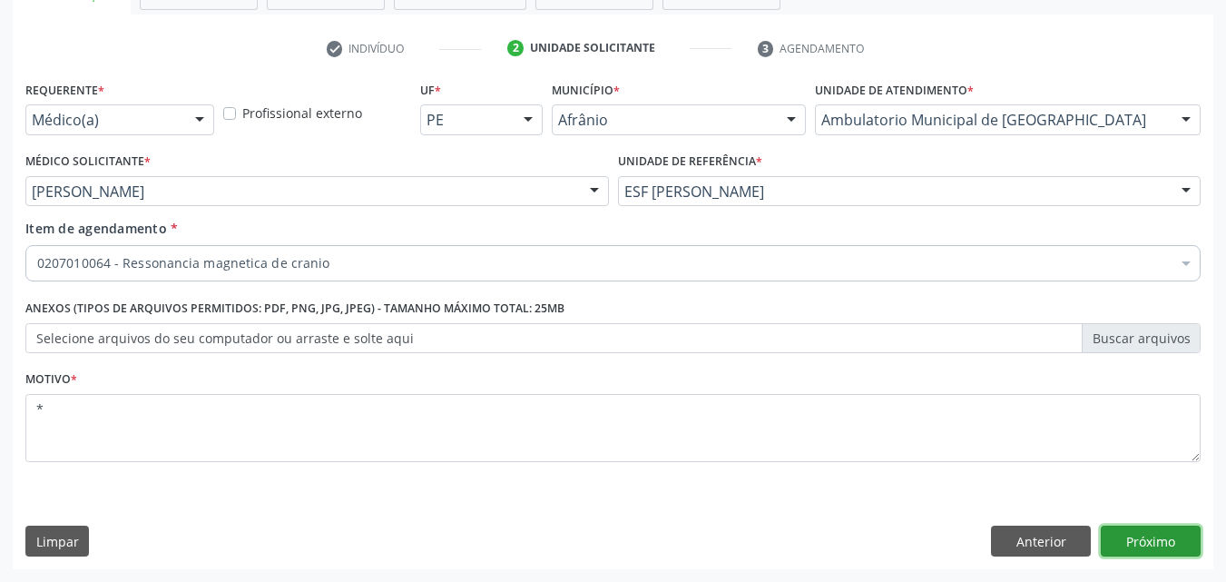
click at [1140, 540] on button "Próximo" at bounding box center [1151, 541] width 100 height 31
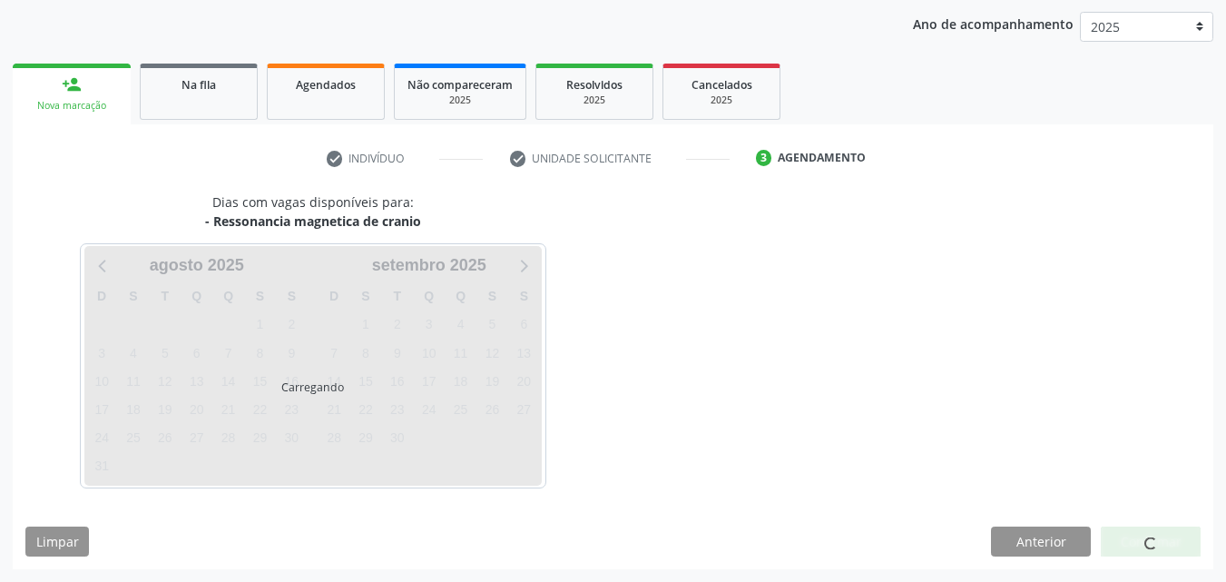
scroll to position [208, 0]
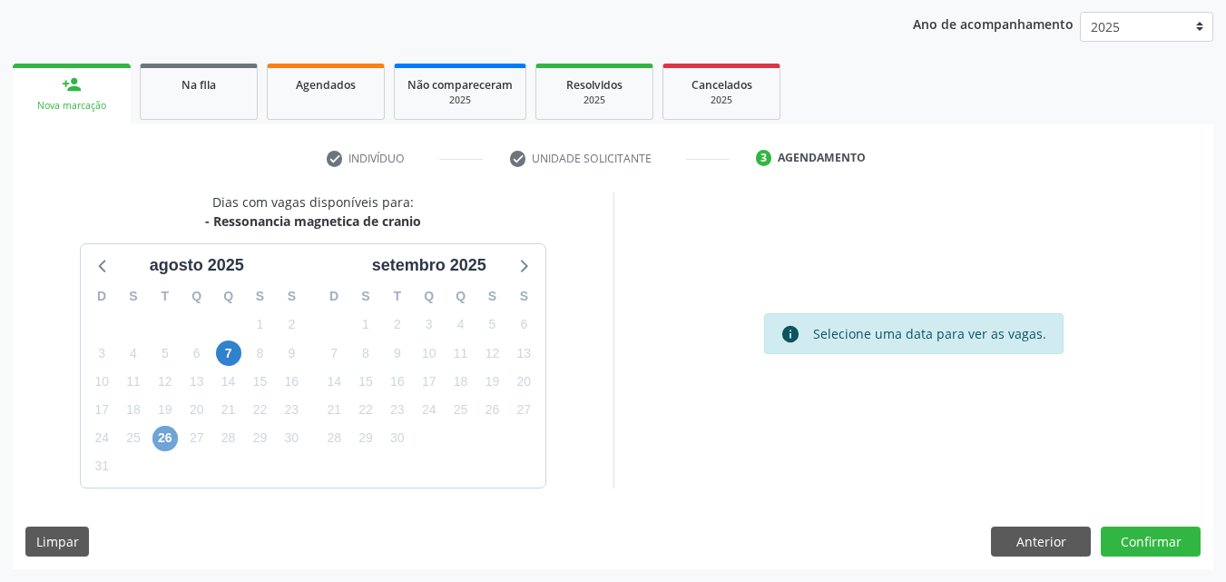
click at [168, 437] on span "26" at bounding box center [164, 438] width 25 height 25
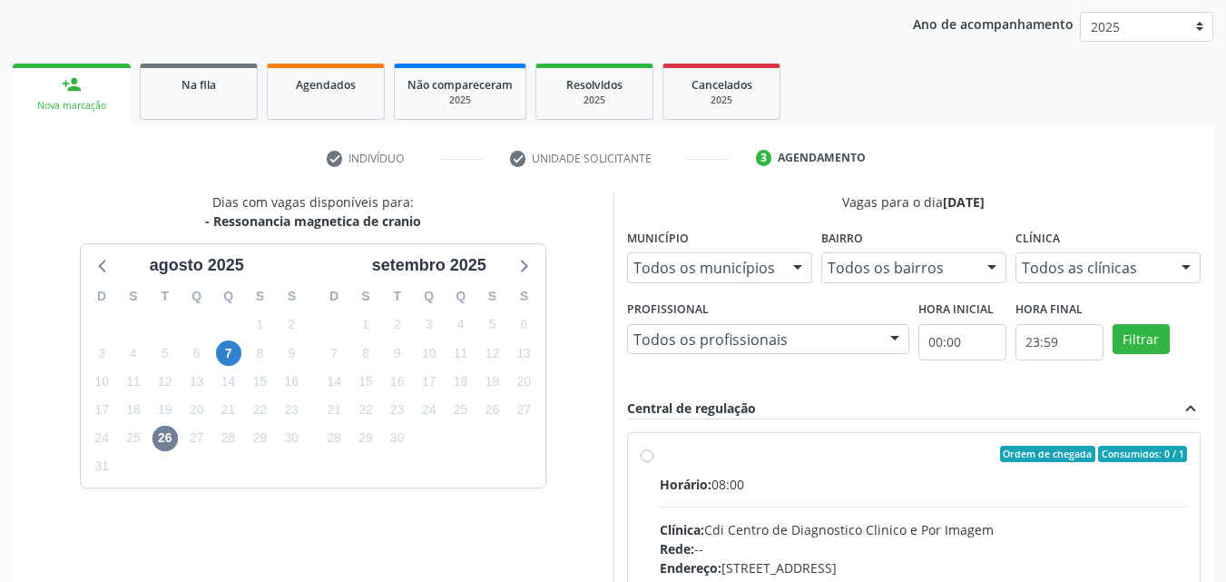
click at [754, 453] on div "Ordem de chegada Consumidos: 0 / 1" at bounding box center [924, 454] width 528 height 16
click at [654, 453] on input "Ordem de chegada Consumidos: 0 / 1 Horário: 08:00 Clínica: Cdi Centro de Diagno…" at bounding box center [647, 454] width 13 height 16
radio input "true"
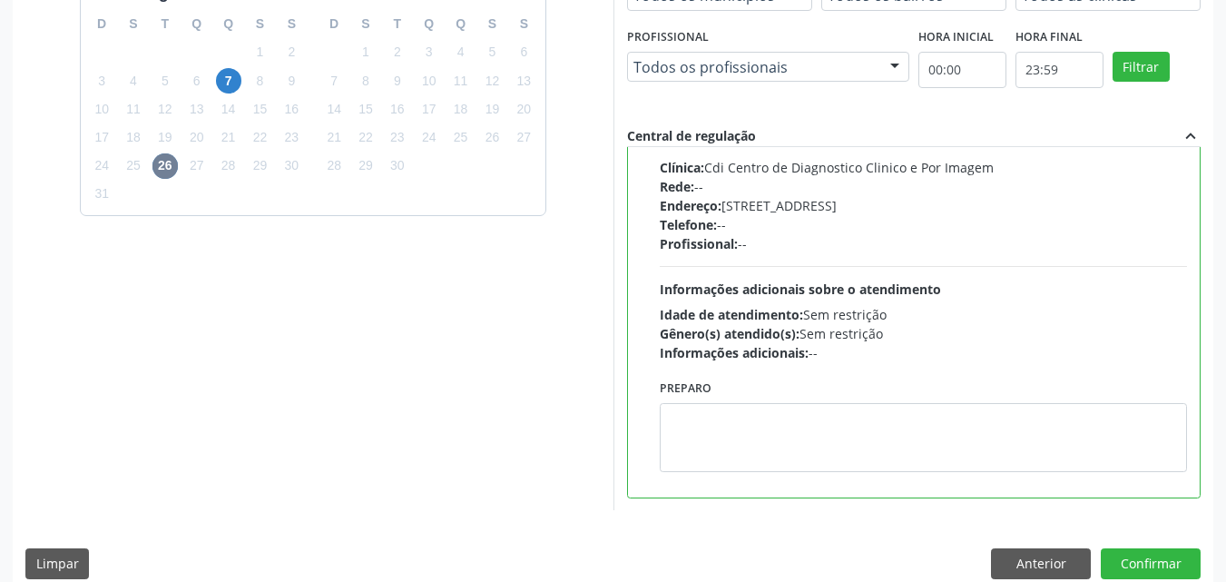
scroll to position [503, 0]
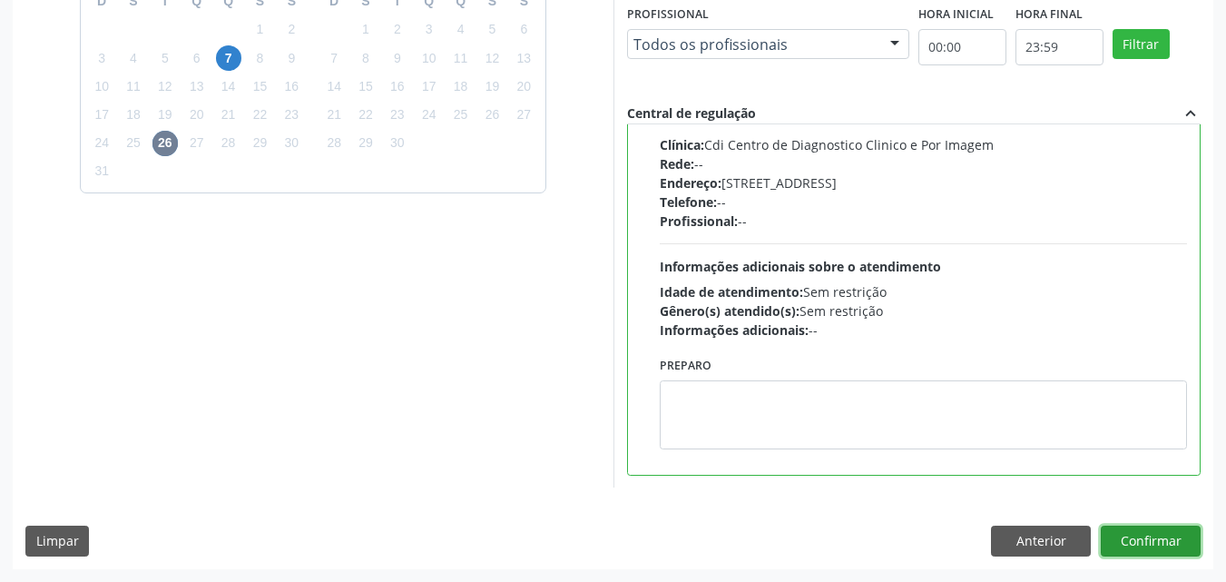
click at [1168, 538] on button "Confirmar" at bounding box center [1151, 541] width 100 height 31
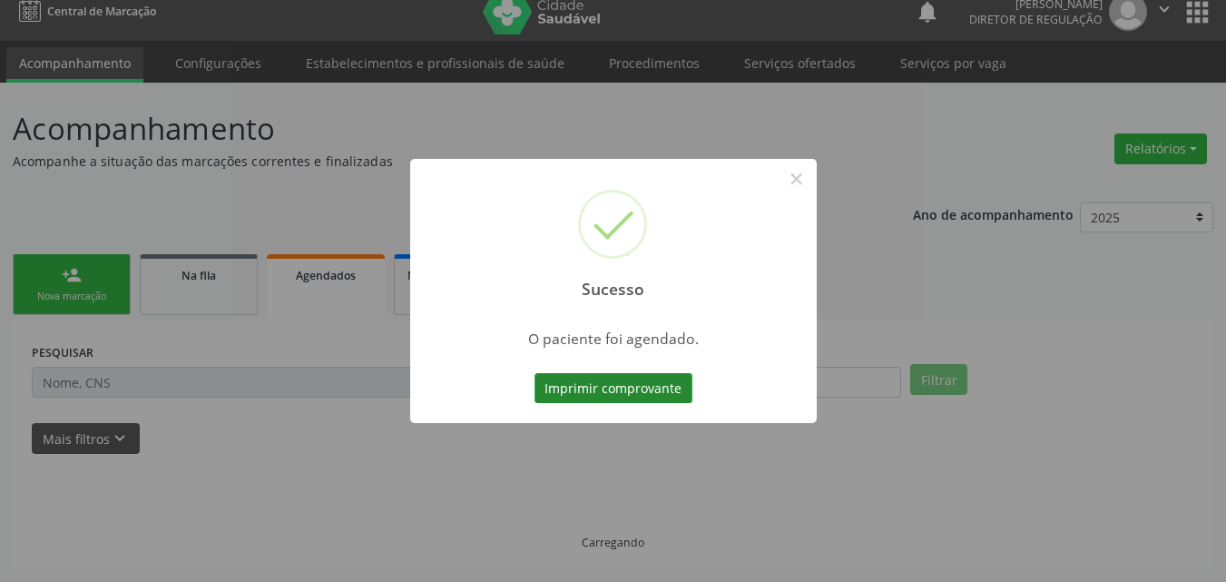
scroll to position [17, 0]
click at [605, 388] on button "Imprimir comprovante" at bounding box center [614, 388] width 158 height 31
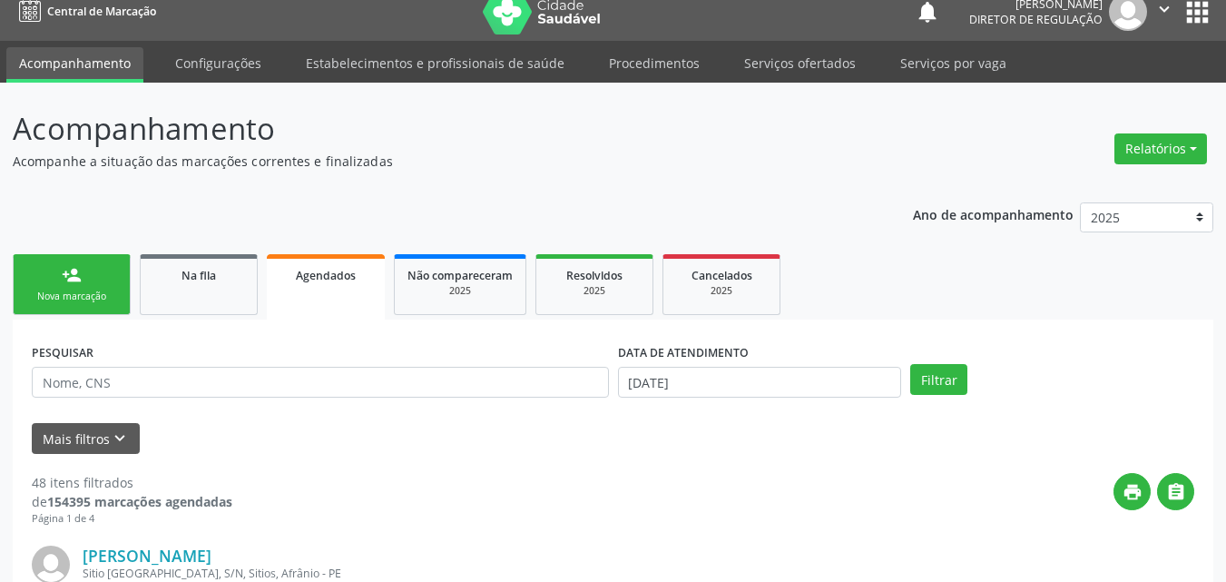
click at [115, 301] on div "Nova marcação" at bounding box center [71, 297] width 91 height 14
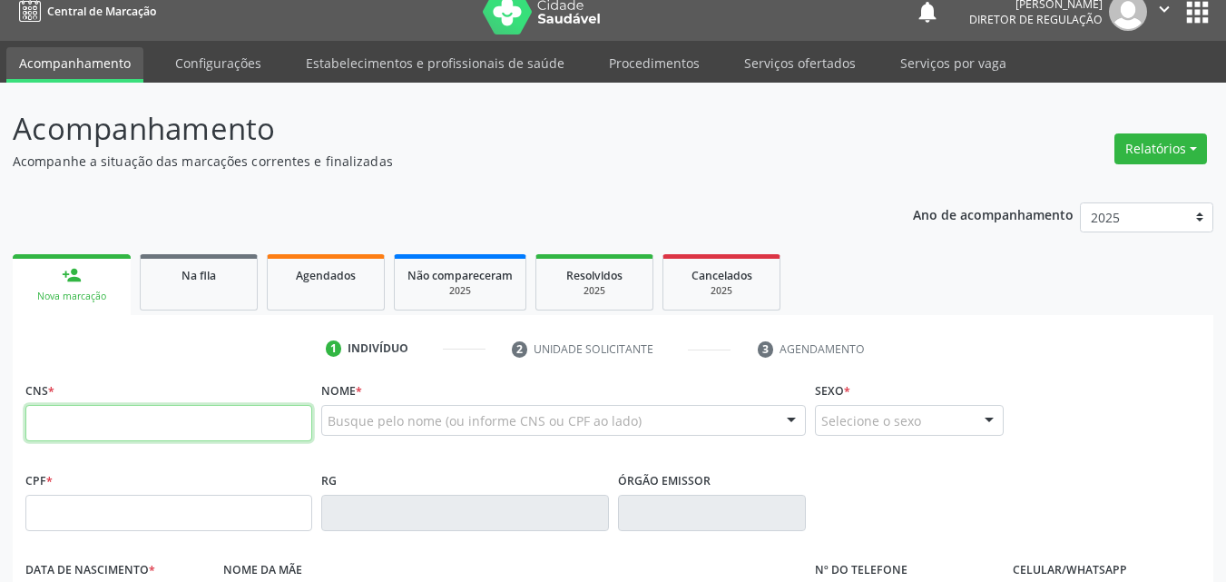
click at [152, 420] on input "text" at bounding box center [168, 423] width 287 height 36
type input "705 0038 9118 6857"
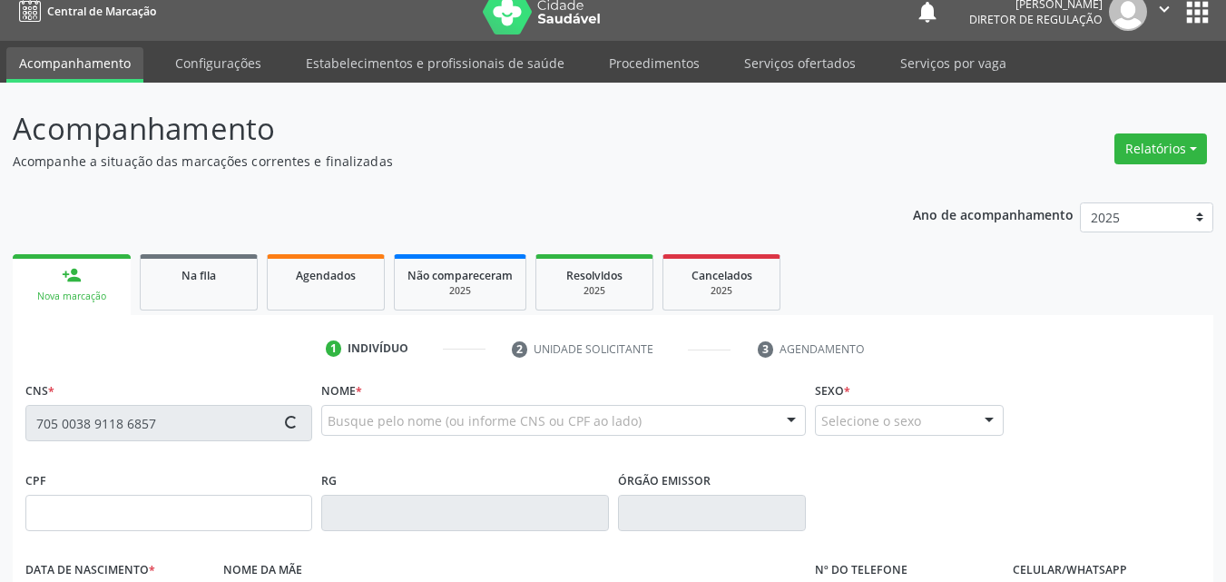
type input "12[DATE]"
type input "[PERSON_NAME]"
type input "[PHONE_NUMBER]"
type input "S/N"
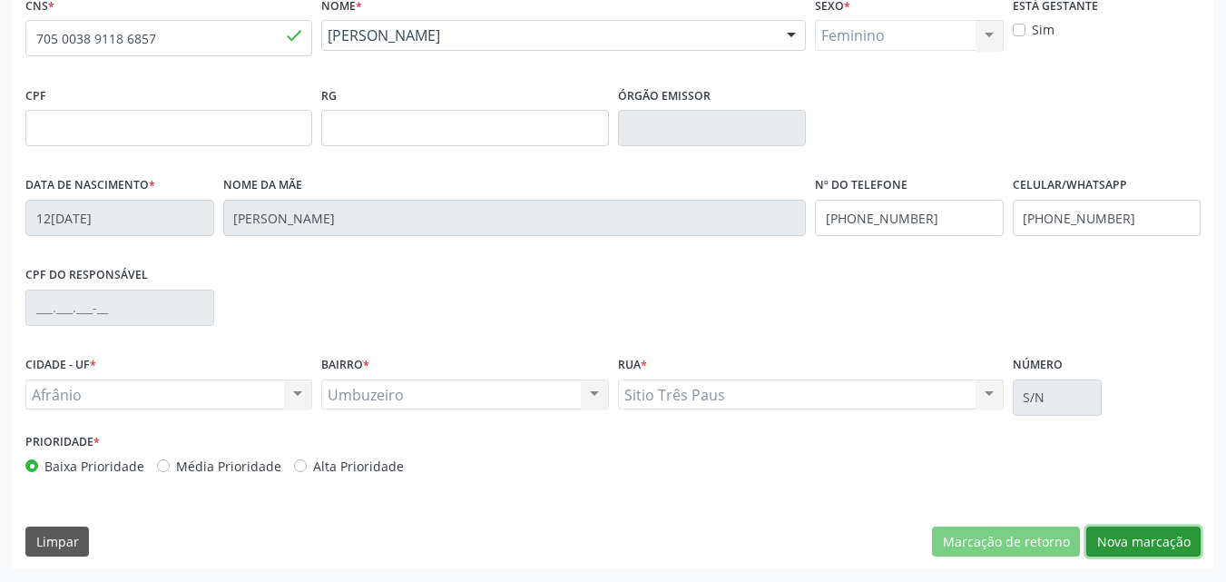
click at [1146, 542] on button "Nova marcação" at bounding box center [1144, 541] width 114 height 31
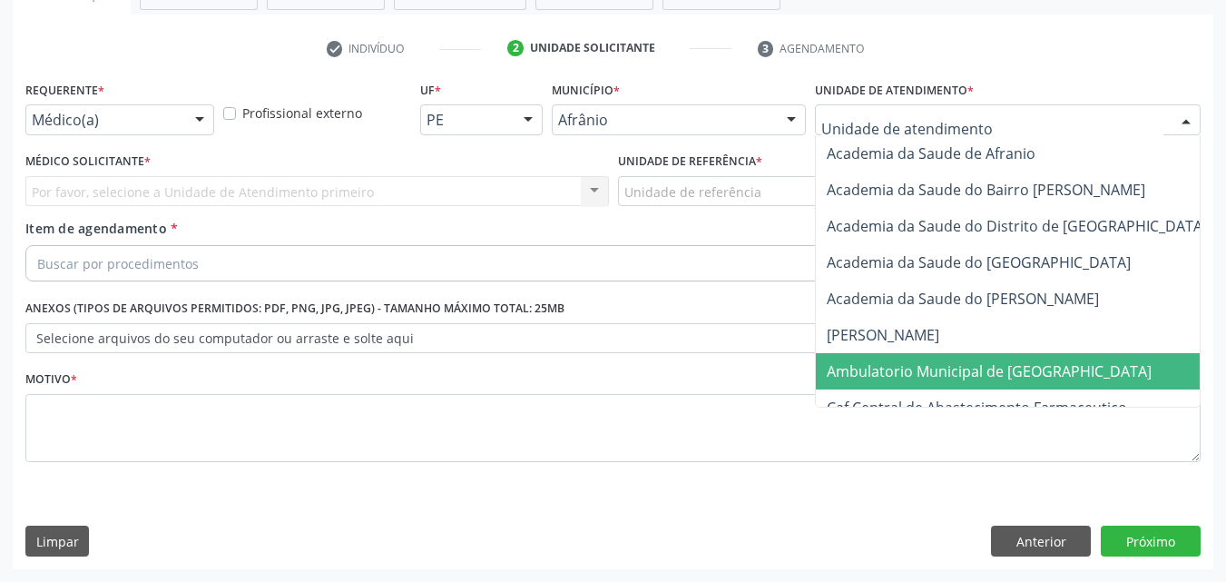
click at [967, 372] on span "Ambulatorio Municipal de [GEOGRAPHIC_DATA]" at bounding box center [989, 371] width 325 height 20
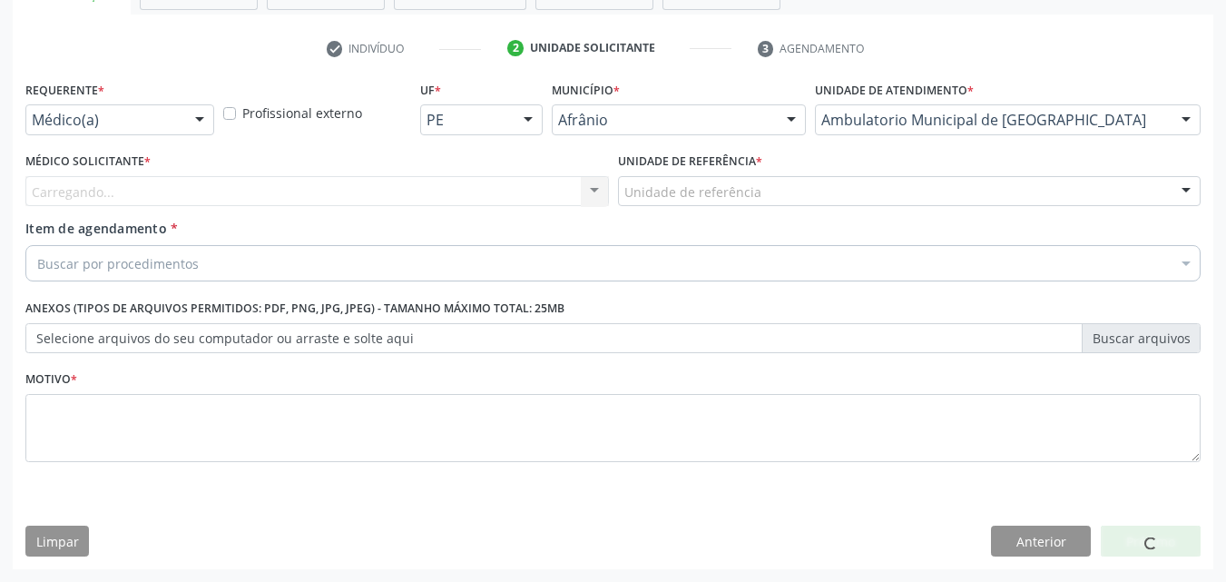
click at [826, 185] on div "Unidade de referência" at bounding box center [910, 191] width 584 height 31
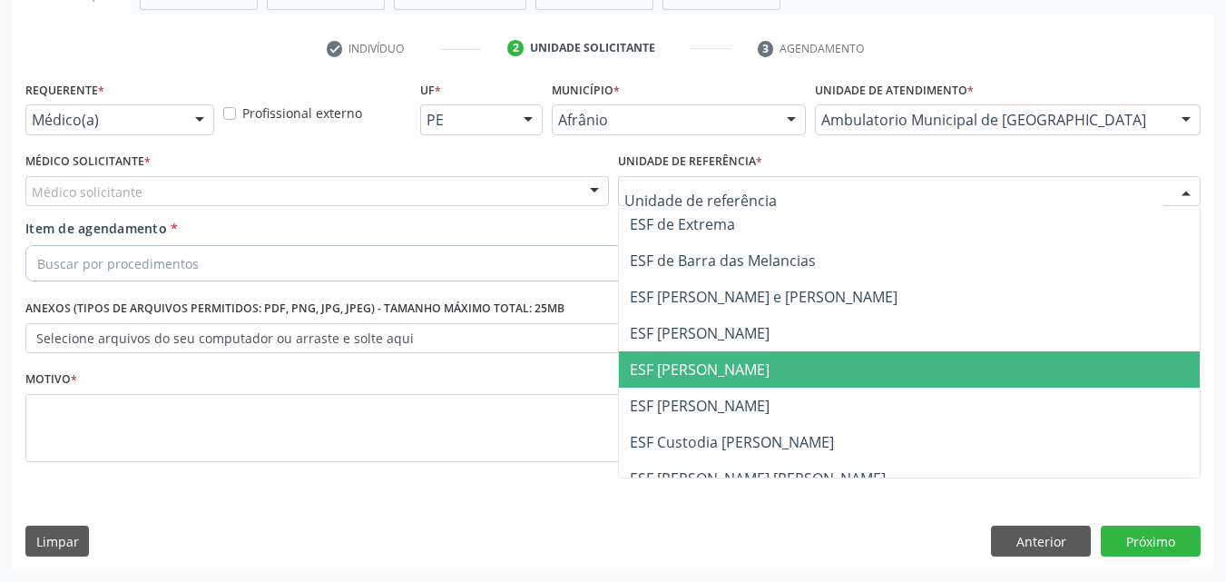
drag, startPoint x: 816, startPoint y: 367, endPoint x: 792, endPoint y: 360, distance: 24.4
click at [815, 368] on span "ESF [PERSON_NAME]" at bounding box center [910, 369] width 582 height 36
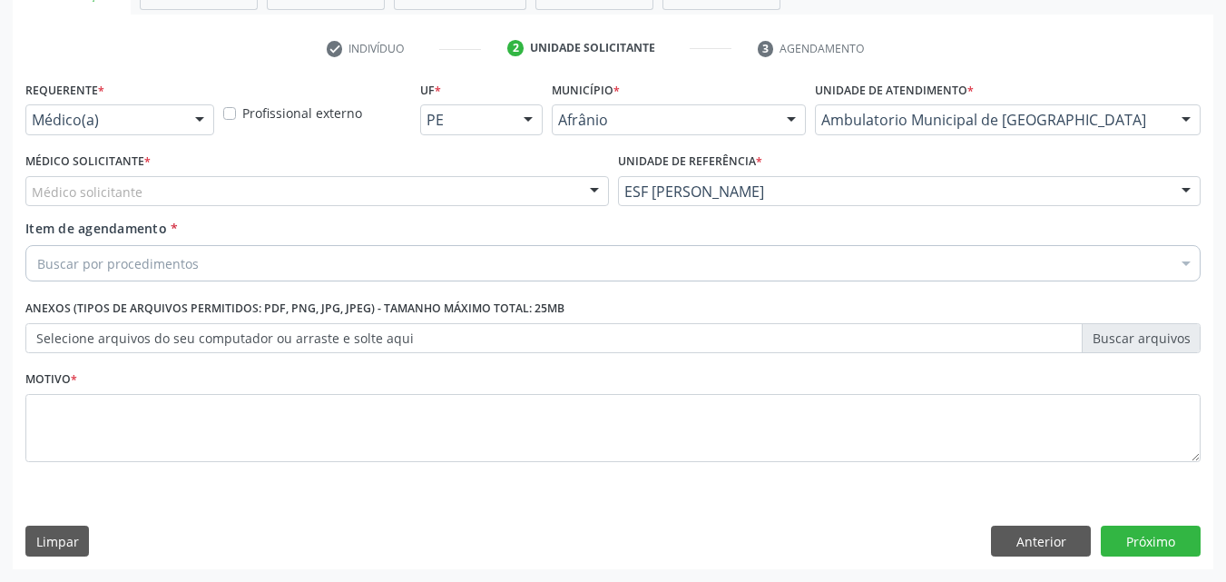
click at [314, 179] on div "Médico solicitante" at bounding box center [317, 191] width 584 height 31
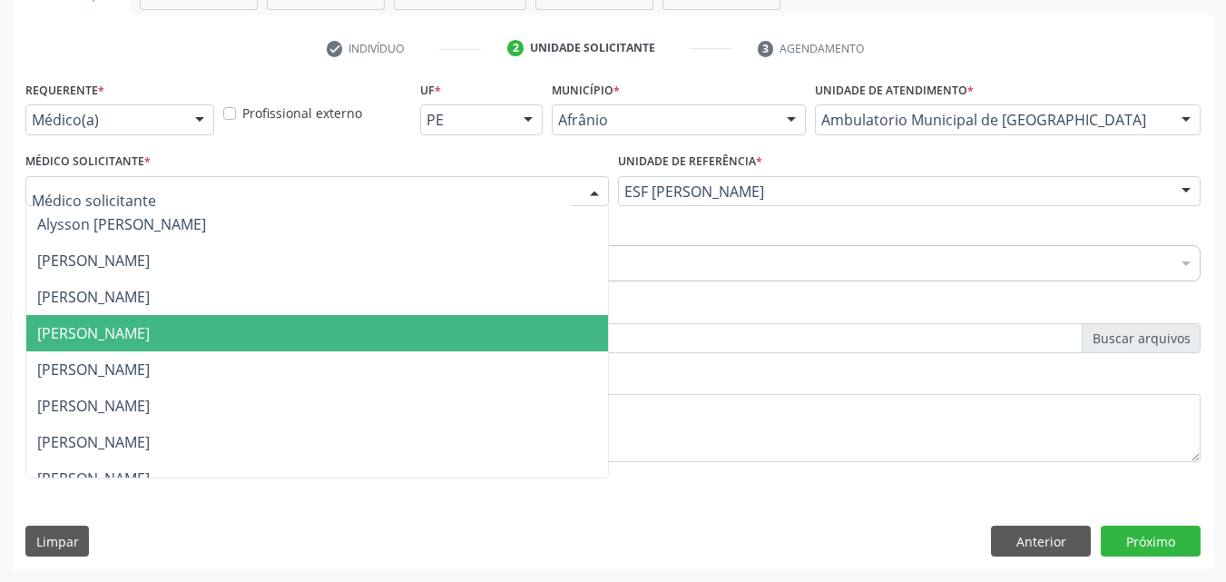
click at [338, 322] on span "[PERSON_NAME]" at bounding box center [317, 333] width 582 height 36
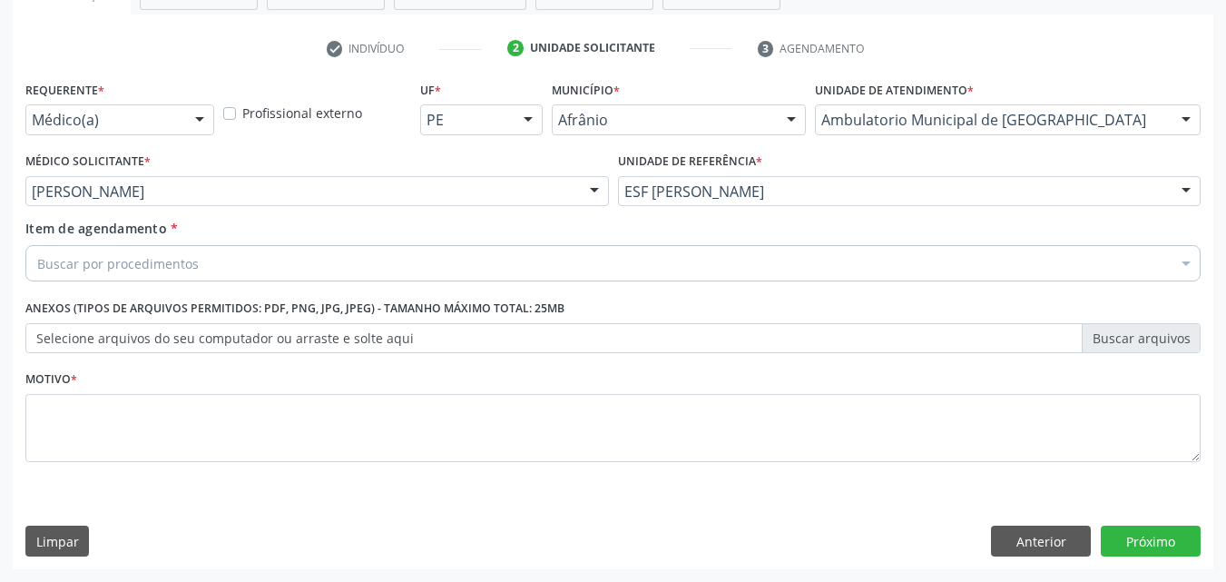
click at [252, 262] on div "Buscar por procedimentos" at bounding box center [612, 263] width 1175 height 36
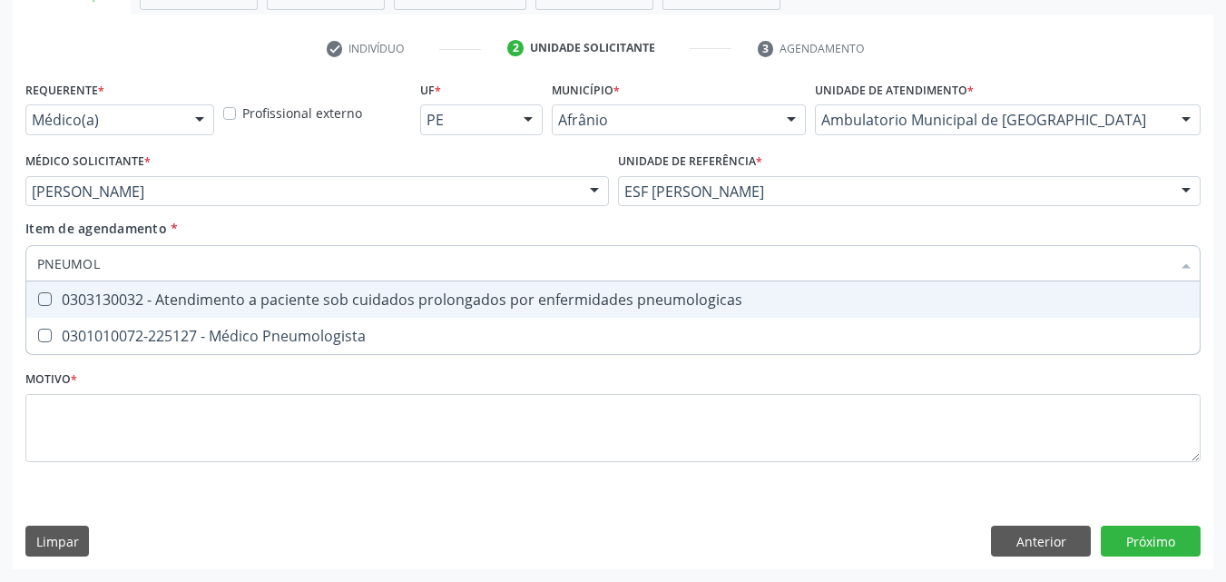
type input "PNEUMOLO"
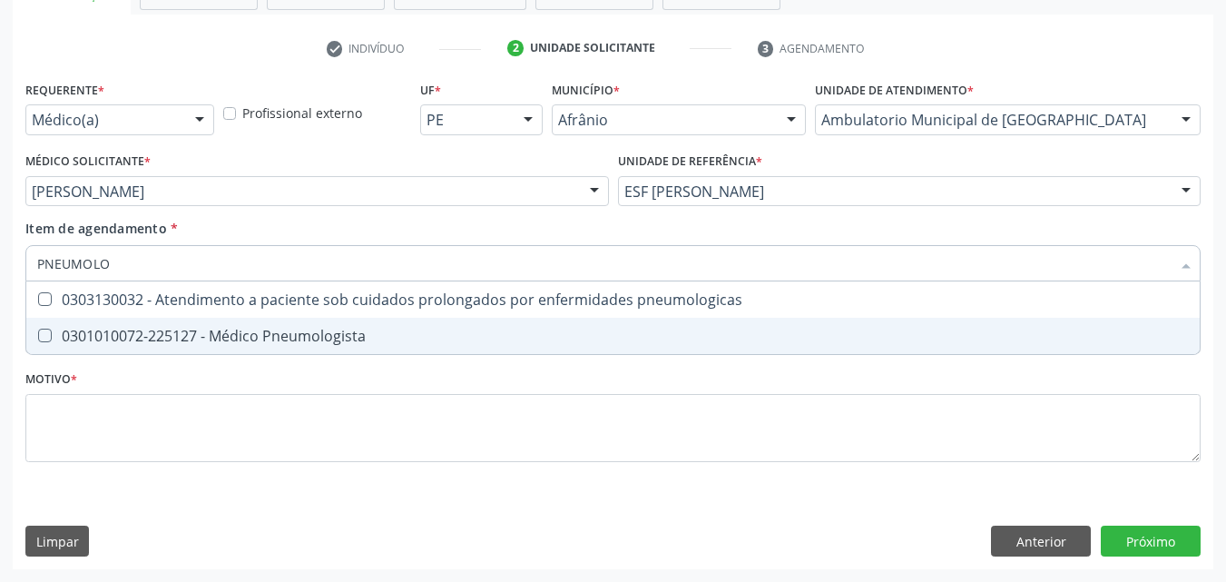
click at [328, 331] on div "0301010072-225127 - Médico Pneumologista" at bounding box center [613, 336] width 1152 height 15
checkbox Pneumologista "true"
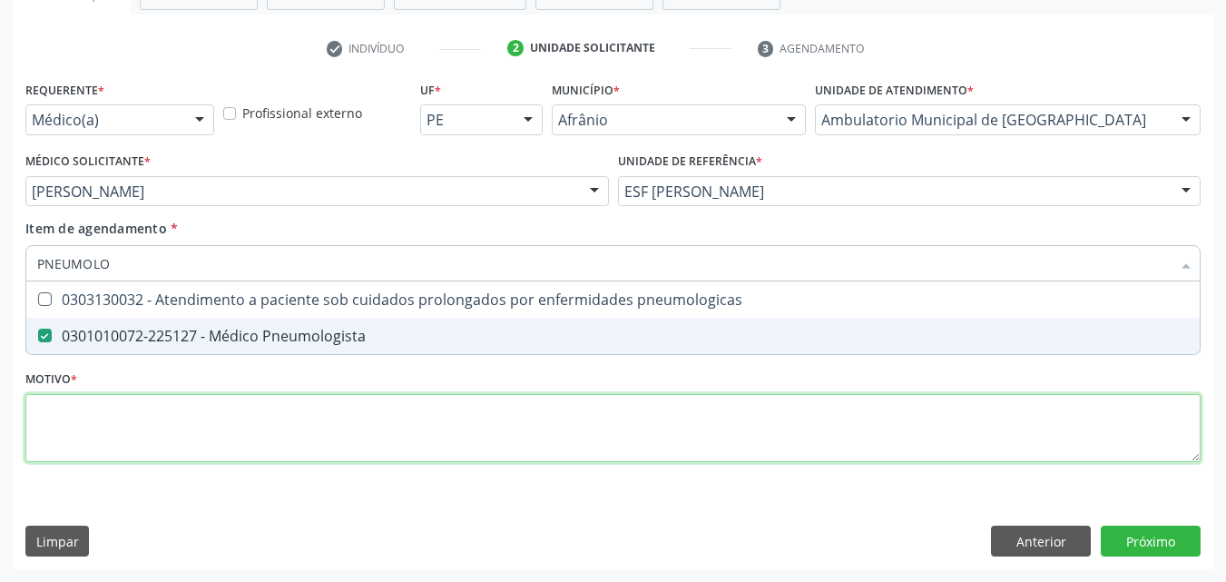
click at [320, 403] on div "Requerente * Médico(a) Médico(a) Enfermeiro(a) Paciente Nenhum resultado encont…" at bounding box center [612, 281] width 1175 height 411
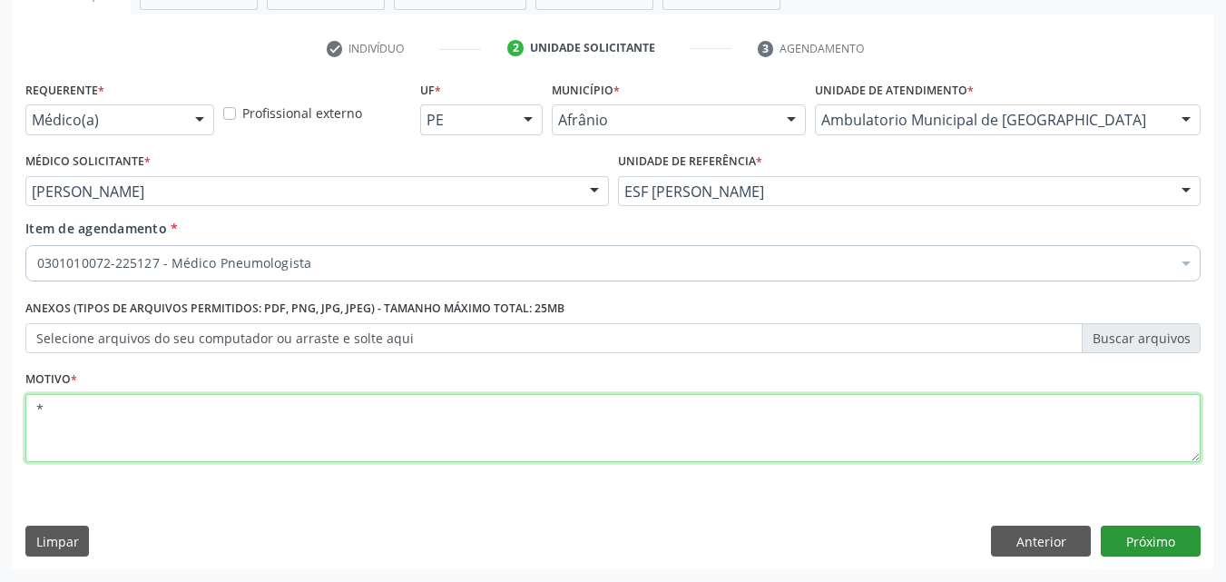
type textarea "*"
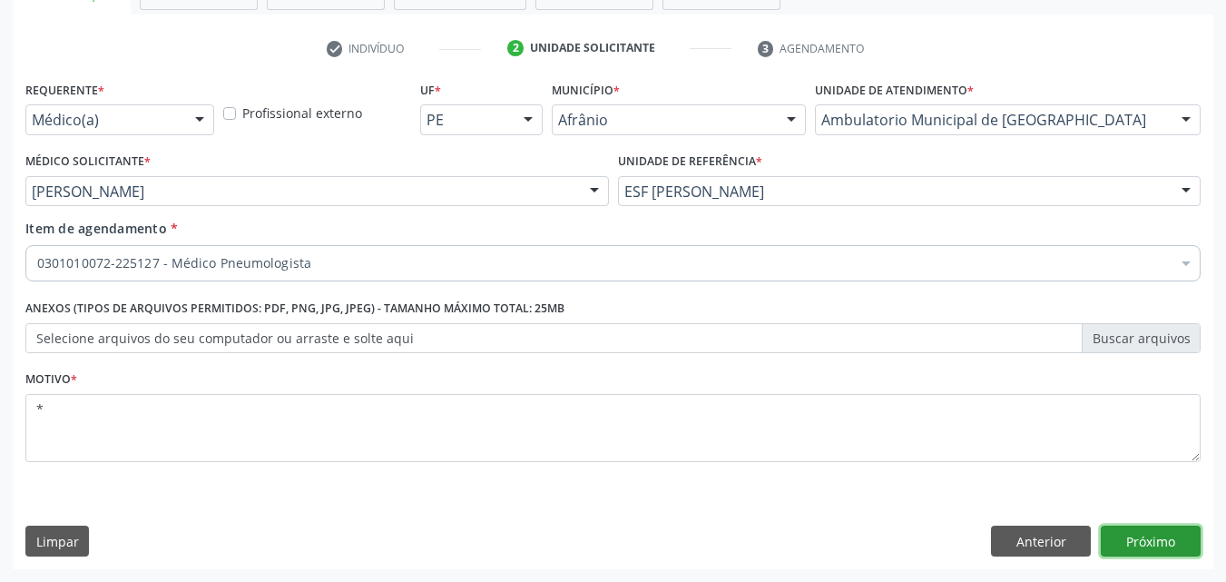
click at [1140, 545] on button "Próximo" at bounding box center [1151, 541] width 100 height 31
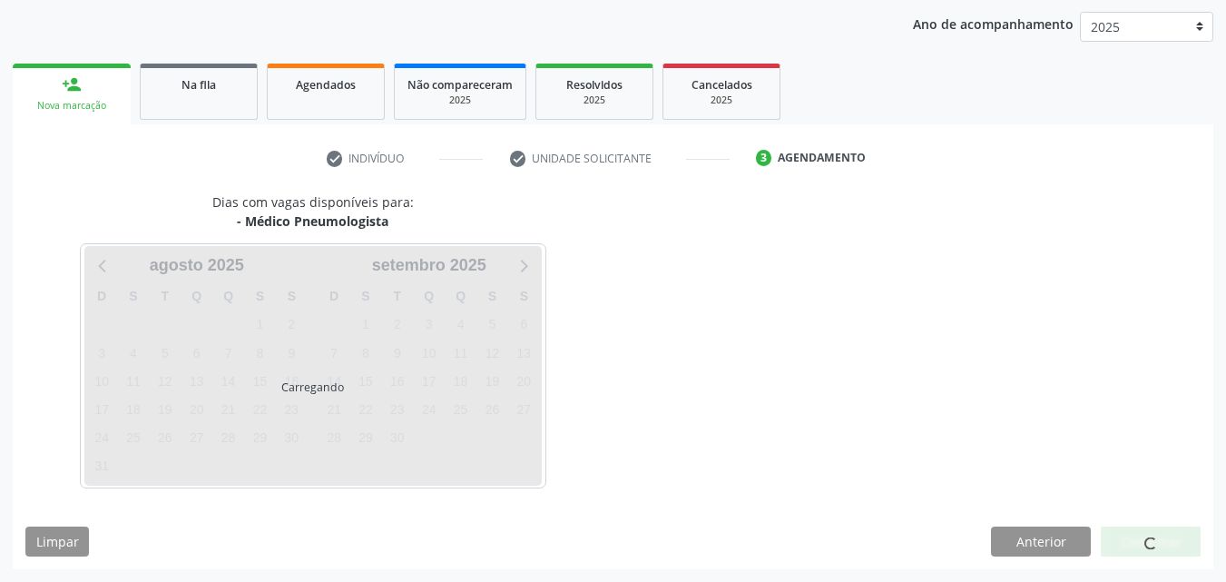
scroll to position [261, 0]
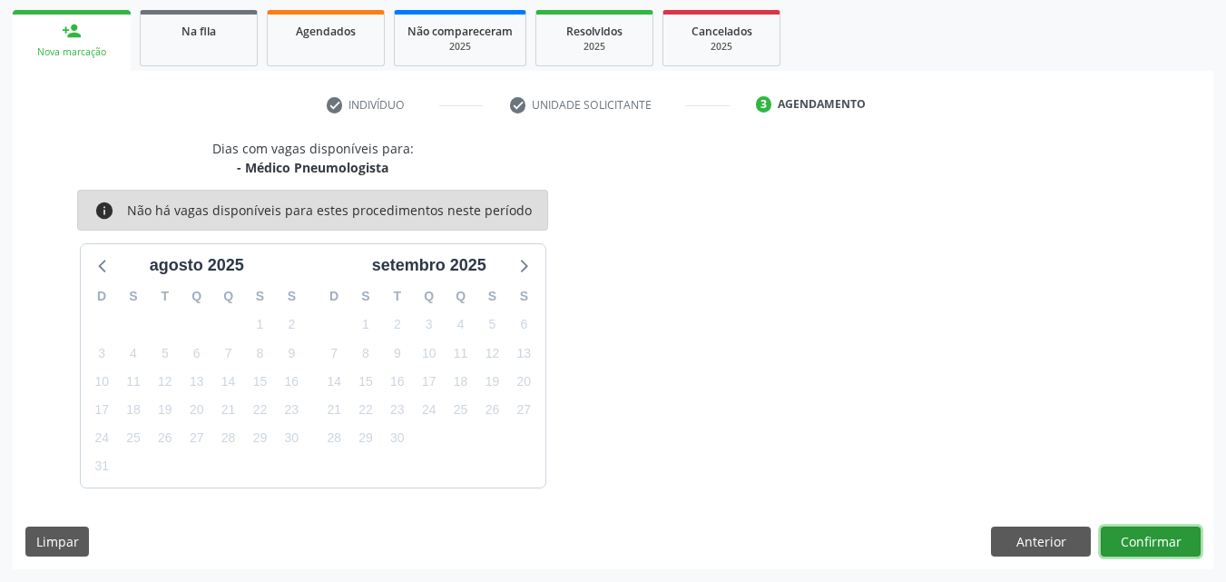
click at [1153, 541] on button "Confirmar" at bounding box center [1151, 541] width 100 height 31
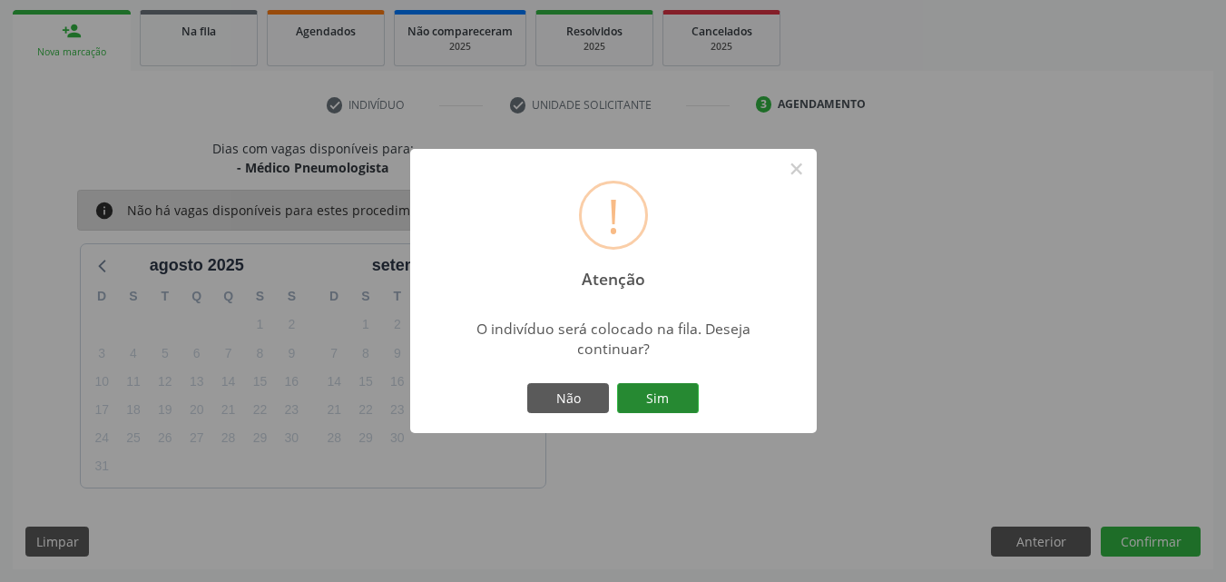
click at [678, 398] on button "Sim" at bounding box center [658, 398] width 82 height 31
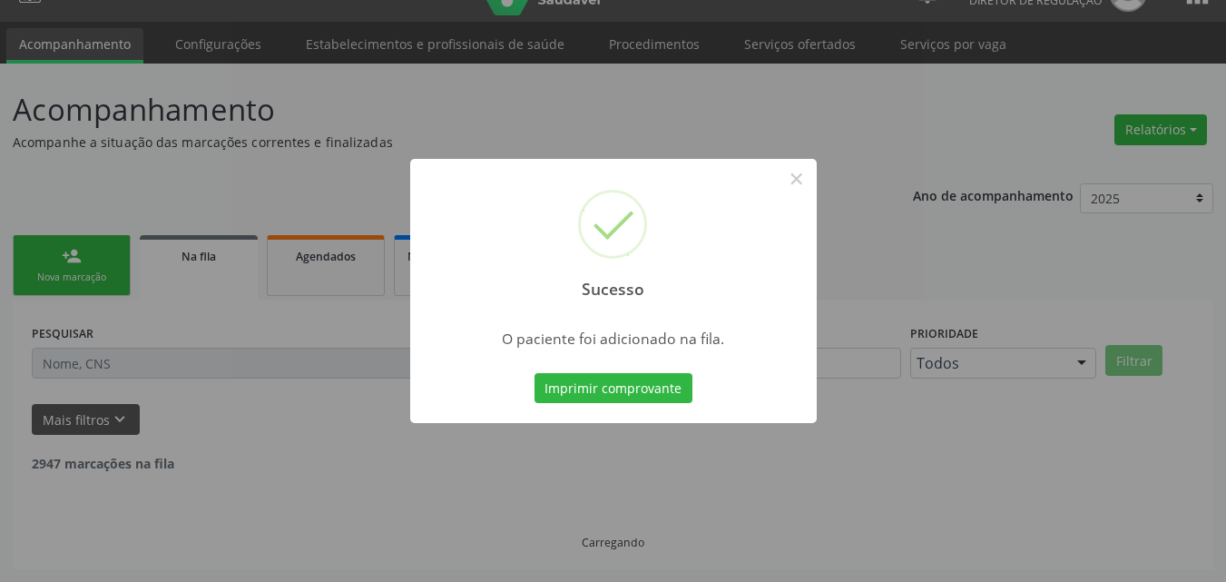
scroll to position [17, 0]
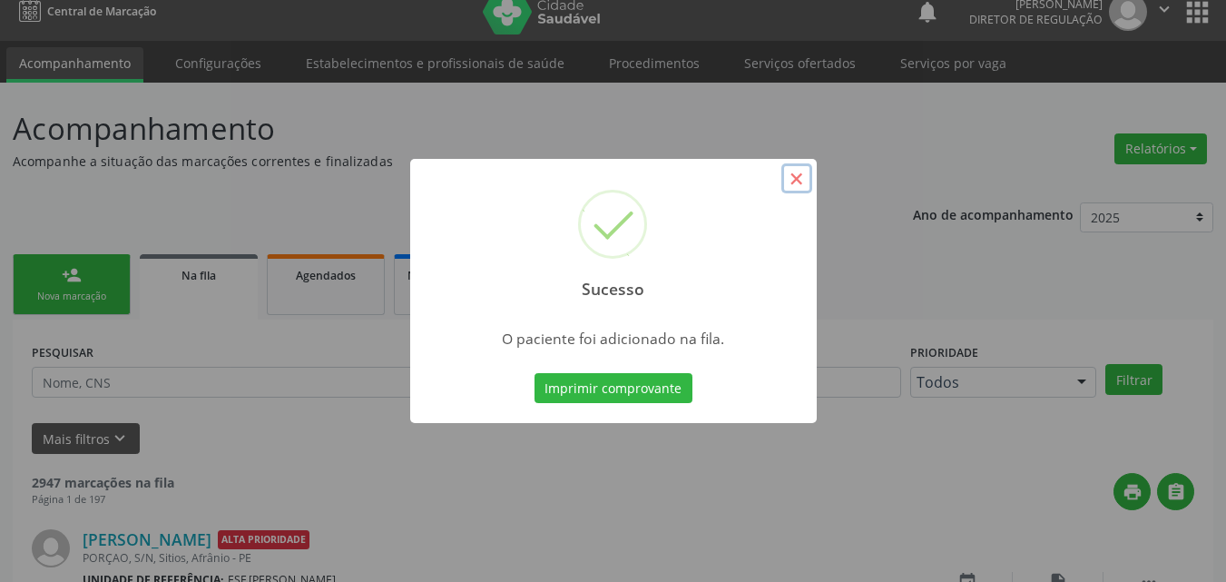
click at [799, 182] on button "×" at bounding box center [797, 178] width 31 height 31
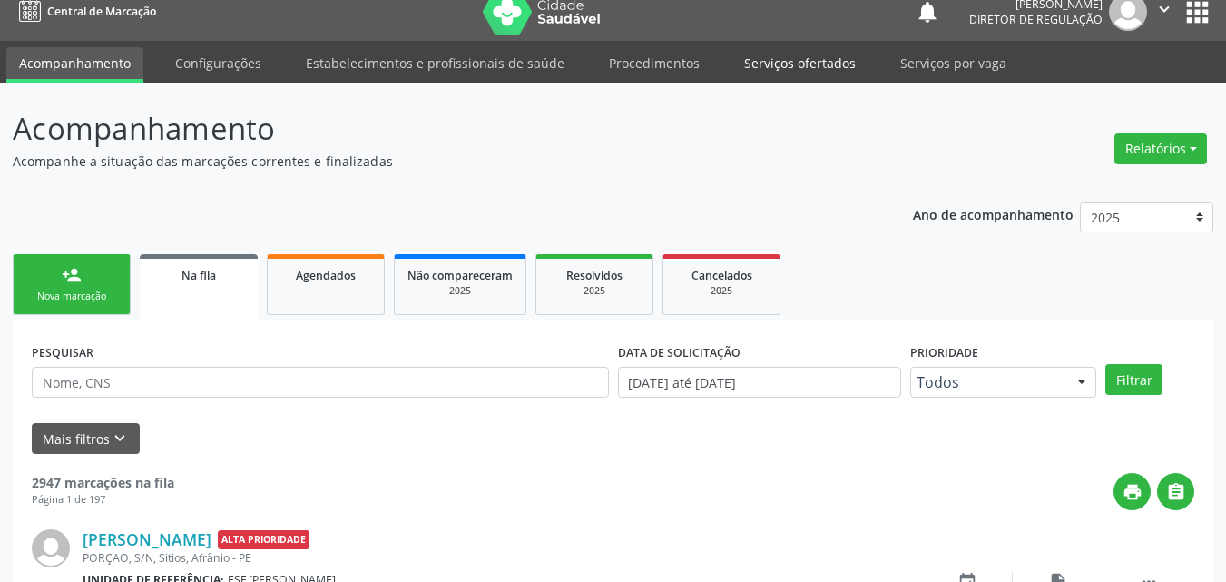
click at [800, 63] on link "Serviços ofertados" at bounding box center [800, 63] width 137 height 32
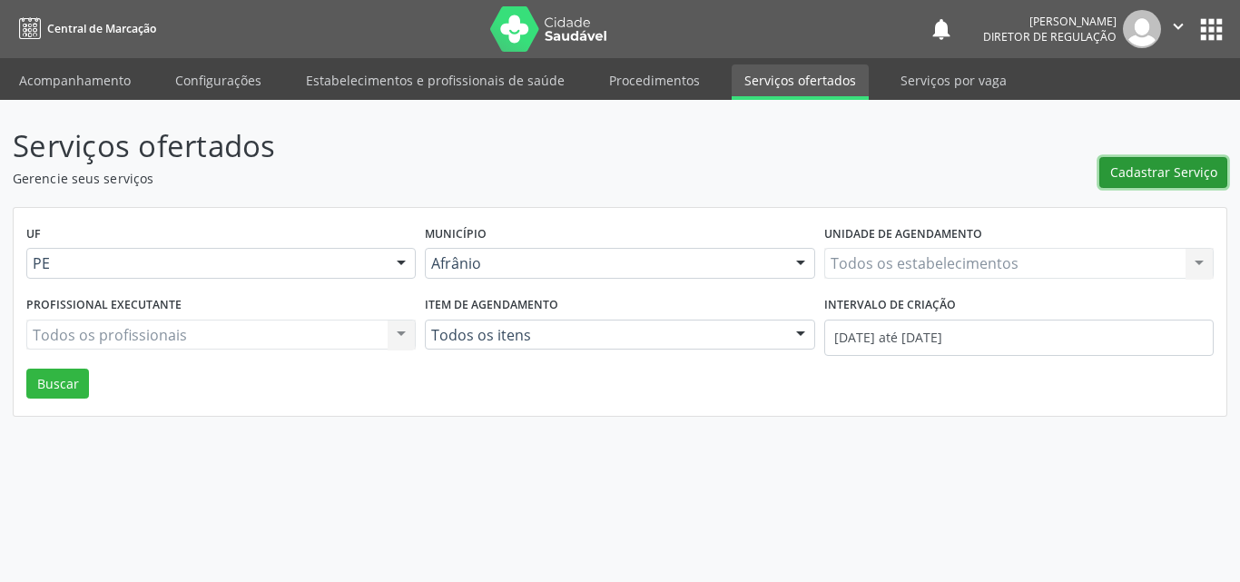
click at [1152, 169] on span "Cadastrar Serviço" at bounding box center [1163, 171] width 107 height 19
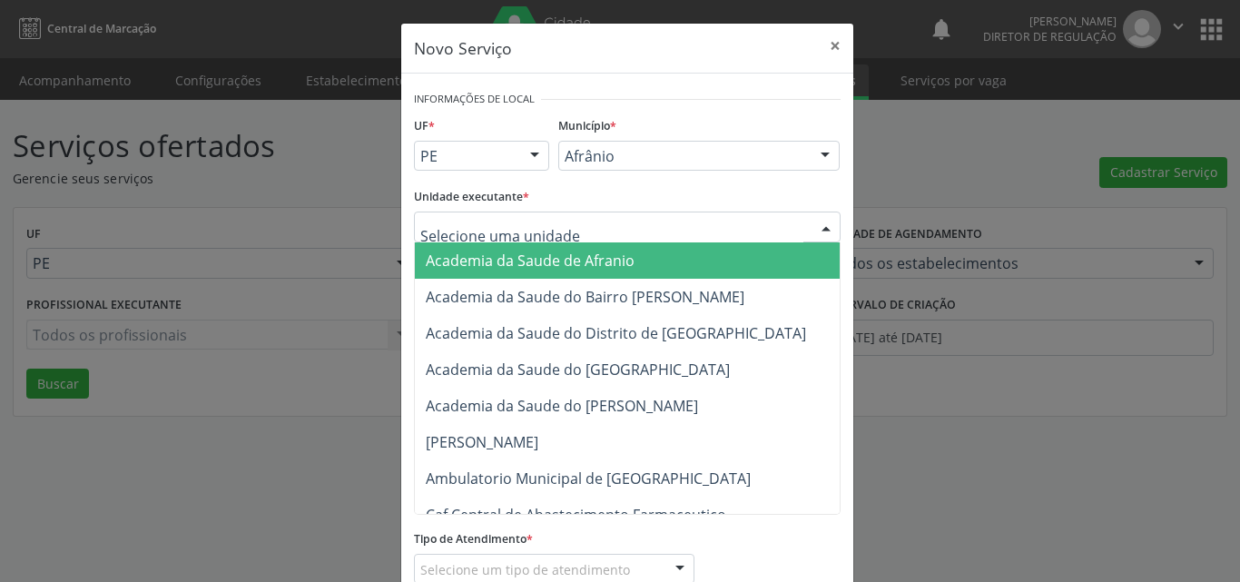
click at [590, 224] on div at bounding box center [627, 226] width 427 height 31
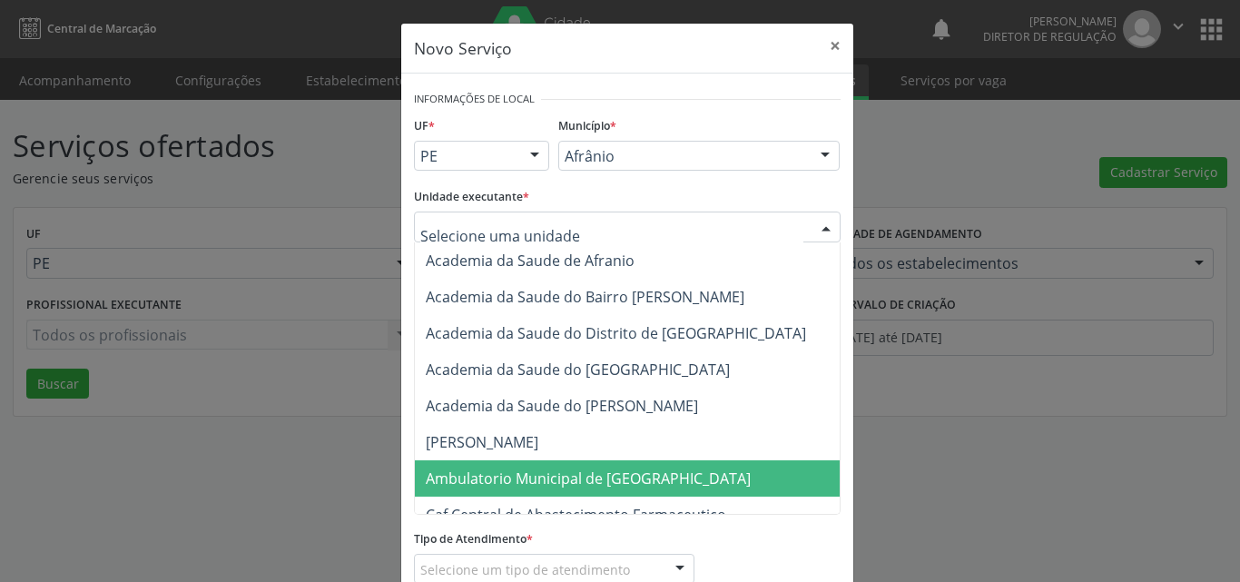
click at [557, 477] on span "Ambulatorio Municipal de [GEOGRAPHIC_DATA]" at bounding box center [588, 478] width 325 height 20
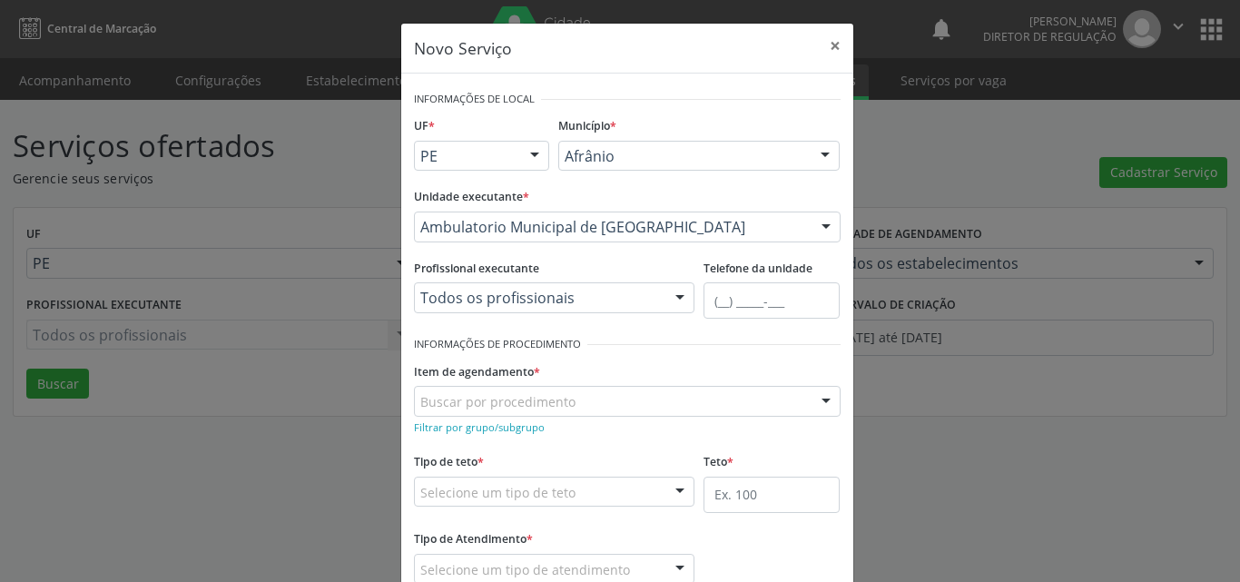
click at [590, 400] on div "Buscar por procedimento" at bounding box center [627, 401] width 427 height 31
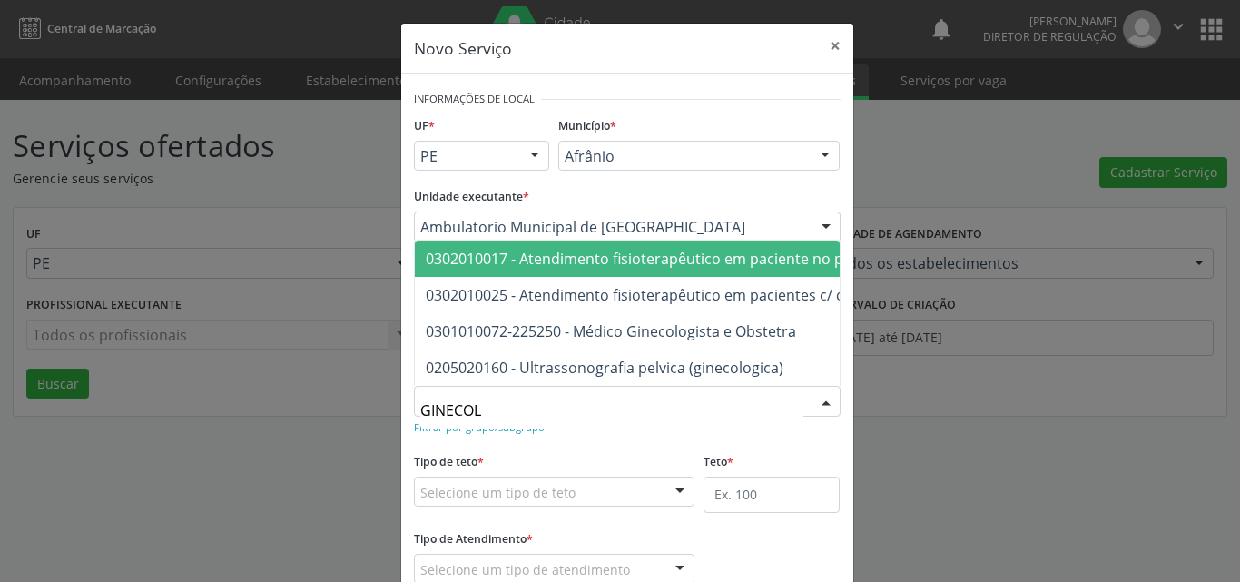
type input "GINECOLO"
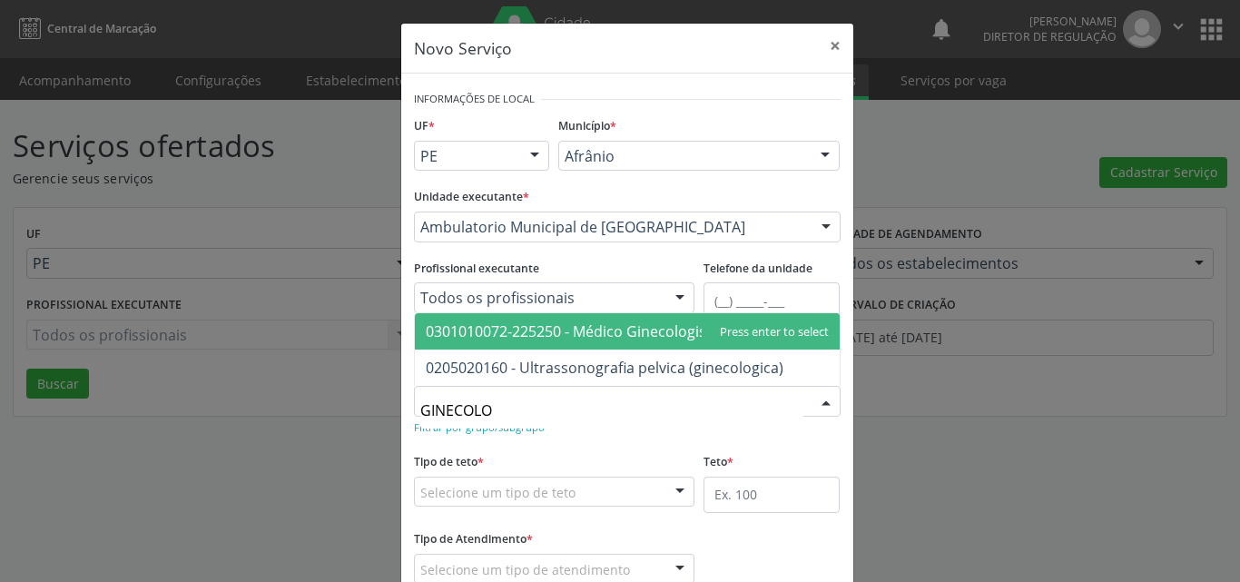
click at [624, 343] on span "0301010072-225250 - Médico Ginecologista e Obstetra" at bounding box center [627, 331] width 425 height 36
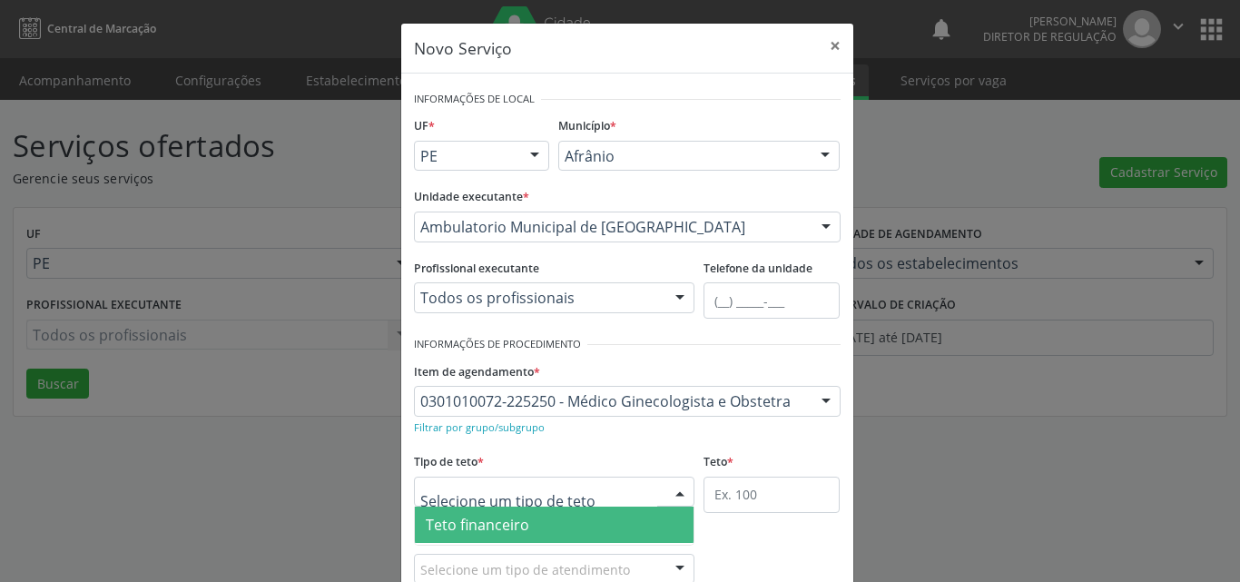
click at [603, 489] on div at bounding box center [554, 492] width 281 height 31
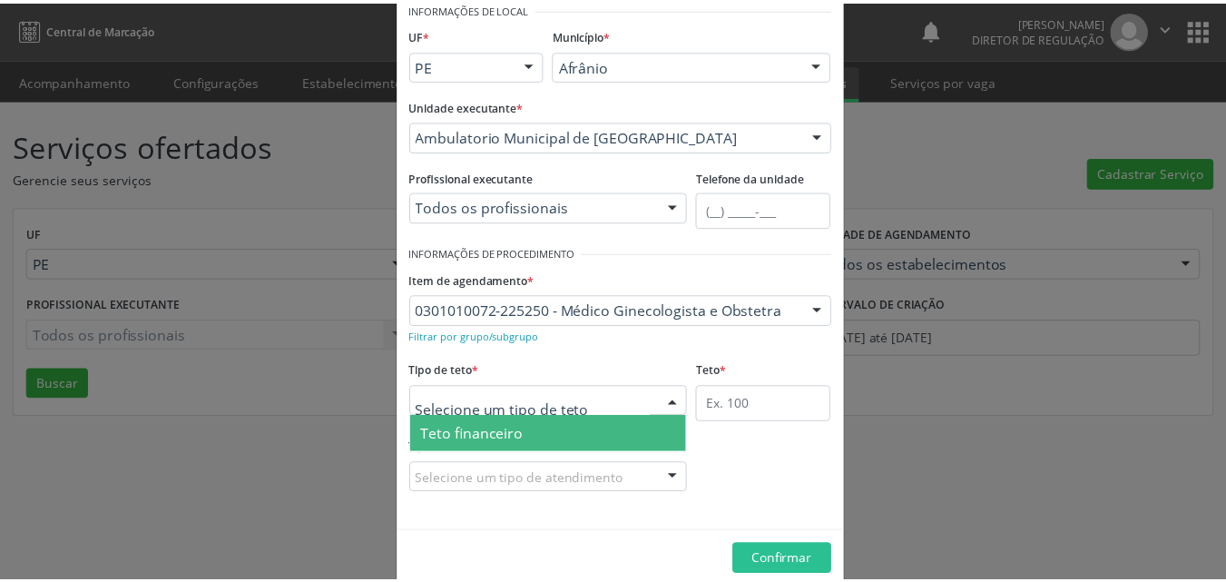
scroll to position [34, 0]
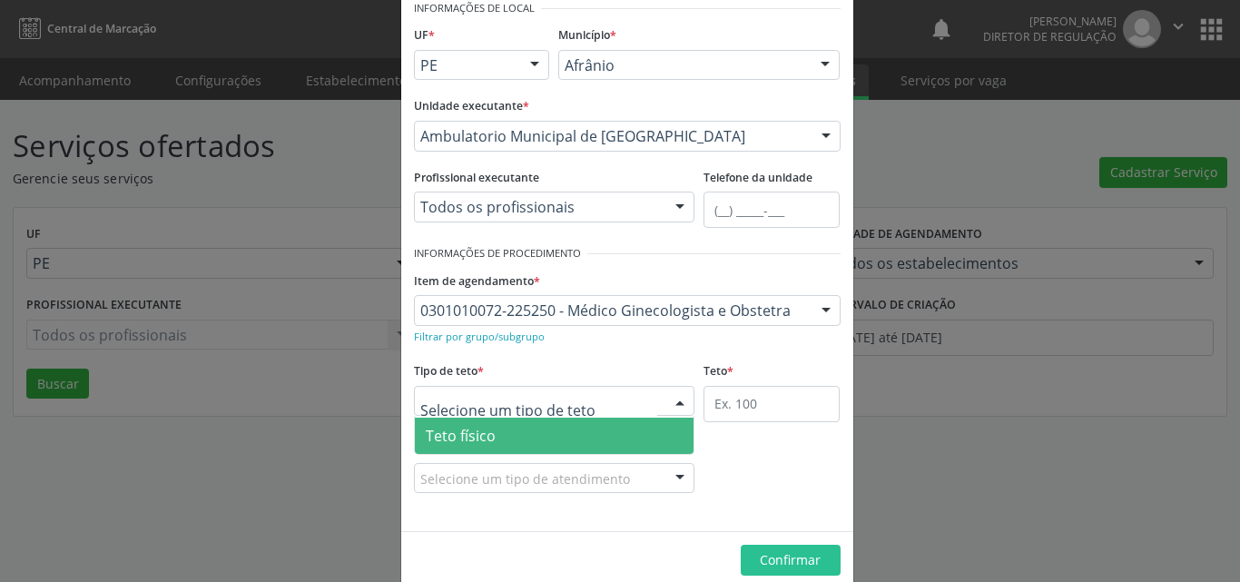
click at [549, 435] on span "Teto físico" at bounding box center [555, 436] width 280 height 36
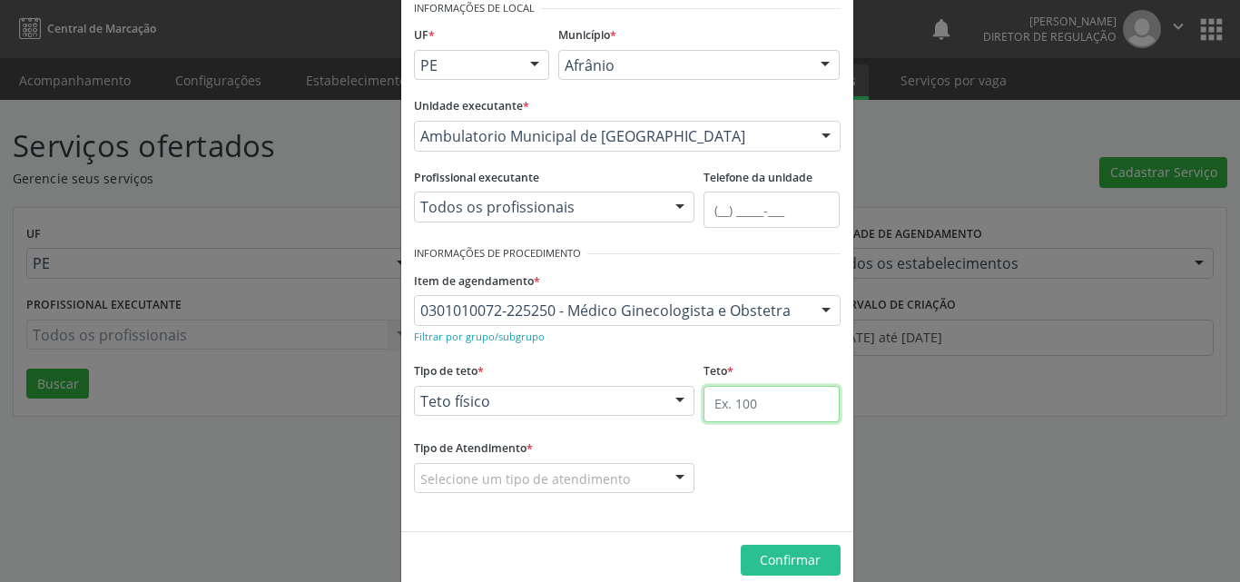
click at [734, 401] on input "text" at bounding box center [771, 404] width 136 height 36
type input "30"
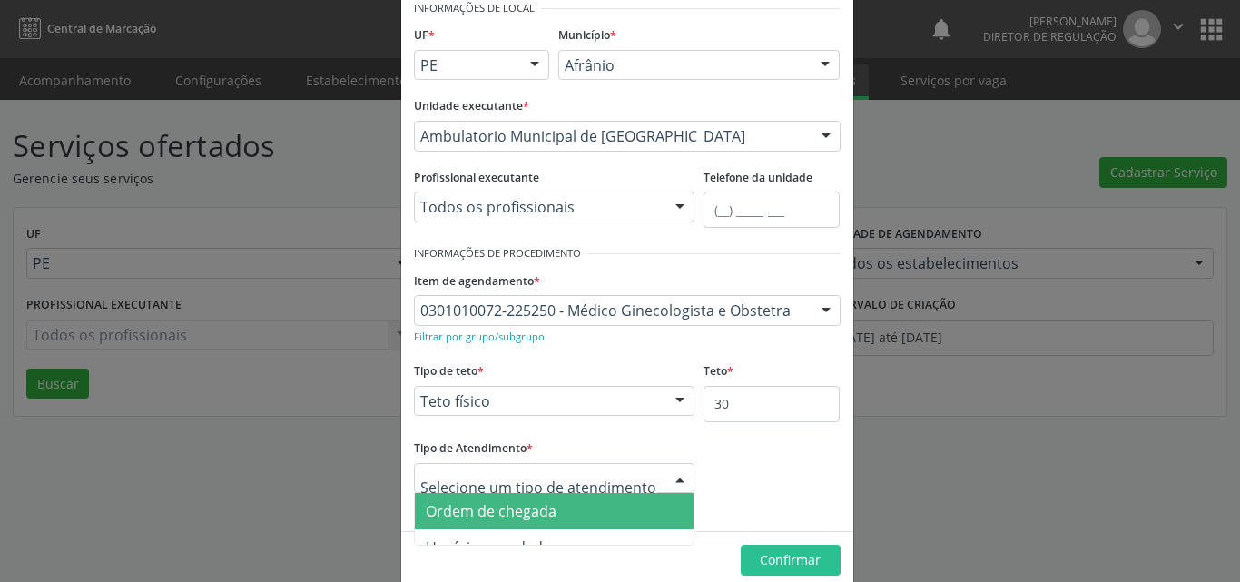
click at [595, 512] on span "Ordem de chegada" at bounding box center [555, 511] width 280 height 36
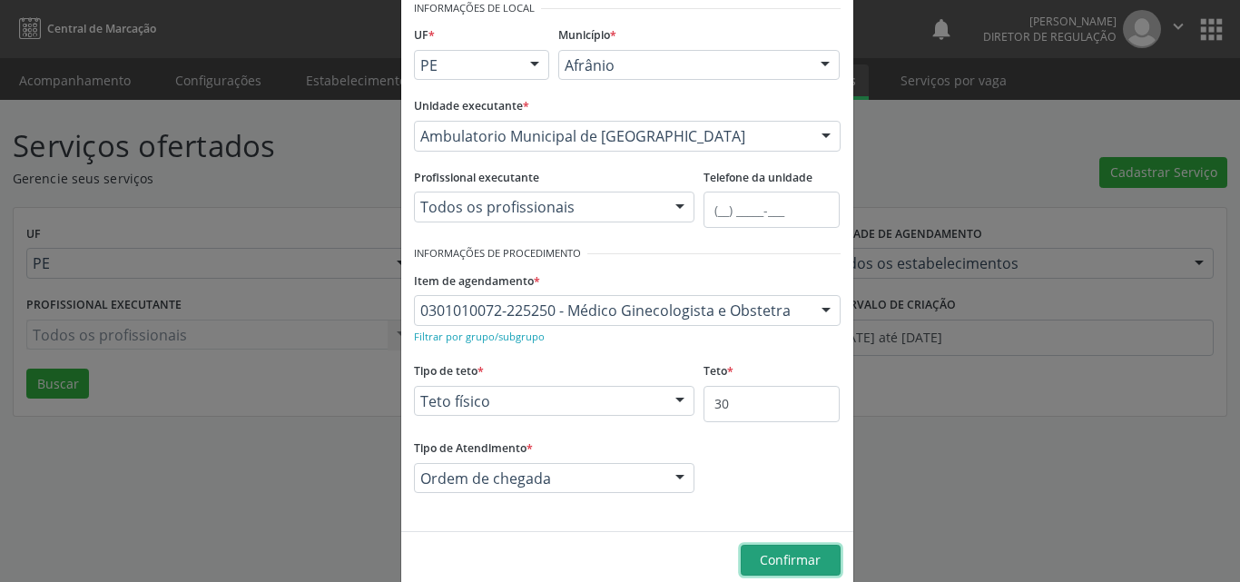
click at [765, 553] on span "Confirmar" at bounding box center [790, 559] width 61 height 17
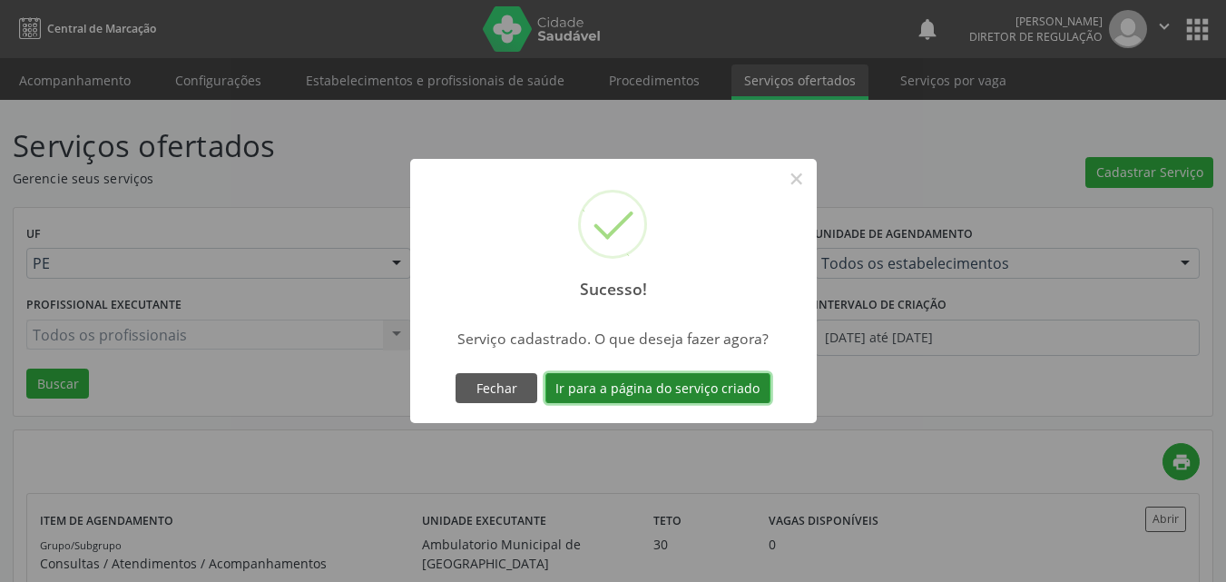
click at [702, 394] on button "Ir para a página do serviço criado" at bounding box center [658, 388] width 225 height 31
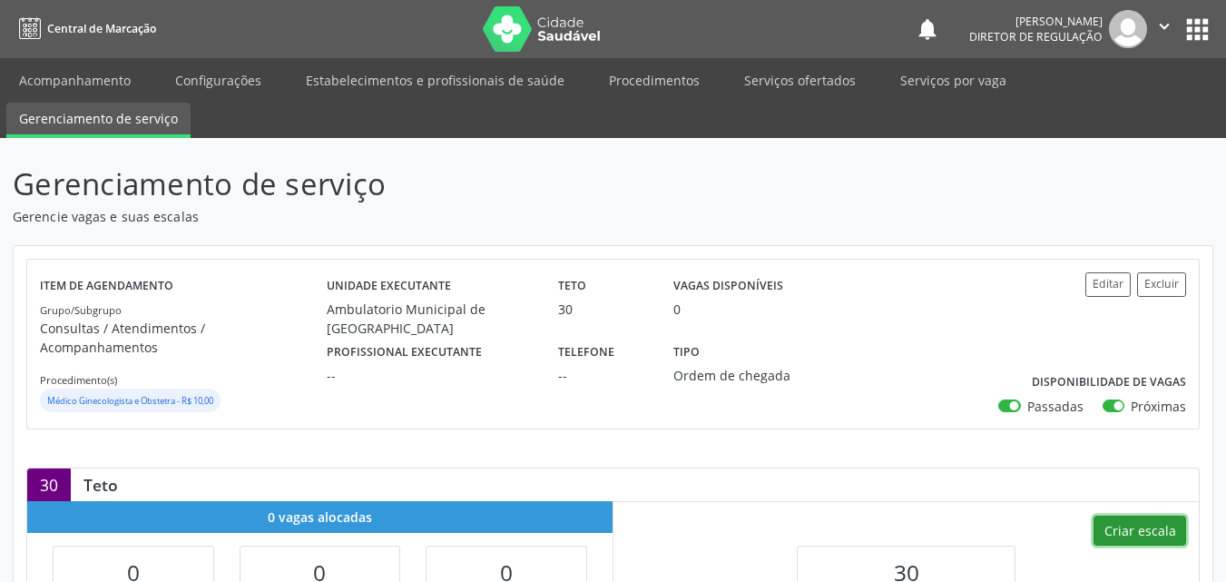
click at [1135, 516] on button "Criar escala" at bounding box center [1140, 531] width 93 height 31
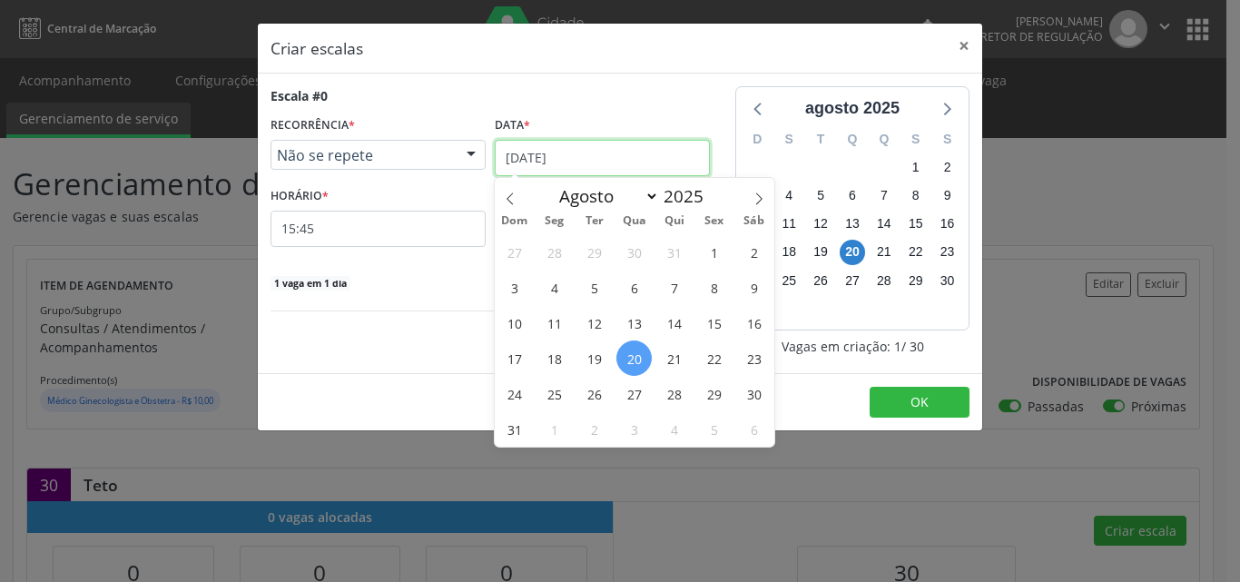
click at [622, 157] on input "[DATE]" at bounding box center [602, 158] width 215 height 36
click at [674, 396] on span "28" at bounding box center [673, 393] width 35 height 35
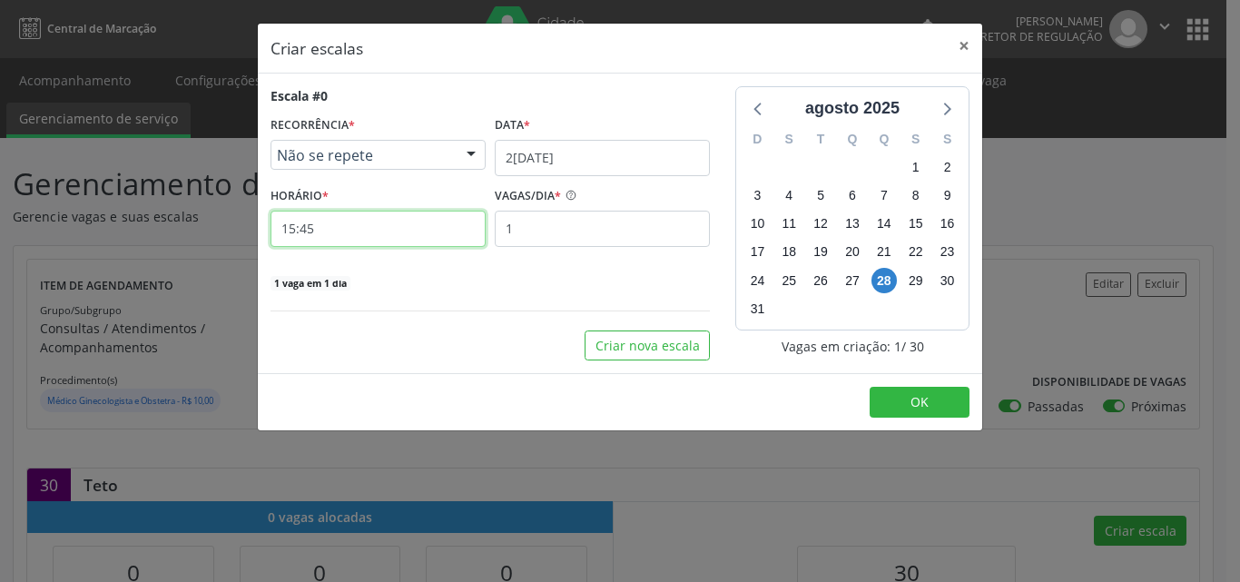
click at [337, 224] on input "15:45" at bounding box center [377, 229] width 215 height 36
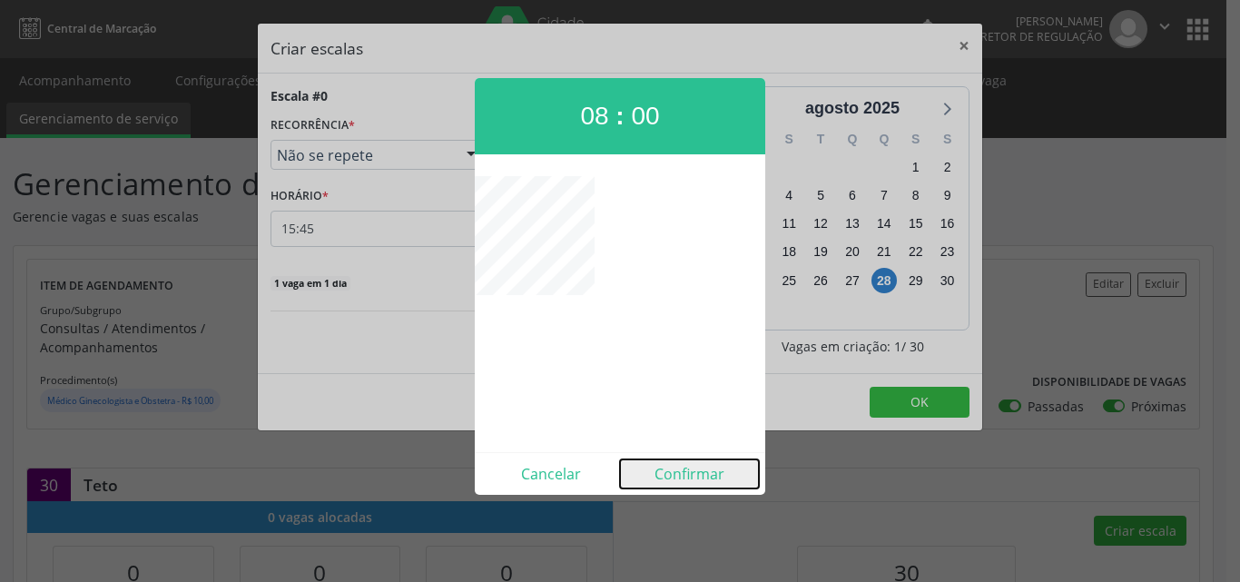
click at [680, 476] on button "Confirmar" at bounding box center [689, 473] width 139 height 29
type input "08:00"
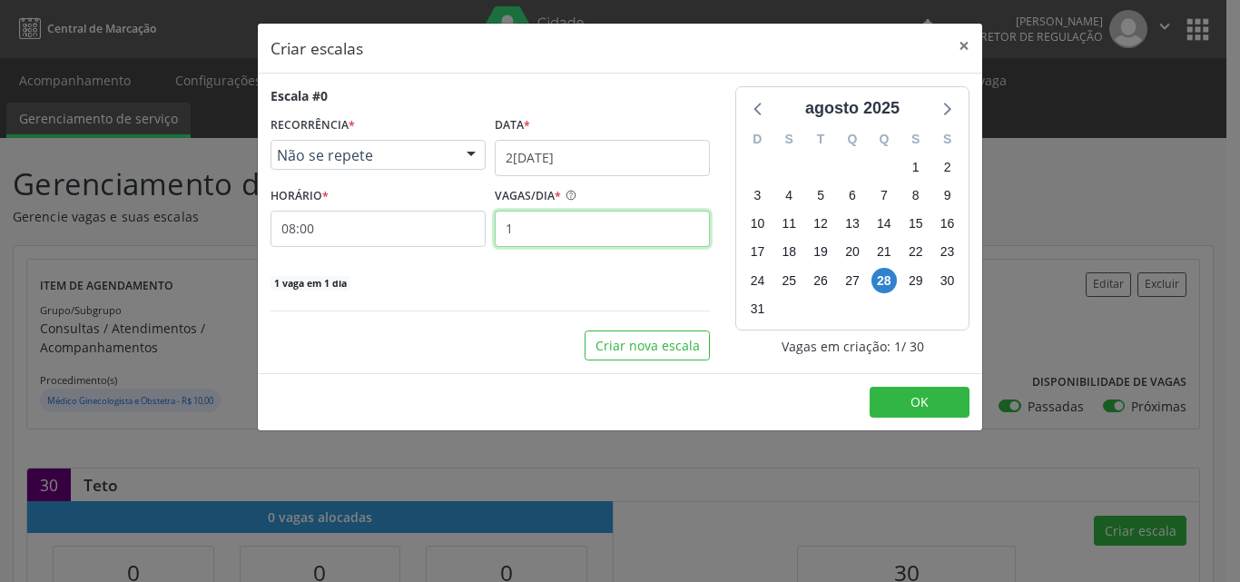
click at [552, 235] on input "1" at bounding box center [602, 229] width 215 height 36
type input "1"
type input "20"
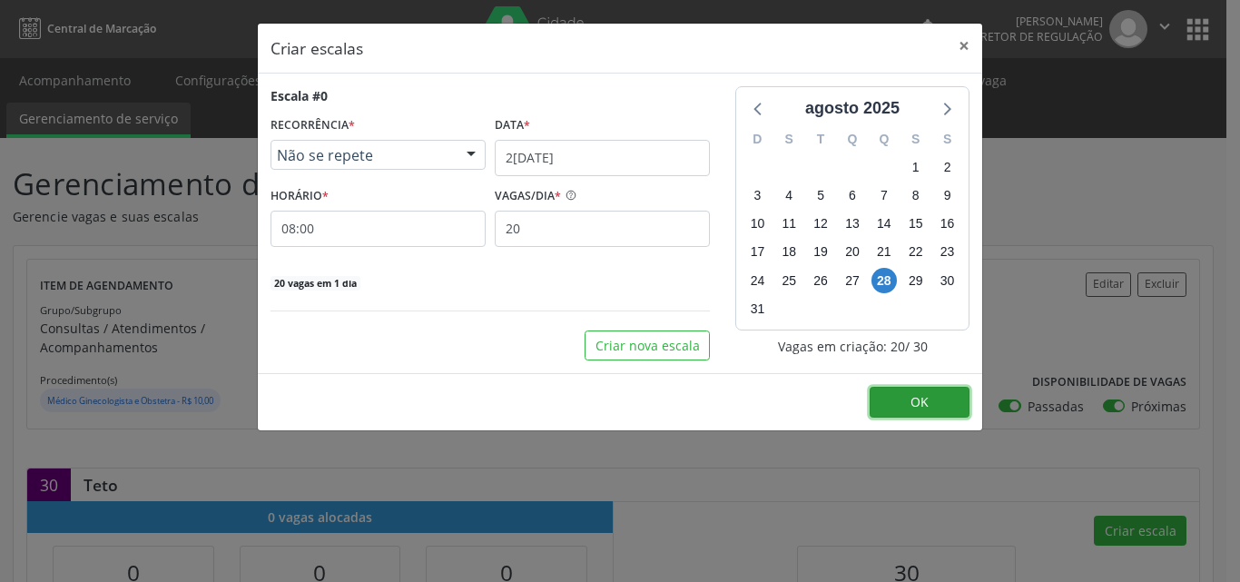
click at [904, 405] on button "OK" at bounding box center [920, 402] width 100 height 31
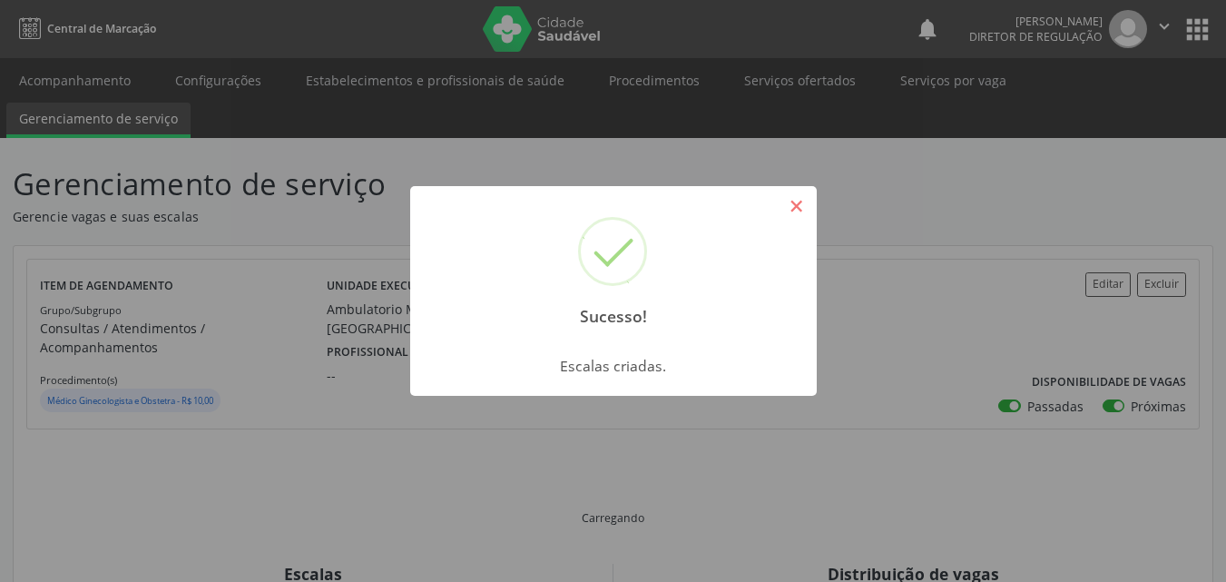
click at [796, 208] on button "×" at bounding box center [797, 206] width 31 height 31
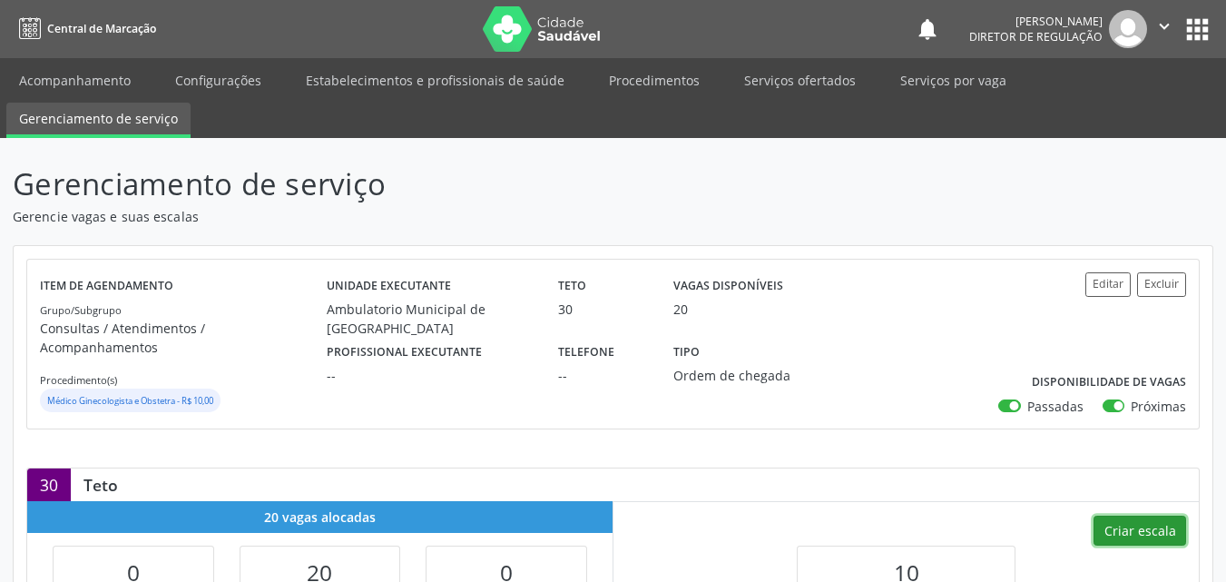
click at [1126, 516] on button "Criar escala" at bounding box center [1140, 531] width 93 height 31
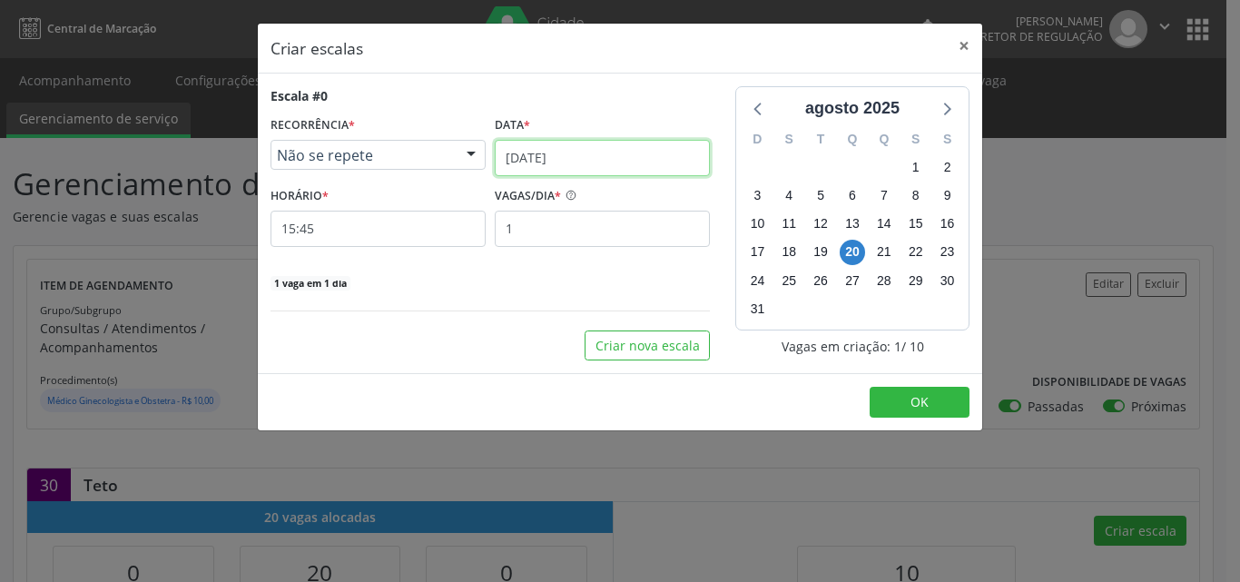
click at [596, 162] on input "[DATE]" at bounding box center [602, 158] width 215 height 36
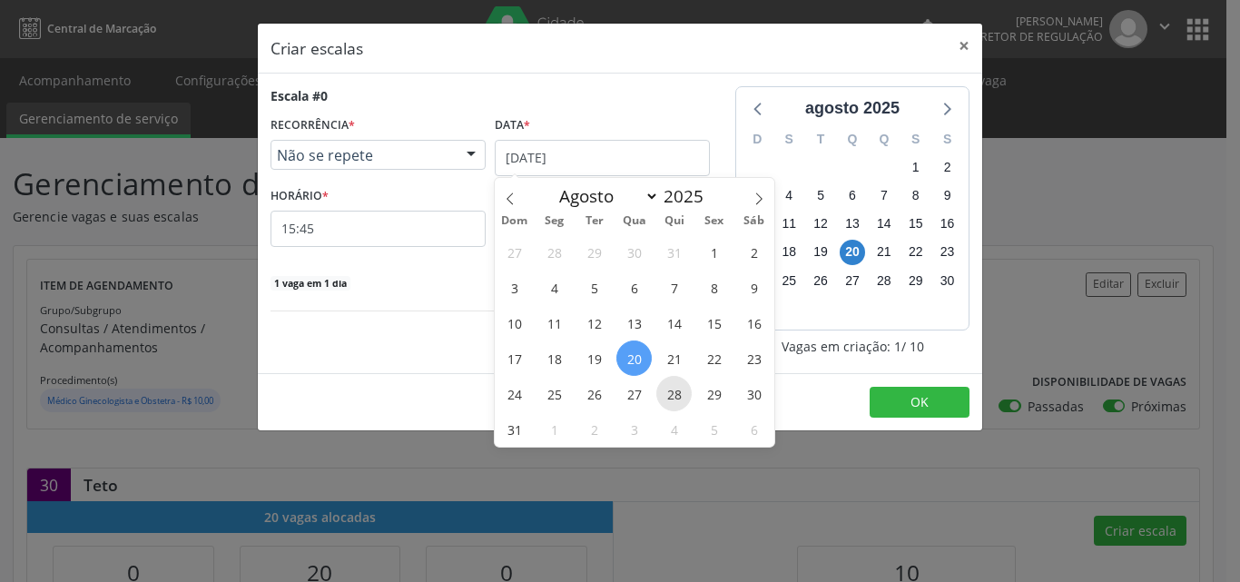
click at [679, 394] on span "28" at bounding box center [673, 393] width 35 height 35
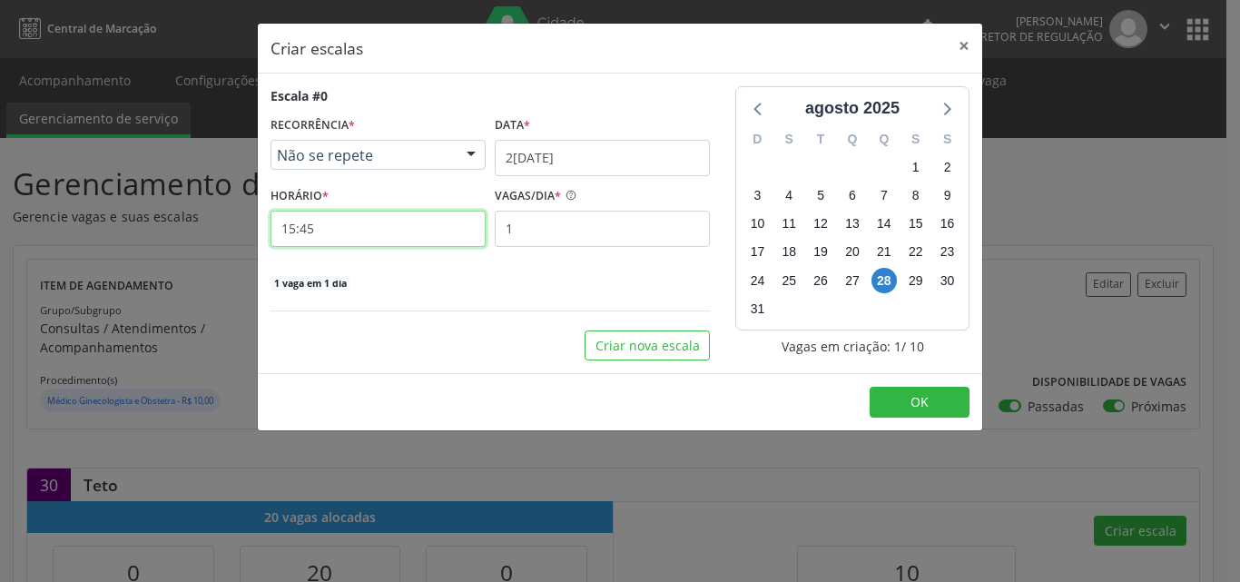
click at [402, 230] on input "15:45" at bounding box center [377, 229] width 215 height 36
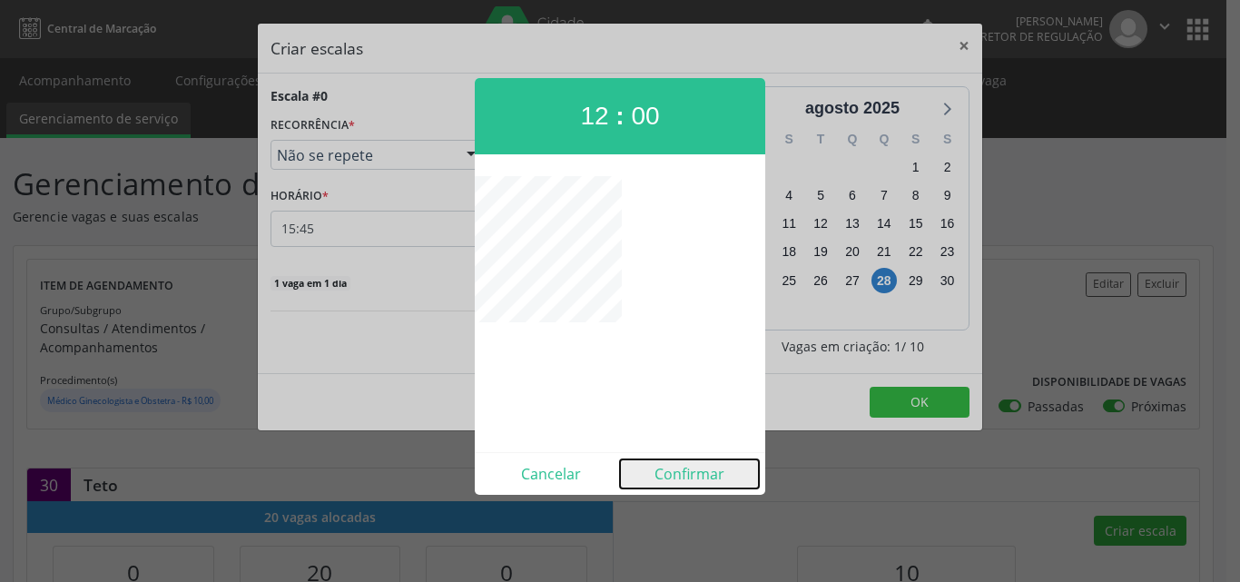
click at [693, 473] on button "Confirmar" at bounding box center [689, 473] width 139 height 29
type input "12:00"
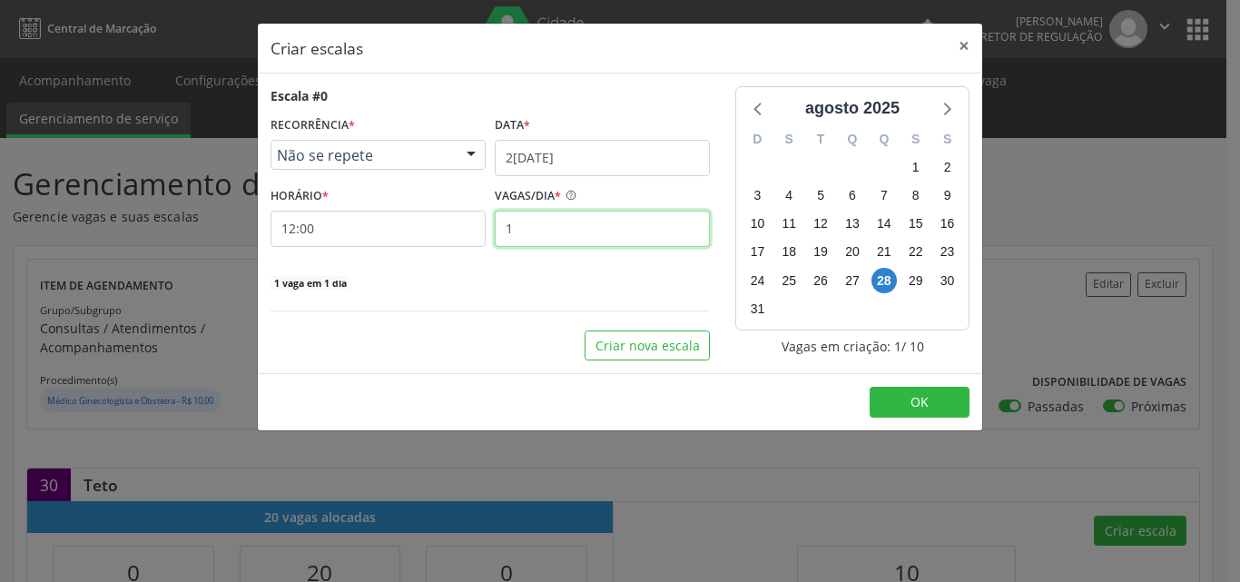
drag, startPoint x: 555, startPoint y: 224, endPoint x: 576, endPoint y: 213, distance: 24.4
click at [575, 214] on input "1" at bounding box center [602, 229] width 215 height 36
type input "10"
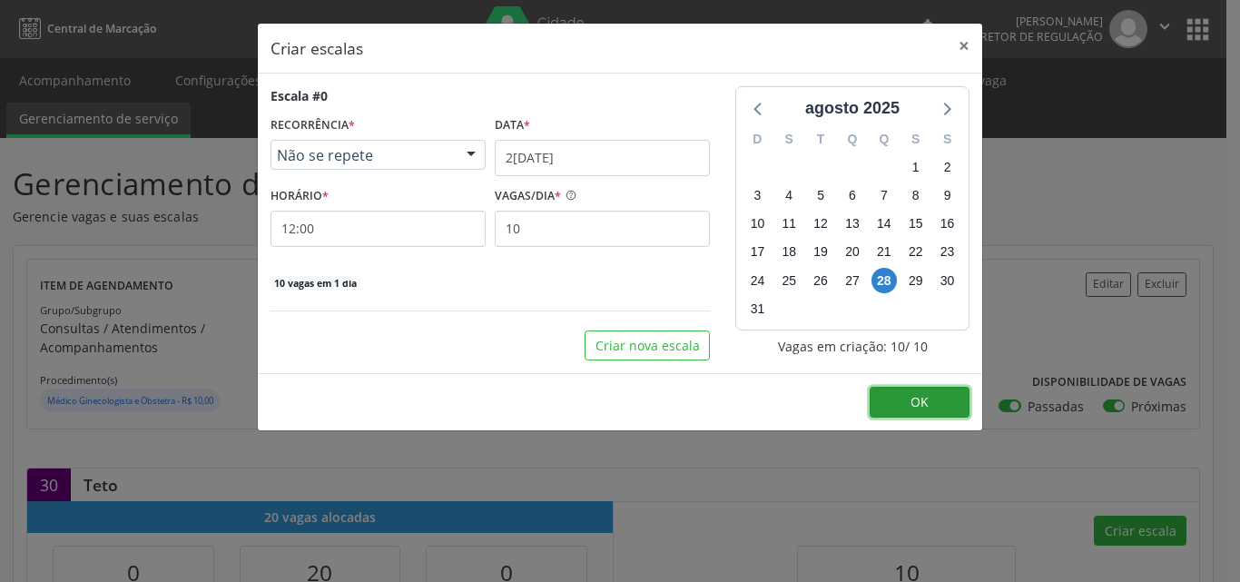
drag, startPoint x: 919, startPoint y: 403, endPoint x: 925, endPoint y: 392, distance: 12.6
click at [925, 393] on span "OK" at bounding box center [919, 401] width 18 height 17
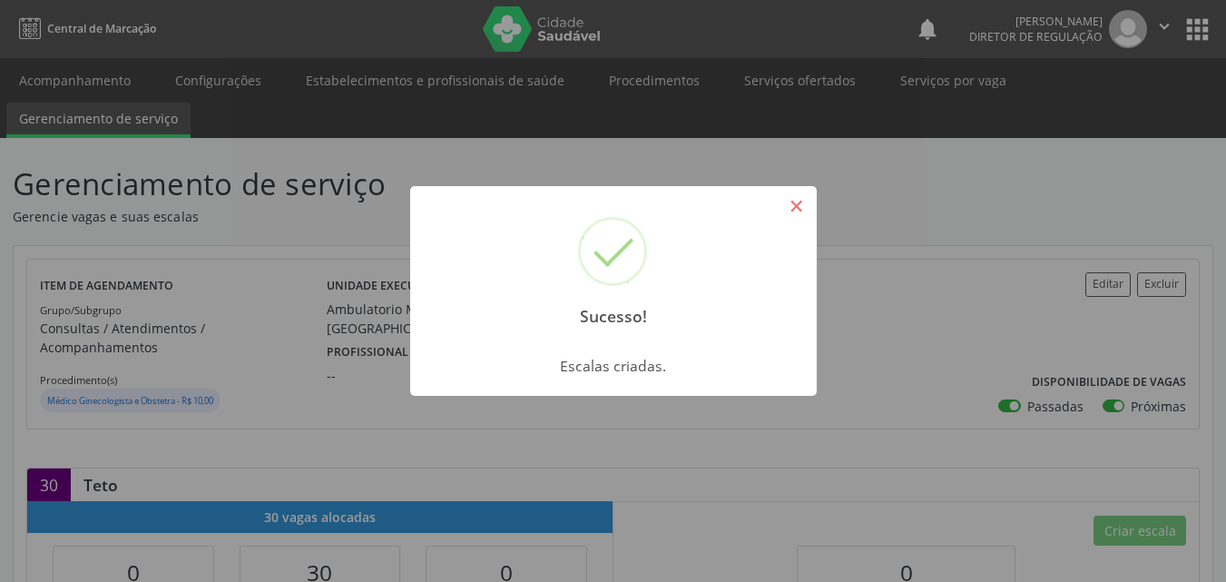
click at [798, 202] on button "×" at bounding box center [797, 206] width 31 height 31
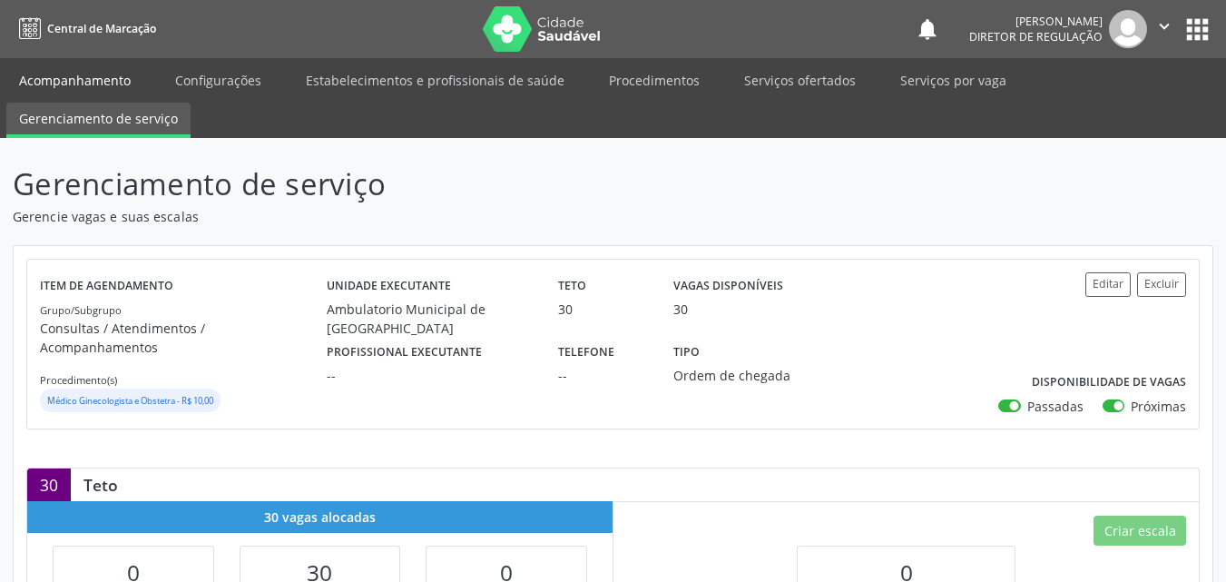
click at [97, 82] on link "Acompanhamento" at bounding box center [74, 80] width 137 height 32
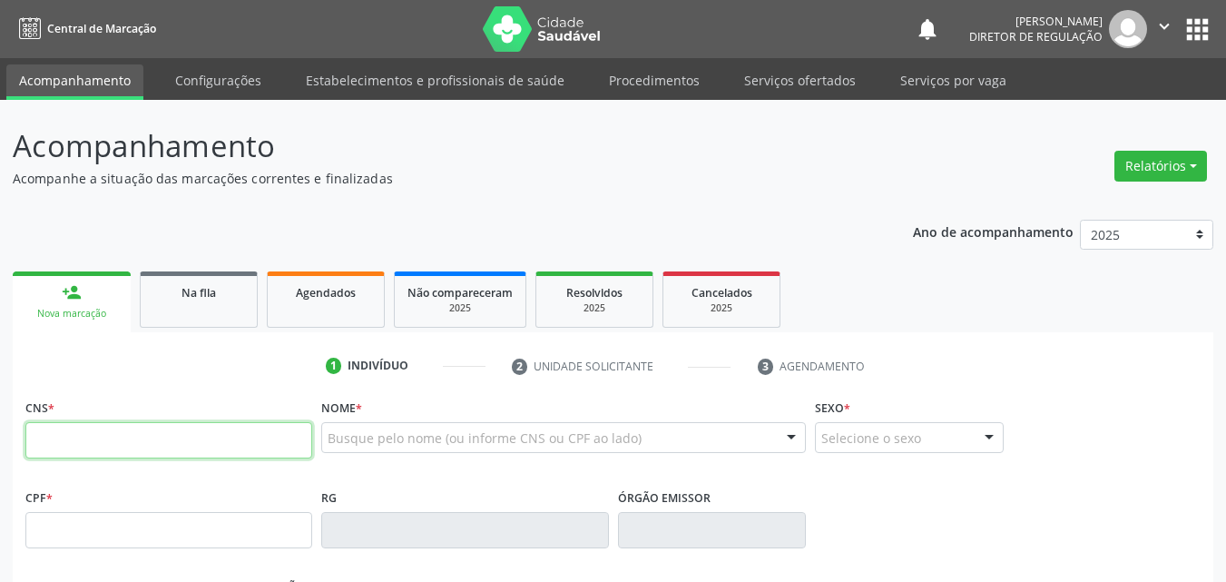
click at [283, 436] on input "text" at bounding box center [168, 440] width 287 height 36
type input "700 5045 9829 1354"
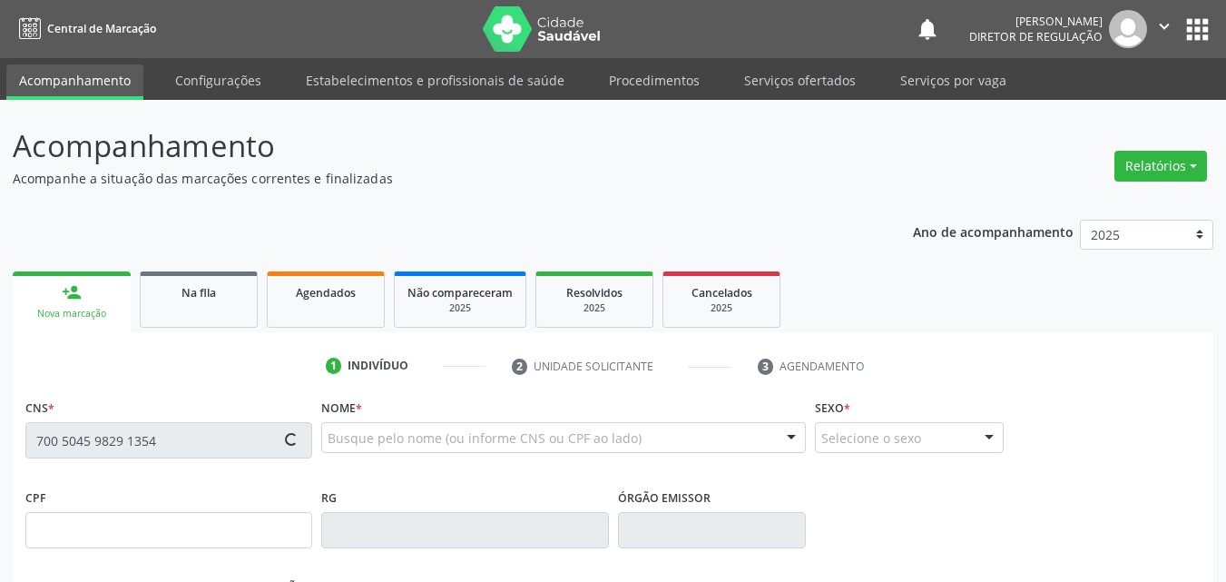
type input "811.014.574-49"
type input "11[DATE]"
type input "[PERSON_NAME]"
type input "[PHONE_NUMBER]"
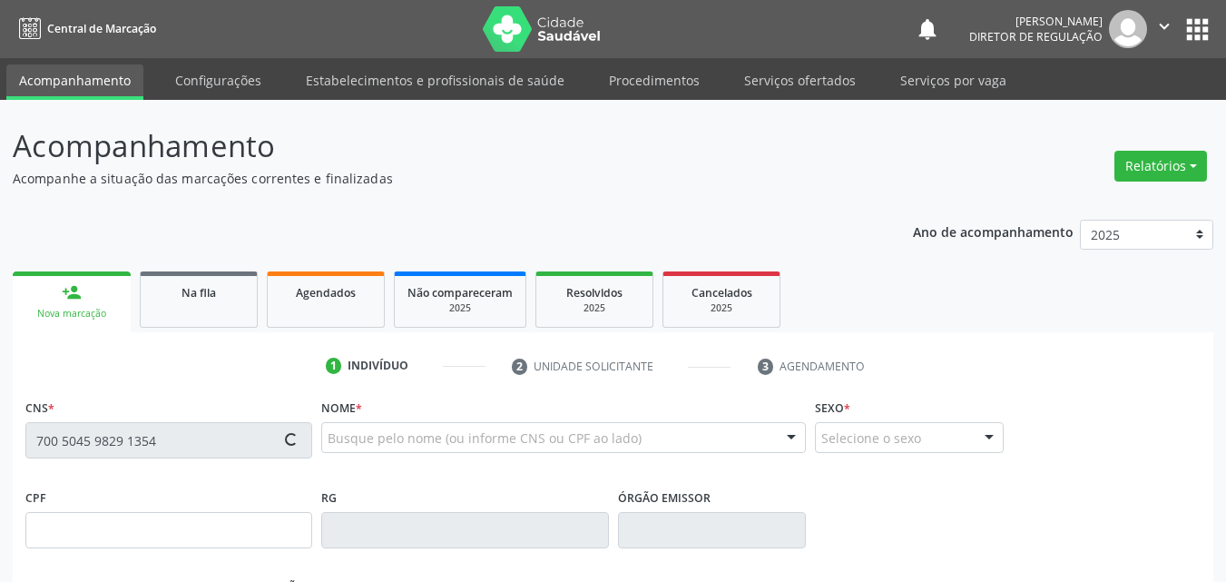
type input "763.355.184-49"
type input "S/N"
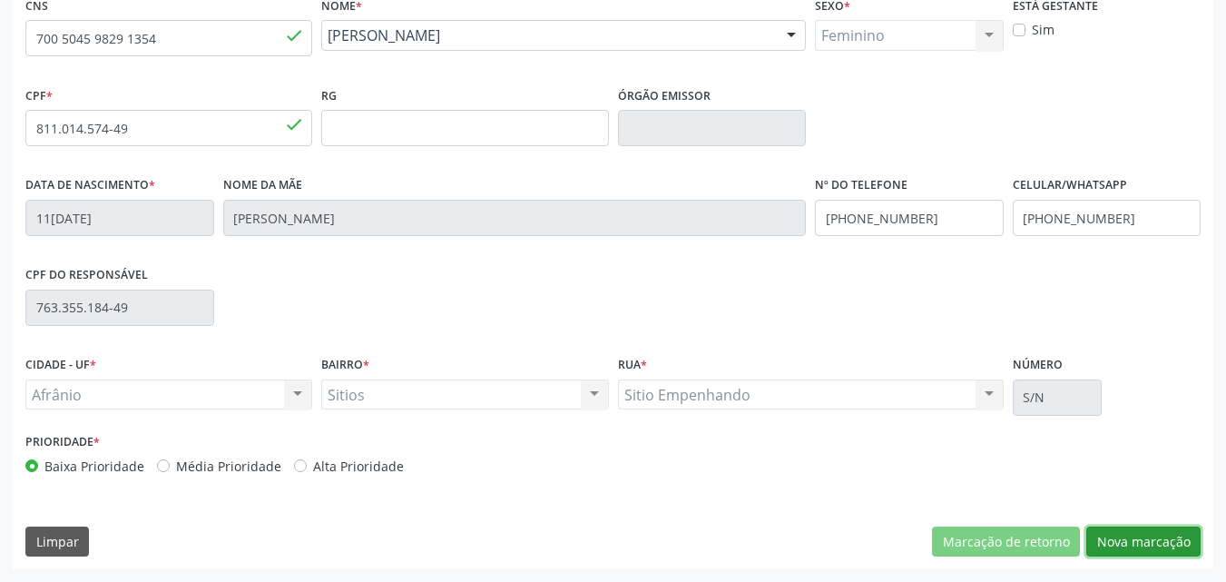
click at [1138, 547] on button "Nova marcação" at bounding box center [1144, 541] width 114 height 31
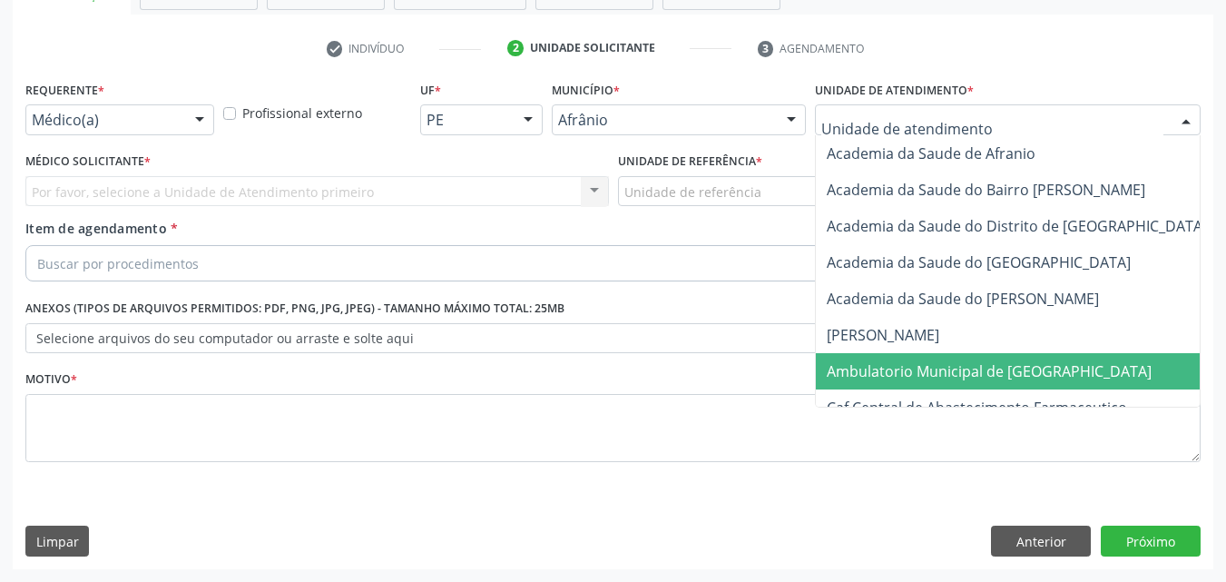
click at [901, 376] on span "Ambulatorio Municipal de [GEOGRAPHIC_DATA]" at bounding box center [989, 371] width 325 height 20
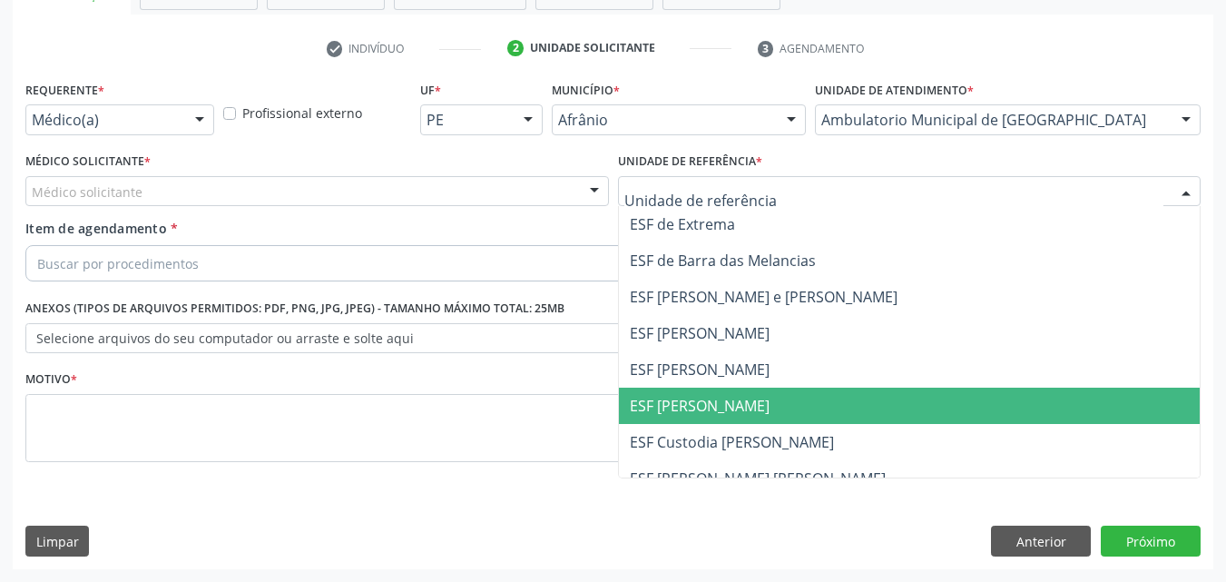
click at [728, 401] on span "ESF [PERSON_NAME]" at bounding box center [700, 406] width 140 height 20
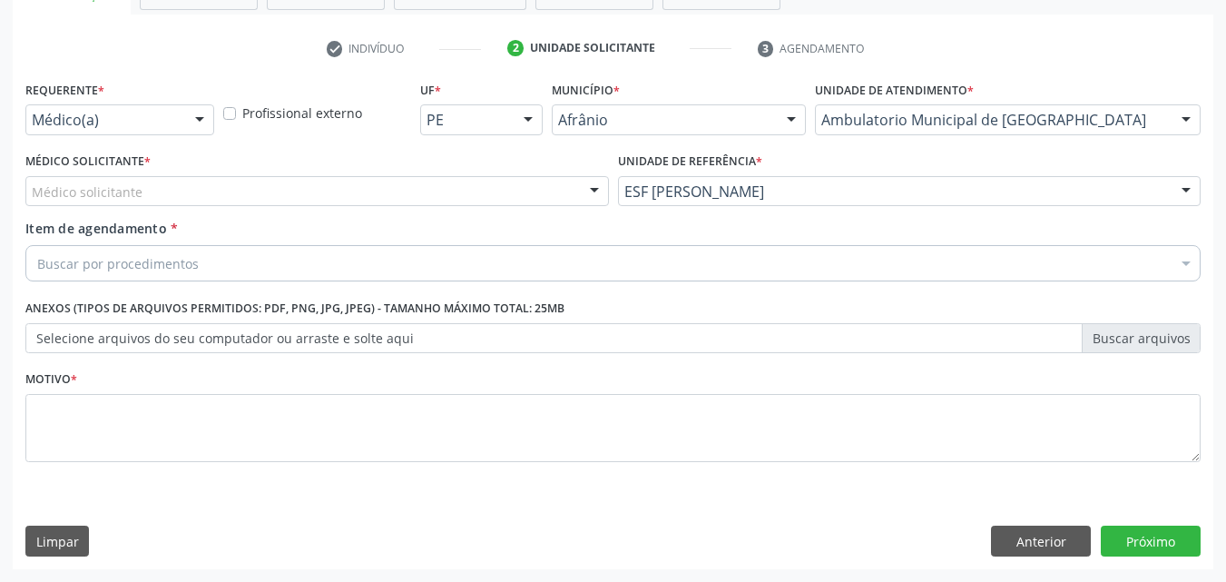
click at [498, 188] on div "Médico solicitante" at bounding box center [317, 191] width 584 height 31
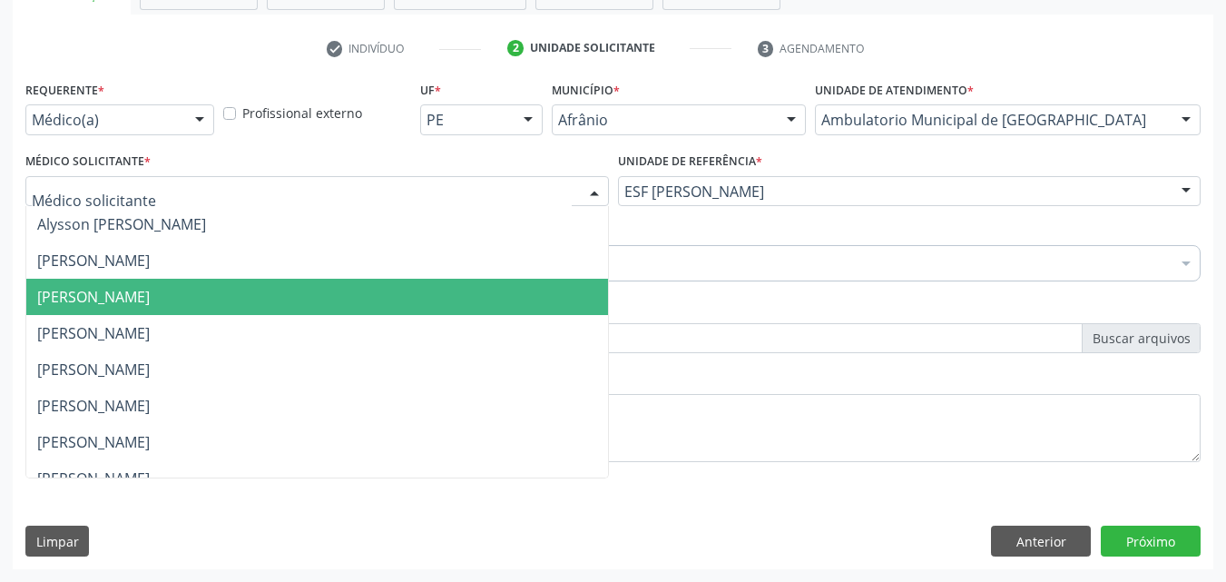
click at [455, 294] on span "[PERSON_NAME]" at bounding box center [317, 297] width 582 height 36
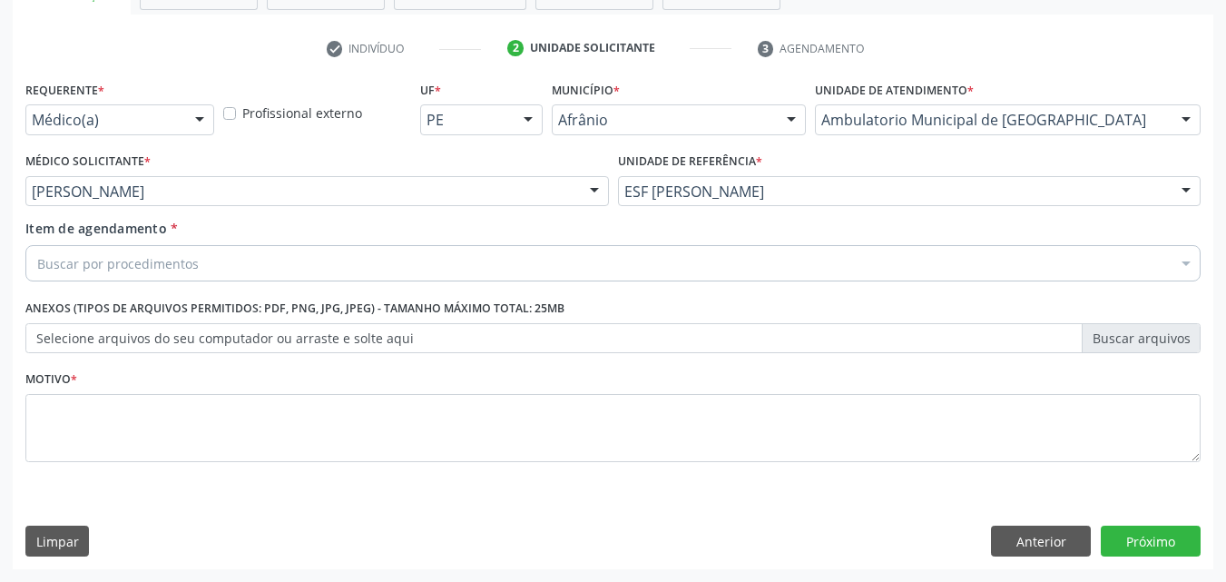
click at [389, 257] on div "Buscar por procedimentos" at bounding box center [612, 263] width 1175 height 36
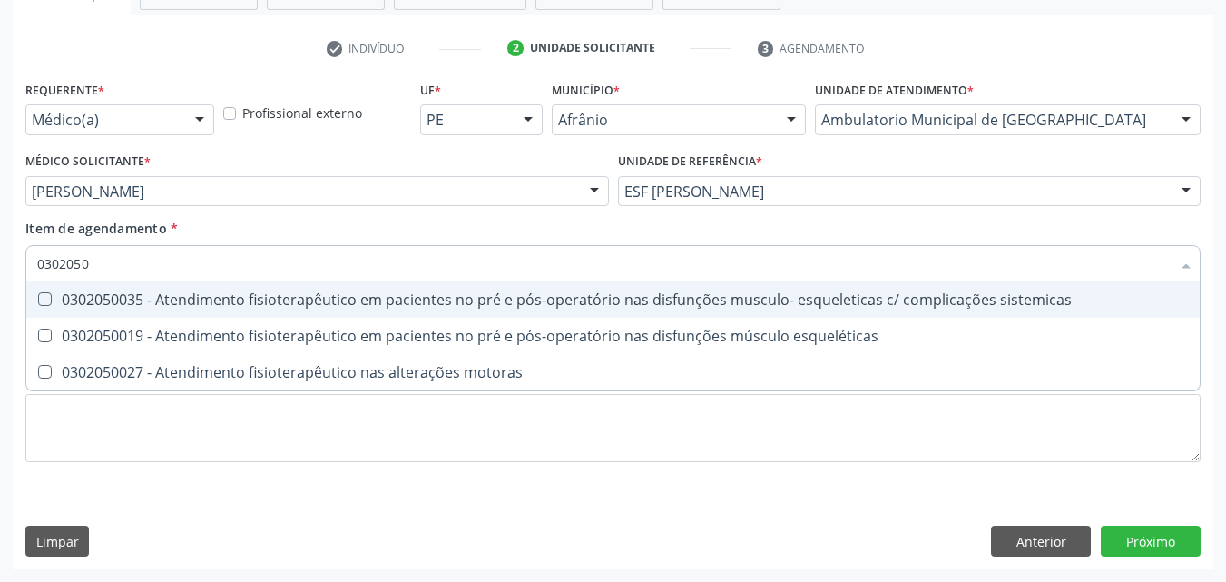
type input "03020500"
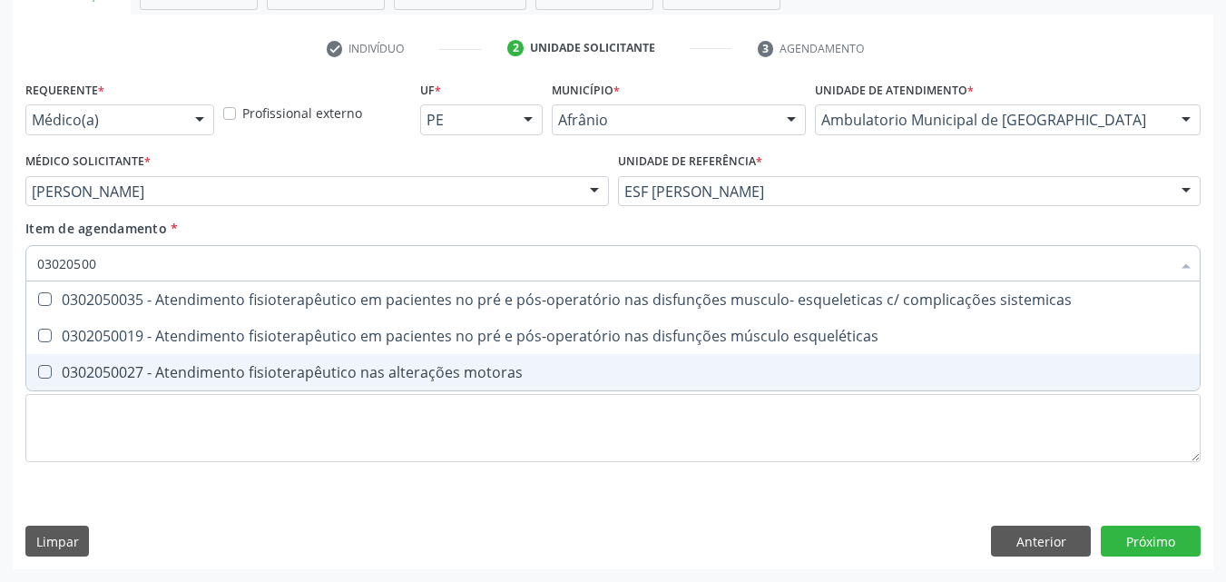
click at [337, 388] on span "0302050027 - Atendimento fisioterapêutico nas alterações motoras" at bounding box center [613, 372] width 1174 height 36
checkbox motoras "true"
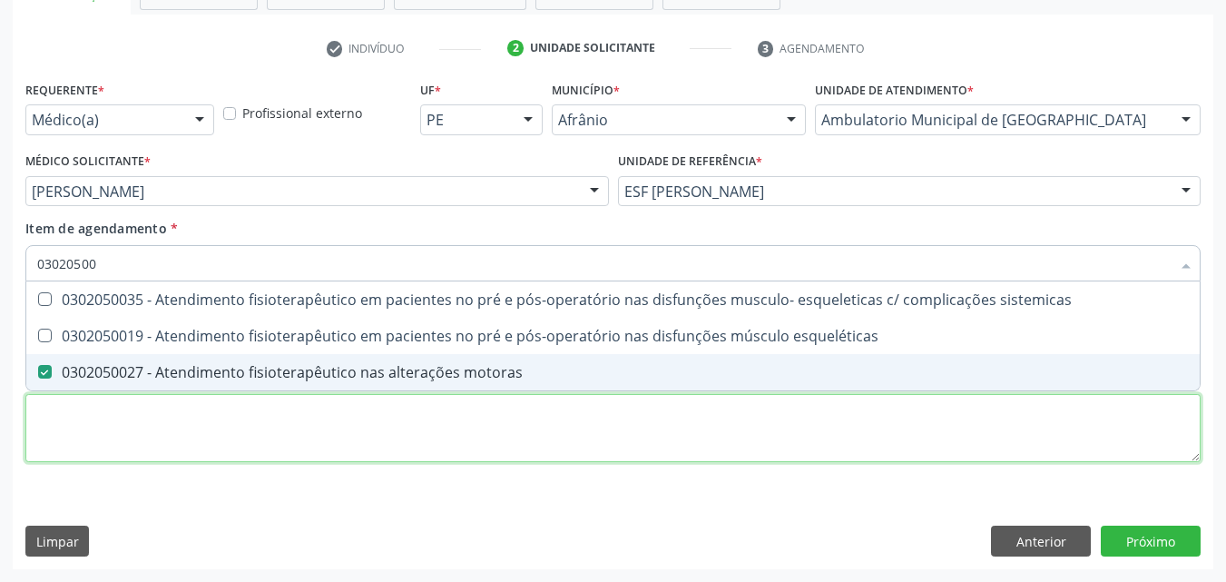
click at [322, 417] on div "Requerente * Médico(a) Médico(a) Enfermeiro(a) Paciente Nenhum resultado encont…" at bounding box center [612, 281] width 1175 height 411
checkbox esqueléticas "true"
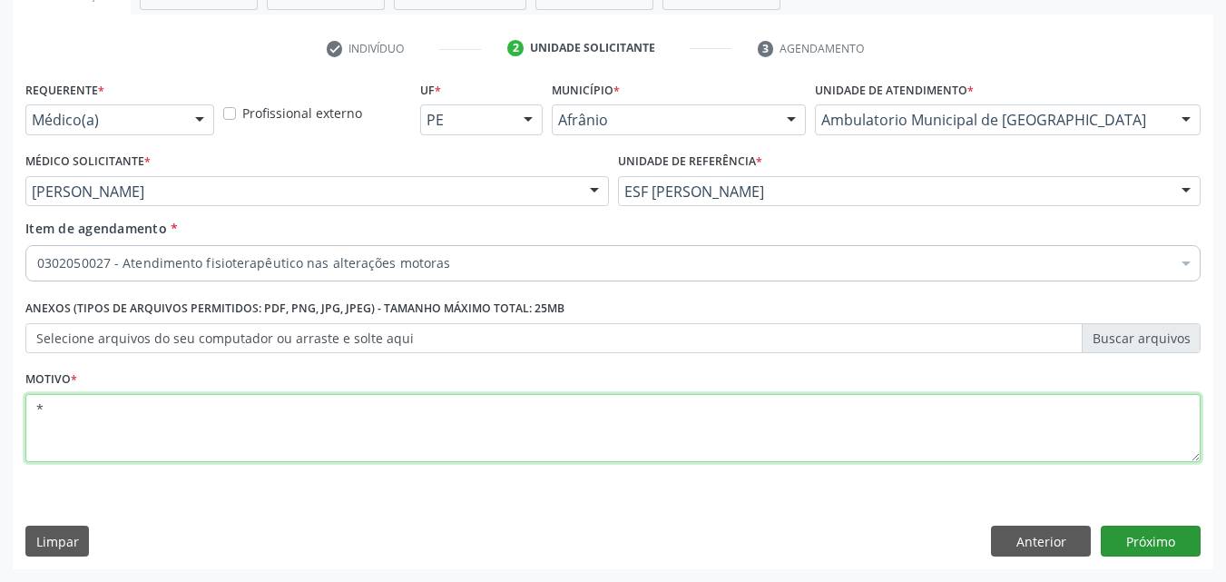
type textarea "*"
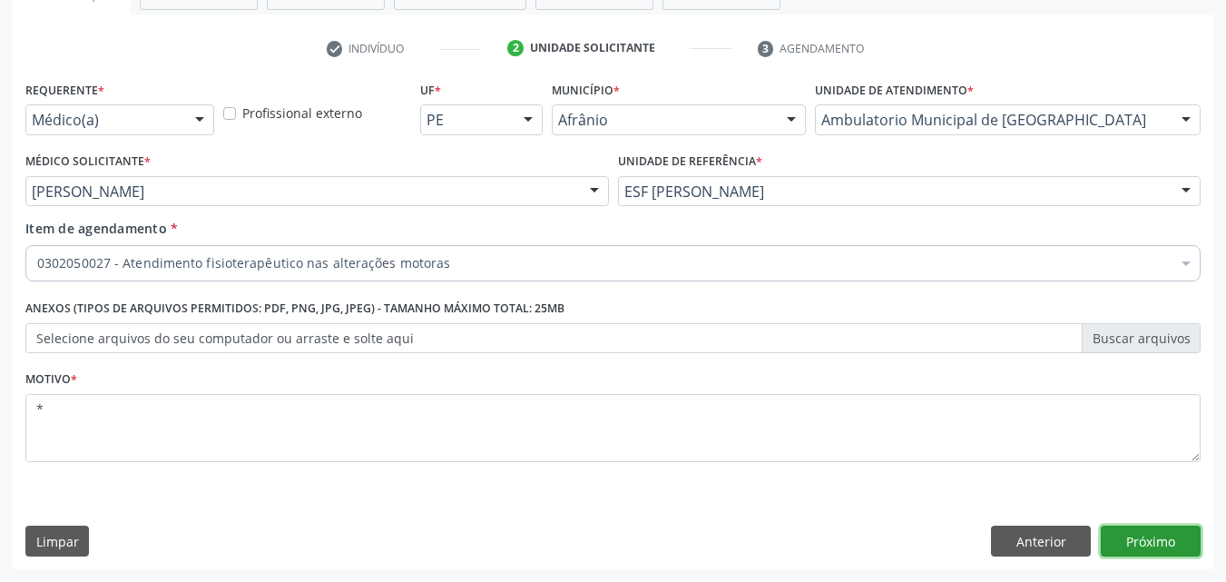
click at [1138, 541] on button "Próximo" at bounding box center [1151, 541] width 100 height 31
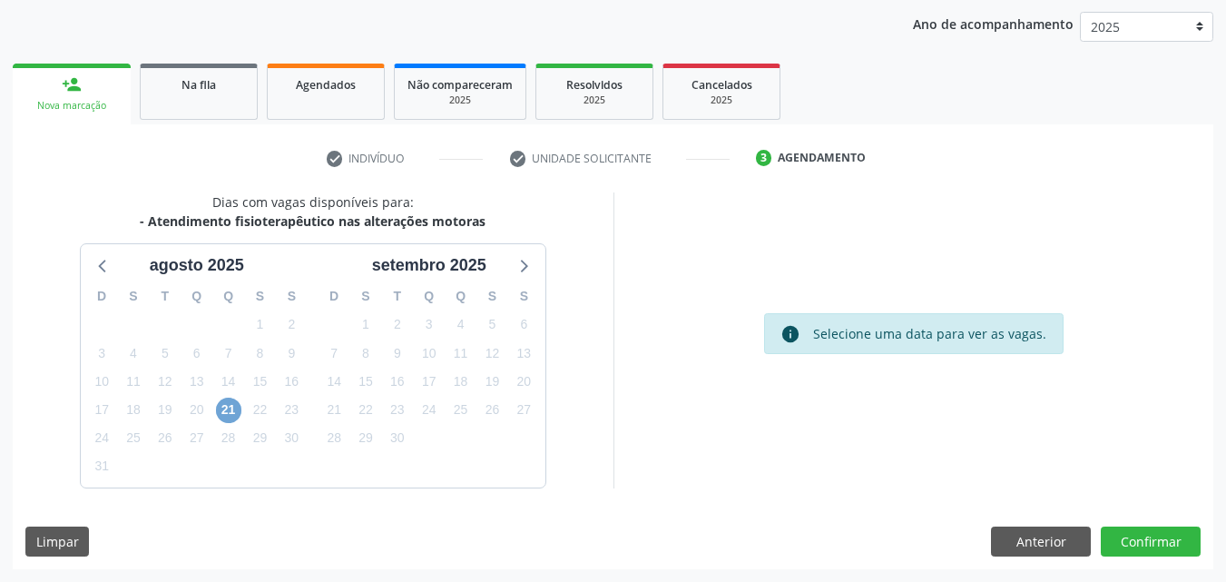
drag, startPoint x: 228, startPoint y: 411, endPoint x: 256, endPoint y: 412, distance: 28.2
click at [228, 409] on span "21" at bounding box center [228, 410] width 25 height 25
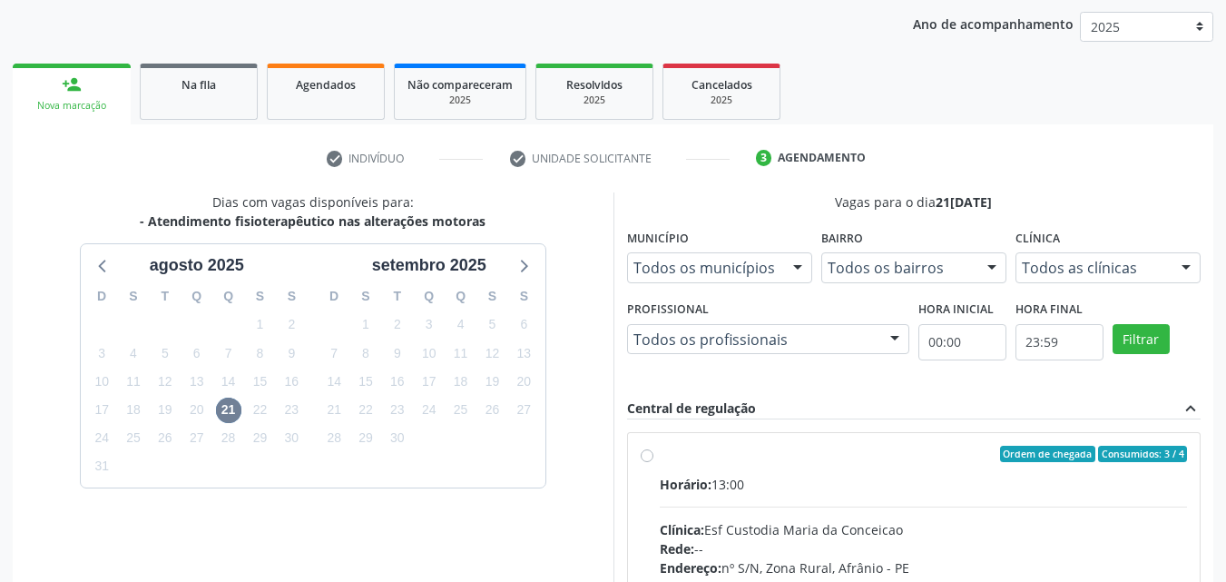
click at [702, 444] on div "Ordem de chegada Consumidos: 3 / 4 Horário: 13:00 Clínica: Esf Custodia Maria d…" at bounding box center [914, 585] width 573 height 304
radio input "true"
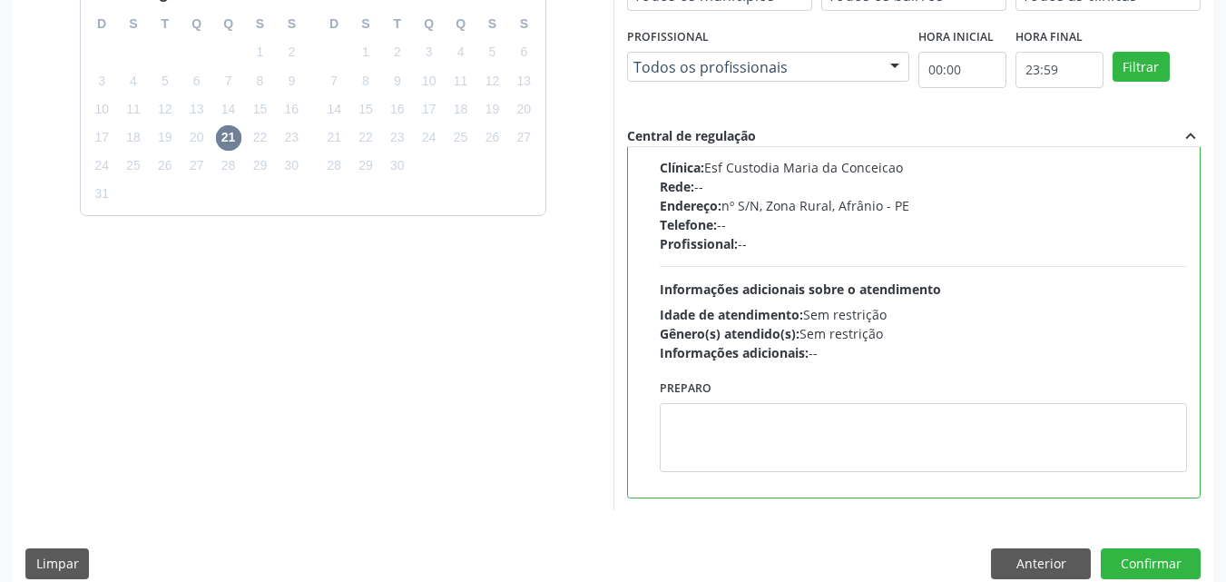
scroll to position [503, 0]
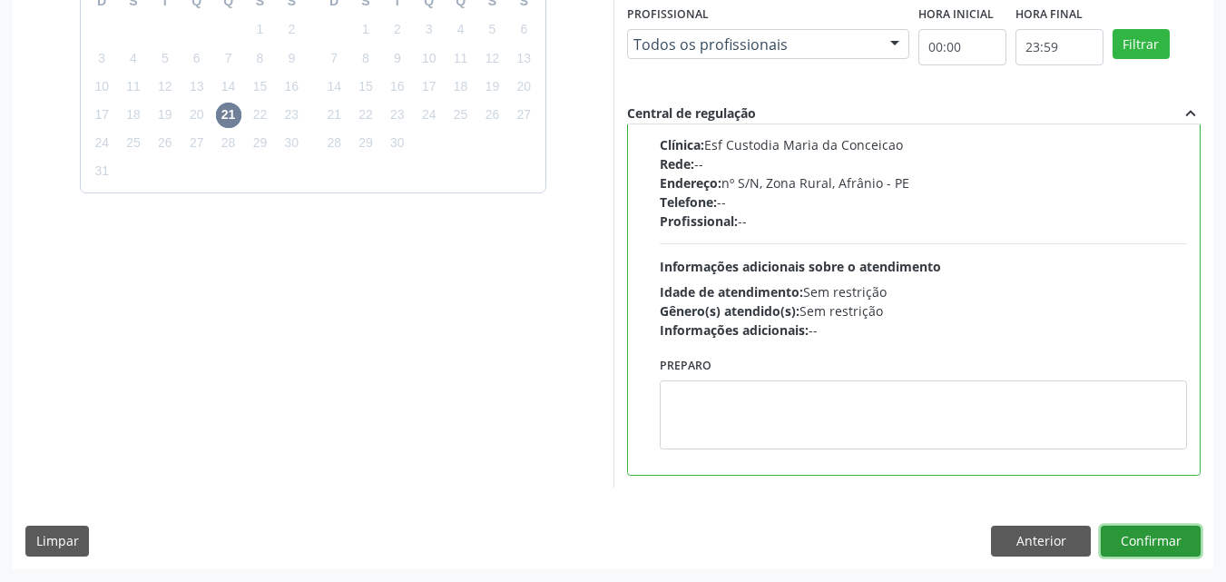
click at [1136, 546] on button "Confirmar" at bounding box center [1151, 541] width 100 height 31
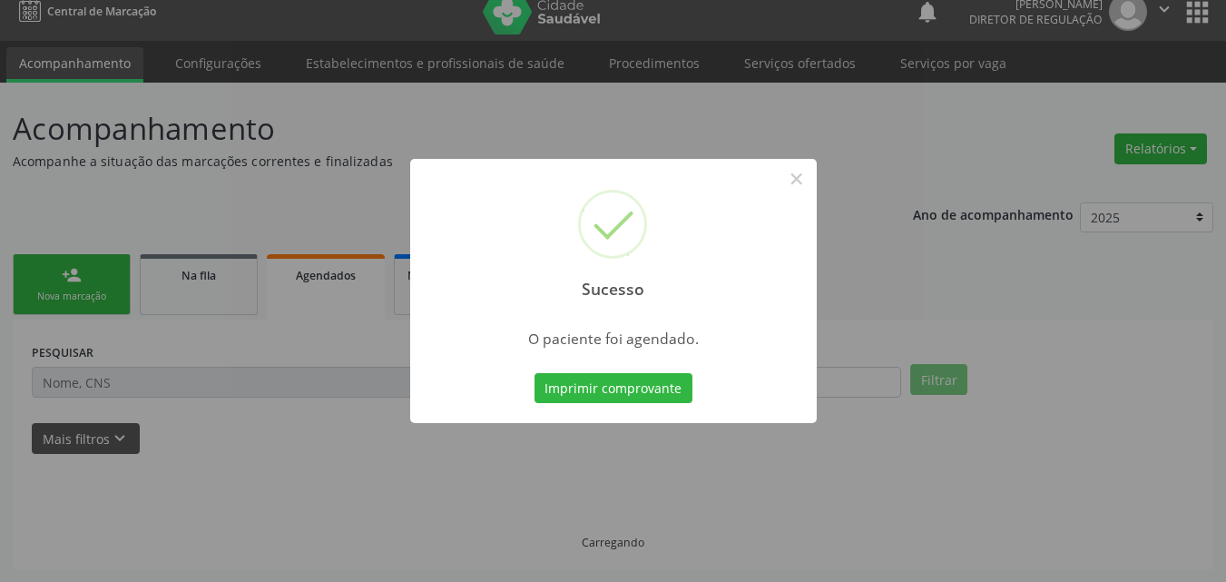
scroll to position [17, 0]
click at [626, 391] on button "Imprimir comprovante" at bounding box center [614, 388] width 158 height 31
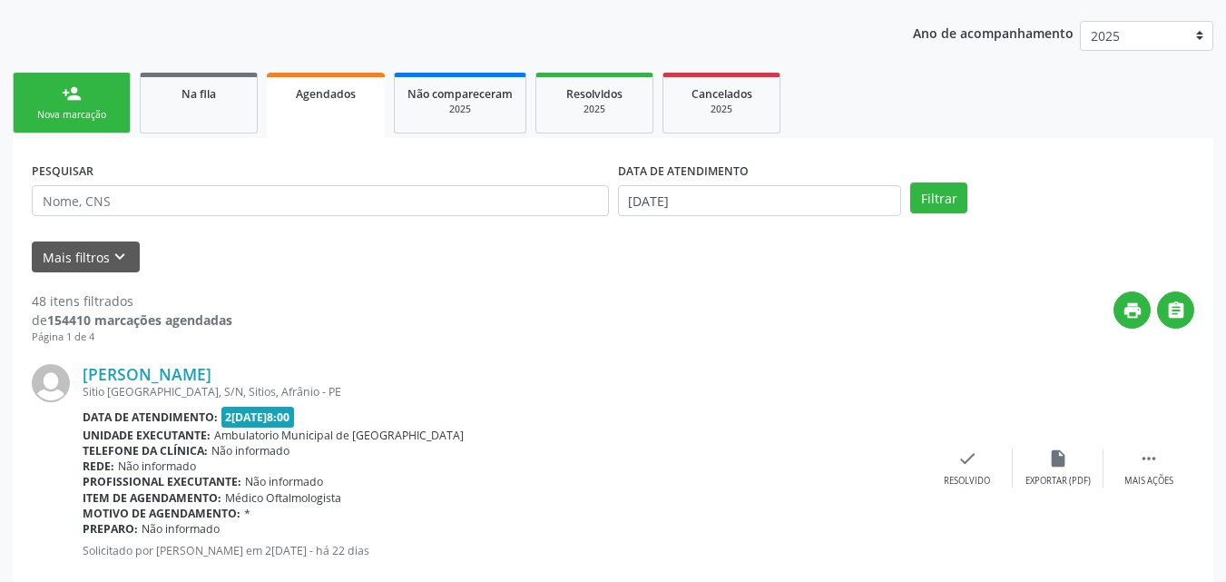
scroll to position [0, 0]
